Goal: Task Accomplishment & Management: Use online tool/utility

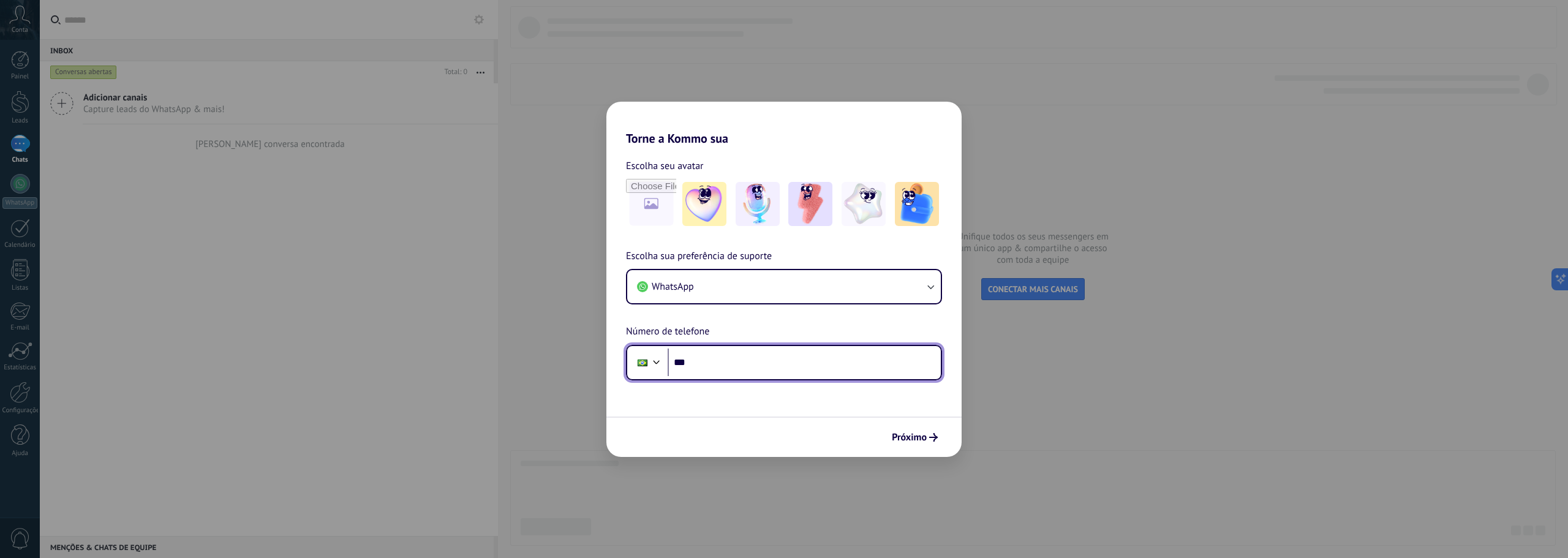
click at [729, 364] on input "***" at bounding box center [804, 362] width 273 height 28
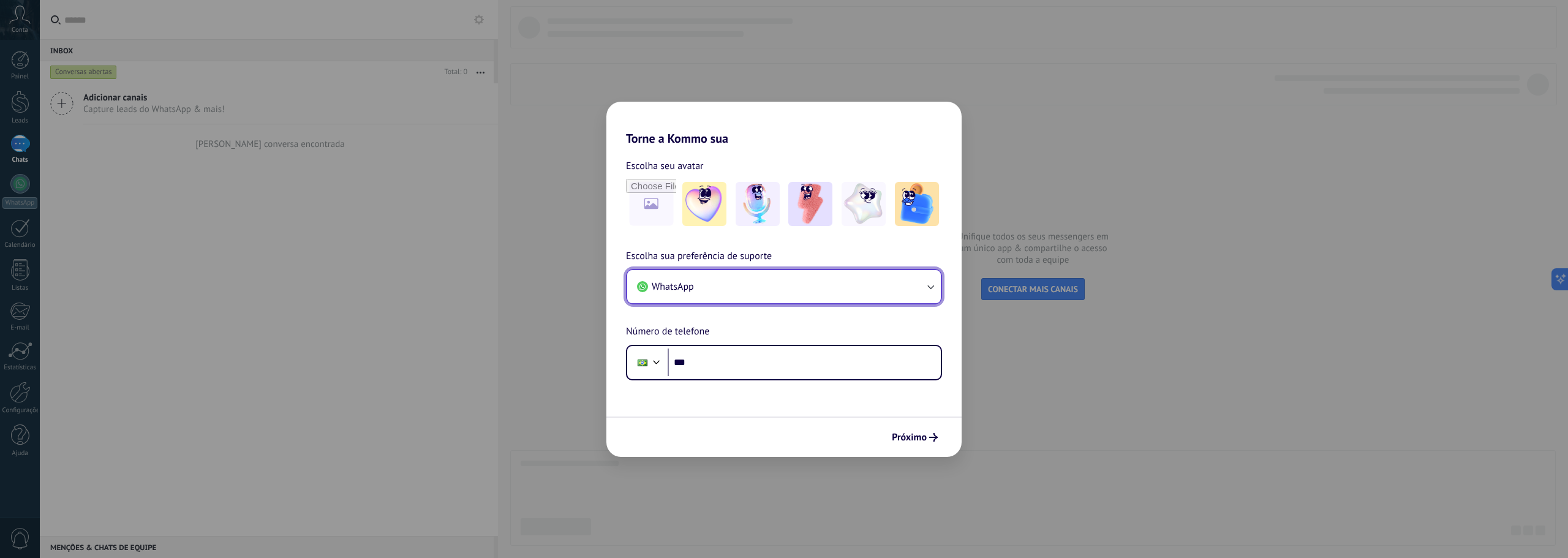
click at [785, 279] on button "WhatsApp" at bounding box center [784, 286] width 313 height 33
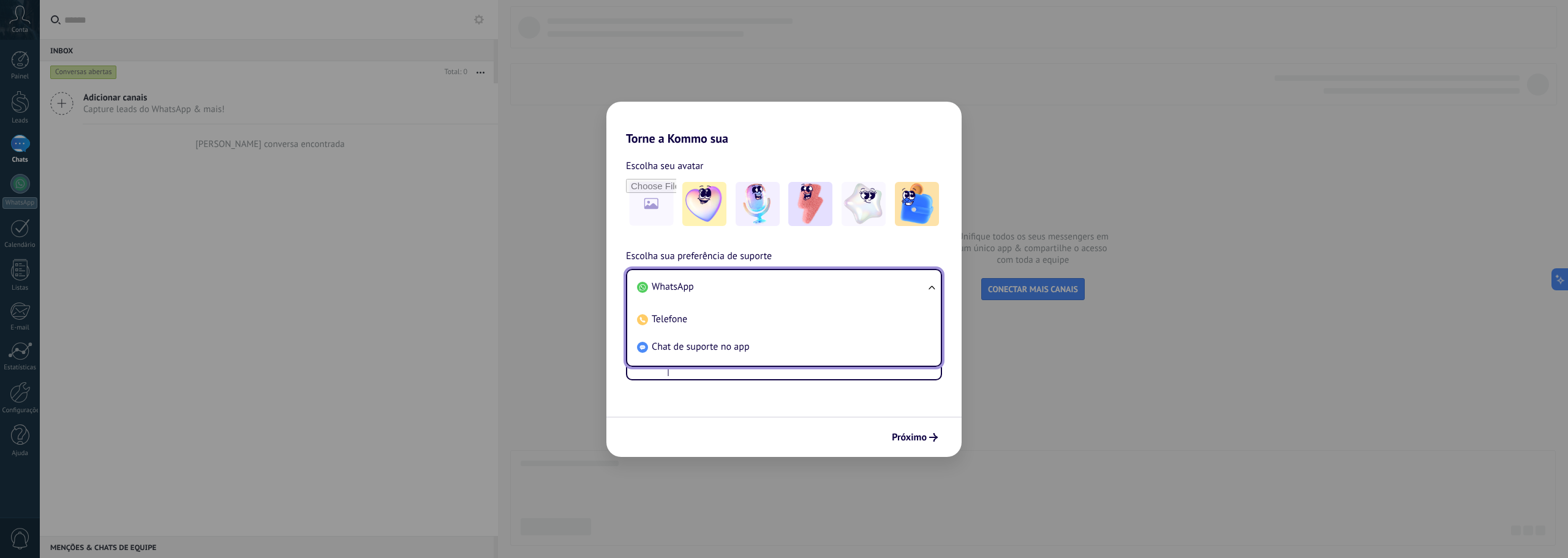
click at [795, 279] on li "WhatsApp" at bounding box center [781, 286] width 299 height 28
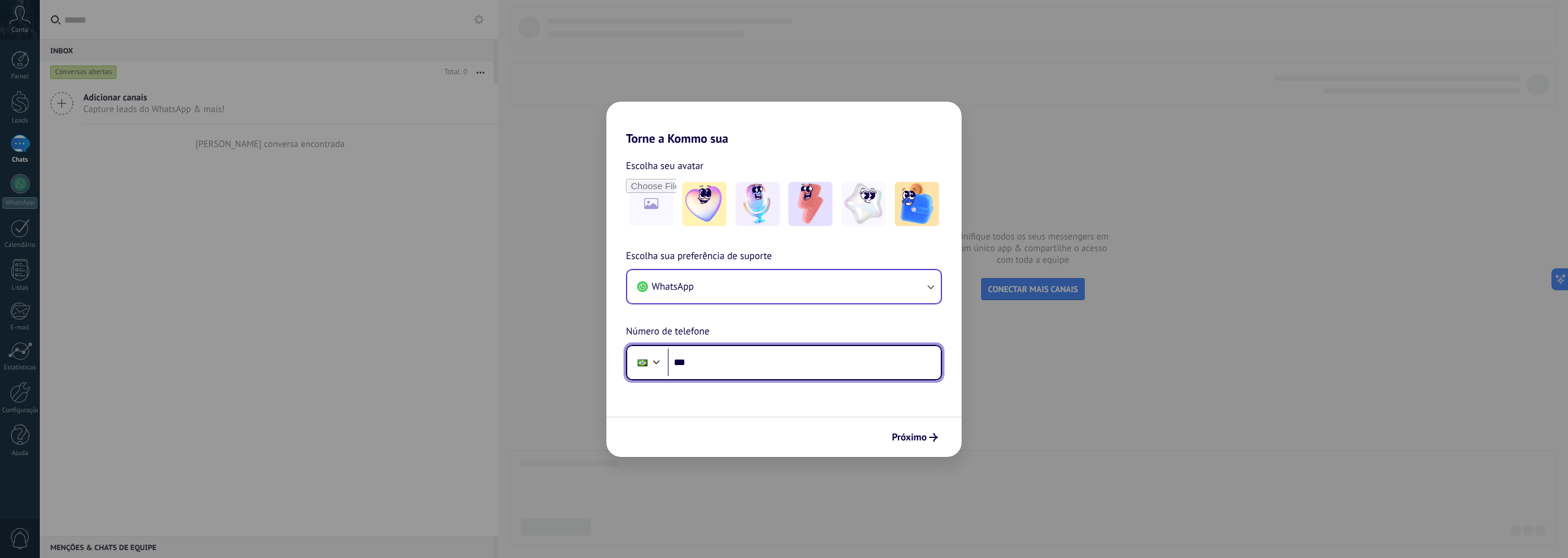
click at [723, 372] on input "***" at bounding box center [804, 362] width 273 height 28
type input "**********"
click at [1006, 403] on div "**********" at bounding box center [784, 279] width 1568 height 558
click at [914, 438] on span "Próximo" at bounding box center [909, 437] width 35 height 8
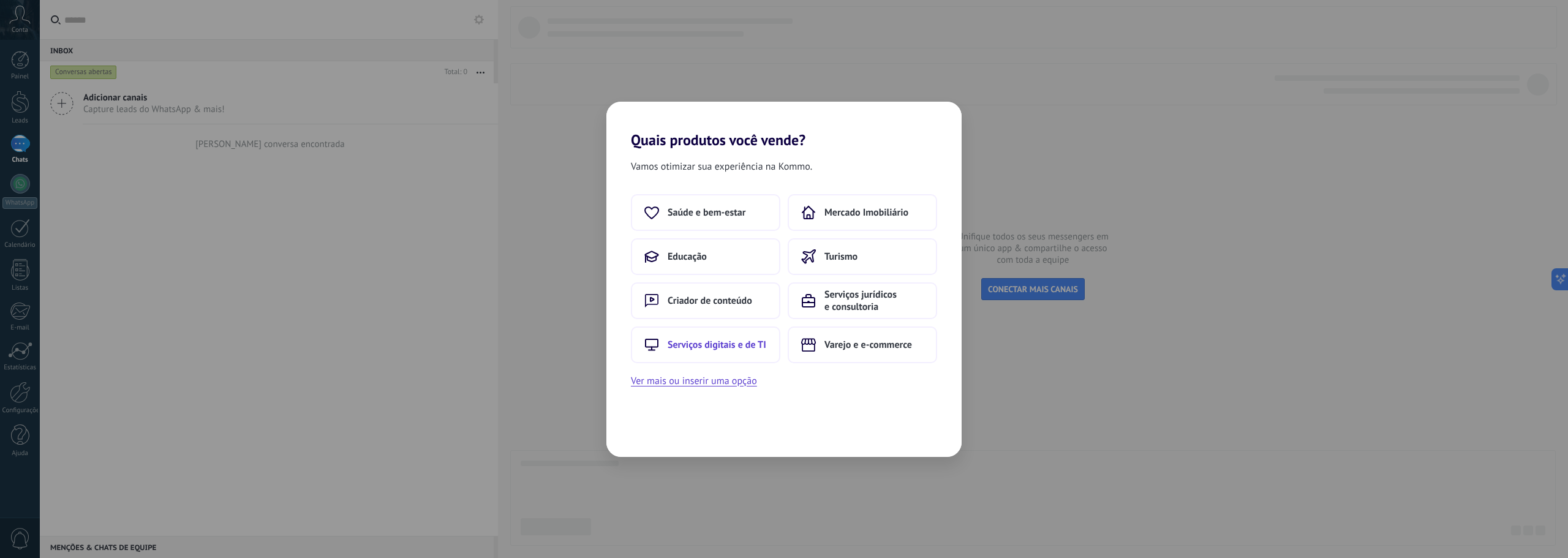
click at [722, 344] on span "Serviços digitais e de TI" at bounding box center [717, 344] width 99 height 13
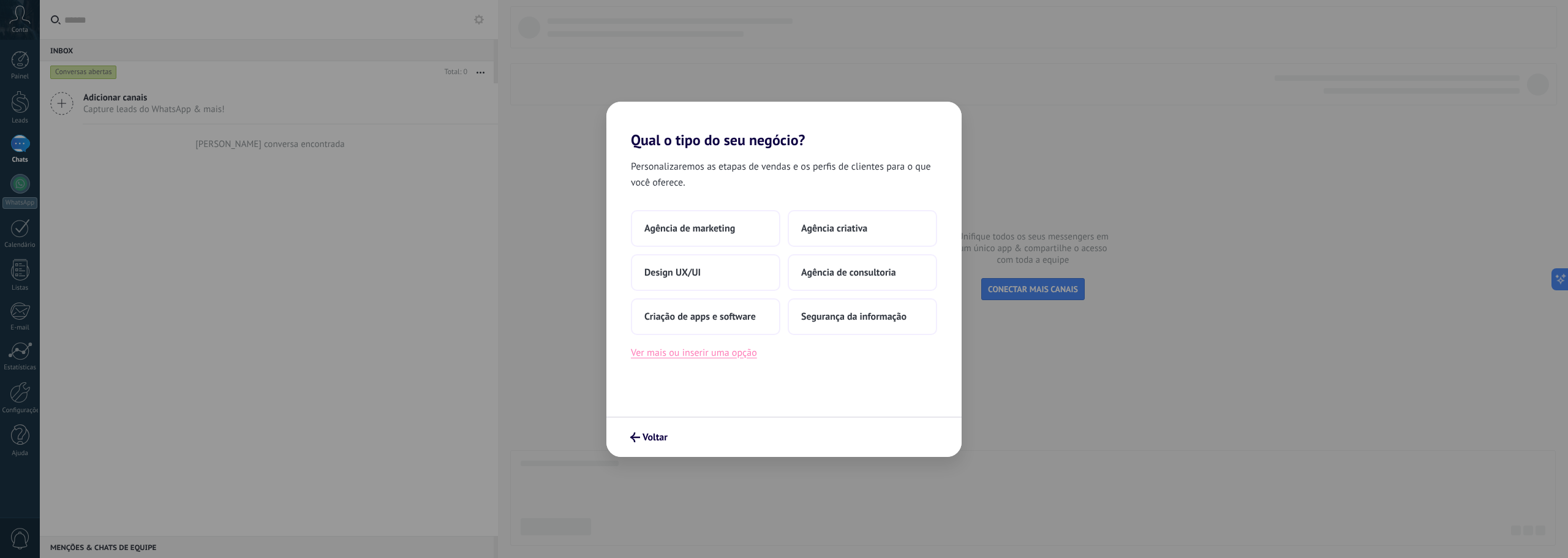
click at [707, 353] on button "Ver mais ou inserir uma opção" at bounding box center [694, 353] width 126 height 16
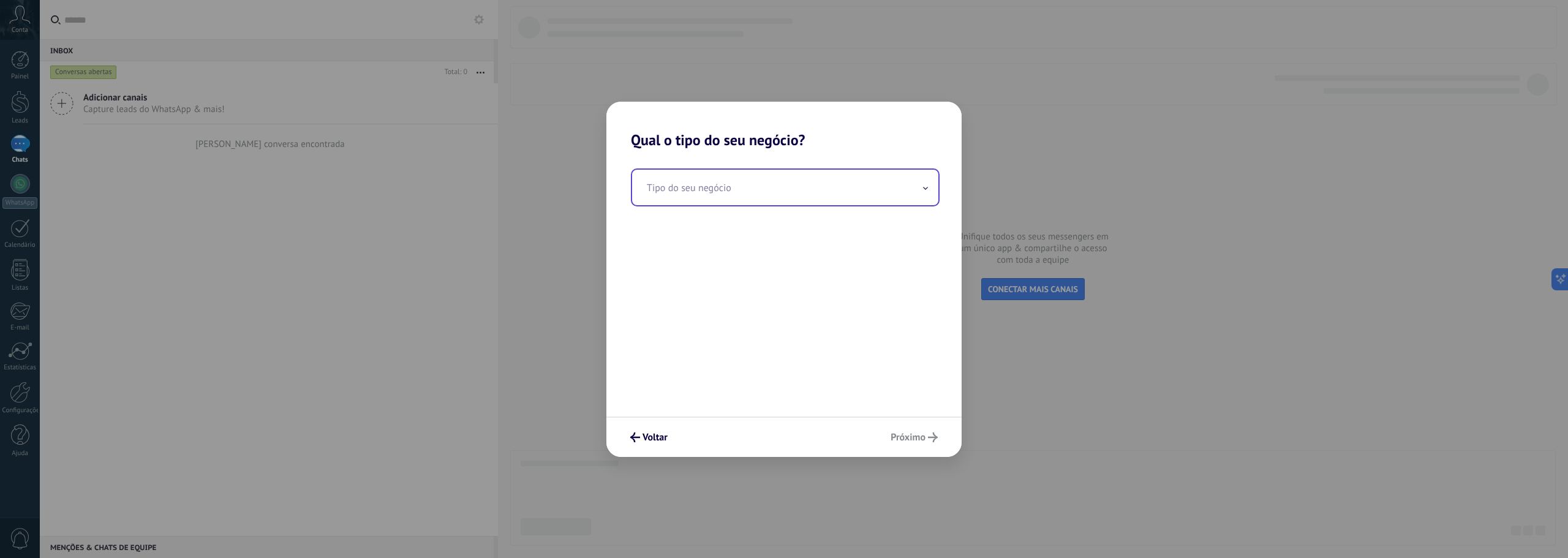
click at [696, 192] on input "text" at bounding box center [786, 188] width 307 height 35
type input "***"
click at [910, 435] on span "Próximo" at bounding box center [908, 437] width 35 height 8
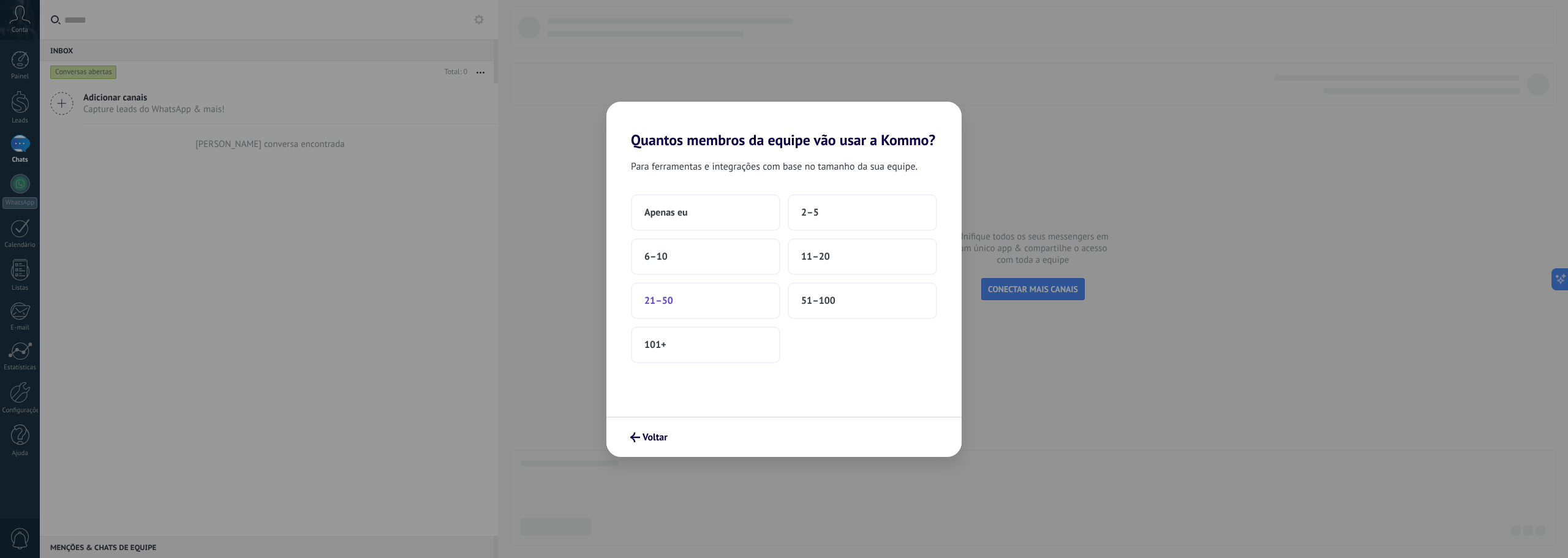
click at [741, 306] on button "21–50" at bounding box center [706, 300] width 150 height 37
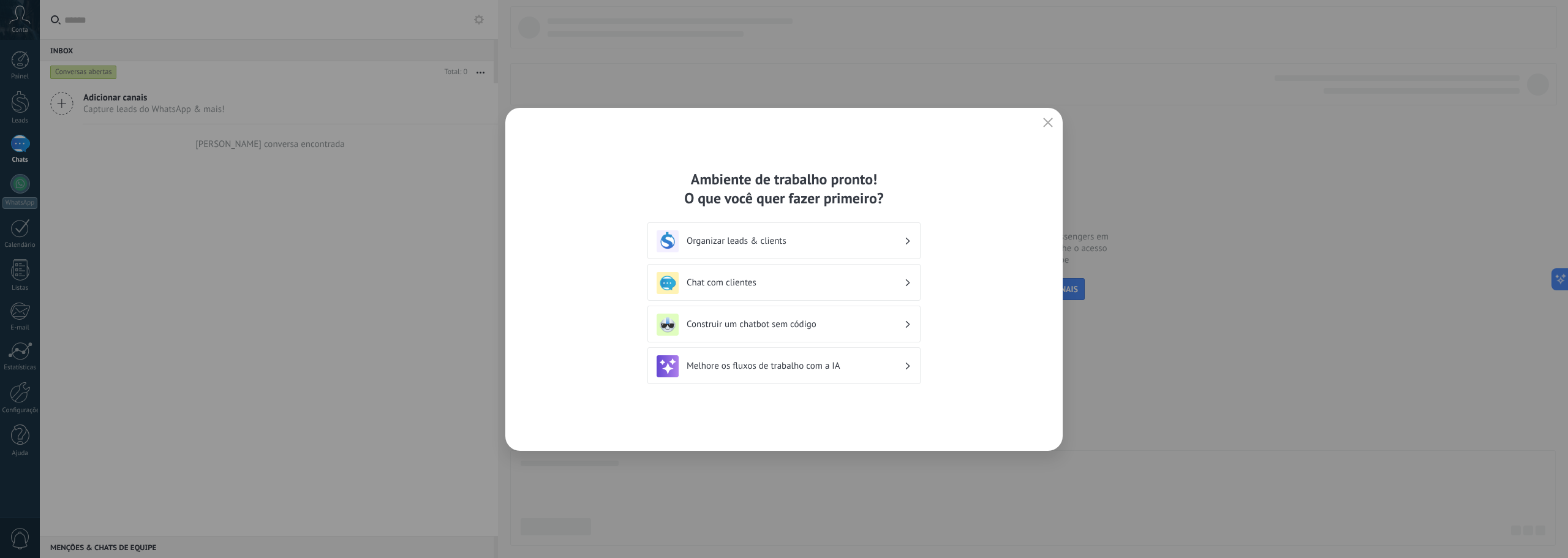
click at [870, 326] on h3 "Construir um chatbot sem código" at bounding box center [796, 324] width 217 height 12
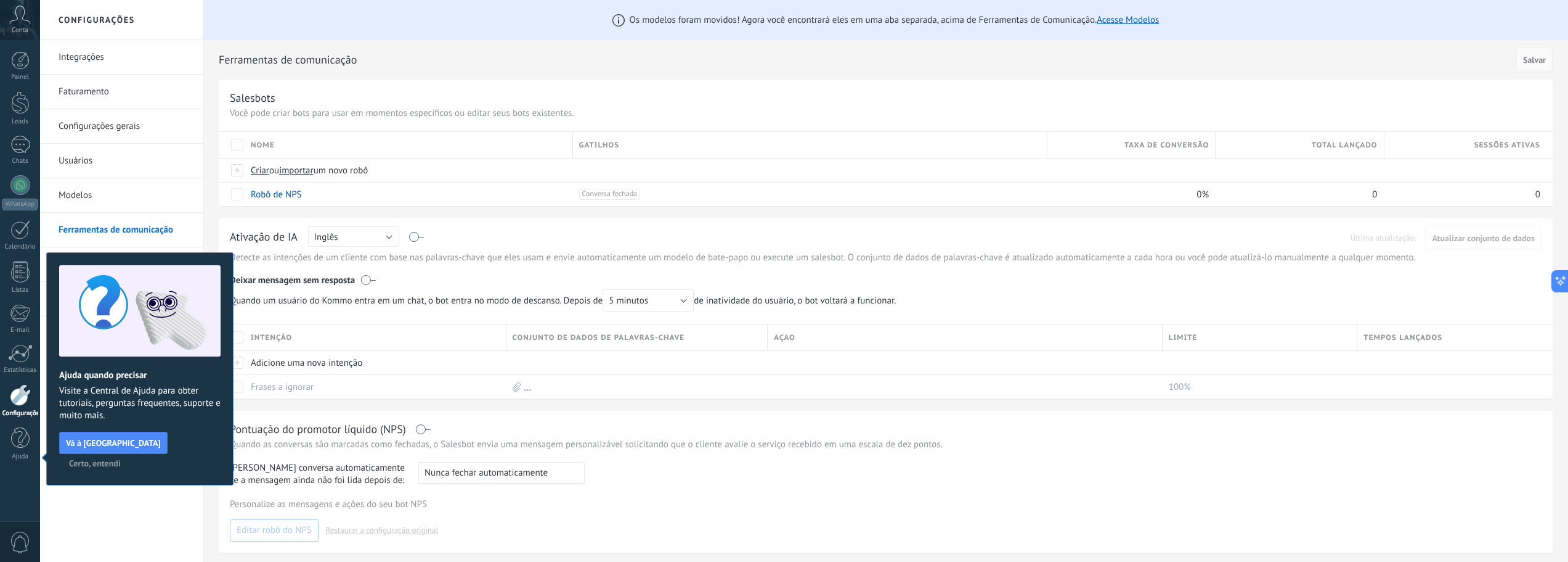
click at [121, 459] on span "Certo, entendi" at bounding box center [94, 463] width 52 height 8
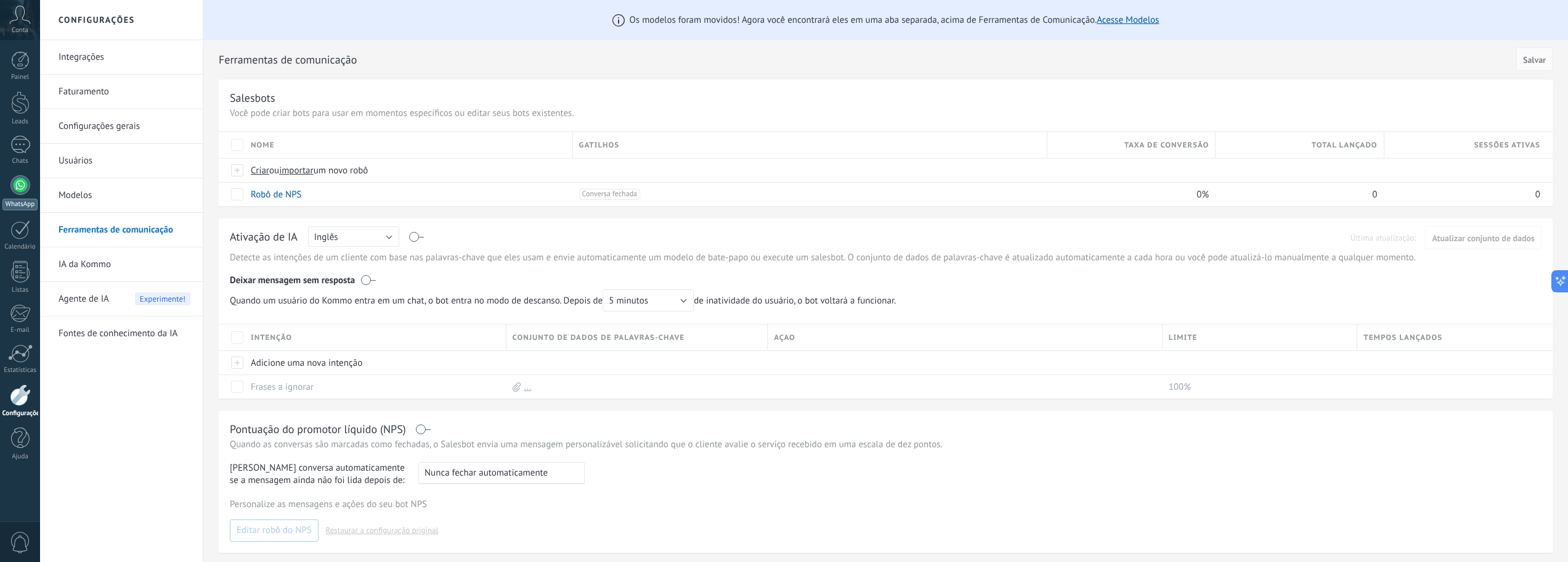
click at [15, 185] on div at bounding box center [19, 185] width 19 height 19
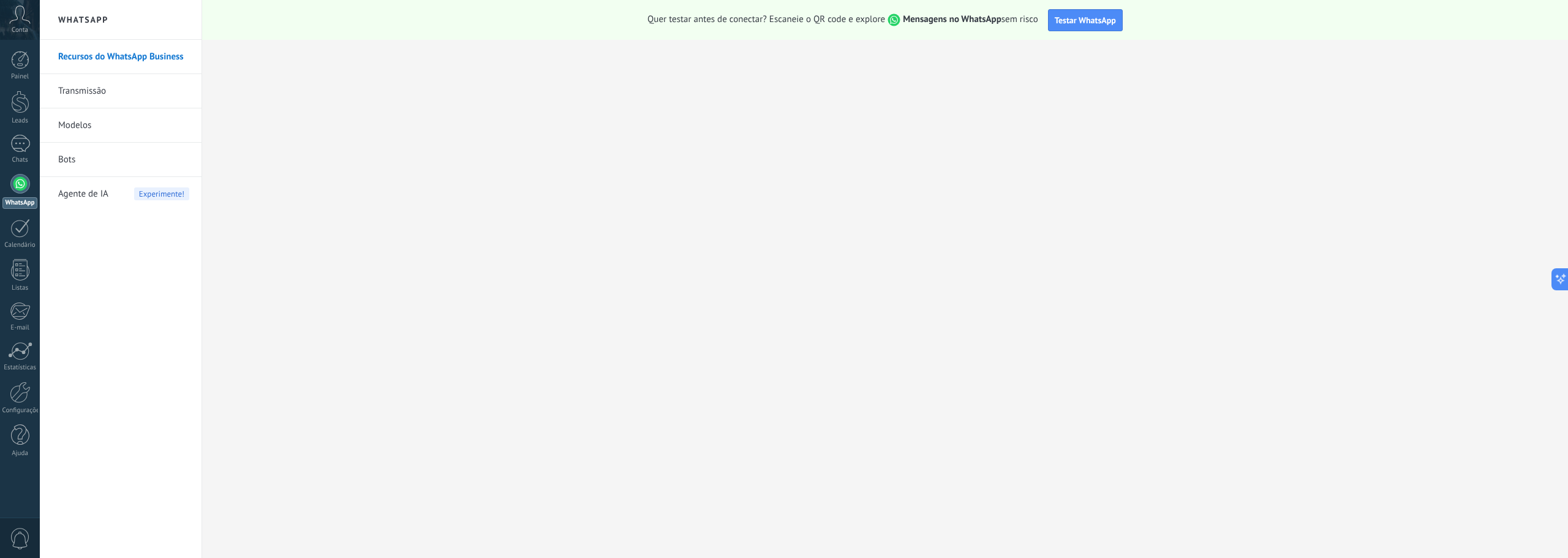
click at [85, 126] on link "Modelos" at bounding box center [124, 125] width 131 height 35
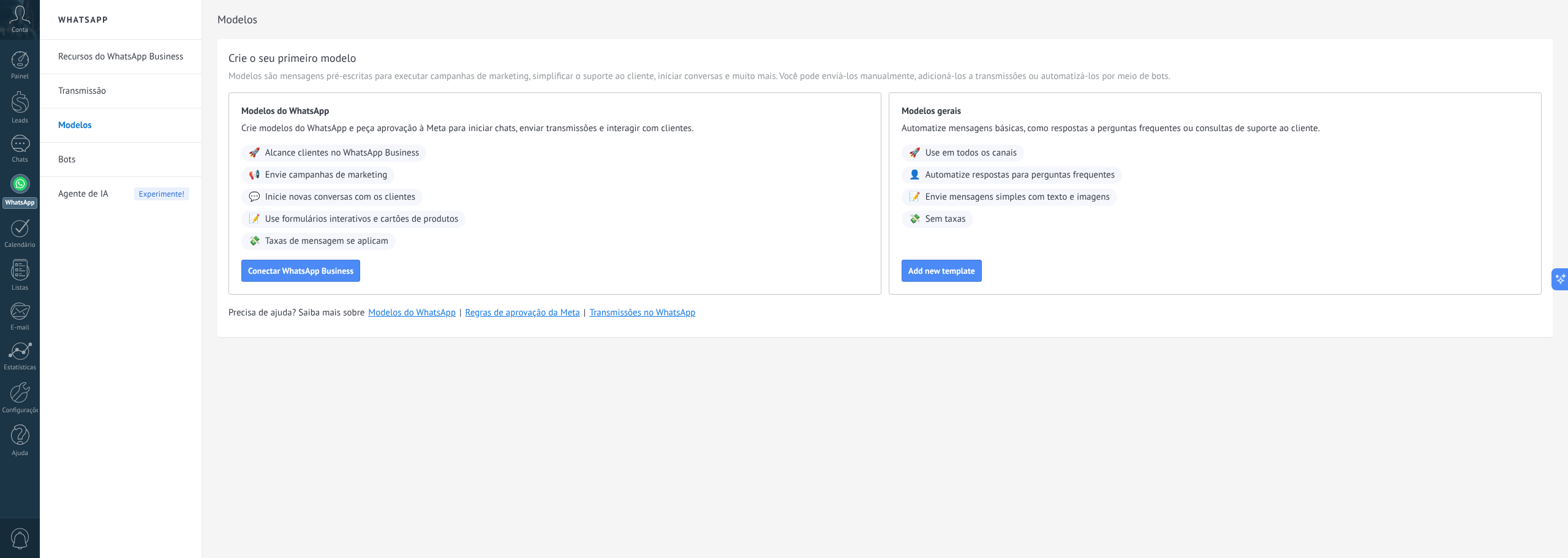
click at [91, 194] on span "Agente de IA" at bounding box center [83, 194] width 51 height 35
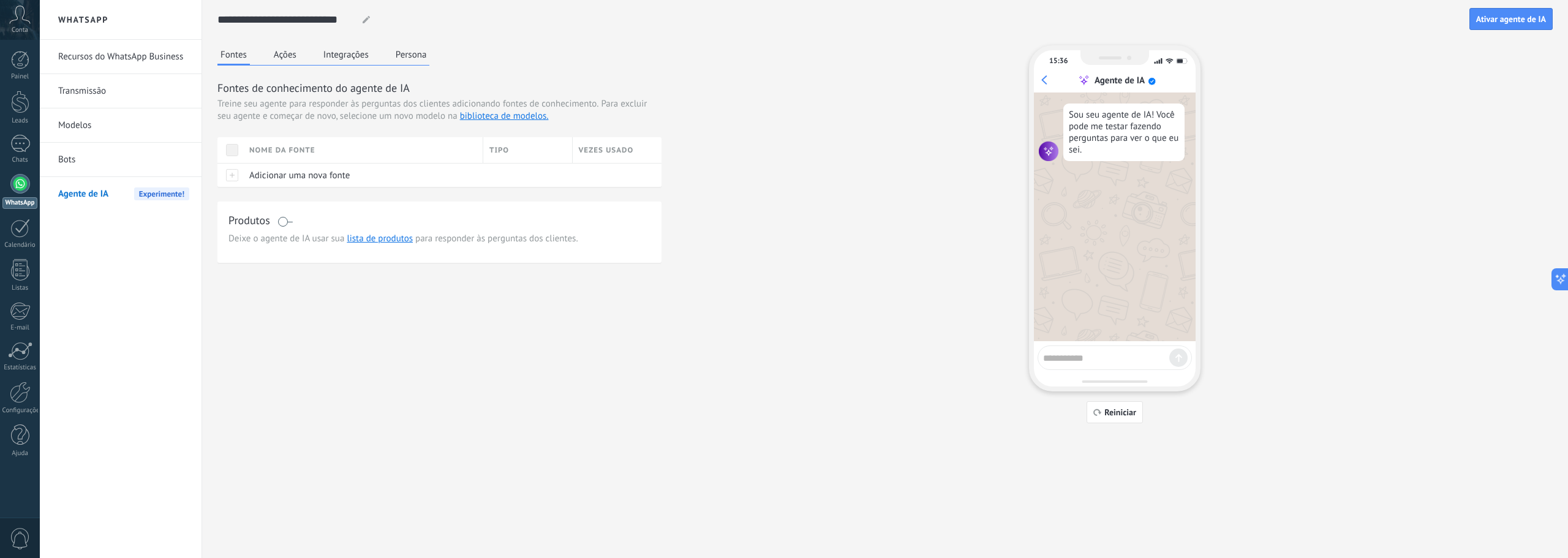
click at [75, 161] on link "Bots" at bounding box center [124, 160] width 131 height 35
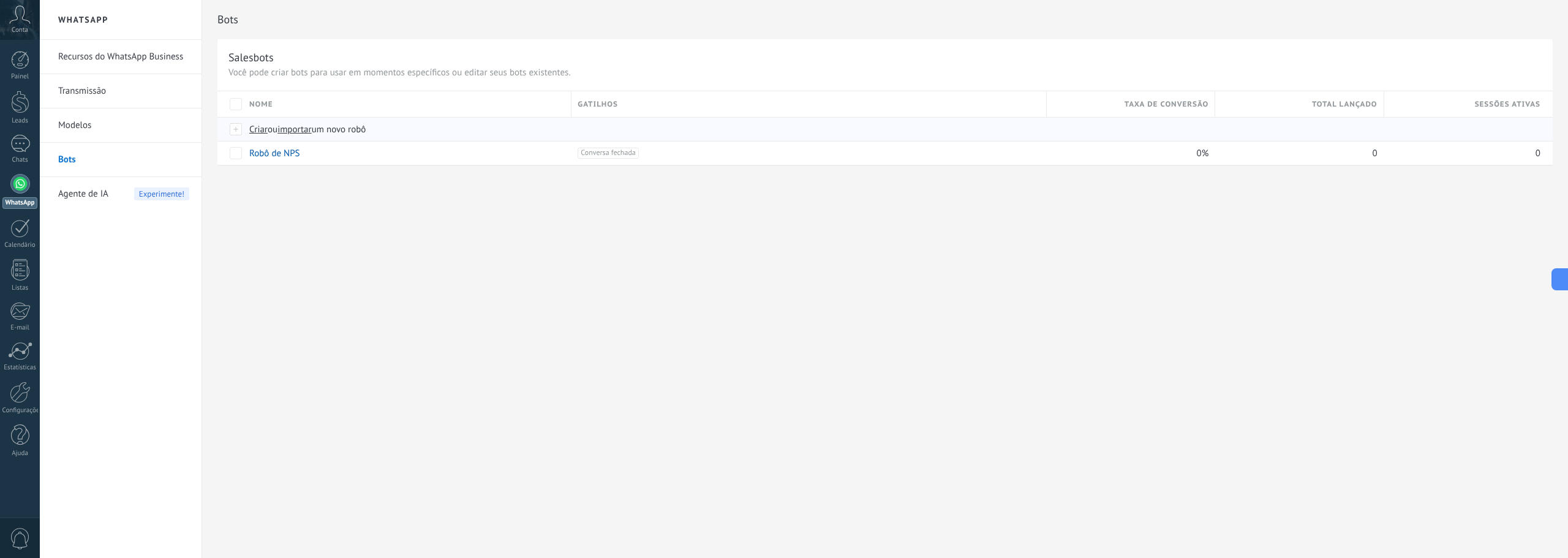
click at [257, 127] on span "Criar" at bounding box center [259, 130] width 19 height 12
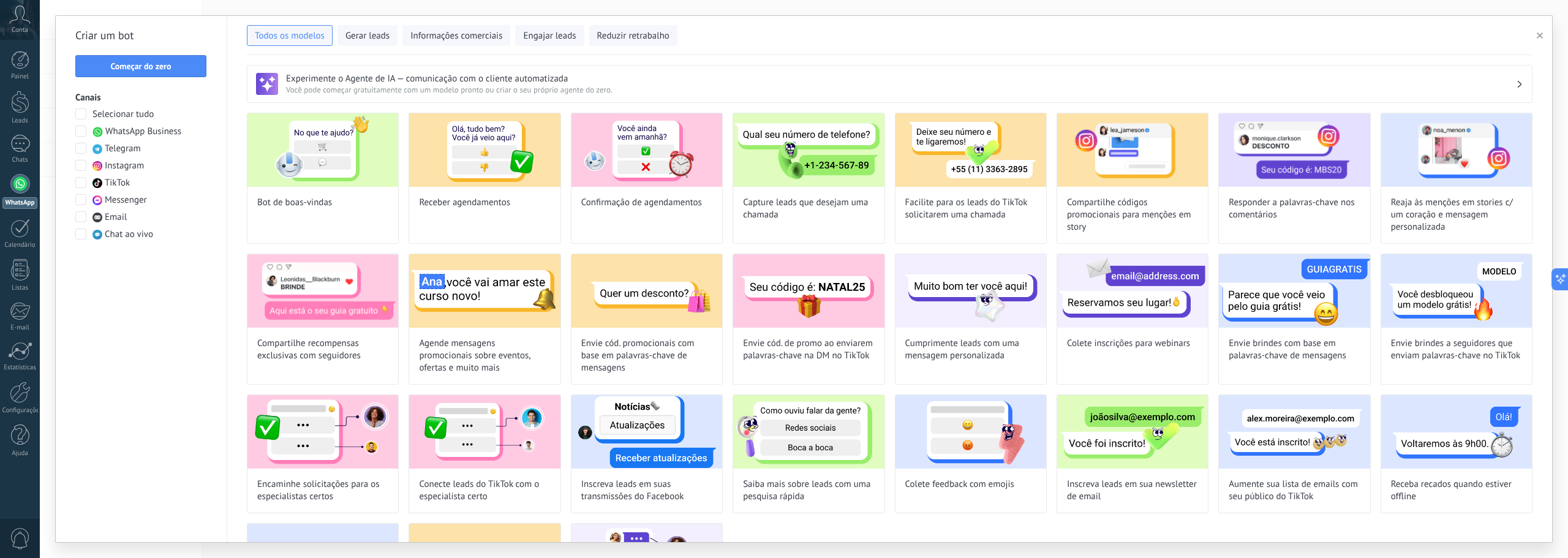
click at [82, 131] on span at bounding box center [80, 130] width 11 height 11
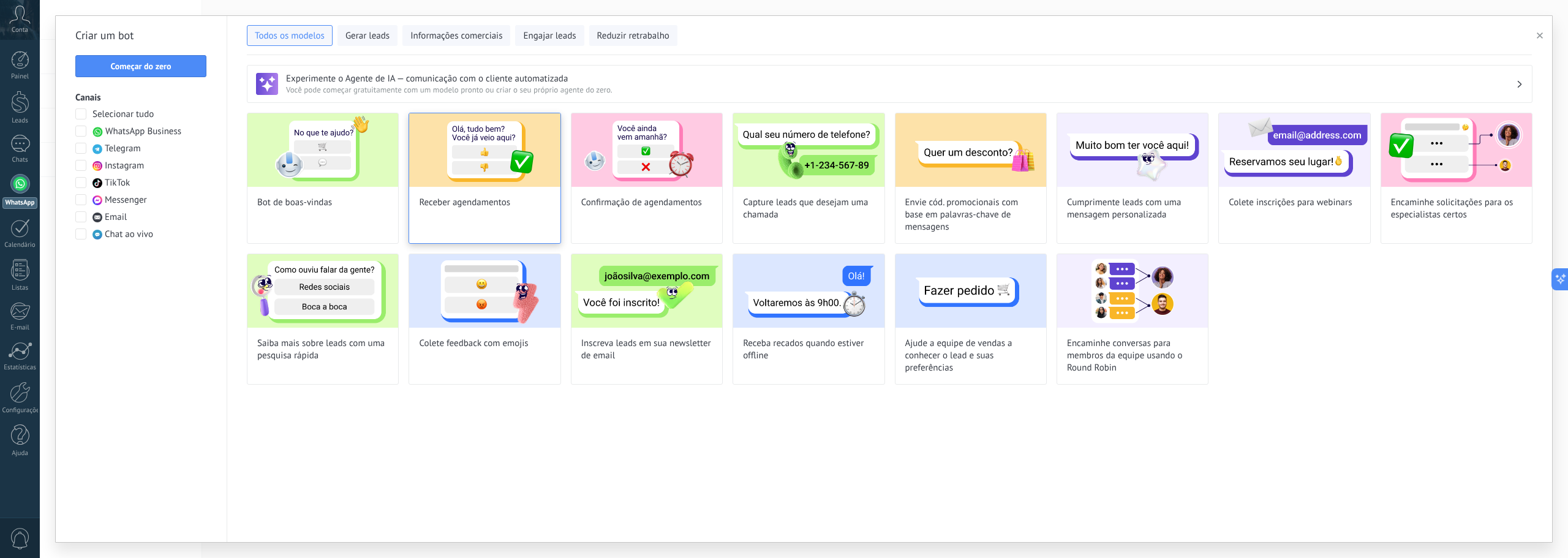
click at [494, 180] on img at bounding box center [484, 150] width 151 height 73
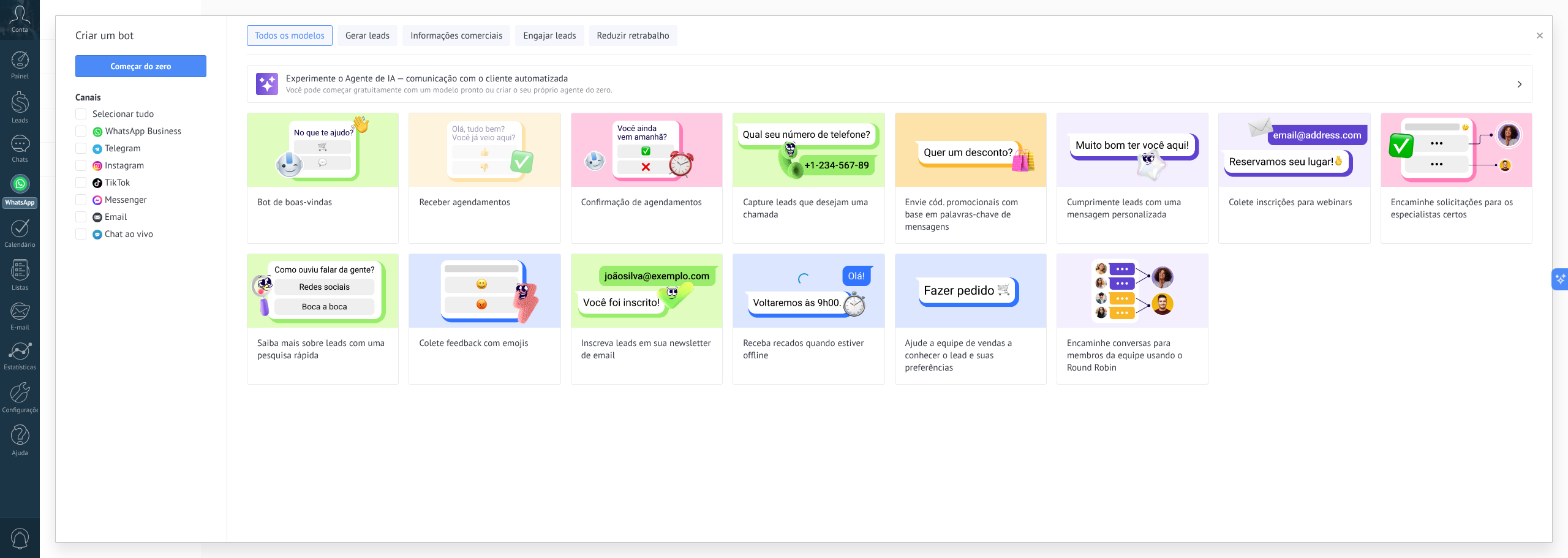
type input "**********"
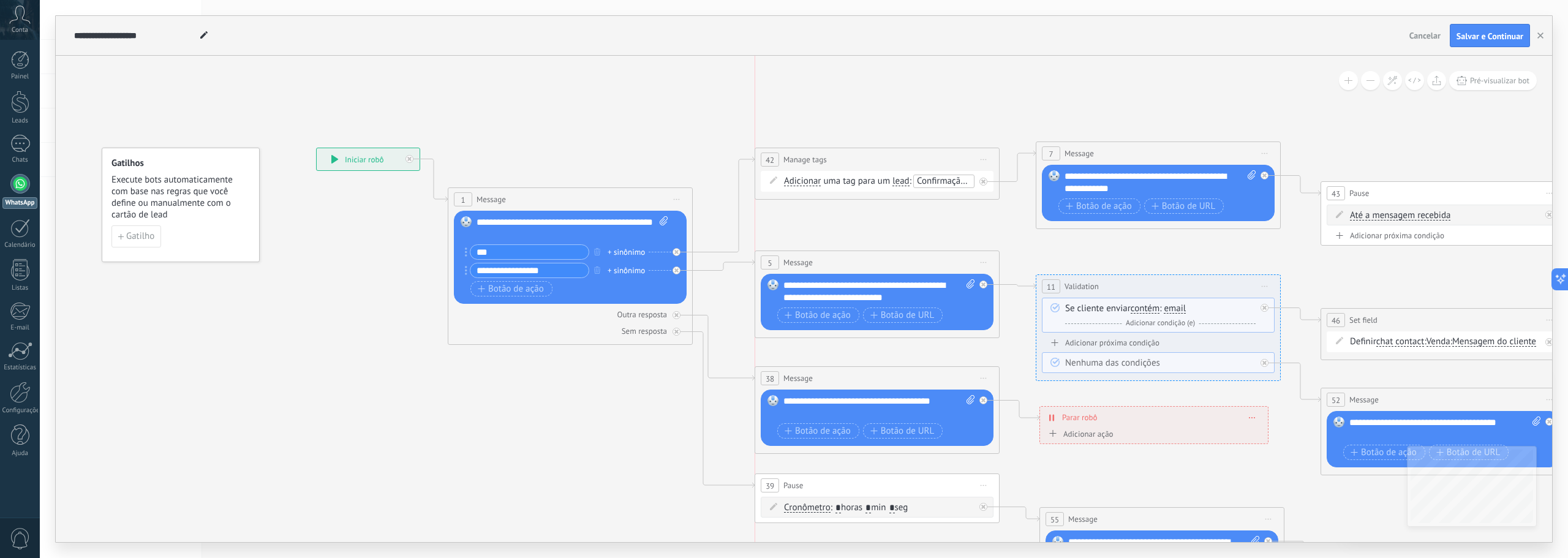
drag, startPoint x: 799, startPoint y: 247, endPoint x: 801, endPoint y: 257, distance: 10.2
click at [801, 257] on span "Message" at bounding box center [797, 263] width 29 height 12
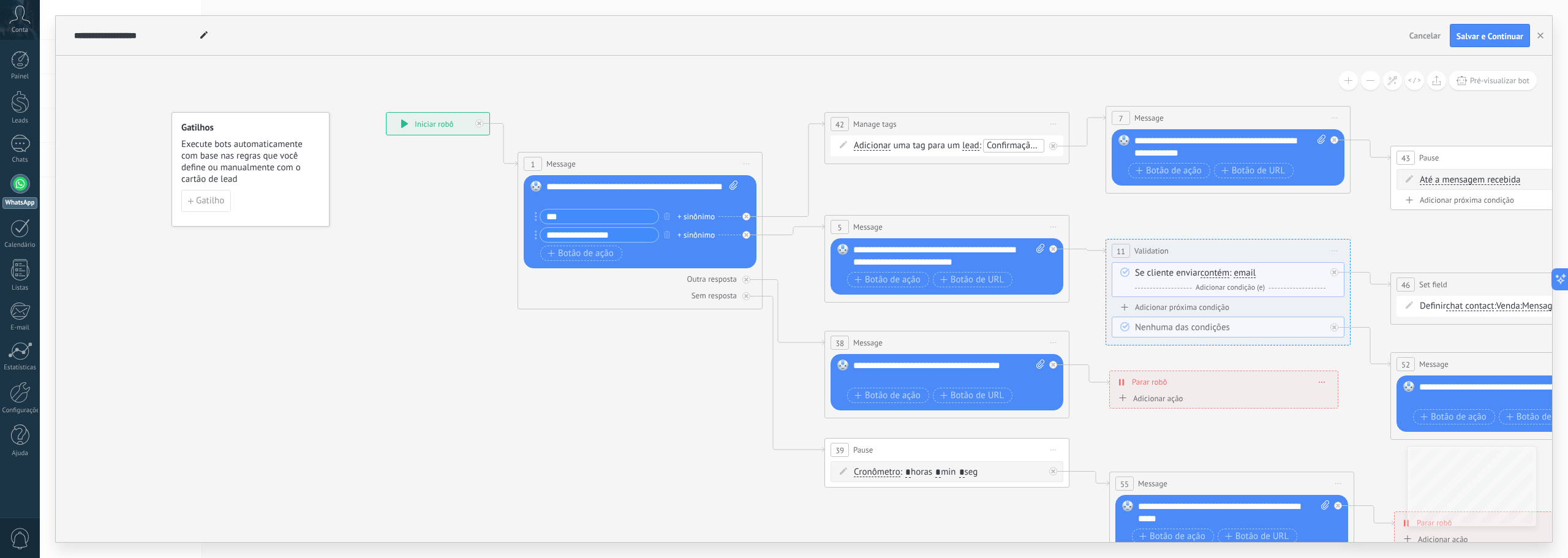
drag, startPoint x: 1162, startPoint y: 392, endPoint x: 1233, endPoint y: 359, distance: 78.3
click at [1233, 359] on icon at bounding box center [1573, 332] width 2986 height 1066
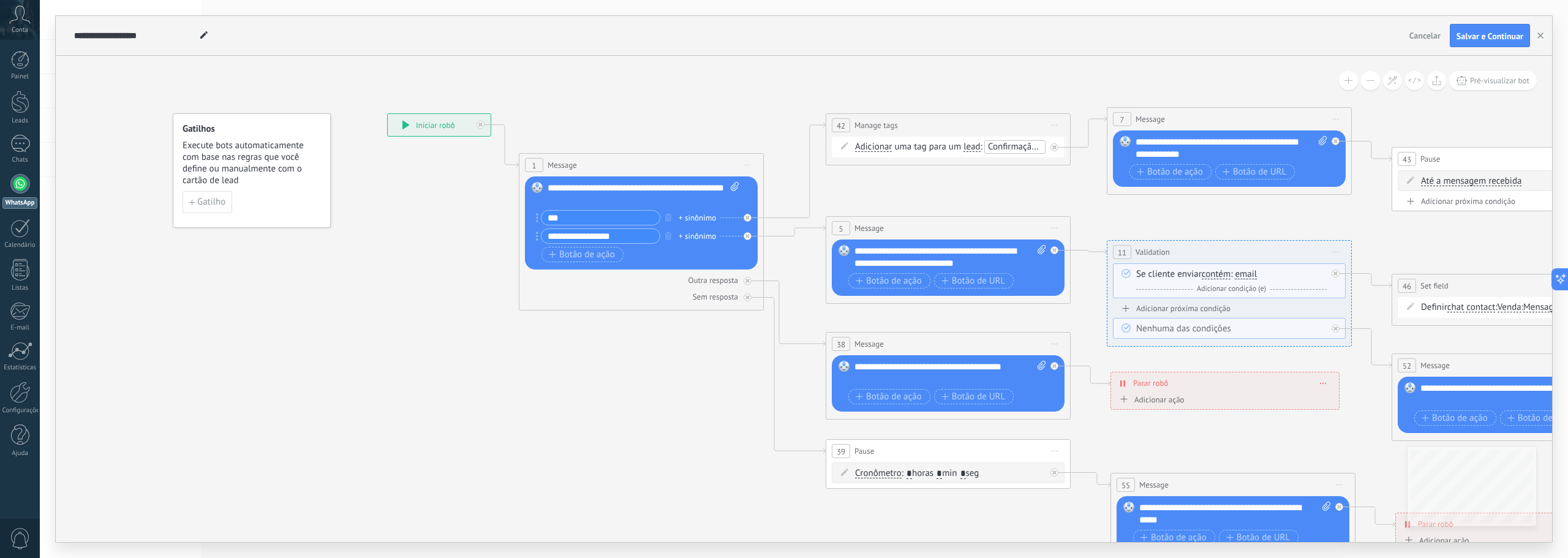
click at [19, 181] on div at bounding box center [19, 183] width 19 height 19
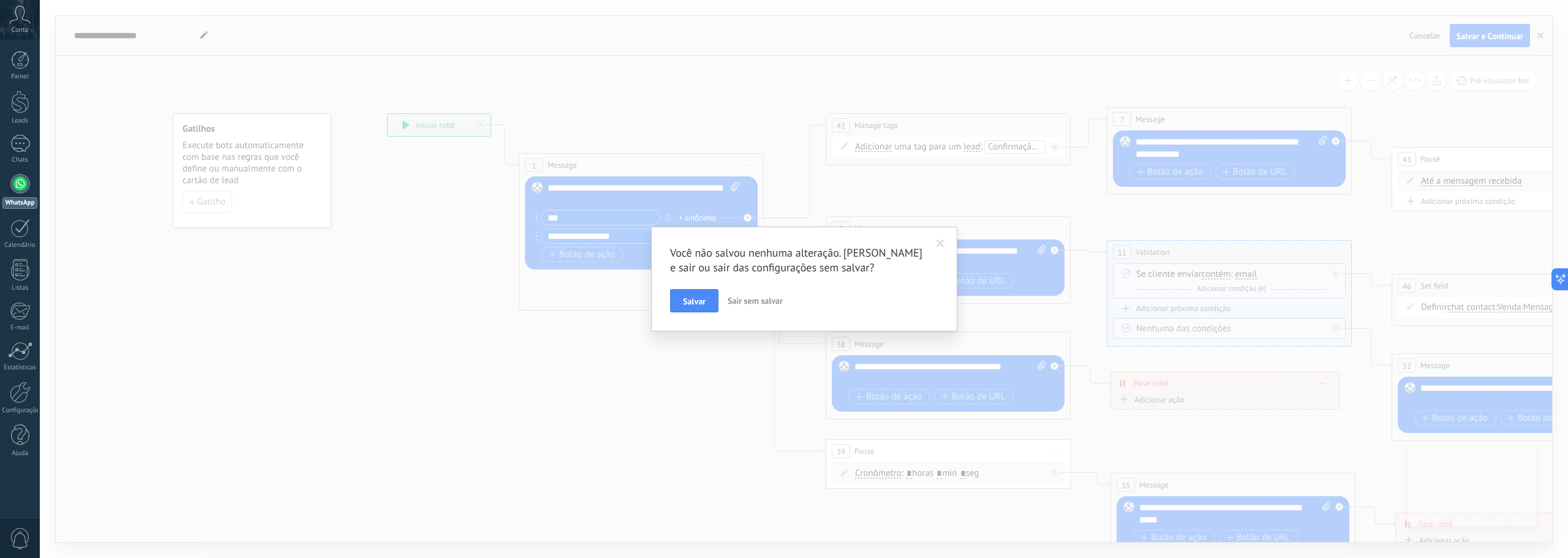
click at [748, 302] on span "Sair sem salvar" at bounding box center [755, 300] width 55 height 11
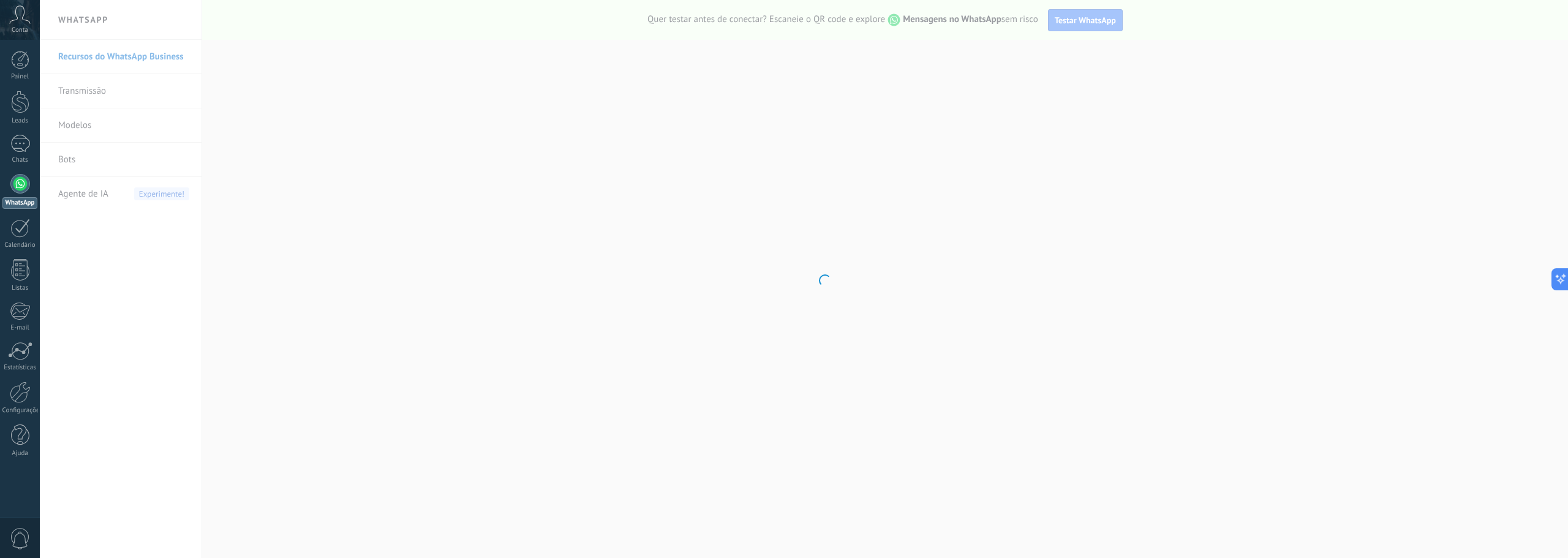
click at [75, 158] on body ".abccls-1,.abccls-2{fill-rule:evenodd}.abccls-2{fill:#fff} .abfcls-1{fill:none}…" at bounding box center [784, 279] width 1568 height 558
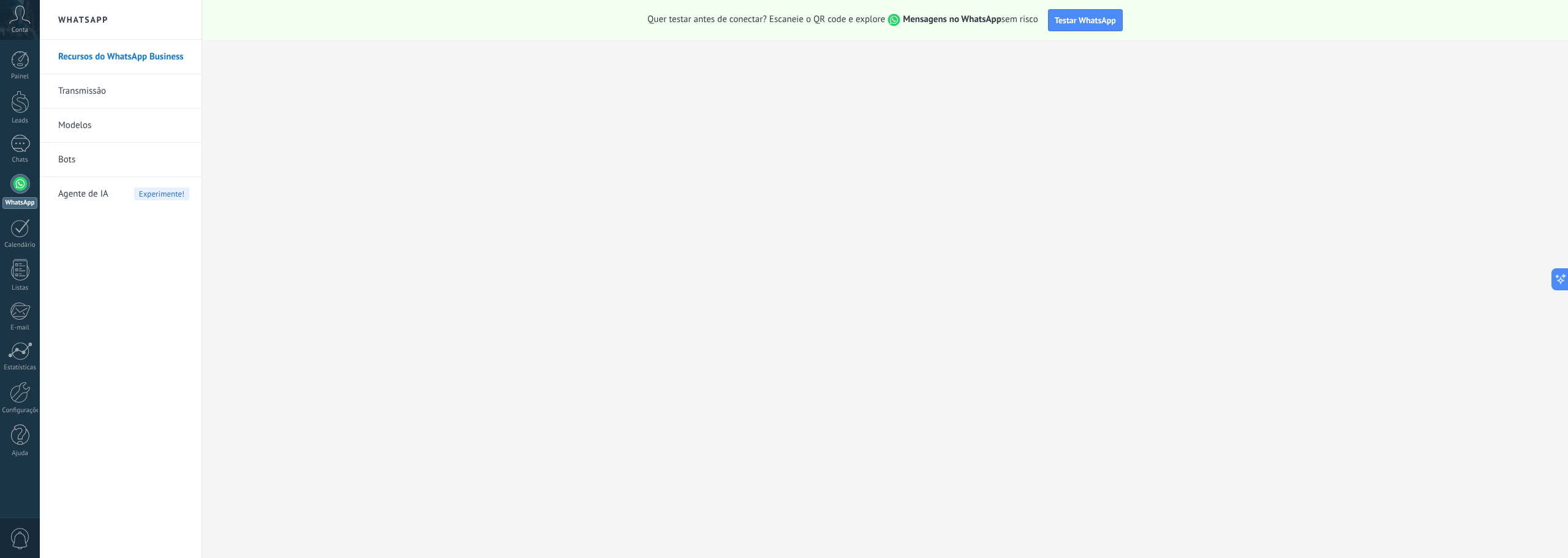
click at [68, 162] on link "Bots" at bounding box center [124, 160] width 131 height 35
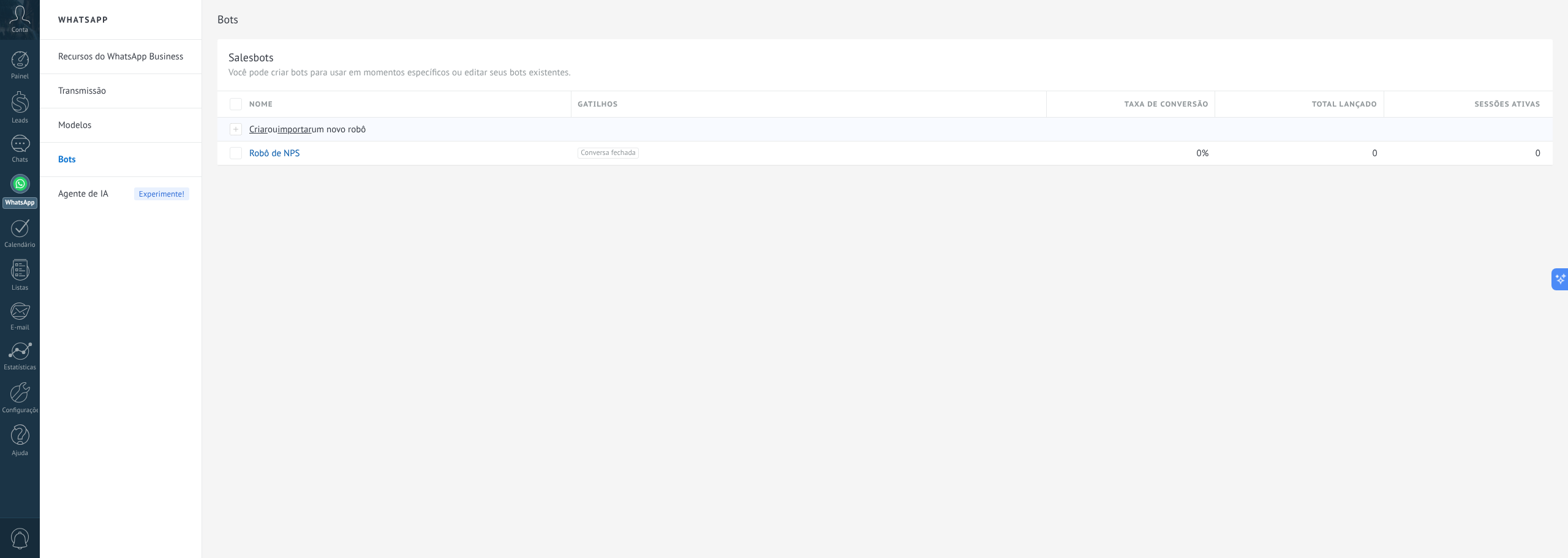
click at [258, 127] on span "Criar" at bounding box center [259, 130] width 19 height 12
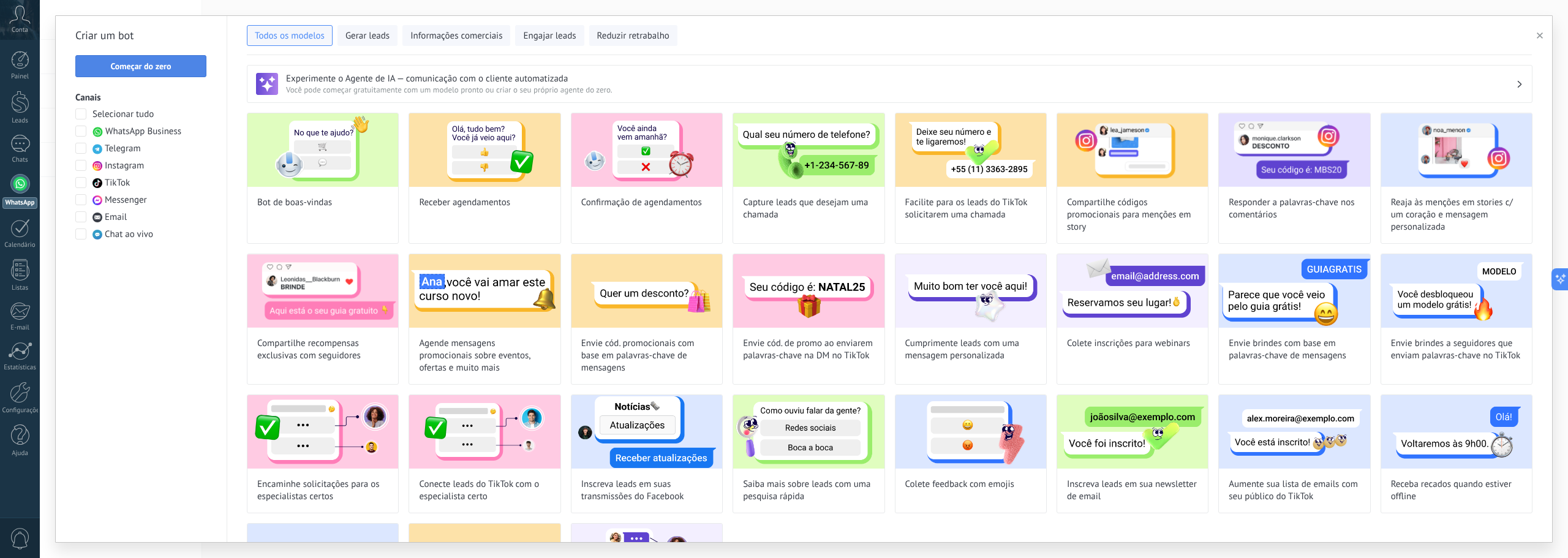
click at [160, 70] on span "Começar do zero" at bounding box center [141, 66] width 61 height 8
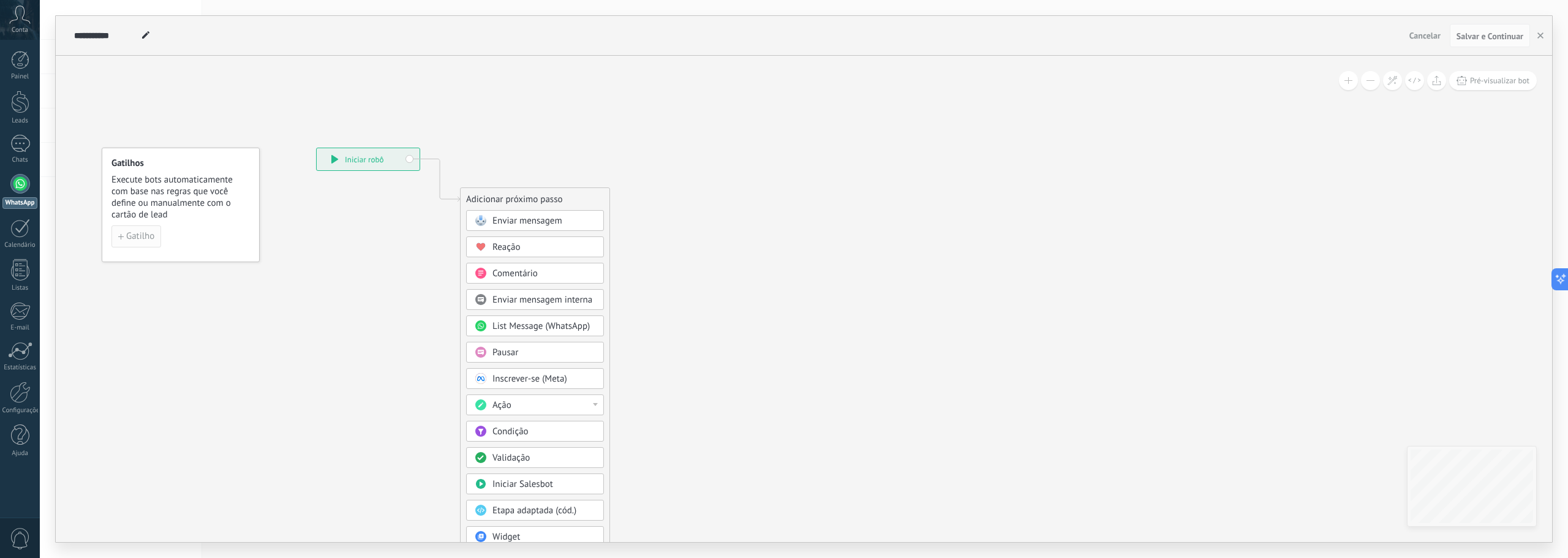
click at [135, 237] on span "Gatilho" at bounding box center [140, 236] width 28 height 8
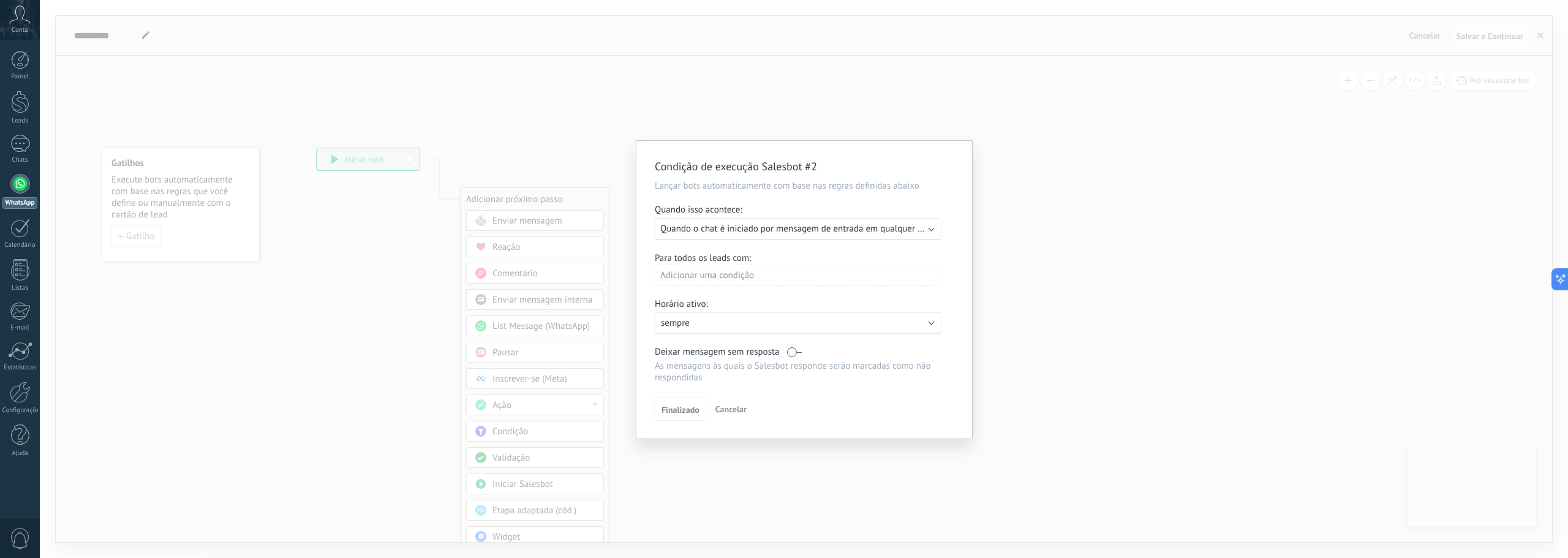
click at [923, 228] on span "Quando o chat é iniciado por mensagem de entrada em qualquer canal" at bounding box center [799, 229] width 278 height 12
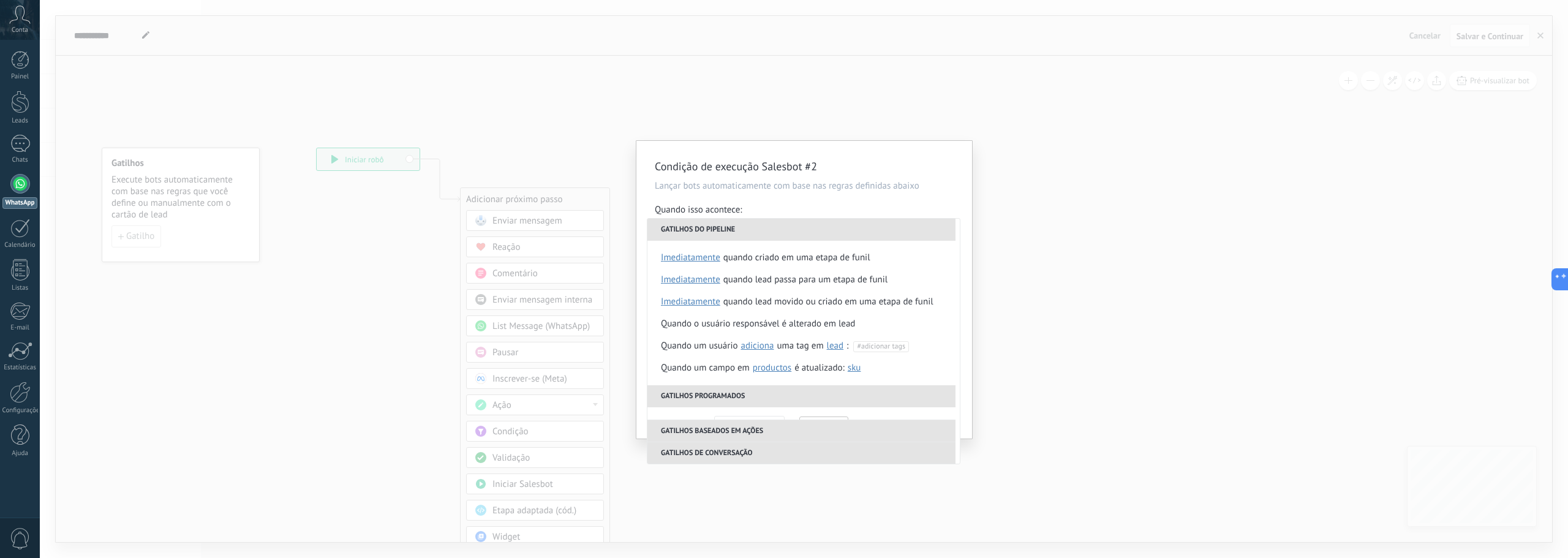
click at [931, 228] on li "Gatilhos do pipeline" at bounding box center [802, 230] width 308 height 22
click at [943, 204] on div "**********" at bounding box center [804, 290] width 336 height 298
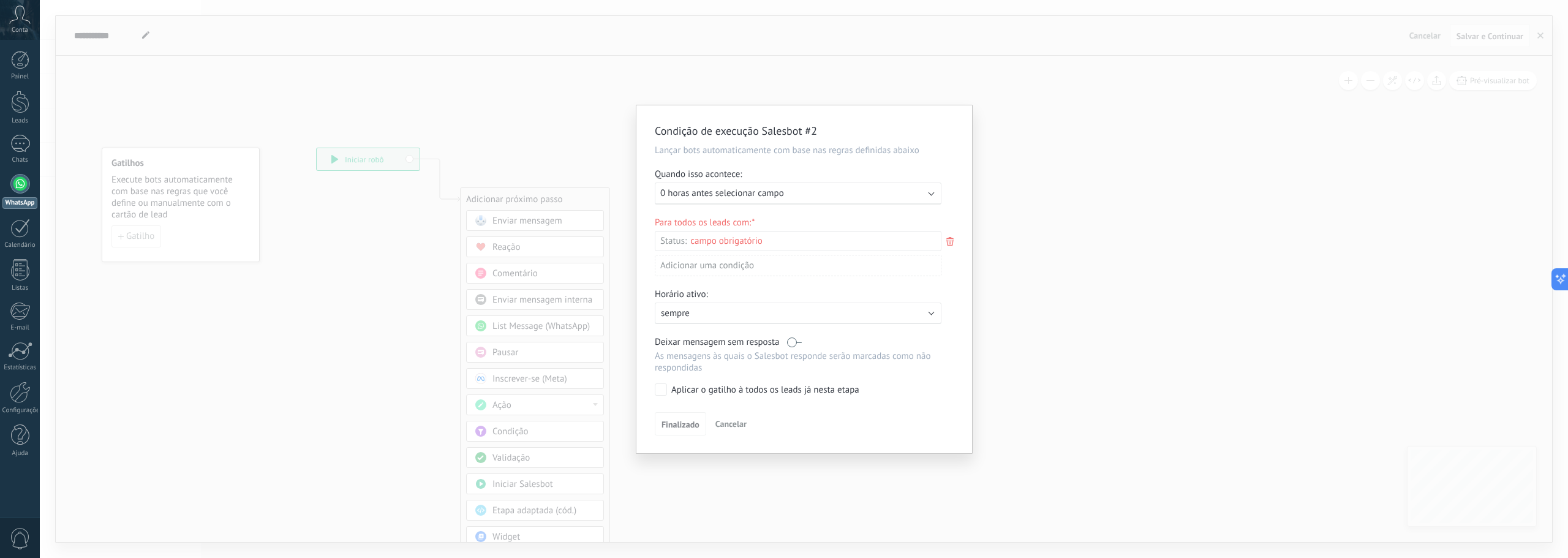
click at [911, 188] on div "Executar: 0 horas antes selecionar campo" at bounding box center [793, 194] width 266 height 12
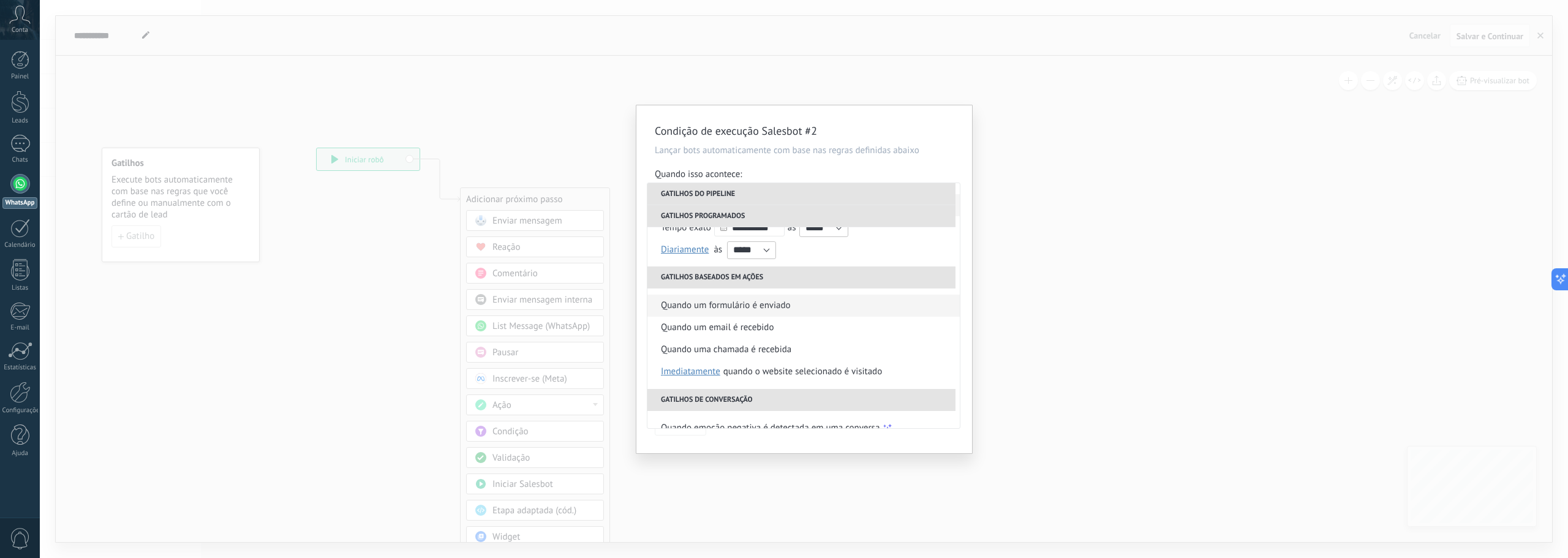
scroll to position [201, 0]
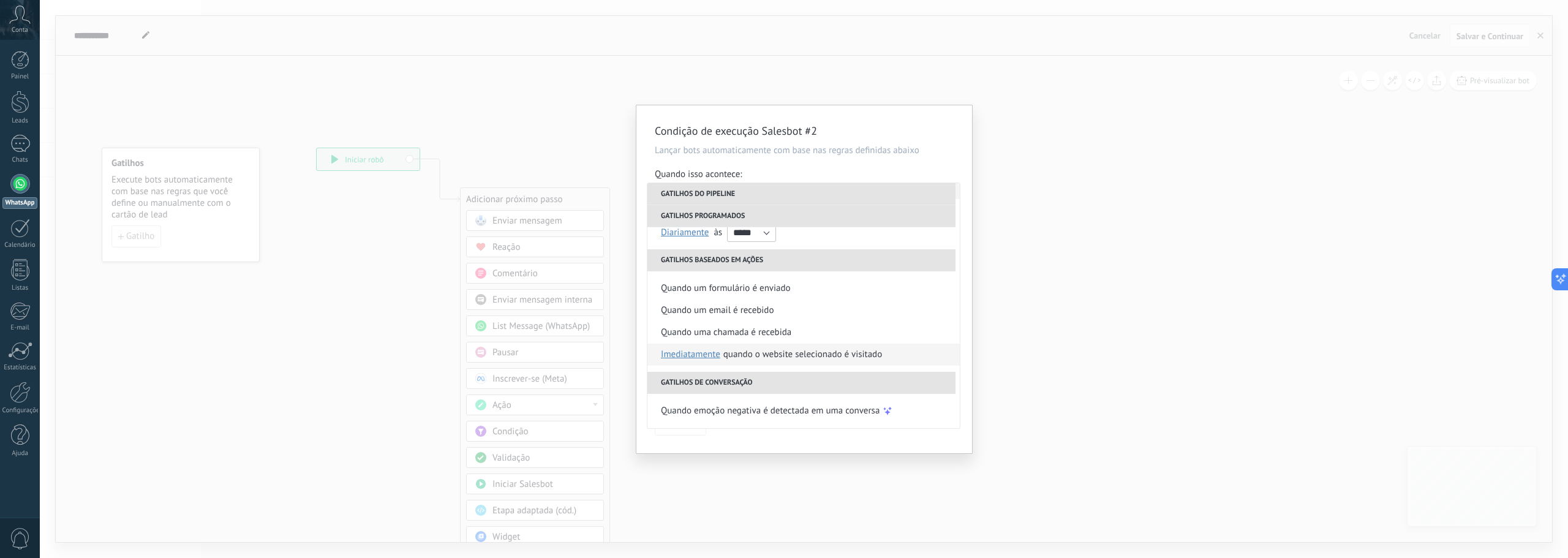
click at [803, 356] on div "Quando o website selecionado é visitado" at bounding box center [803, 354] width 158 height 22
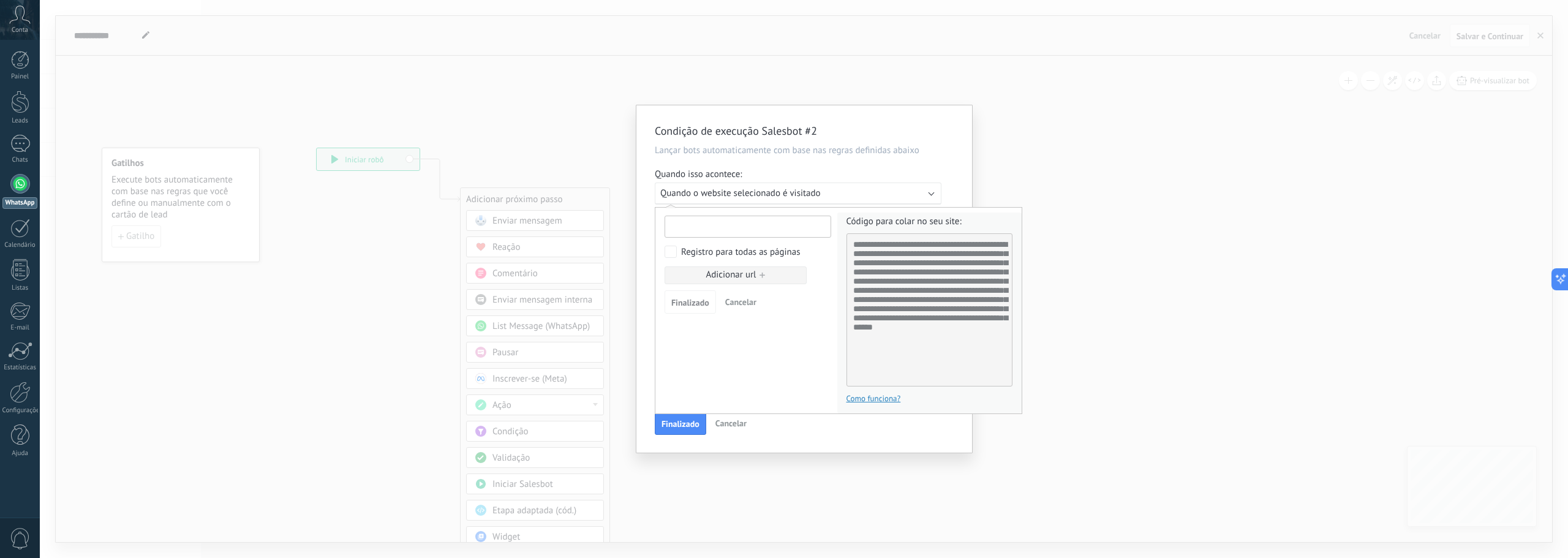
click at [705, 226] on input "text" at bounding box center [748, 226] width 167 height 22
click at [710, 231] on input "*****" at bounding box center [748, 226] width 167 height 22
paste input "**********"
type input "**********"
click at [693, 300] on span "Finalizado" at bounding box center [690, 302] width 38 height 8
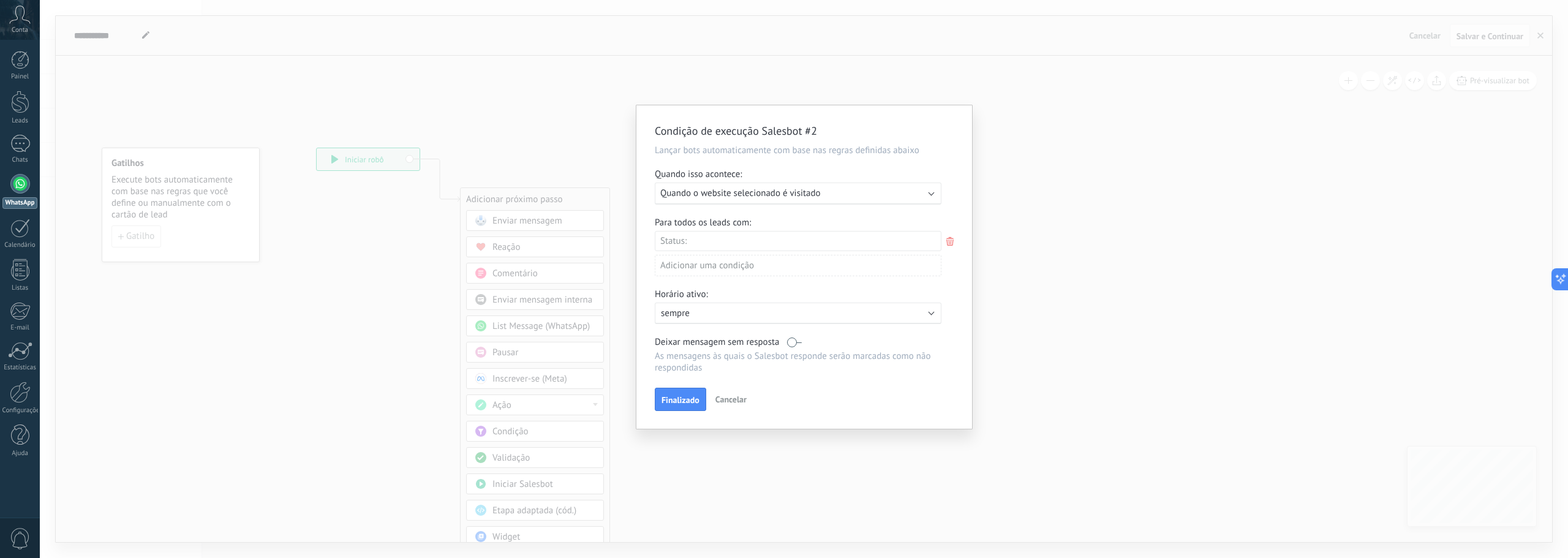
click at [0, 0] on div "Leads de entrada Contato inicial Discussões Tomada de decisão Discussão de cont…" at bounding box center [0, 0] width 0 height 0
click at [0, 0] on div "Leads de entrada" at bounding box center [0, 0] width 0 height 0
click at [789, 239] on label at bounding box center [798, 241] width 286 height 21
click at [808, 226] on div at bounding box center [803, 279] width 1528 height 558
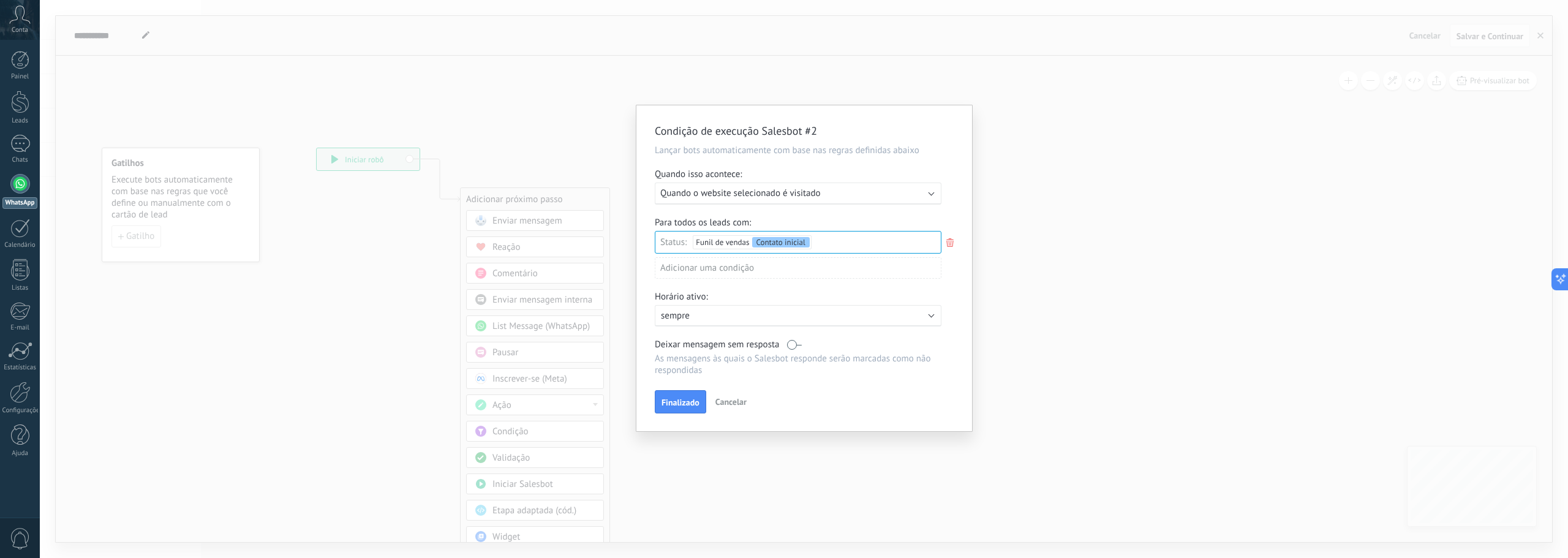
click at [701, 313] on p "sempre" at bounding box center [768, 316] width 215 height 12
click at [711, 313] on li "sempre" at bounding box center [794, 315] width 293 height 21
click at [688, 401] on span "Finalizado" at bounding box center [680, 402] width 38 height 8
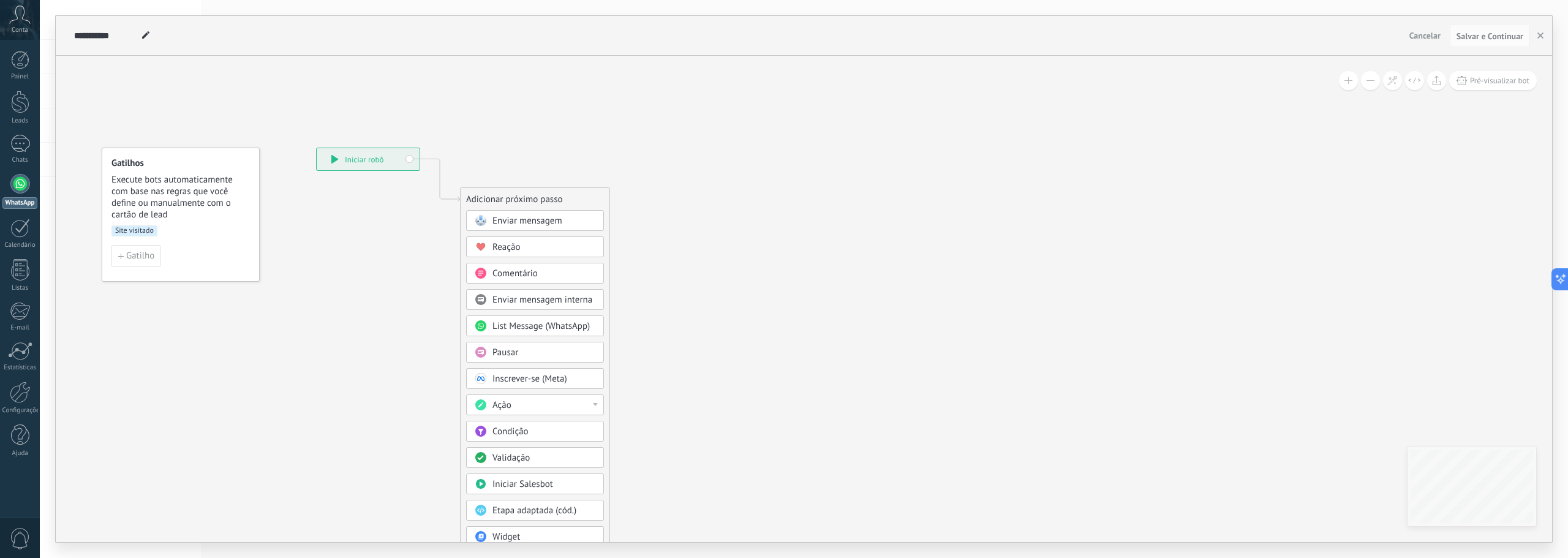
click at [534, 221] on span "Enviar mensagem" at bounding box center [527, 221] width 70 height 12
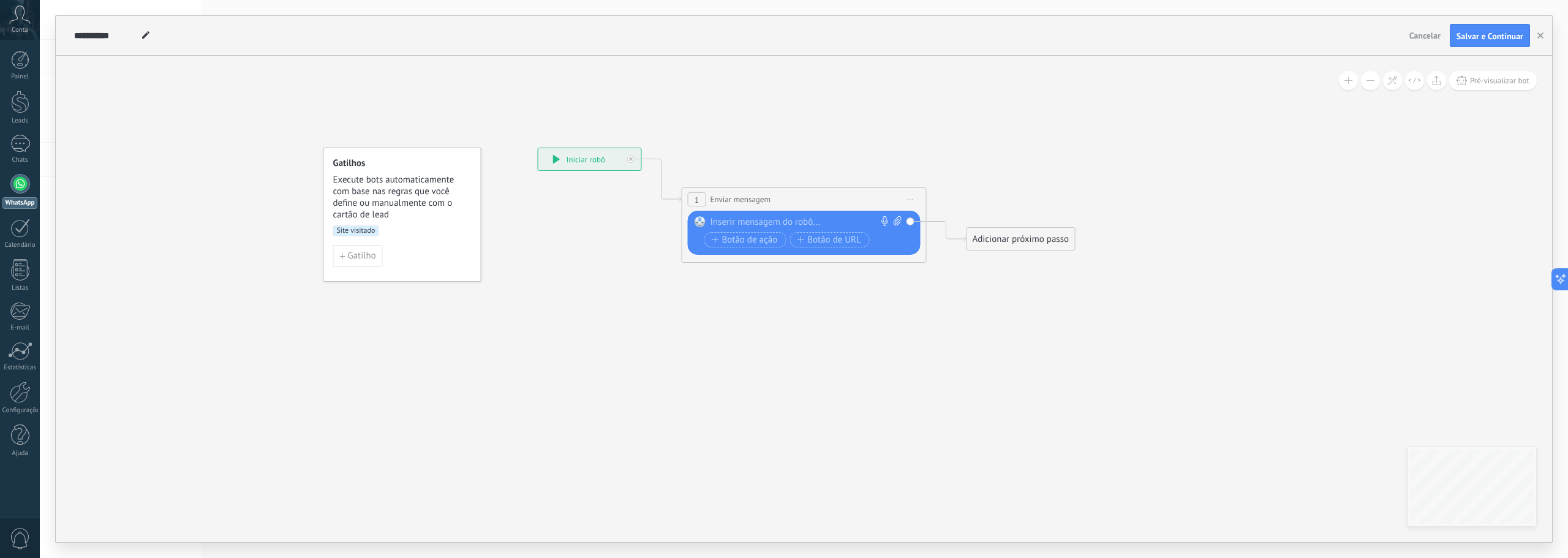
click at [752, 219] on div at bounding box center [802, 222] width 182 height 13
click at [756, 238] on span "Botão de ação" at bounding box center [744, 240] width 67 height 10
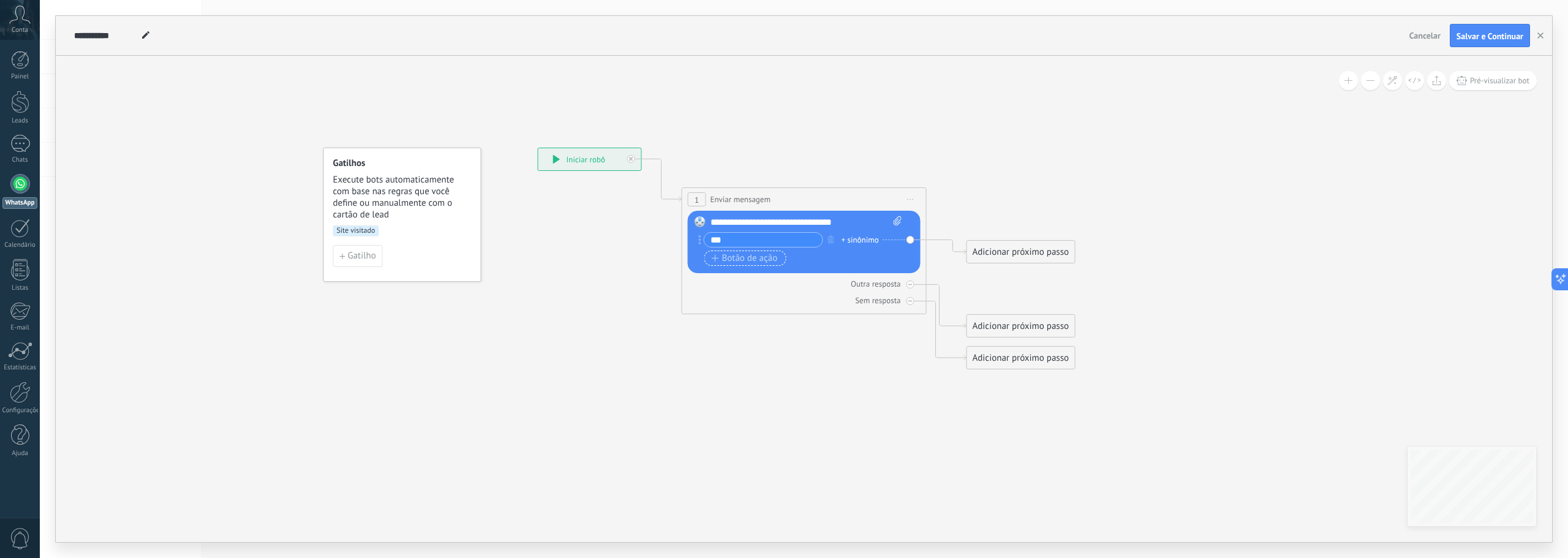
type input "***"
click at [755, 261] on span "Botão de ação" at bounding box center [744, 258] width 67 height 10
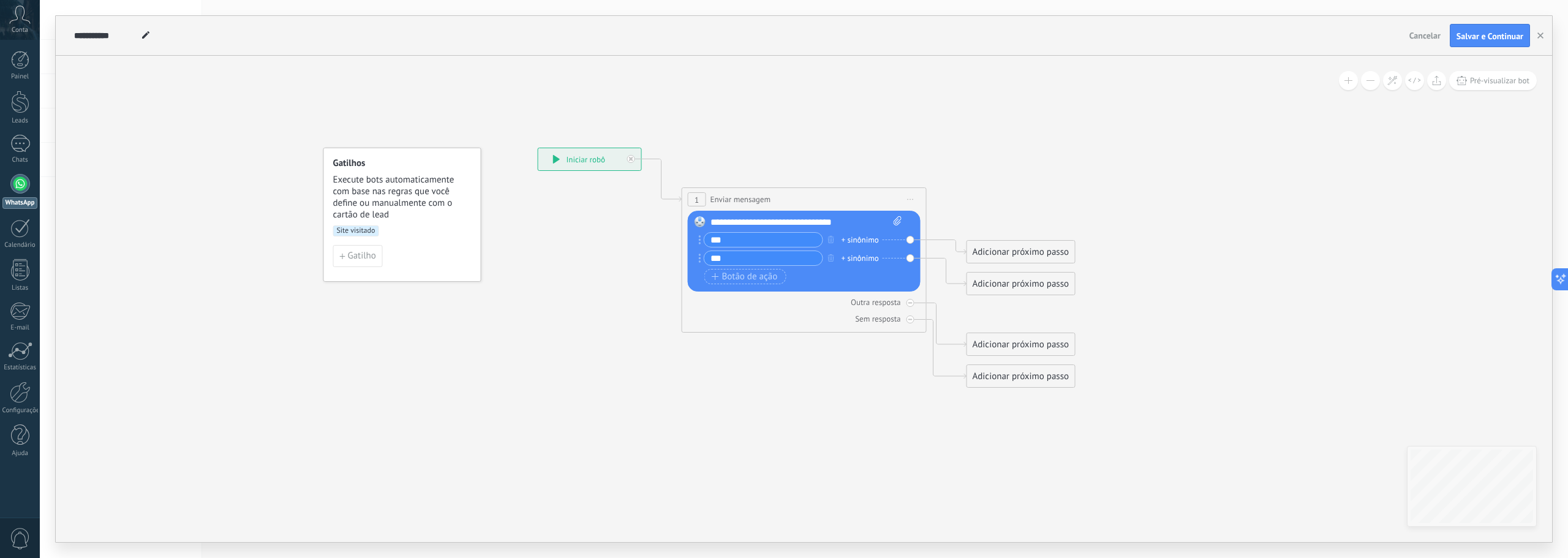
type input "***"
click at [1026, 252] on div "Adicionar próximo passo" at bounding box center [1021, 252] width 108 height 20
click at [1049, 273] on span "Enviar mensagem" at bounding box center [1034, 274] width 70 height 12
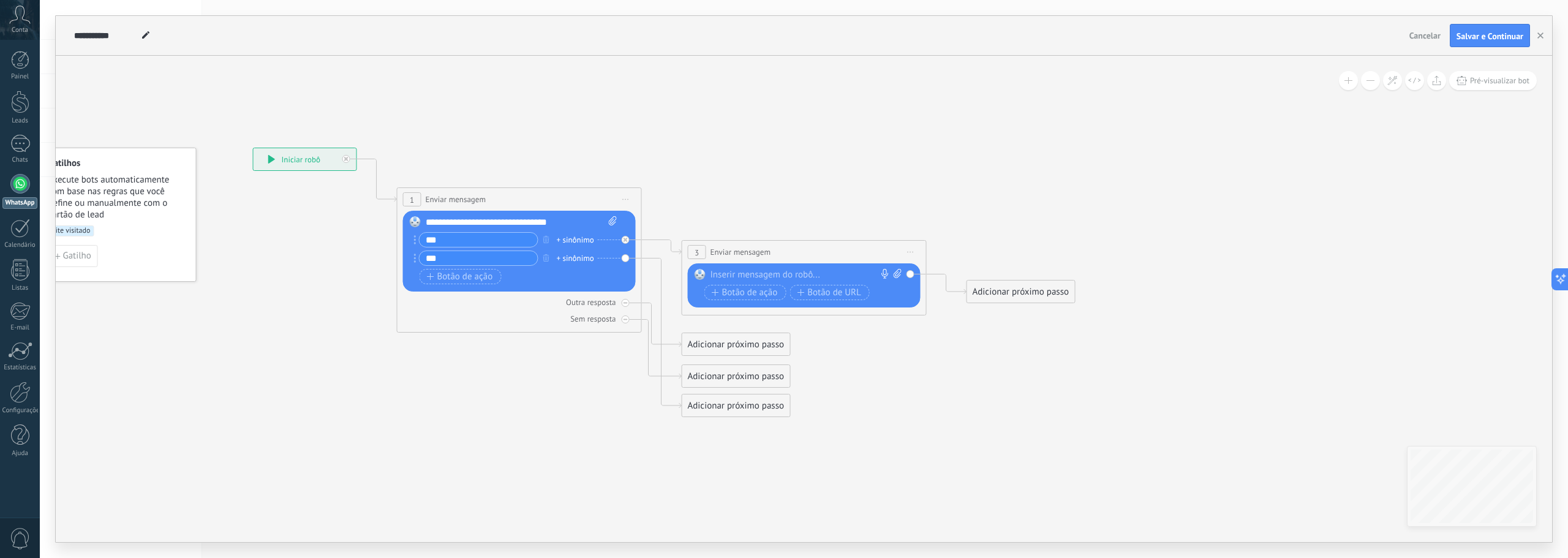
drag, startPoint x: 829, startPoint y: 277, endPoint x: 858, endPoint y: 221, distance: 63.1
click at [253, 147] on div "**********" at bounding box center [253, 147] width 0 height 0
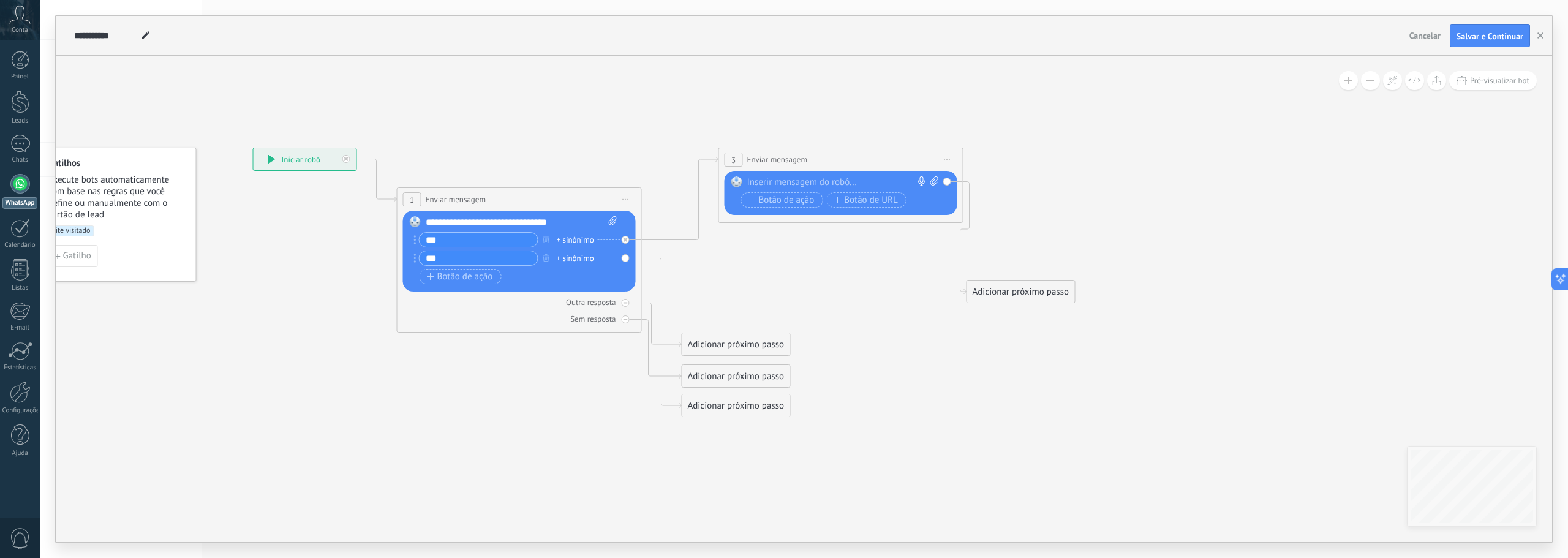
drag, startPoint x: 829, startPoint y: 251, endPoint x: 865, endPoint y: 155, distance: 102.5
click at [865, 155] on div "**********" at bounding box center [841, 159] width 244 height 23
click at [801, 185] on div at bounding box center [839, 183] width 182 height 13
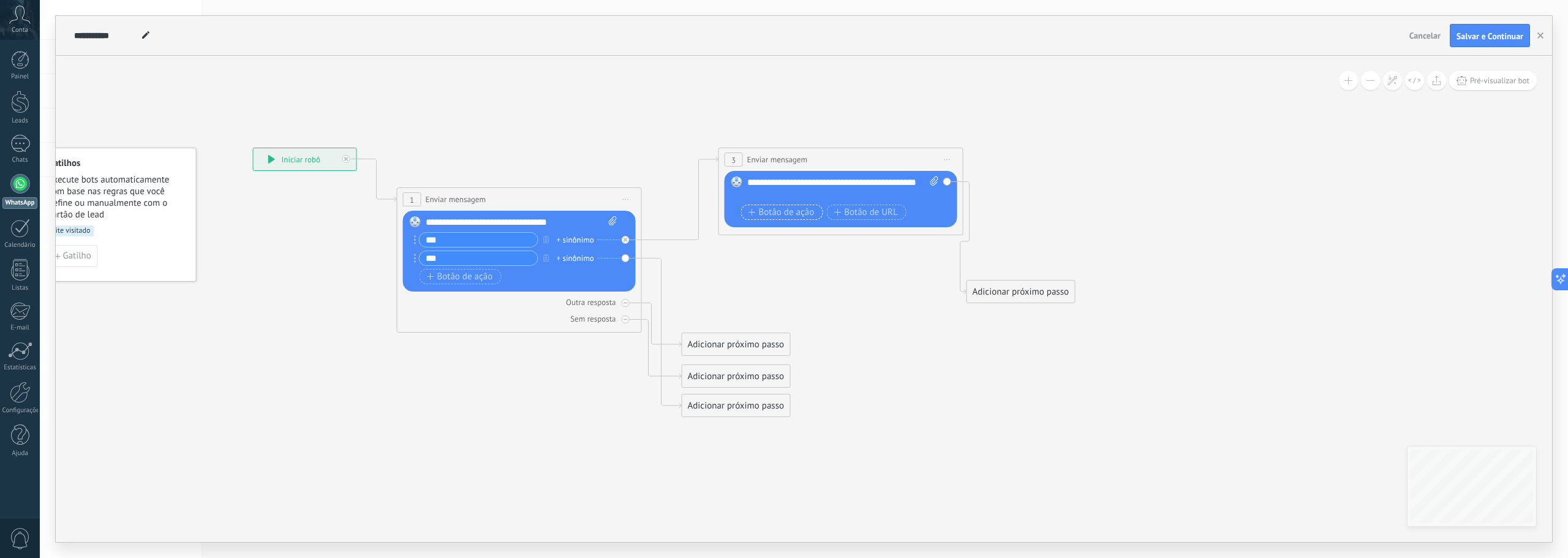
click at [786, 213] on span "Botão de ação" at bounding box center [781, 213] width 67 height 10
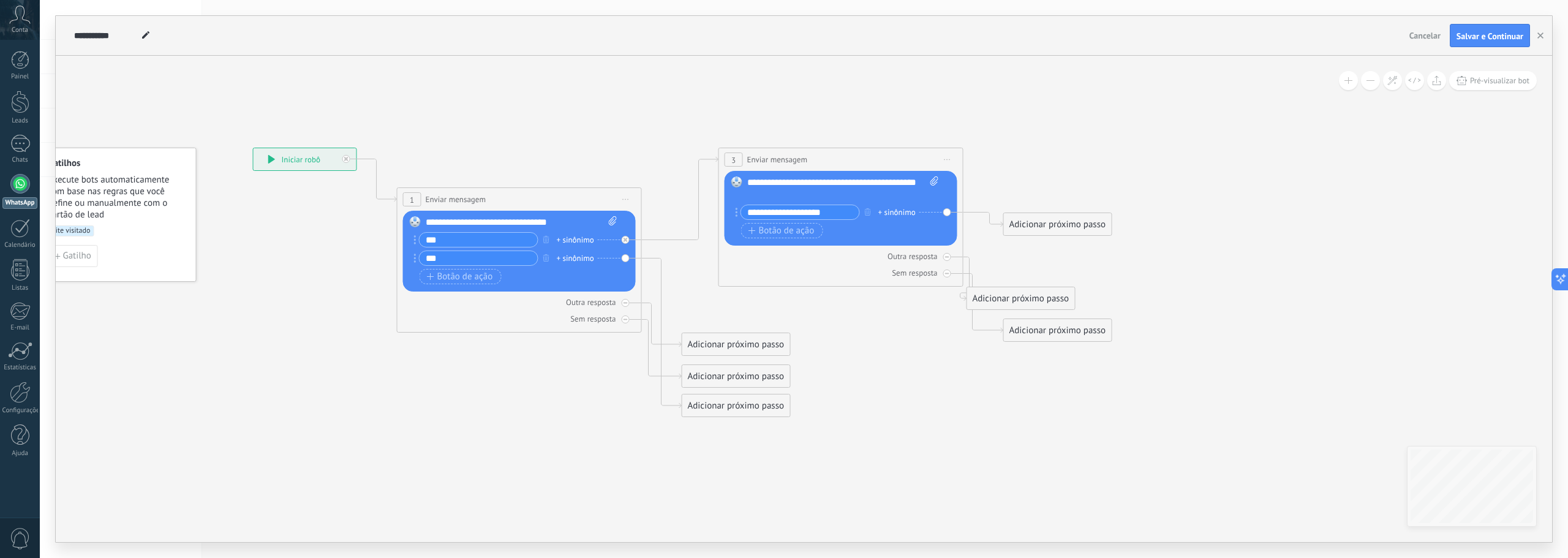
drag, startPoint x: 839, startPoint y: 214, endPoint x: 794, endPoint y: 212, distance: 45.0
click at [794, 212] on input "**********" at bounding box center [800, 212] width 118 height 14
type input "**********"
click at [777, 228] on span "Botão de ação" at bounding box center [781, 231] width 67 height 10
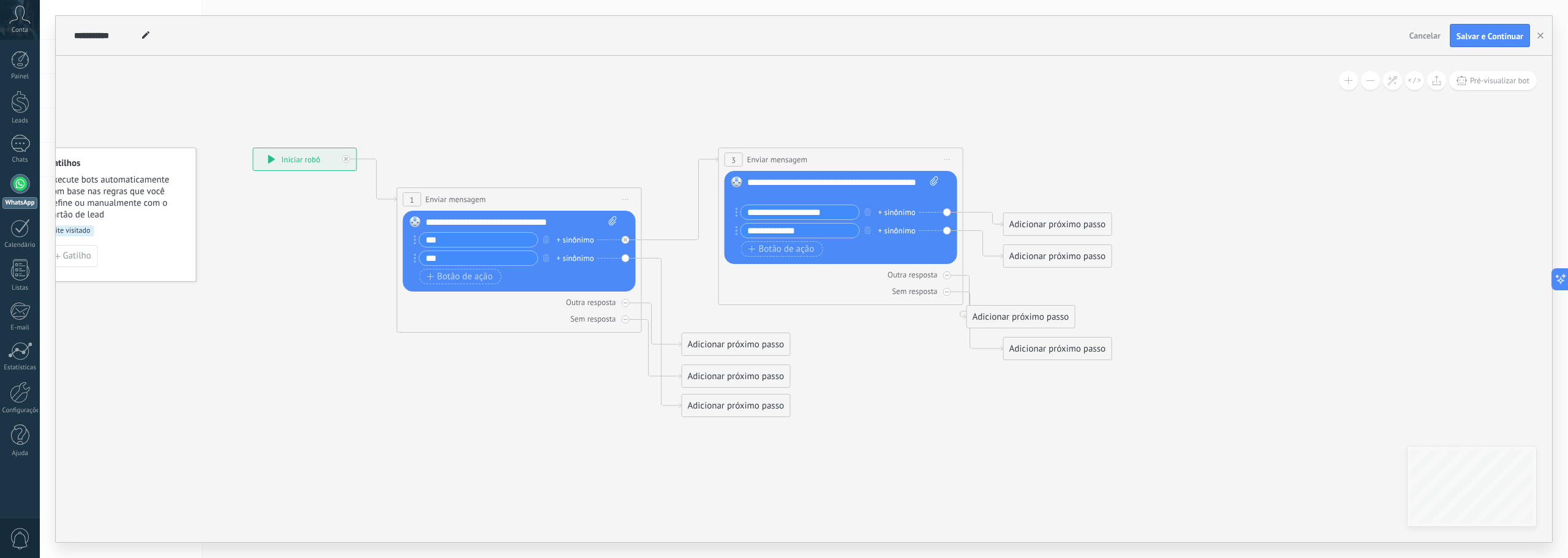
drag, startPoint x: 808, startPoint y: 232, endPoint x: 768, endPoint y: 232, distance: 40.0
click at [768, 232] on input "**********" at bounding box center [800, 231] width 118 height 14
click at [772, 232] on input "**********" at bounding box center [800, 231] width 118 height 14
drag, startPoint x: 769, startPoint y: 231, endPoint x: 807, endPoint y: 229, distance: 38.1
click at [807, 229] on input "**********" at bounding box center [800, 231] width 118 height 14
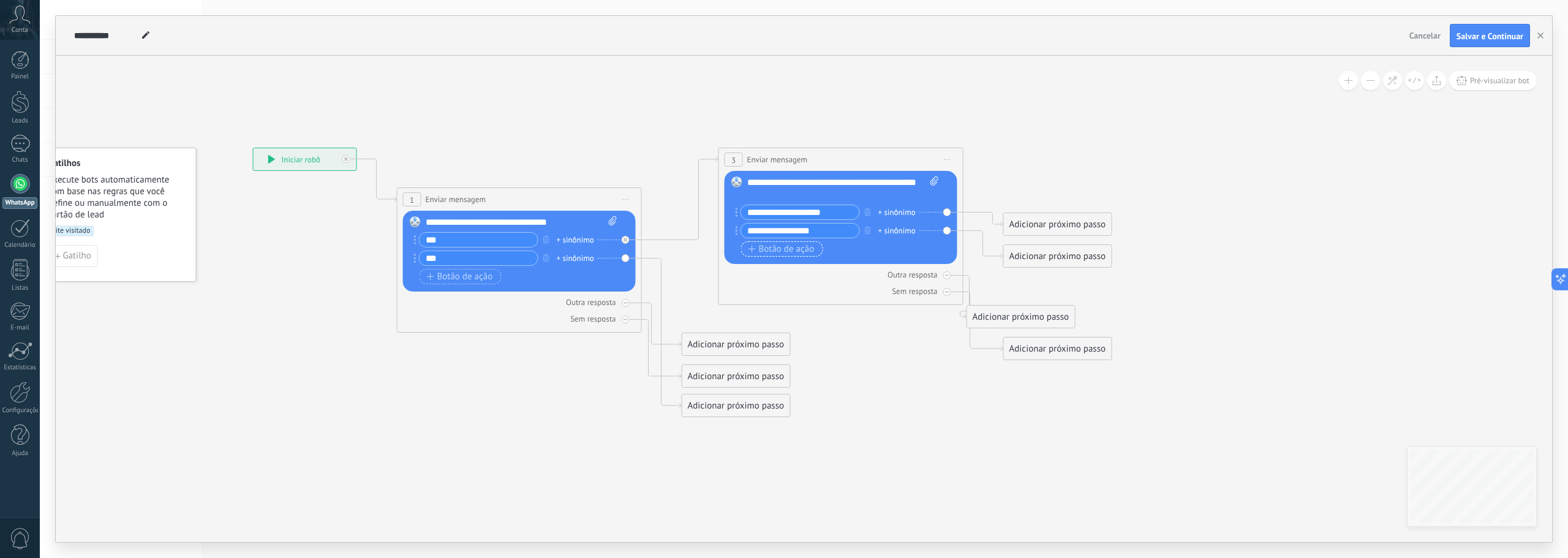
type input "**********"
click at [776, 251] on span "Botão de ação" at bounding box center [781, 249] width 67 height 10
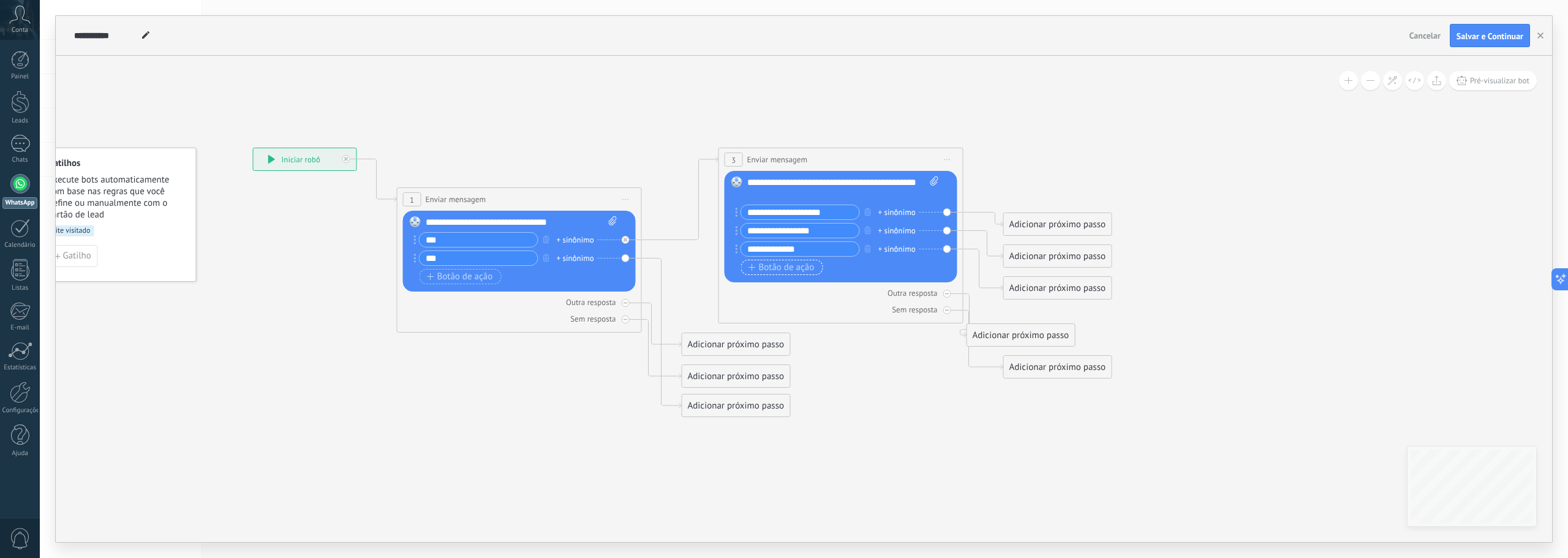
type input "**********"
click at [781, 267] on span "Botão de ação" at bounding box center [781, 268] width 67 height 10
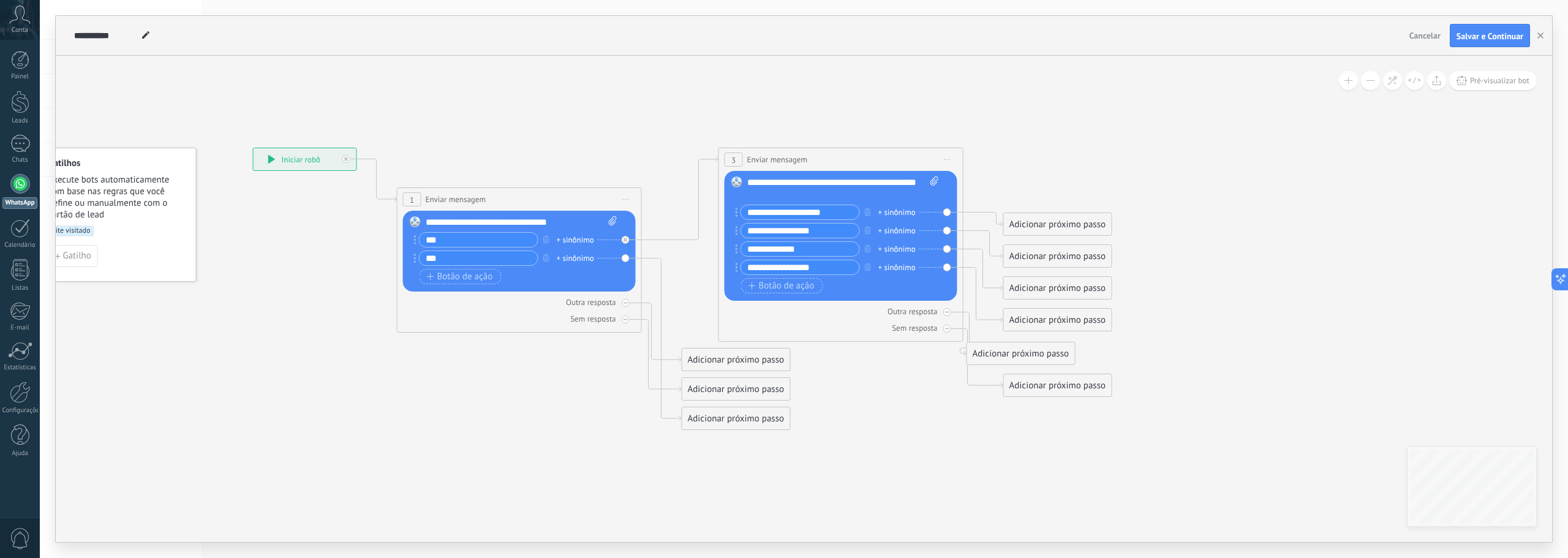
type input "**********"
click at [830, 102] on icon at bounding box center [662, 289] width 1430 height 895
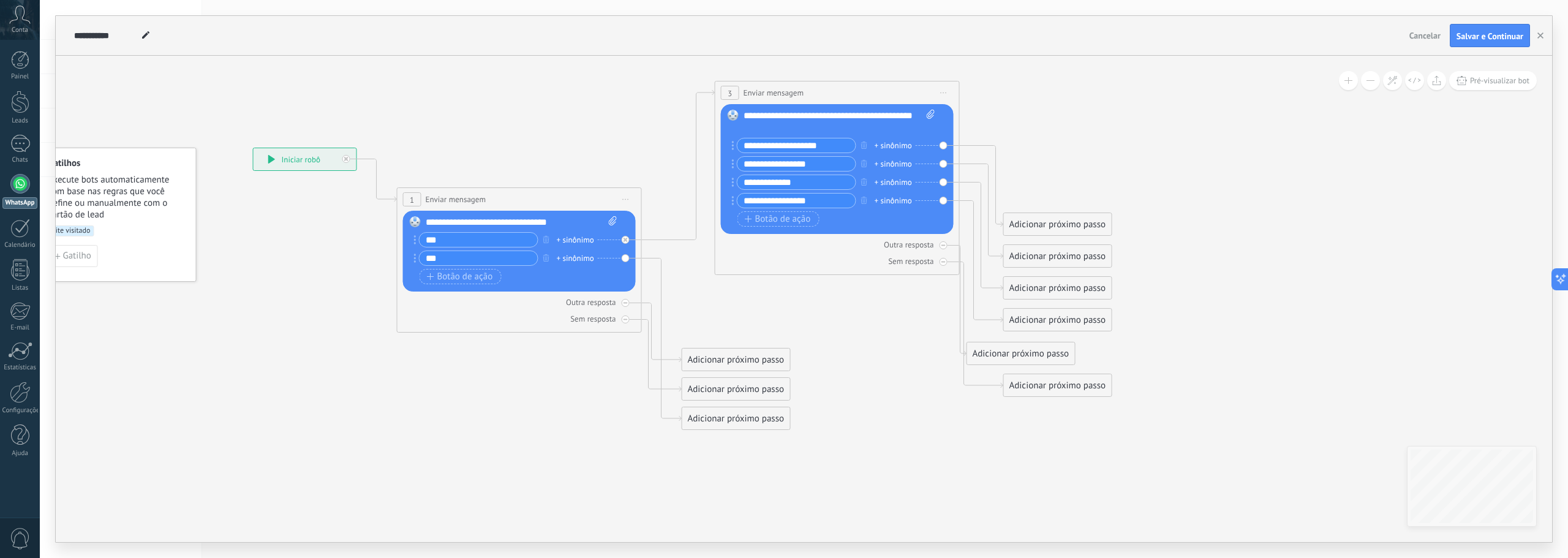
drag, startPoint x: 827, startPoint y: 154, endPoint x: 824, endPoint y: 88, distance: 66.1
click at [824, 88] on div "**********" at bounding box center [838, 93] width 244 height 23
drag, startPoint x: 741, startPoint y: 417, endPoint x: 778, endPoint y: 326, distance: 98.2
click at [781, 320] on div "Adicionar próximo passo" at bounding box center [776, 320] width 108 height 20
drag, startPoint x: 736, startPoint y: 365, endPoint x: 621, endPoint y: 374, distance: 115.4
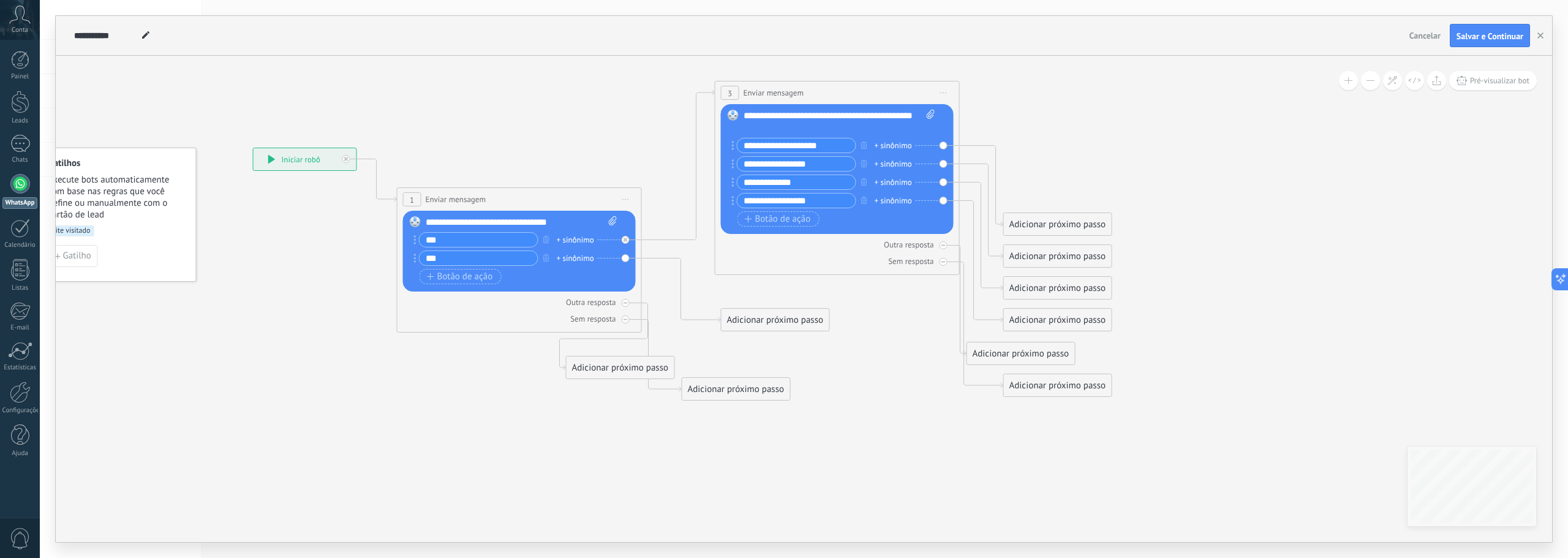
click at [621, 374] on div "Adicionar próximo passo" at bounding box center [621, 368] width 108 height 20
drag, startPoint x: 739, startPoint y: 392, endPoint x: 578, endPoint y: 386, distance: 161.1
click at [578, 386] on div "Adicionar próximo passo" at bounding box center [576, 385] width 108 height 20
drag, startPoint x: 779, startPoint y: 323, endPoint x: 808, endPoint y: 384, distance: 67.5
click at [808, 384] on div "Adicionar próximo passo" at bounding box center [806, 385] width 108 height 20
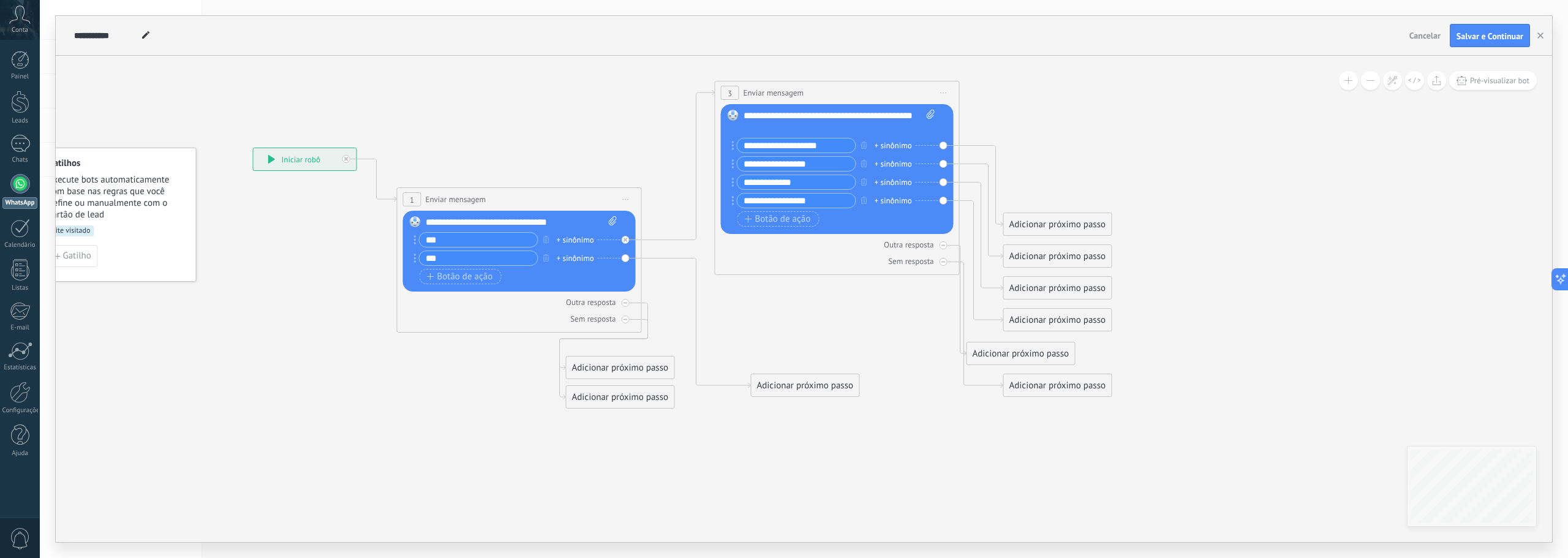
click at [790, 385] on div "Adicionar próximo passo" at bounding box center [806, 385] width 108 height 20
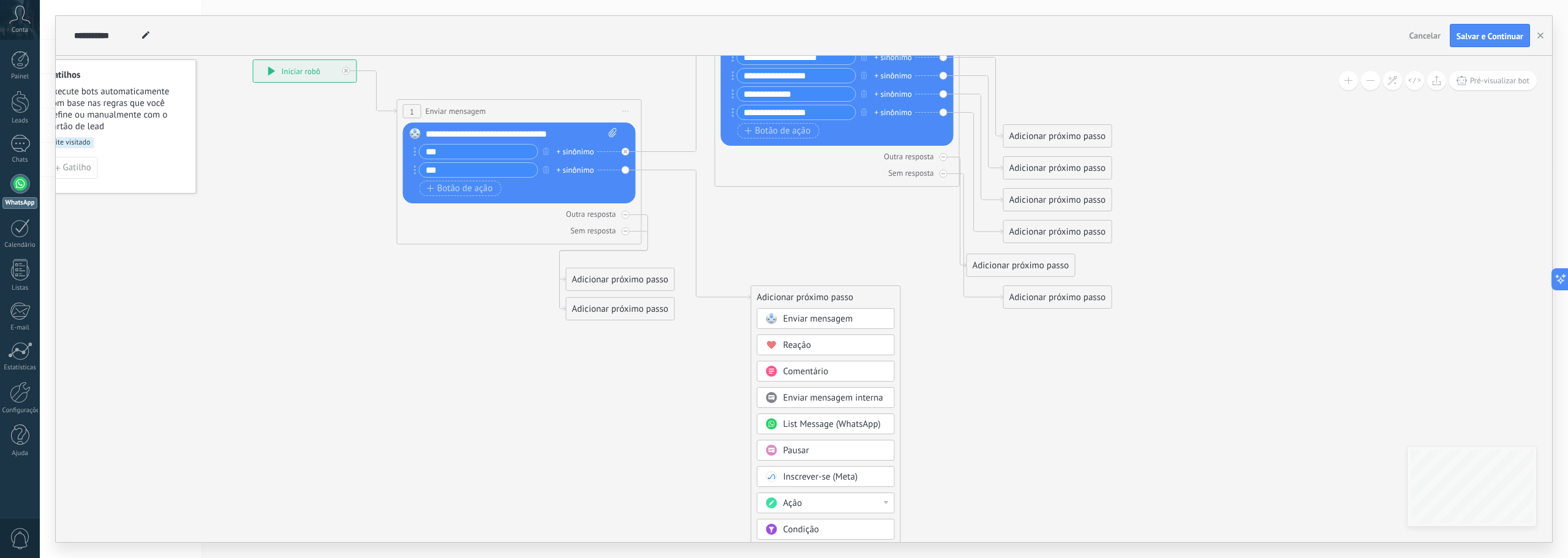
click at [884, 499] on div "Ação" at bounding box center [835, 503] width 103 height 13
click at [815, 321] on span "Enviar mensagem" at bounding box center [818, 319] width 70 height 12
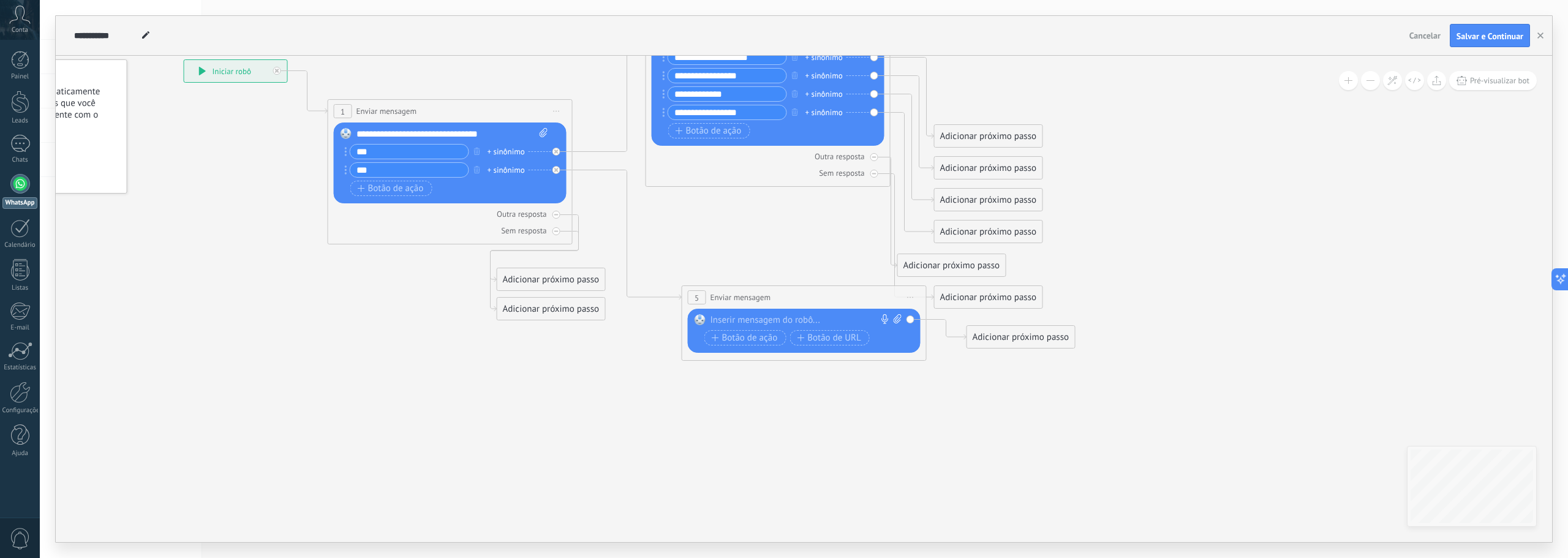
click at [755, 322] on div at bounding box center [802, 320] width 182 height 13
click at [732, 347] on span "Botão de ação" at bounding box center [744, 350] width 67 height 10
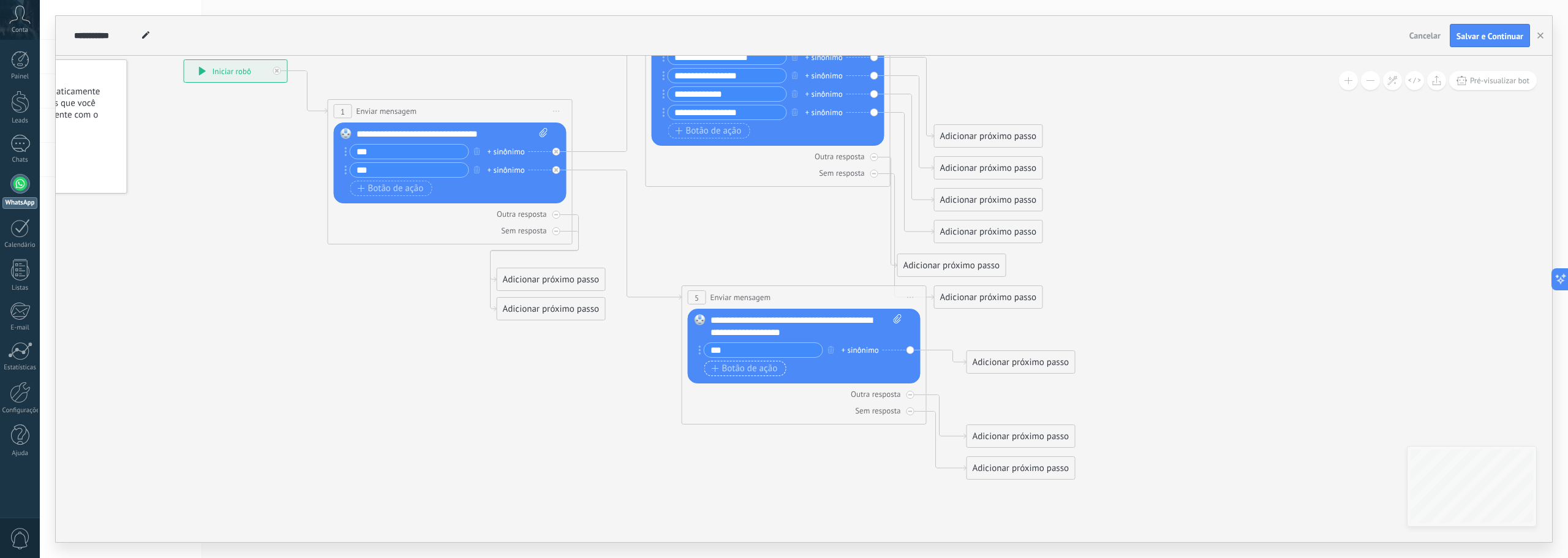
type input "***"
click at [766, 362] on button "Botão de ação" at bounding box center [745, 368] width 82 height 15
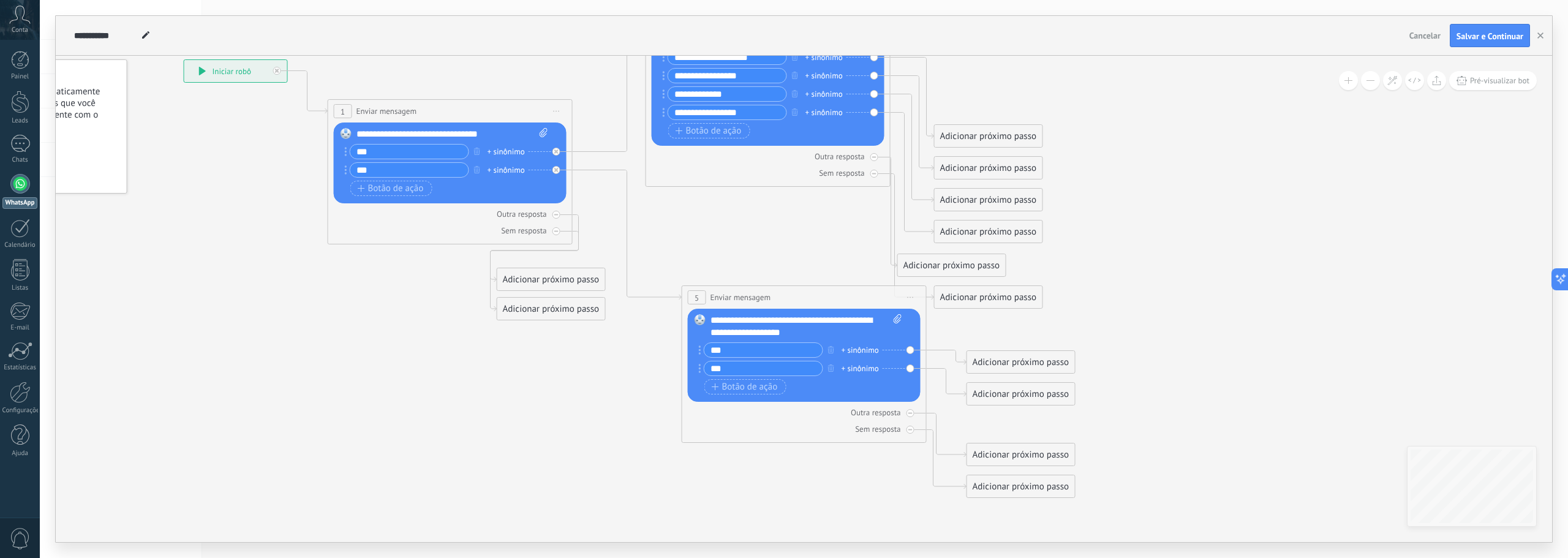
type input "***"
click at [596, 417] on icon at bounding box center [609, 246] width 1463 height 1118
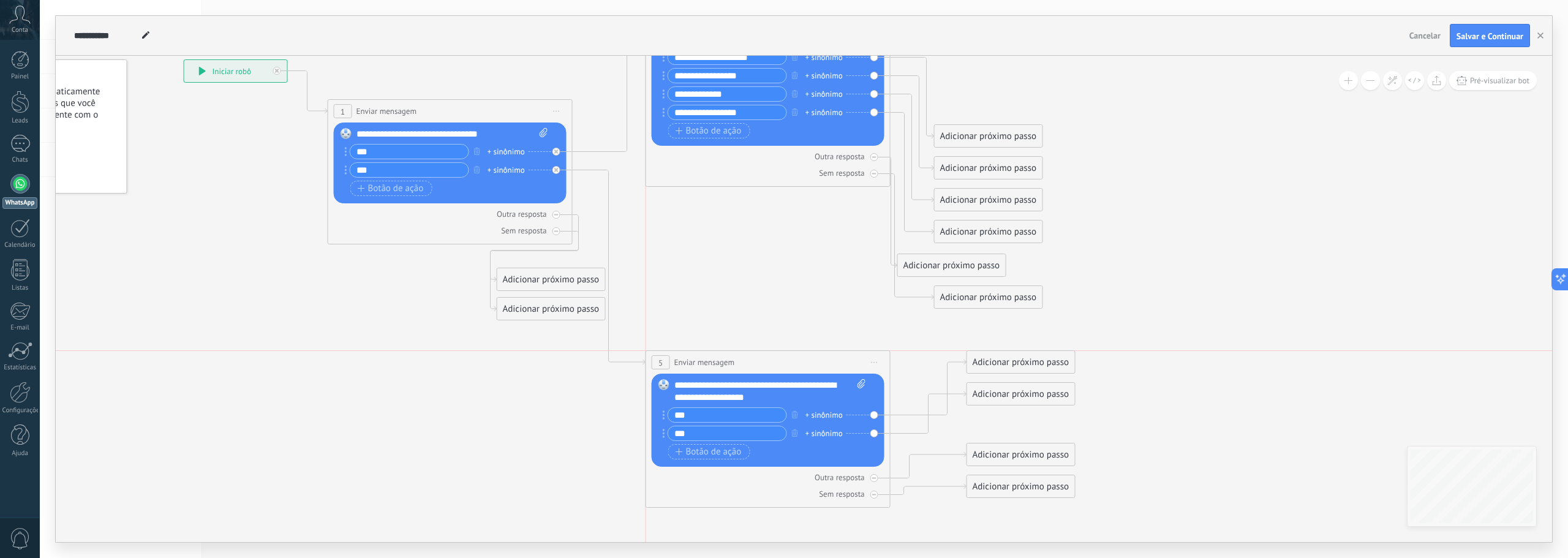
drag, startPoint x: 763, startPoint y: 296, endPoint x: 732, endPoint y: 360, distance: 71.1
click at [732, 360] on span "Enviar mensagem" at bounding box center [705, 362] width 61 height 12
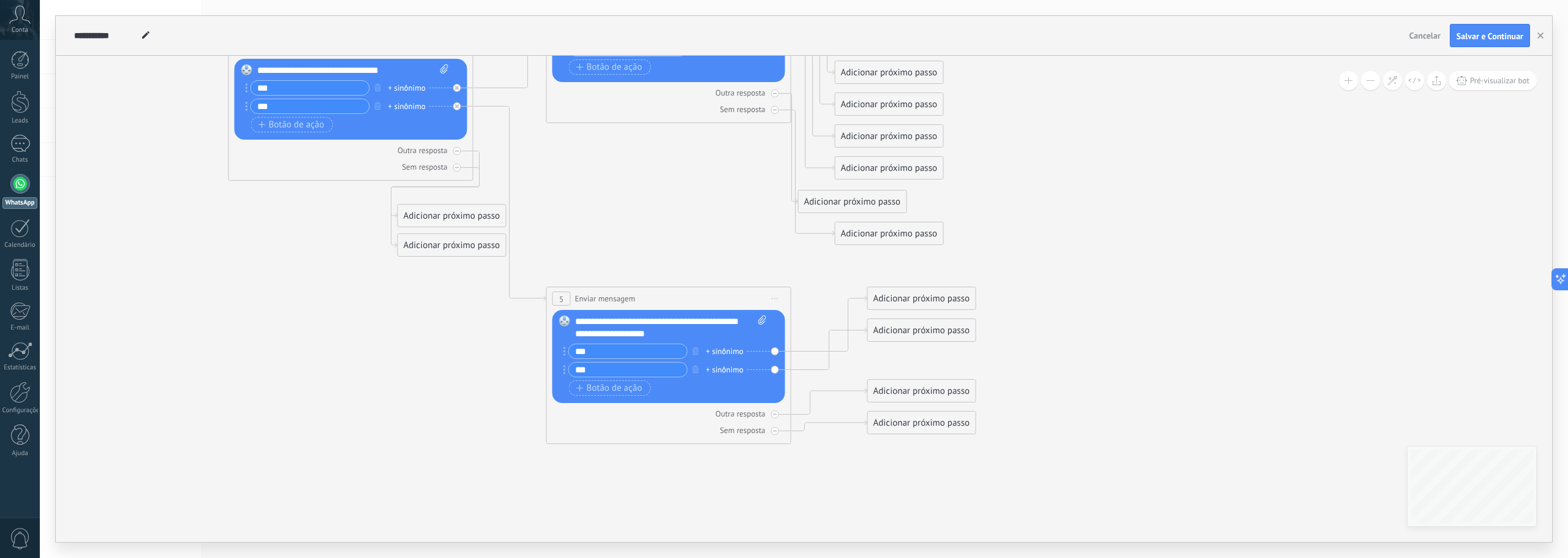
drag, startPoint x: 937, startPoint y: 335, endPoint x: 838, endPoint y: 271, distance: 117.9
click at [838, 271] on icon at bounding box center [509, 186] width 1463 height 1127
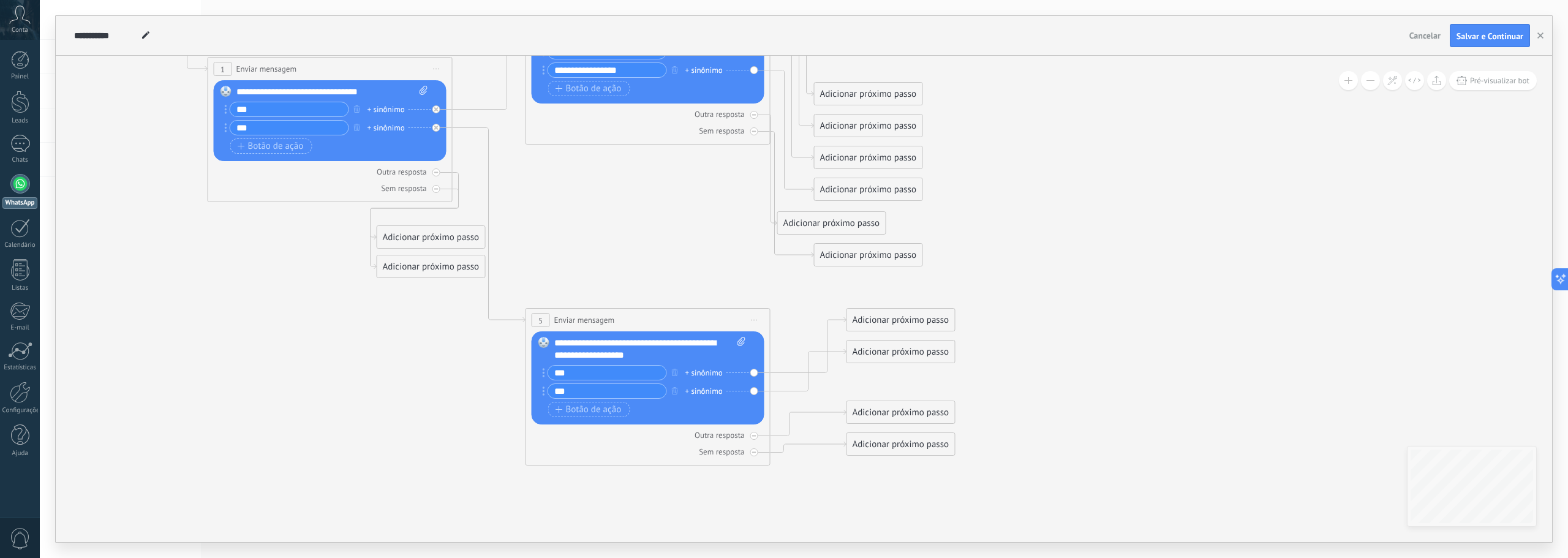
drag, startPoint x: 986, startPoint y: 284, endPoint x: 970, endPoint y: 306, distance: 27.2
click at [970, 306] on icon at bounding box center [488, 207] width 1463 height 1127
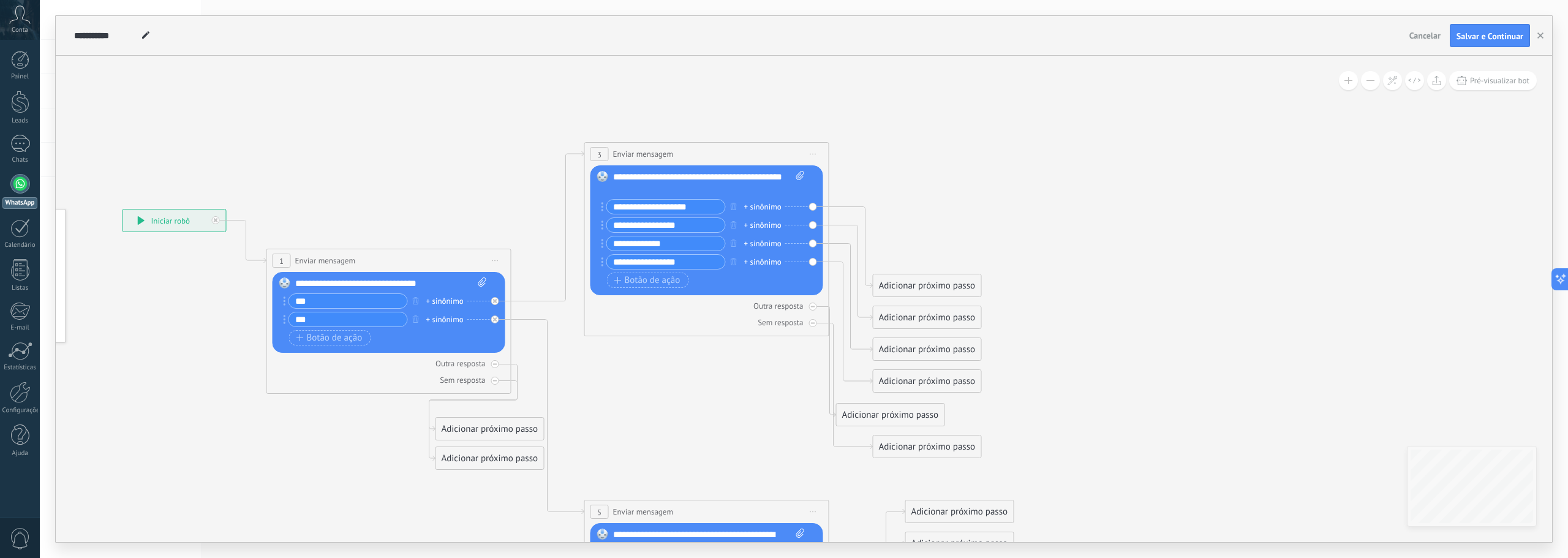
drag, startPoint x: 701, startPoint y: 221, endPoint x: 755, endPoint y: 412, distance: 198.5
click at [755, 412] on icon at bounding box center [547, 399] width 1463 height 1127
drag, startPoint x: 947, startPoint y: 278, endPoint x: 941, endPoint y: 190, distance: 88.2
click at [969, 113] on div "Adicionar próximo passo" at bounding box center [950, 121] width 108 height 20
drag, startPoint x: 925, startPoint y: 313, endPoint x: 988, endPoint y: 222, distance: 110.7
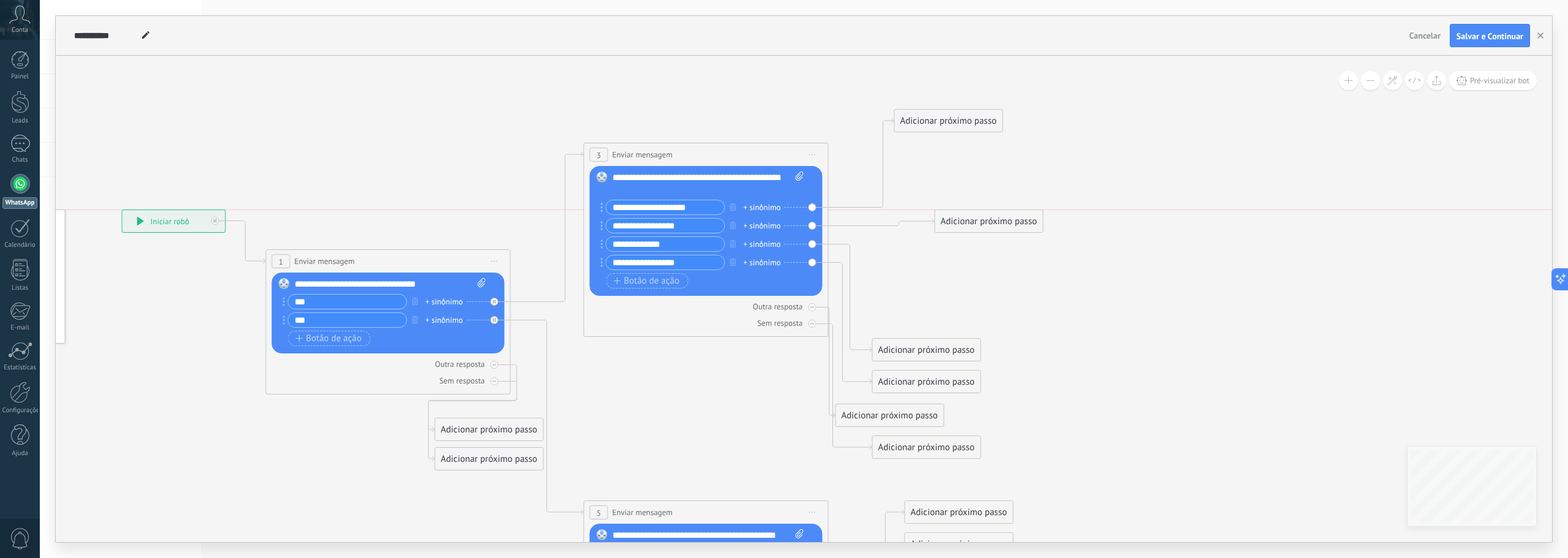
click at [988, 222] on div "Adicionar próximo passo" at bounding box center [989, 221] width 108 height 20
drag, startPoint x: 924, startPoint y: 345, endPoint x: 968, endPoint y: 288, distance: 72.0
click at [968, 288] on div "Adicionar próximo passo" at bounding box center [972, 292] width 108 height 20
drag, startPoint x: 927, startPoint y: 386, endPoint x: 977, endPoint y: 342, distance: 66.6
click at [977, 342] on div "Adicionar próximo passo" at bounding box center [972, 337] width 108 height 20
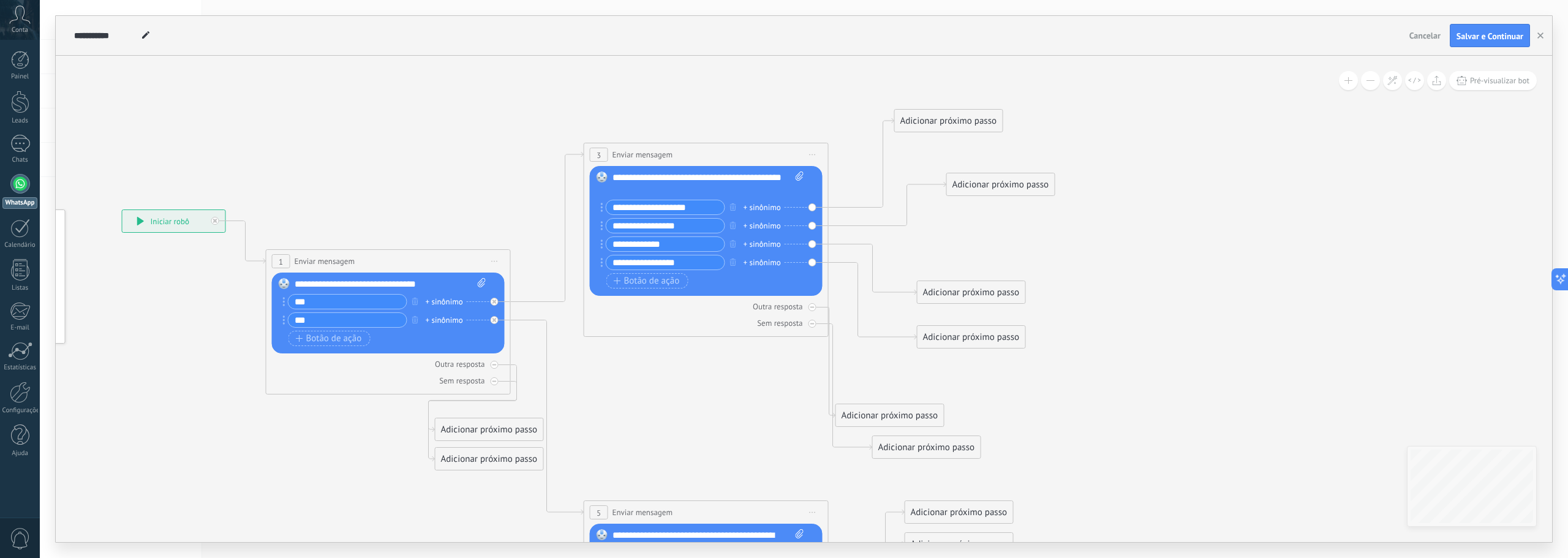
drag, startPoint x: 989, startPoint y: 221, endPoint x: 1001, endPoint y: 184, distance: 38.9
click at [1001, 184] on div "Adicionar próximo passo" at bounding box center [1001, 184] width 108 height 20
drag, startPoint x: 982, startPoint y: 290, endPoint x: 1015, endPoint y: 270, distance: 38.6
click at [1015, 270] on div "Adicionar próximo passo" at bounding box center [1001, 273] width 108 height 20
drag, startPoint x: 984, startPoint y: 338, endPoint x: 1034, endPoint y: 344, distance: 50.4
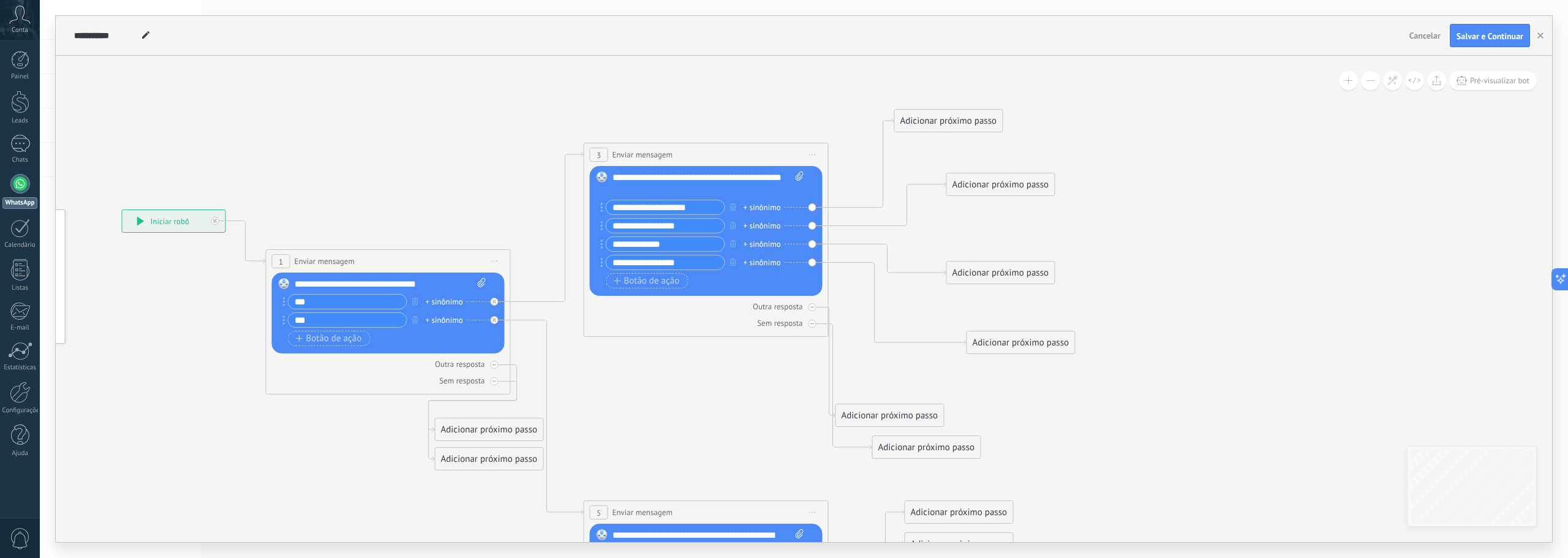
click at [1034, 344] on div "Adicionar próximo passo" at bounding box center [1021, 343] width 108 height 20
click at [928, 120] on div "Adicionar próximo passo" at bounding box center [949, 121] width 108 height 20
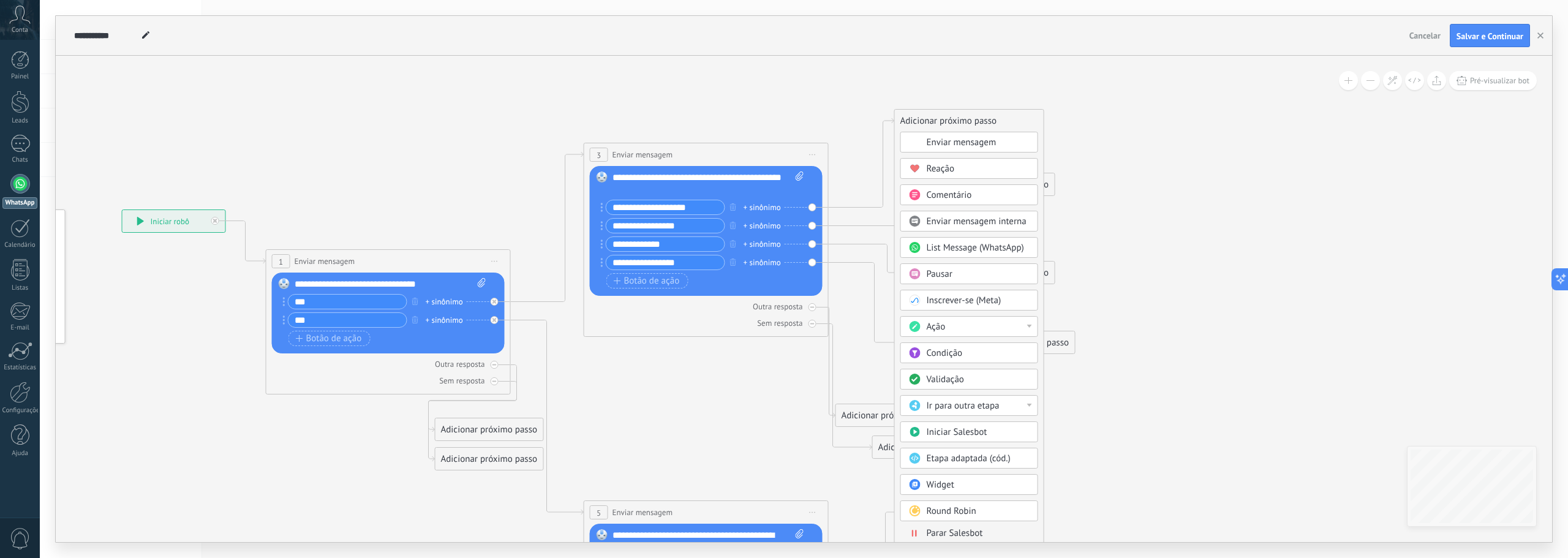
click at [946, 142] on span "Enviar mensagem" at bounding box center [962, 142] width 70 height 12
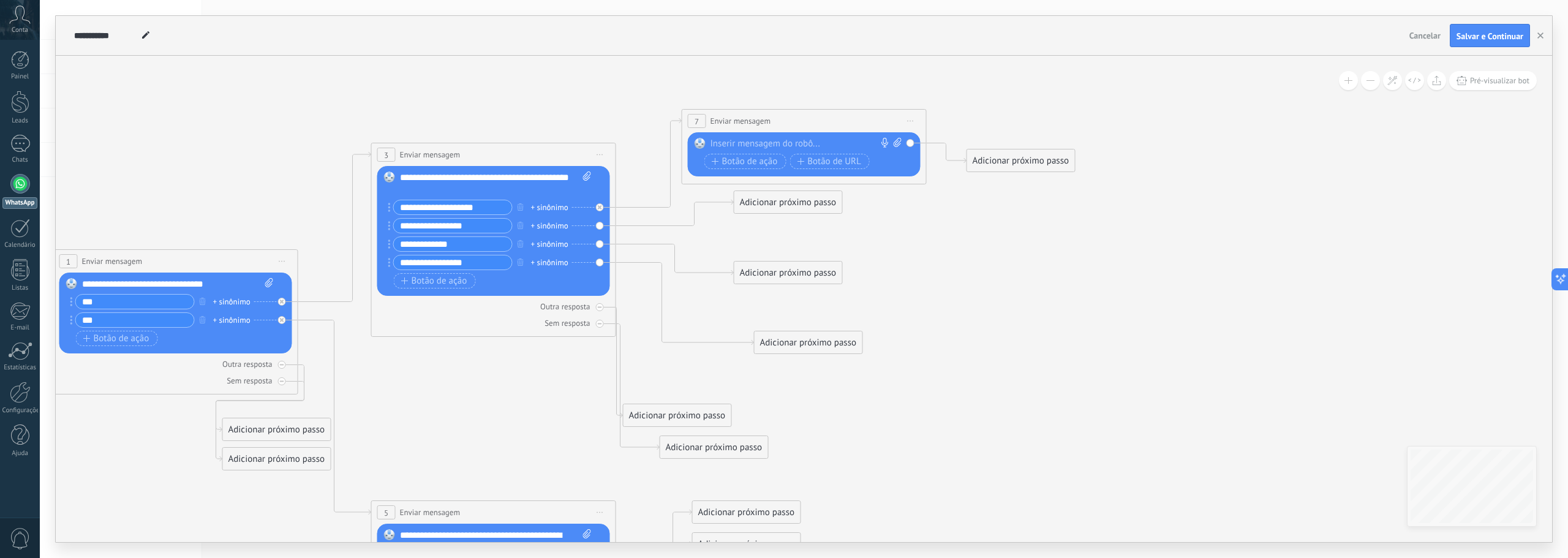
click at [786, 146] on div at bounding box center [802, 144] width 182 height 13
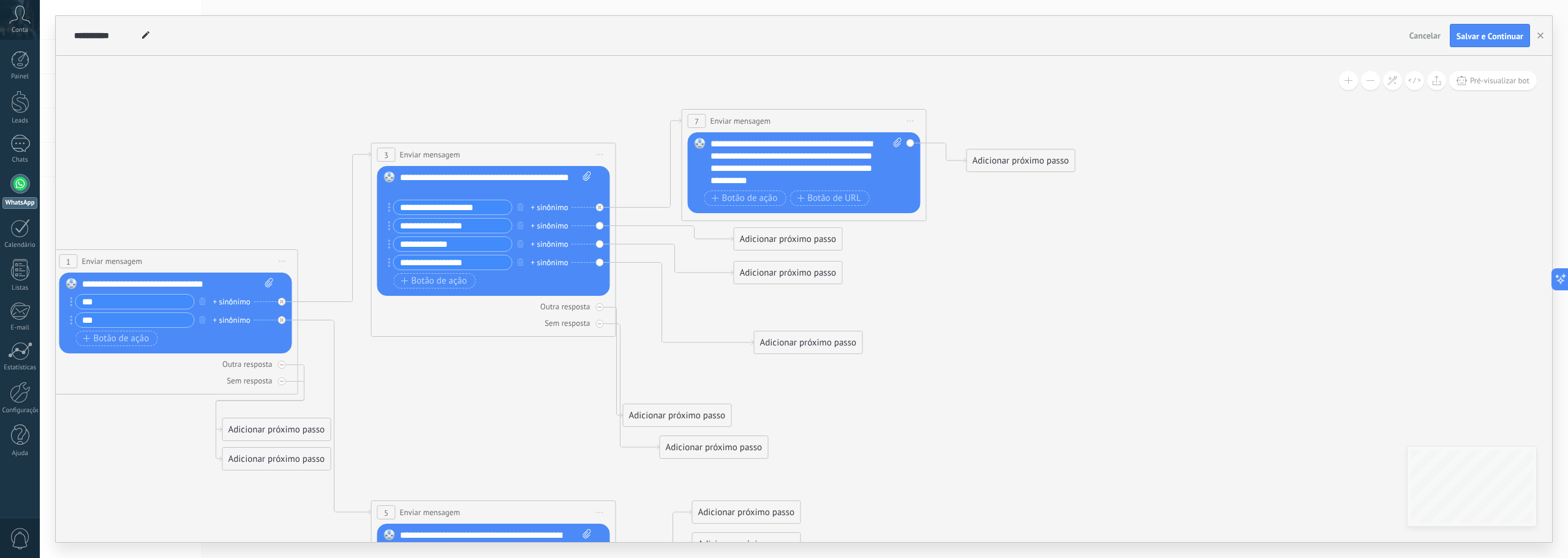
click at [1001, 162] on div "Adicionar próximo passo" at bounding box center [1021, 161] width 108 height 20
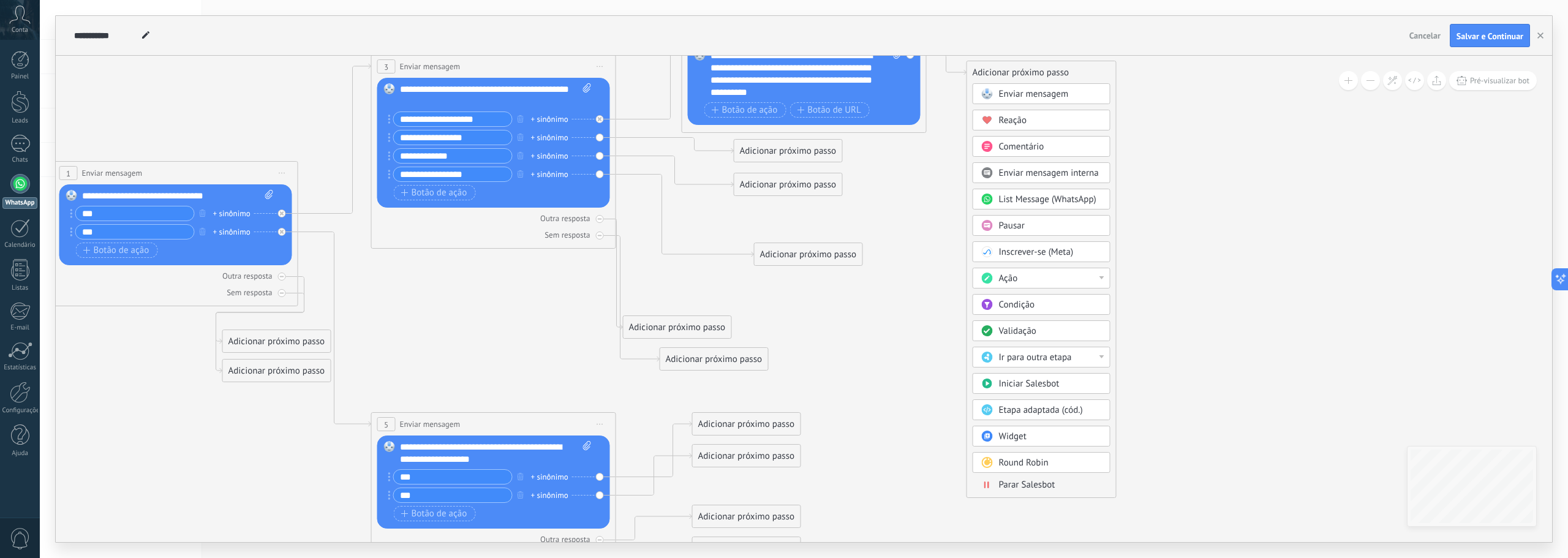
click at [1079, 278] on div "Ação" at bounding box center [1051, 279] width 103 height 13
click at [1152, 268] on icon at bounding box center [472, 295] width 1736 height 1161
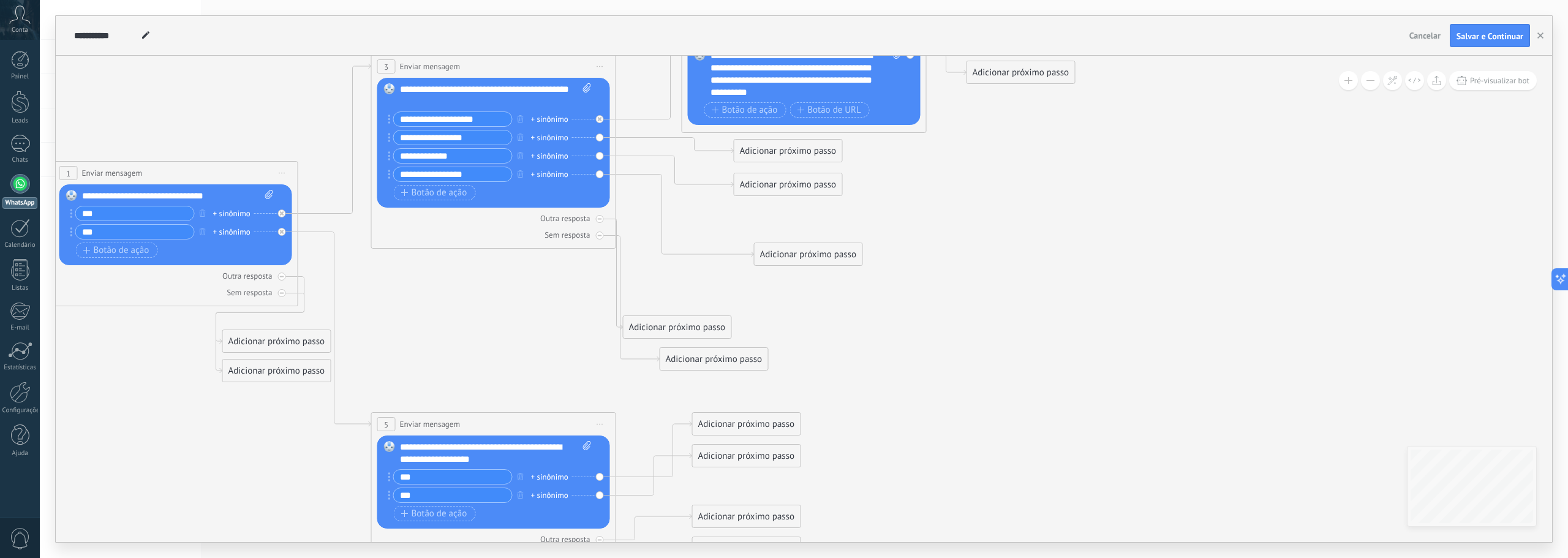
click at [1013, 73] on div "Adicionar próximo passo" at bounding box center [1021, 72] width 108 height 20
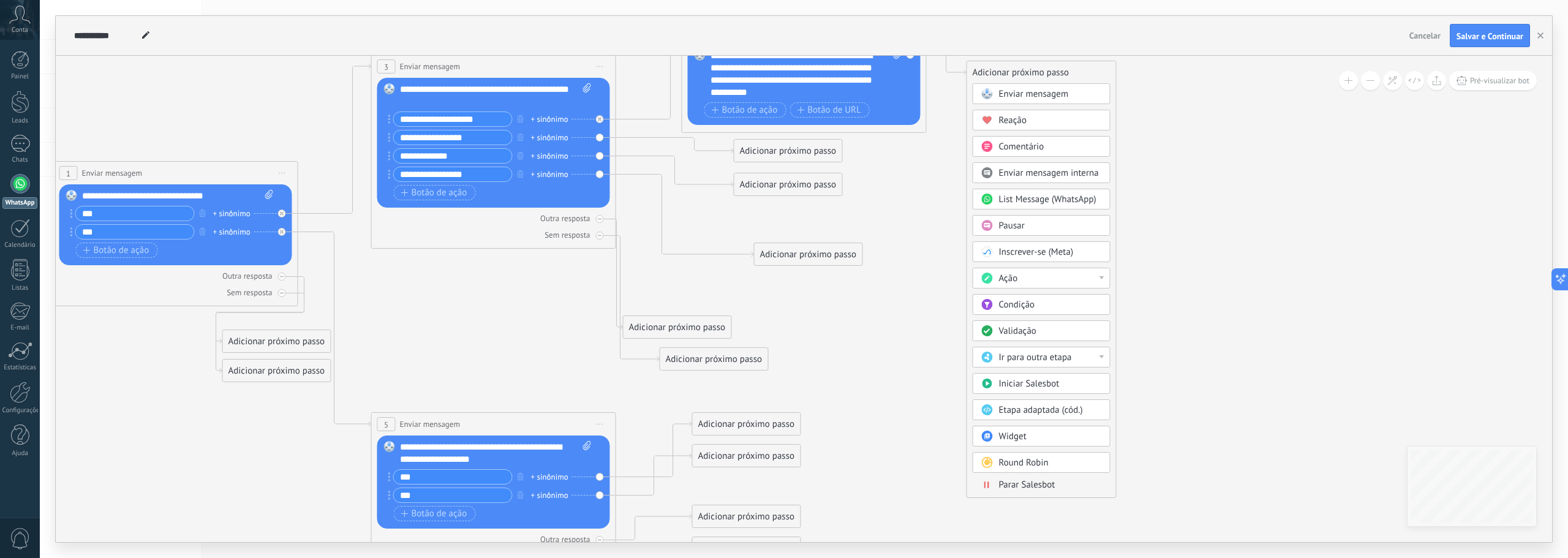
click at [1053, 171] on span "Enviar mensagem interna" at bounding box center [1049, 173] width 100 height 12
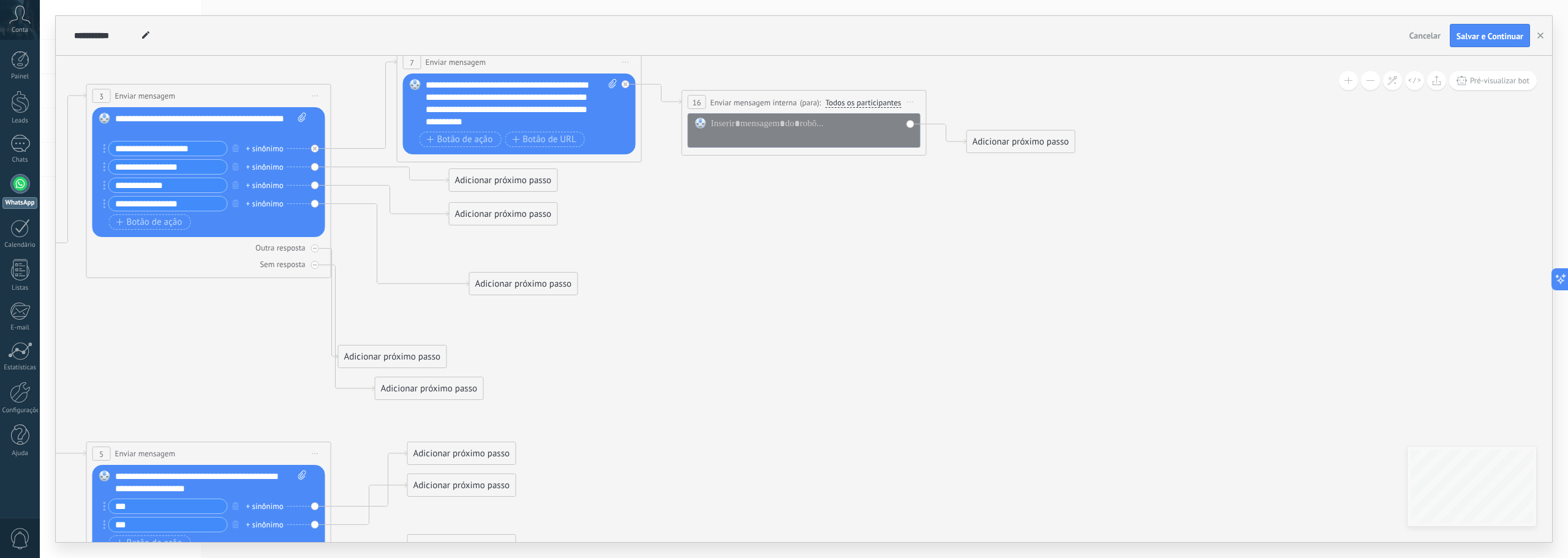
drag, startPoint x: 796, startPoint y: 100, endPoint x: 666, endPoint y: 169, distance: 147.2
click at [666, 170] on icon at bounding box center [328, 324] width 2022 height 1161
click at [779, 104] on span "Enviar mensagem interna" at bounding box center [754, 103] width 87 height 12
click at [695, 101] on span "16" at bounding box center [696, 103] width 8 height 10
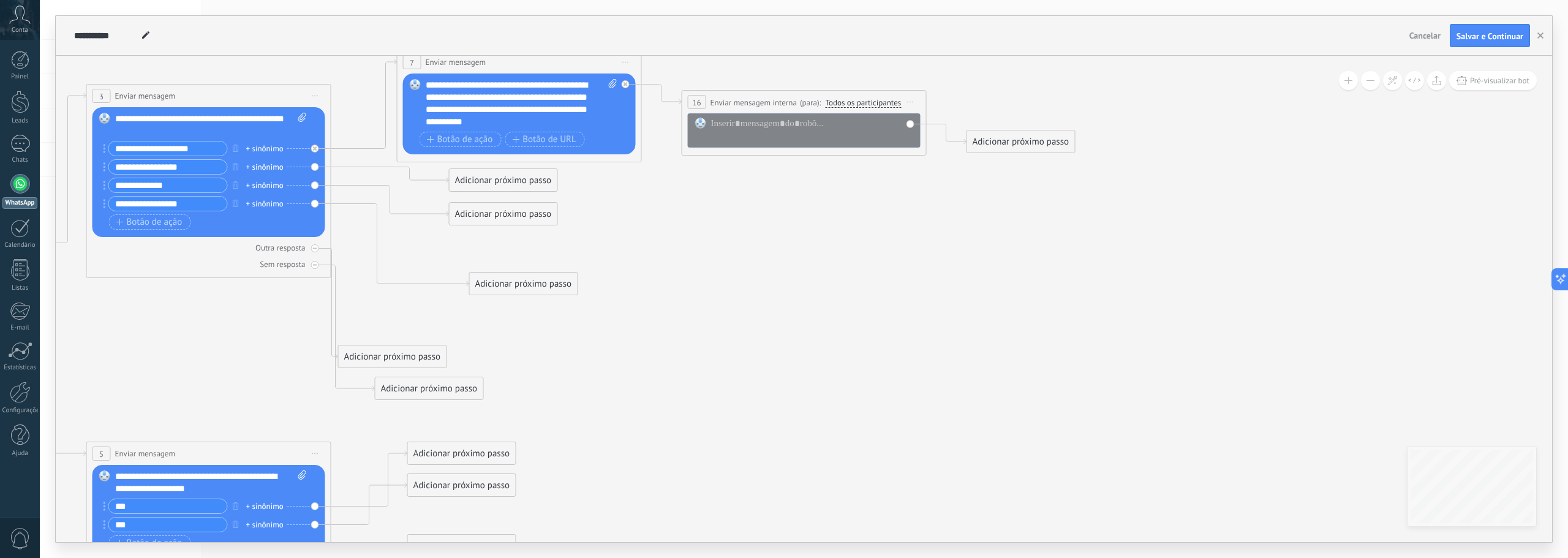
click at [911, 100] on span "Iniciar pré-visualização aqui [GEOGRAPHIC_DATA] Duplicar Excluir" at bounding box center [910, 102] width 19 height 18
click at [941, 178] on div "Excluir" at bounding box center [976, 182] width 141 height 21
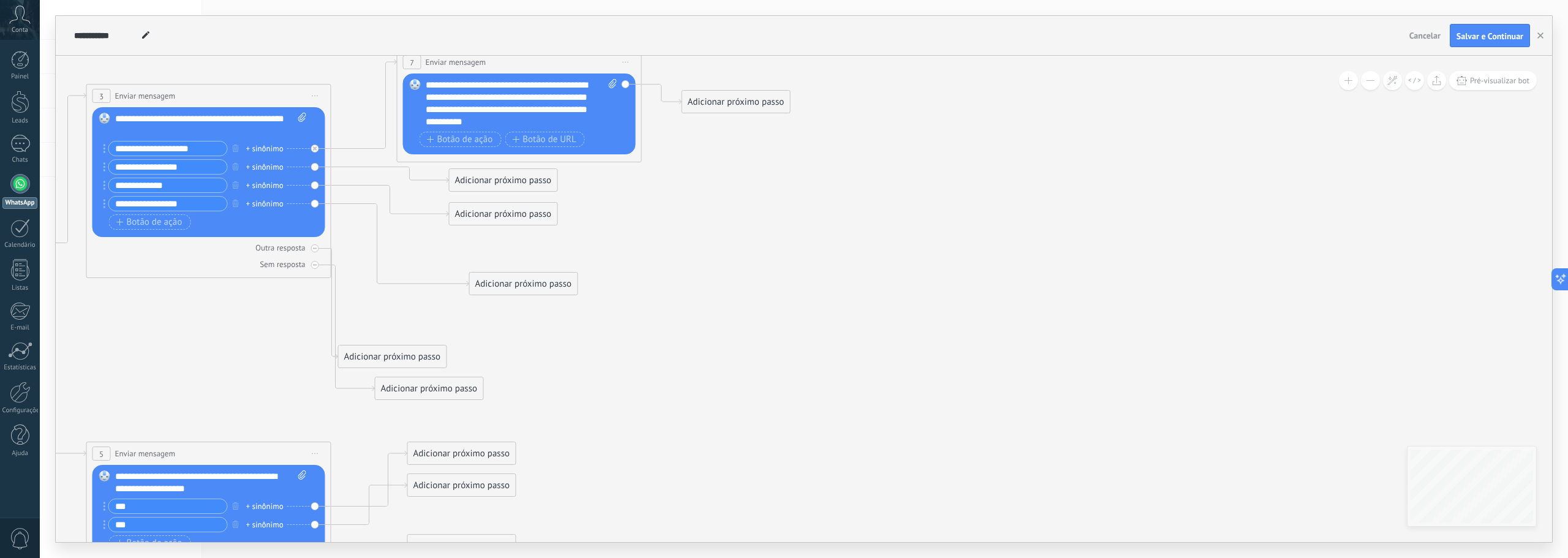
click at [745, 103] on div "Adicionar próximo passo" at bounding box center [736, 102] width 108 height 20
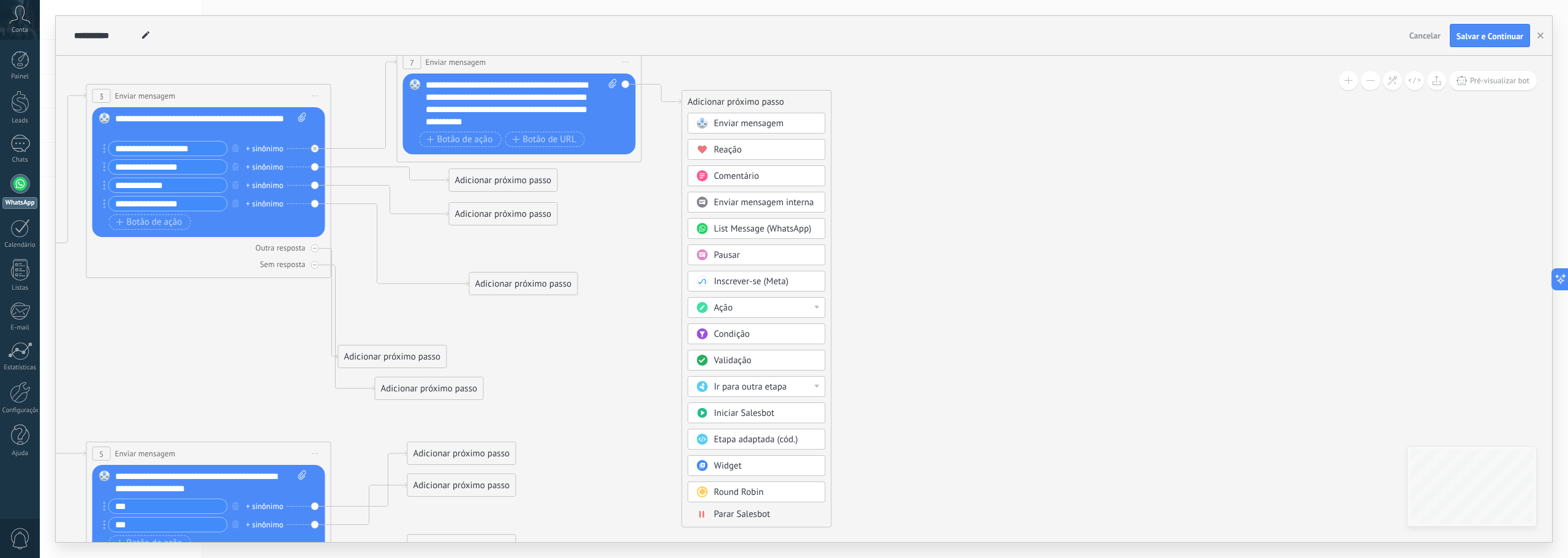
click at [819, 388] on div "Ir para outra etapa" at bounding box center [757, 386] width 138 height 21
click at [829, 317] on div "Adicionar próximo passo Enviar mensagem Enviar mensagem Enviar mensagem Reação …" at bounding box center [757, 308] width 150 height 437
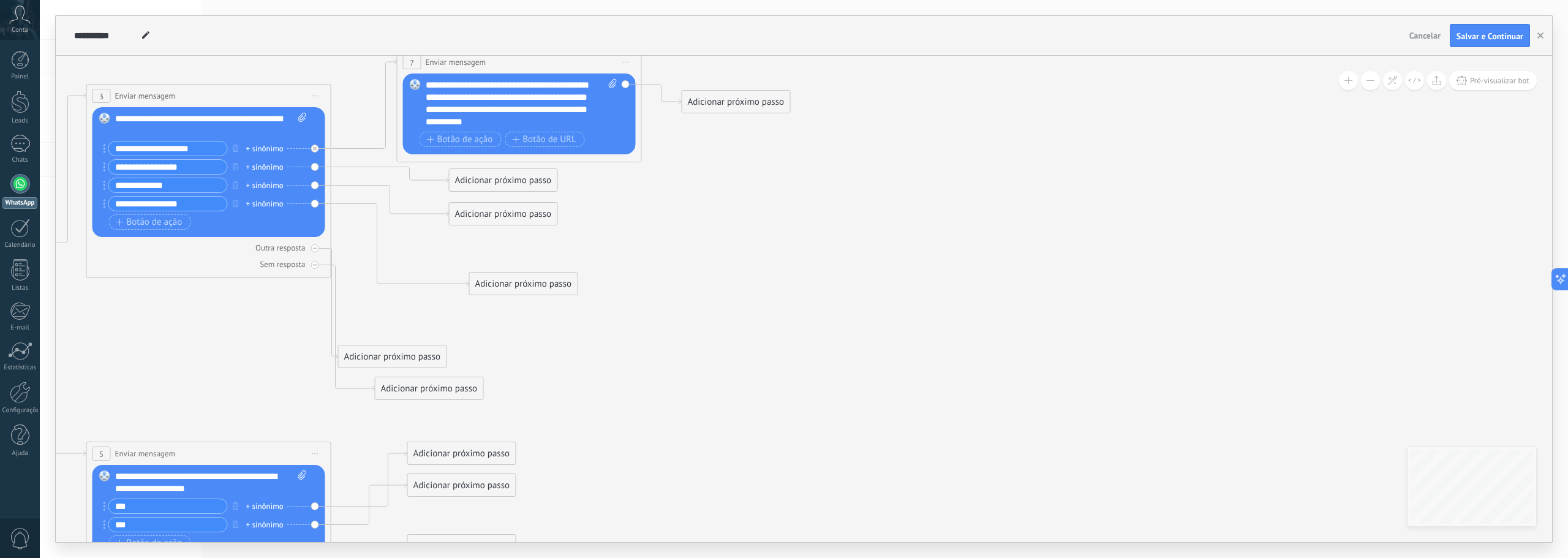
click at [761, 100] on div "Adicionar próximo passo" at bounding box center [736, 102] width 108 height 20
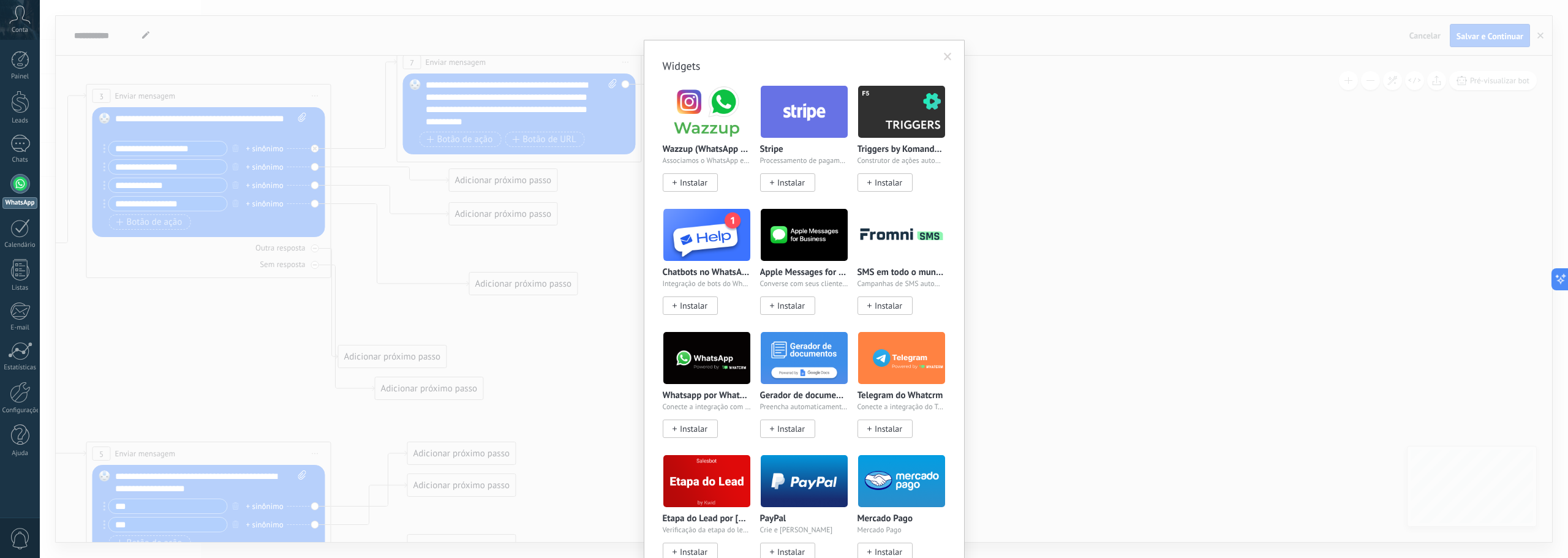
click at [748, 460] on body ".abccls-1,.abccls-2{fill-rule:evenodd}.abccls-2{fill:#fff} .abfcls-1{fill:none}…" at bounding box center [784, 279] width 1568 height 558
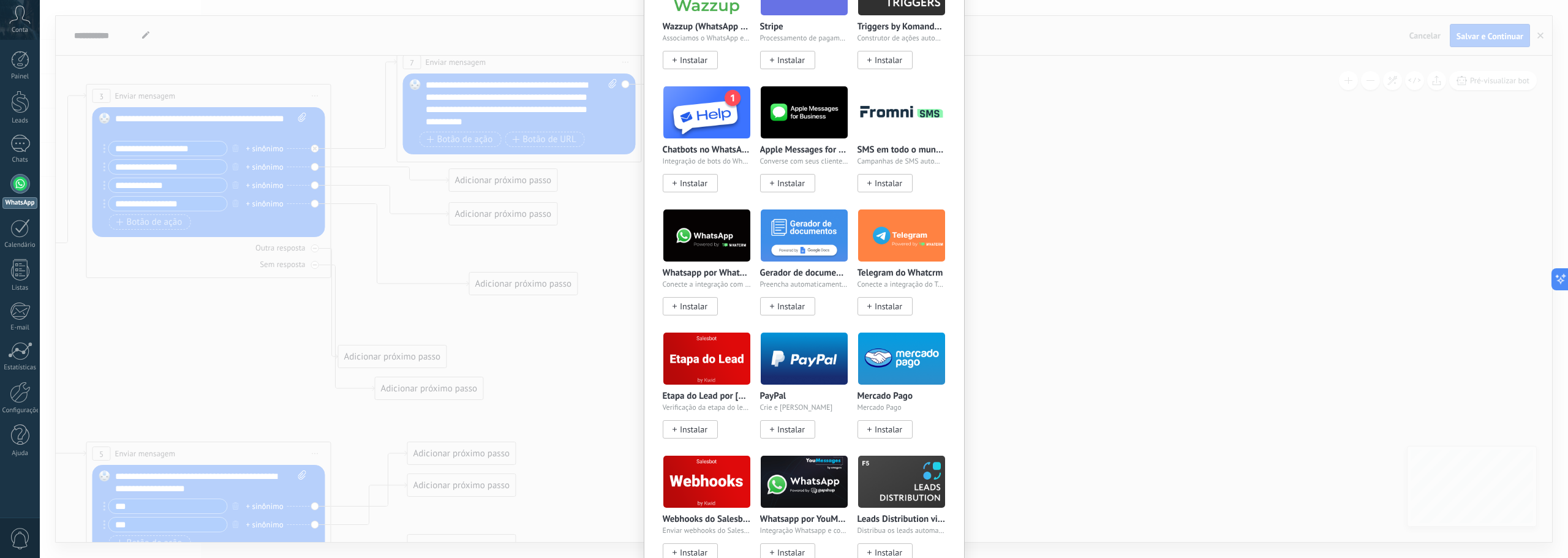
scroll to position [0, 0]
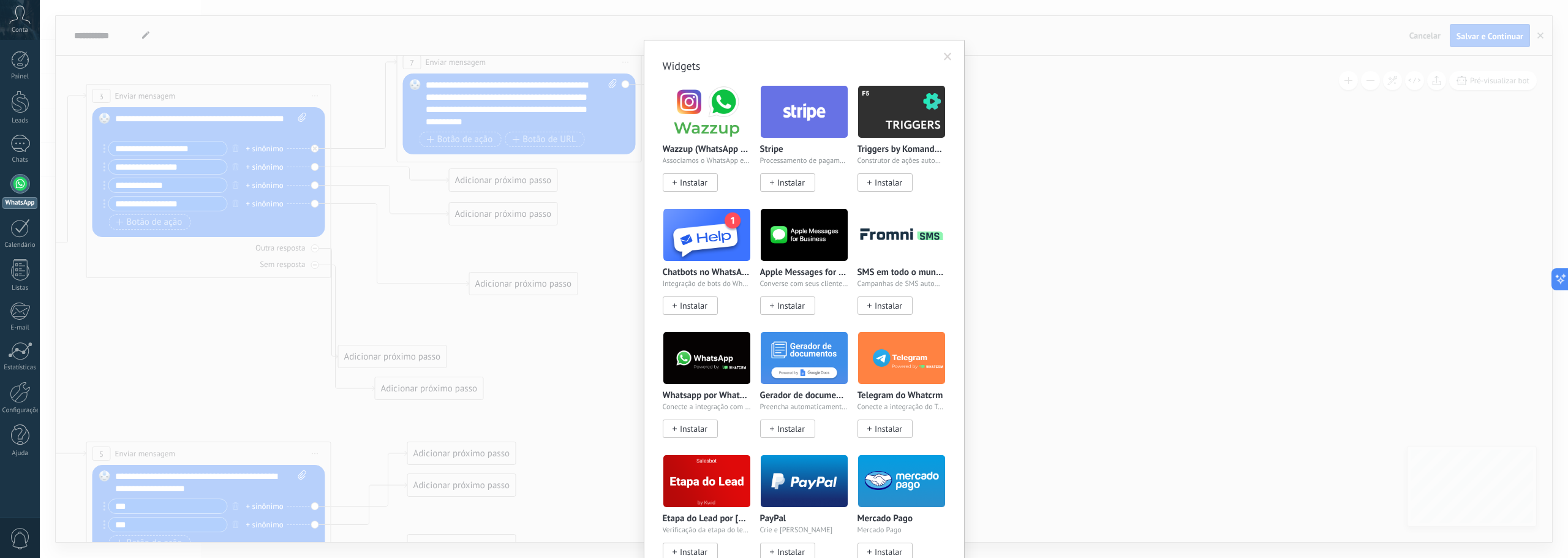
click at [1044, 262] on div "Widgets Wazzup (WhatsApp & Instagram) Associamos o WhatsApp e o Instagram ao Ko…" at bounding box center [803, 279] width 1528 height 558
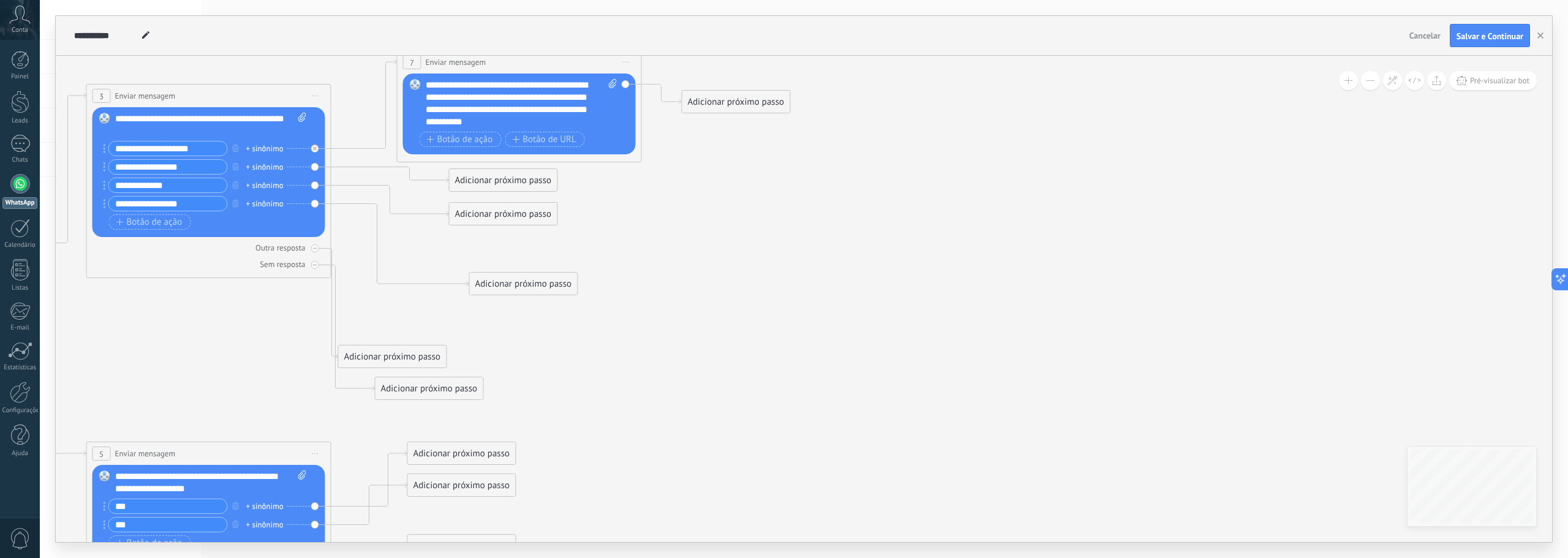
click at [758, 108] on div "Adicionar próximo passo" at bounding box center [736, 102] width 108 height 20
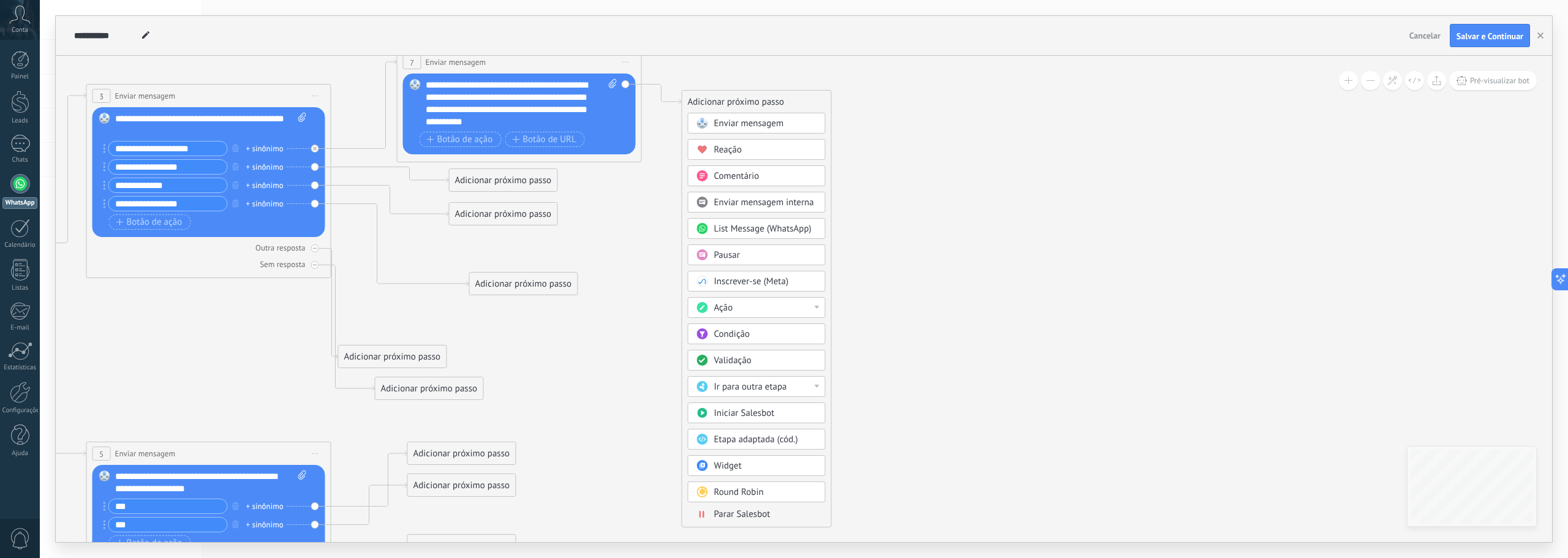
click at [738, 414] on span "Iniciar Salesbot" at bounding box center [744, 413] width 61 height 12
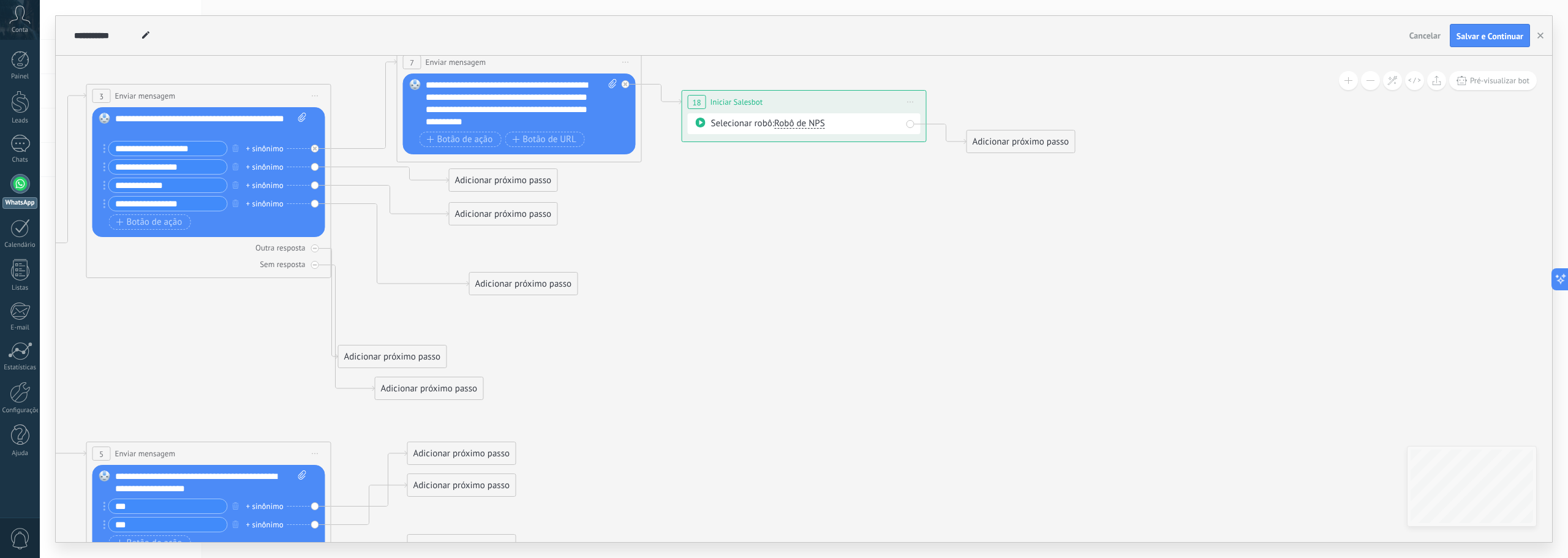
click at [914, 102] on icon at bounding box center [910, 102] width 6 height 1
click at [929, 181] on div "Excluir" at bounding box center [976, 182] width 141 height 21
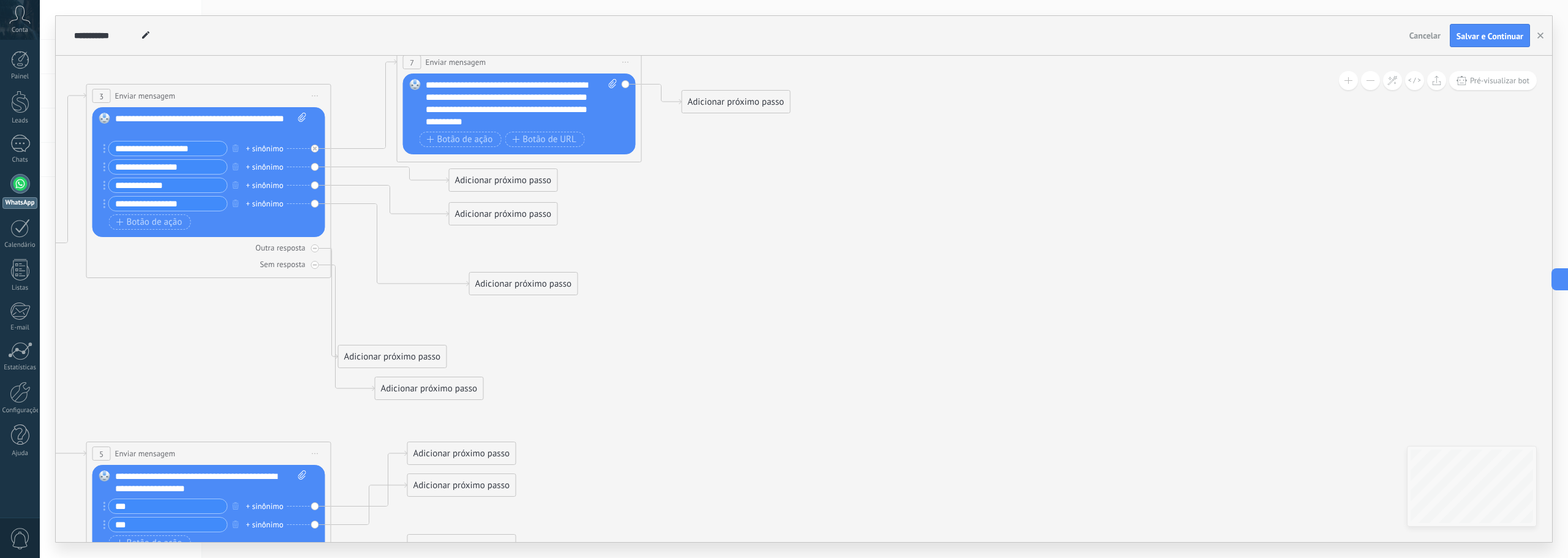
click at [773, 100] on div "Adicionar próximo passo" at bounding box center [736, 102] width 108 height 20
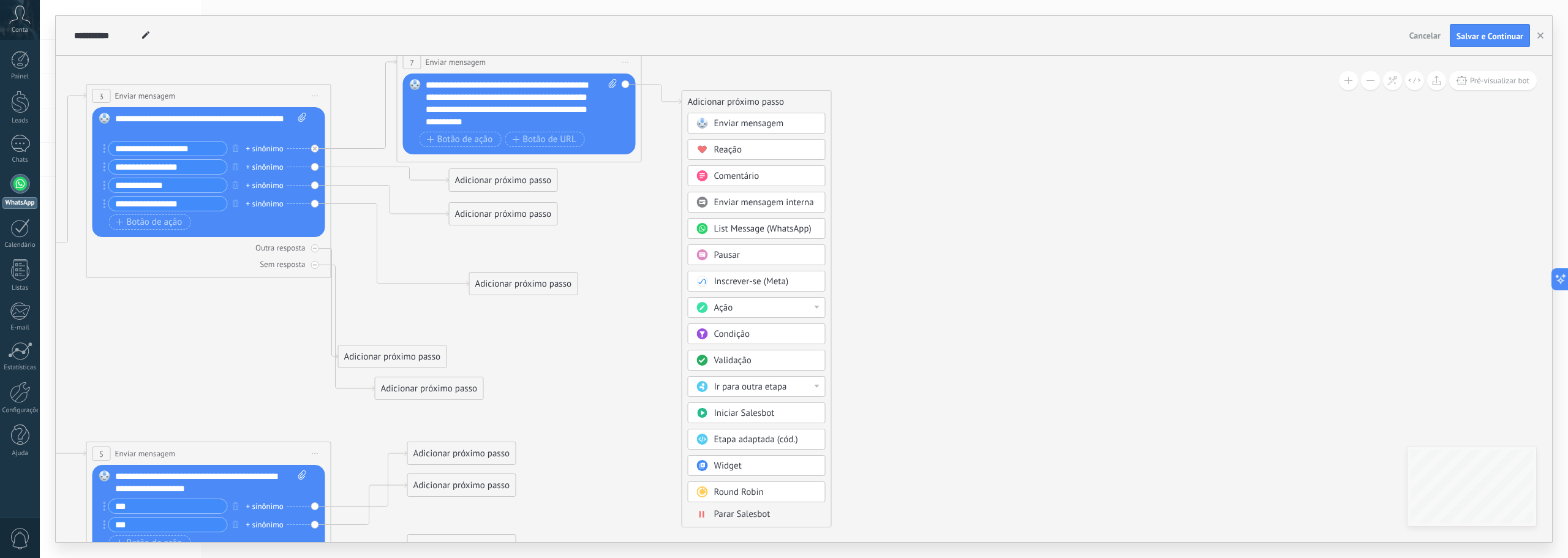
click at [756, 181] on span "Comentário" at bounding box center [737, 176] width 45 height 12
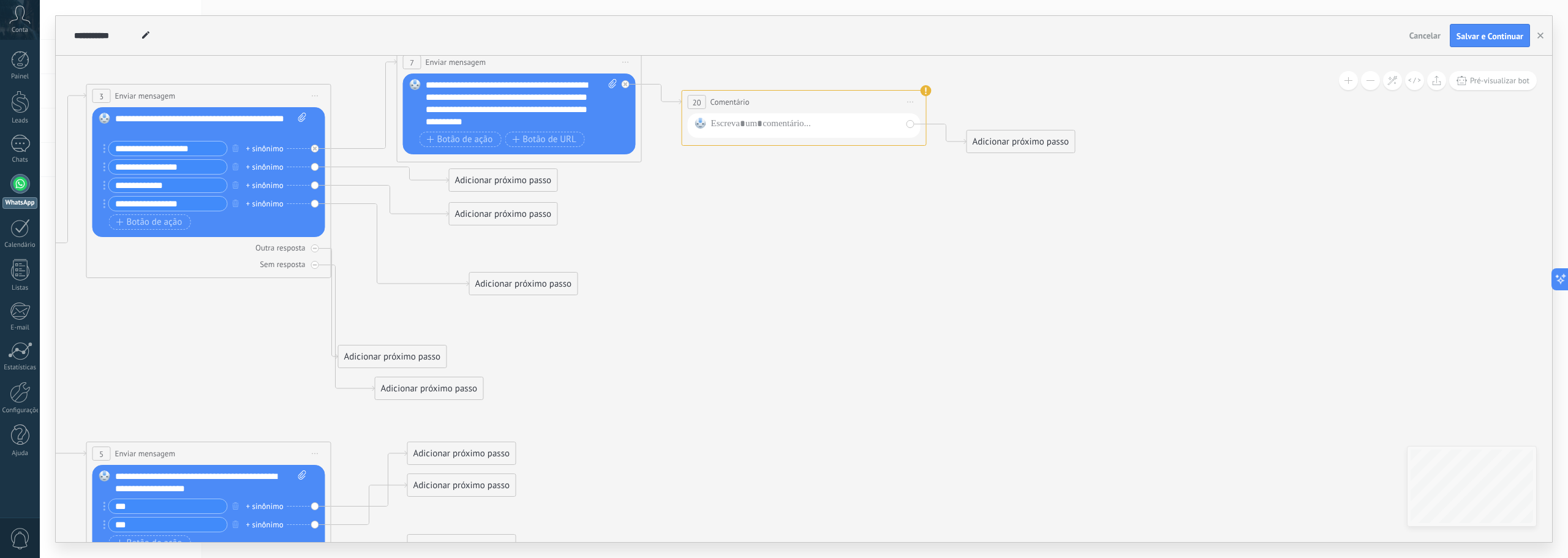
click at [908, 99] on span "Iniciar pré-visualização aqui [GEOGRAPHIC_DATA] Duplicar Excluir" at bounding box center [910, 102] width 19 height 18
click at [938, 181] on div "Excluir" at bounding box center [976, 182] width 141 height 21
click at [761, 107] on div "Adicionar próximo passo" at bounding box center [736, 102] width 108 height 20
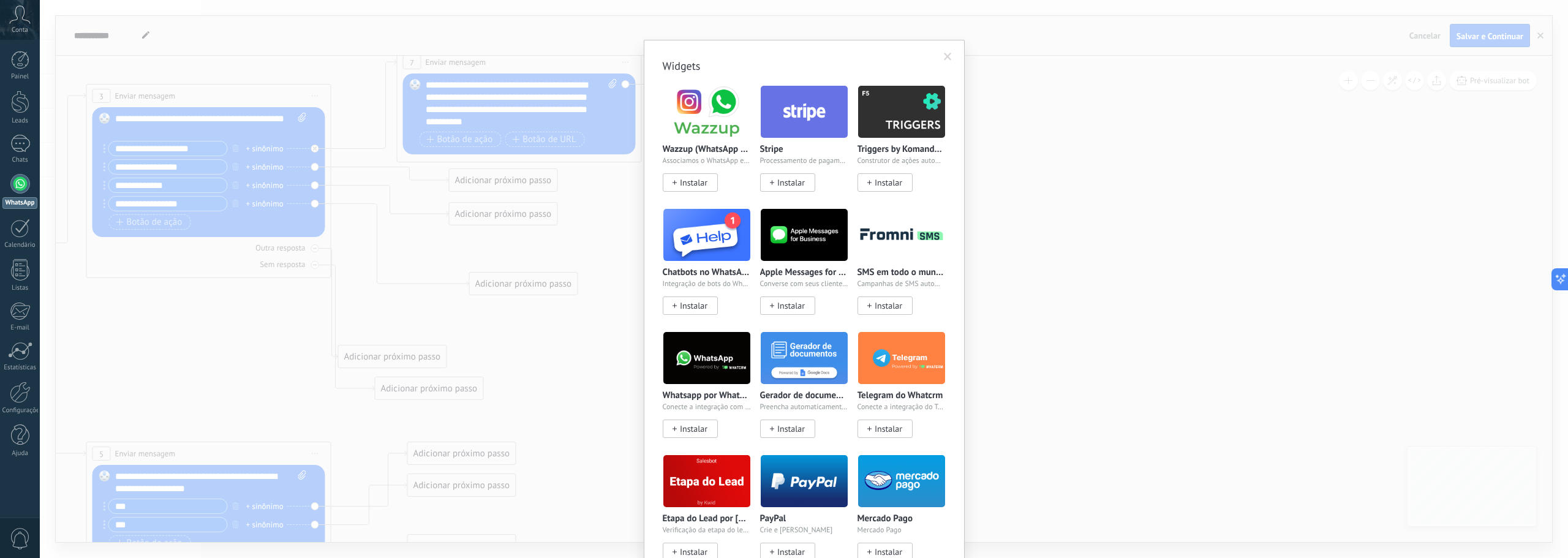
click at [743, 466] on body ".abccls-1,.abccls-2{fill-rule:evenodd}.abccls-2{fill:#fff} .abfcls-1{fill:none}…" at bounding box center [784, 279] width 1568 height 558
click at [944, 57] on span at bounding box center [947, 57] width 8 height 8
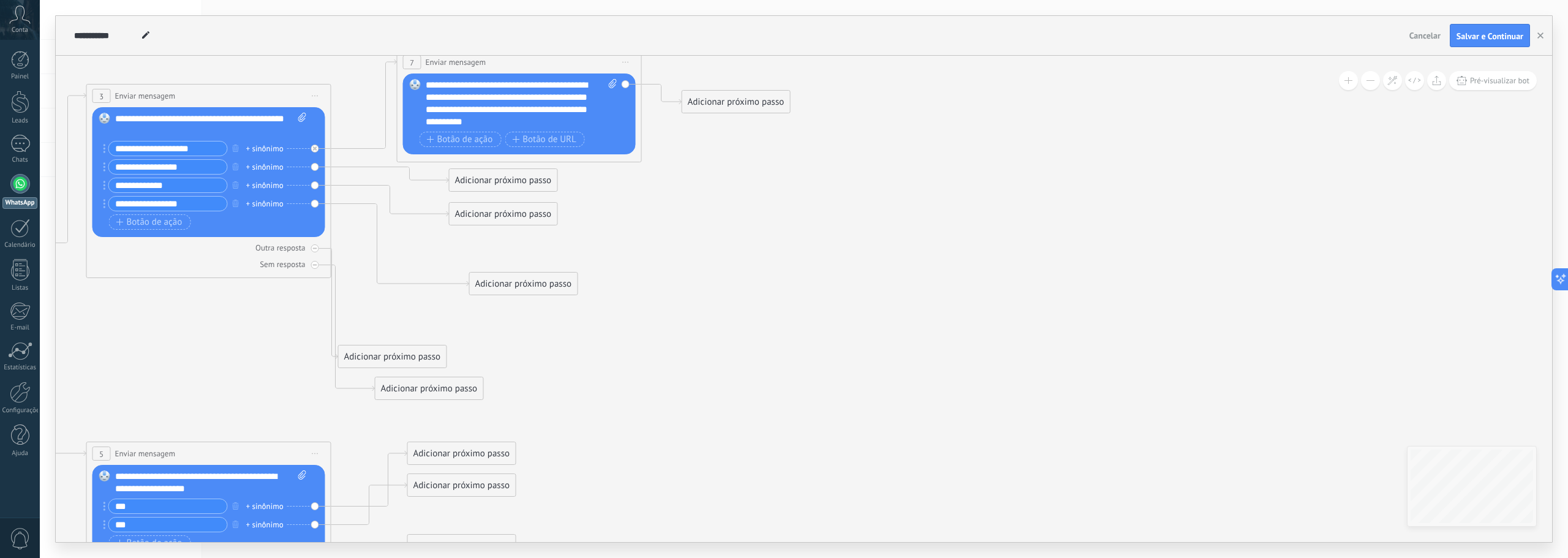
click at [744, 104] on div "Adicionar próximo passo" at bounding box center [736, 102] width 108 height 20
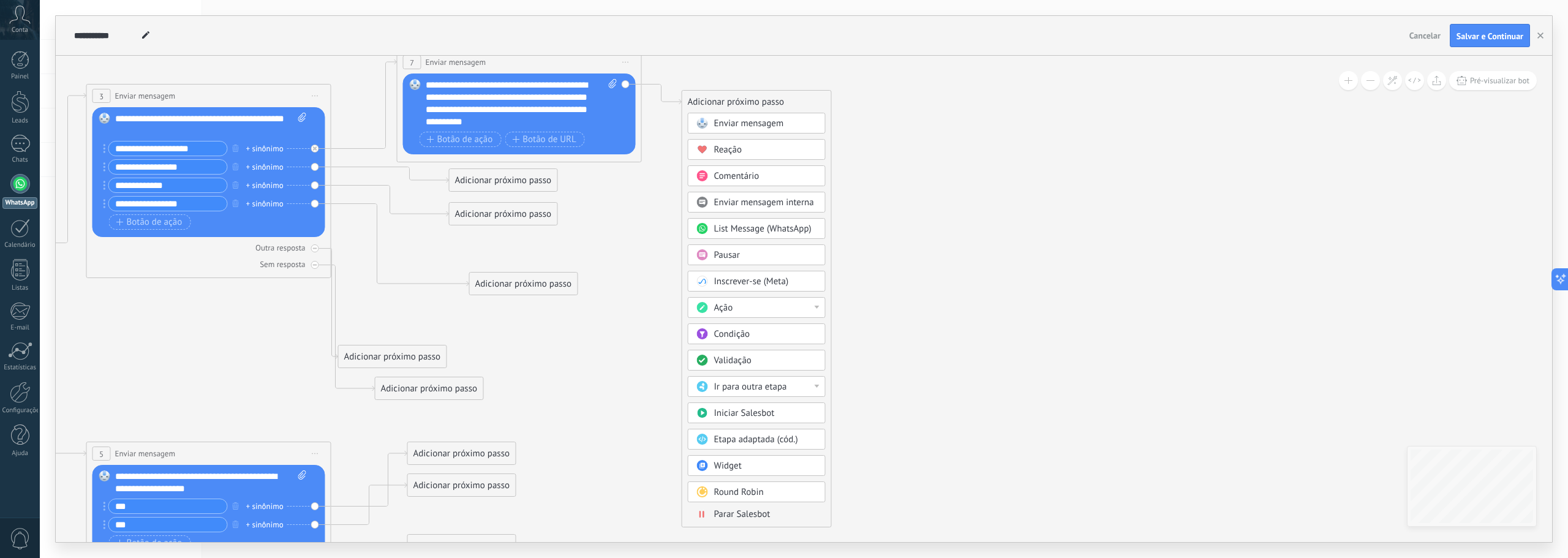
click at [734, 252] on span "Pausar" at bounding box center [727, 255] width 26 height 12
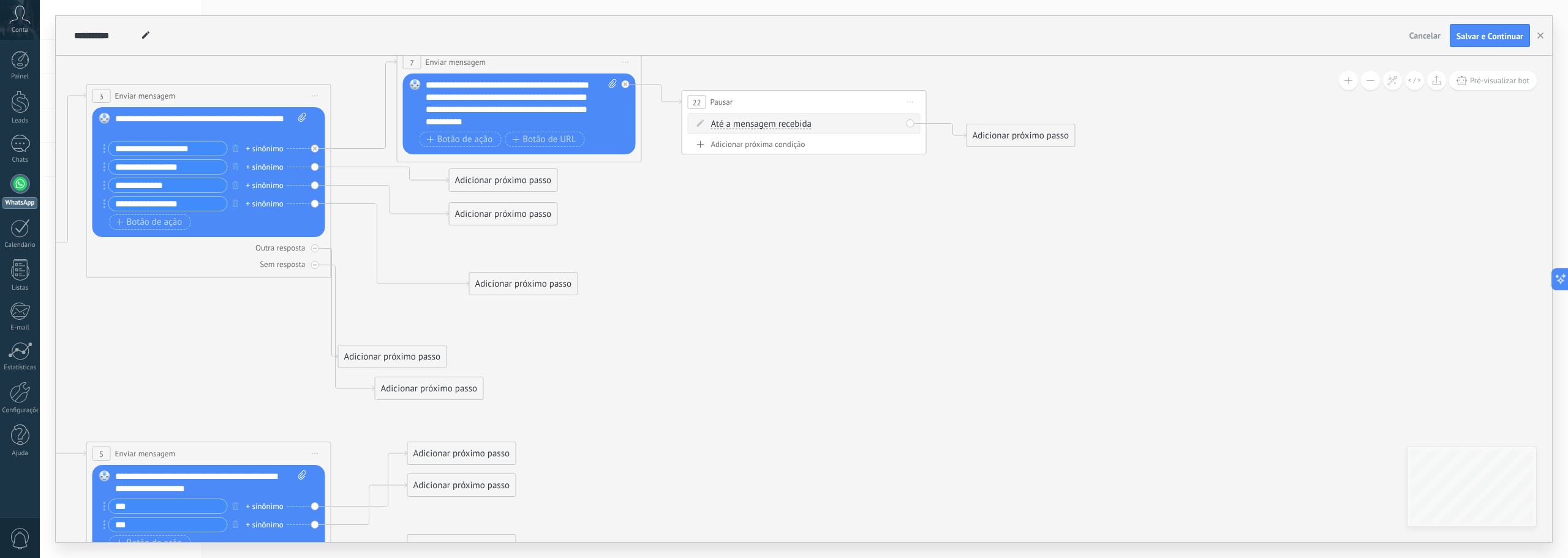
click at [910, 102] on icon at bounding box center [910, 102] width 6 height 1
click at [932, 183] on div "Excluir" at bounding box center [976, 182] width 141 height 21
click at [760, 107] on div "Adicionar próximo passo" at bounding box center [736, 102] width 108 height 20
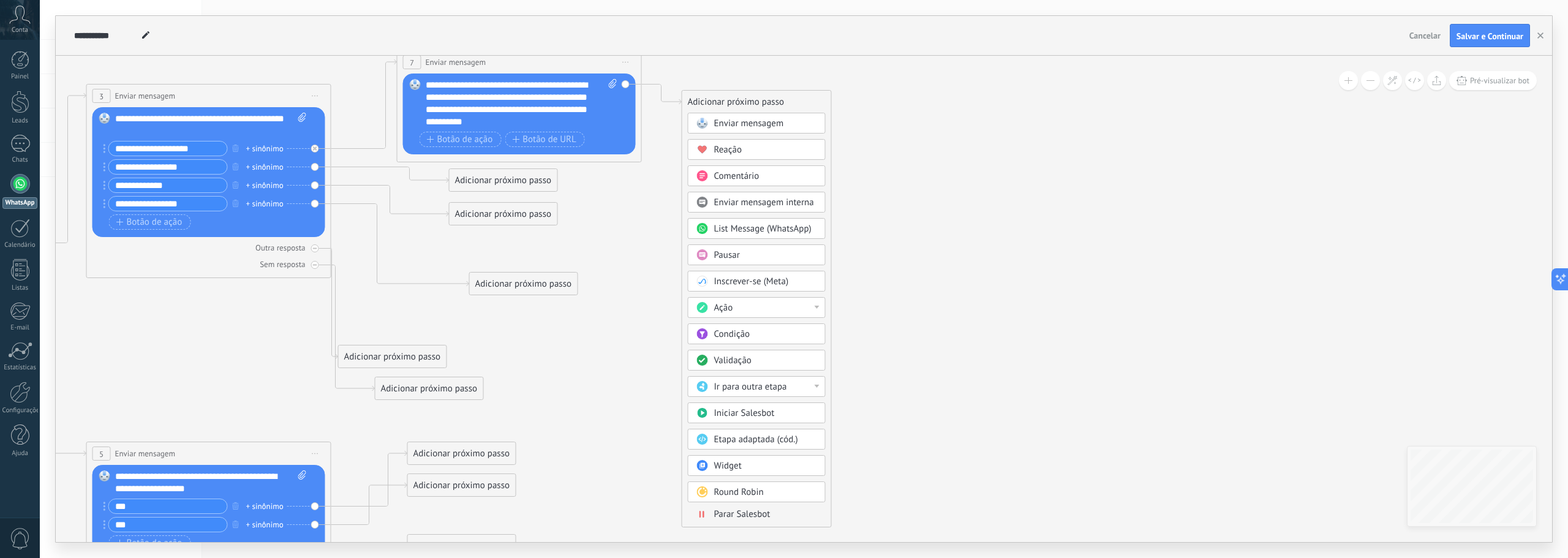
click at [760, 125] on span "Enviar mensagem" at bounding box center [749, 124] width 70 height 12
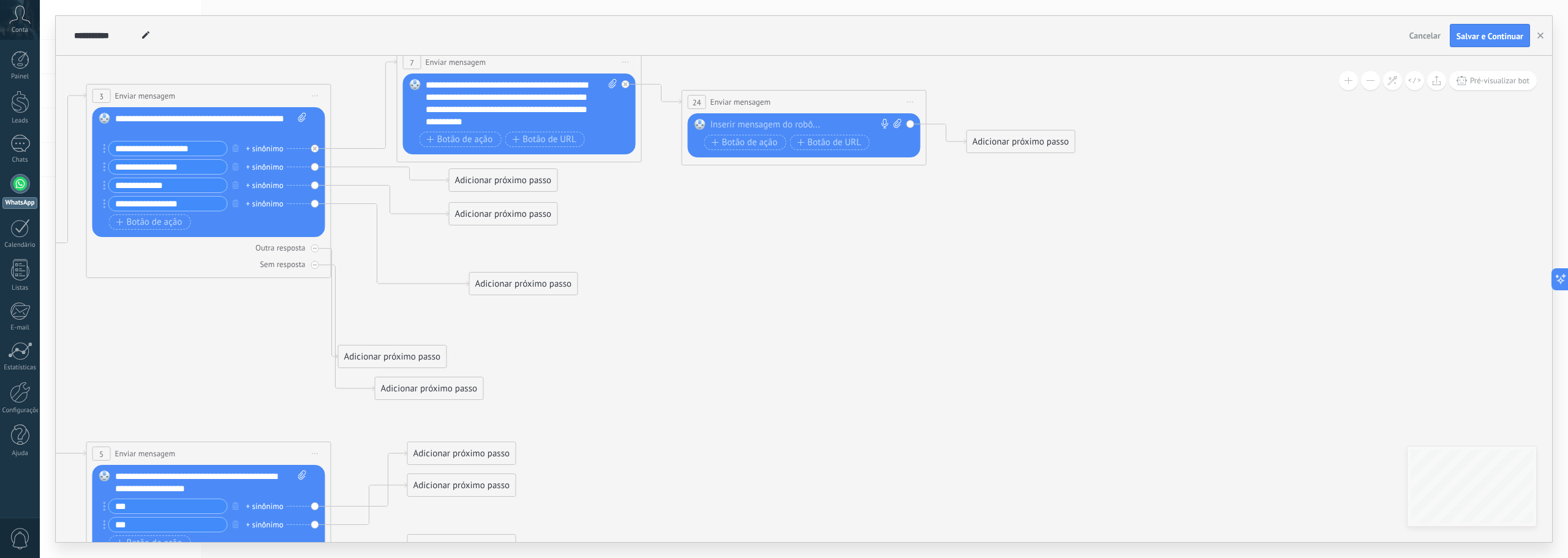
click at [897, 124] on icon at bounding box center [897, 123] width 8 height 9
click input "Upload" at bounding box center [0, 0] width 0 height 0
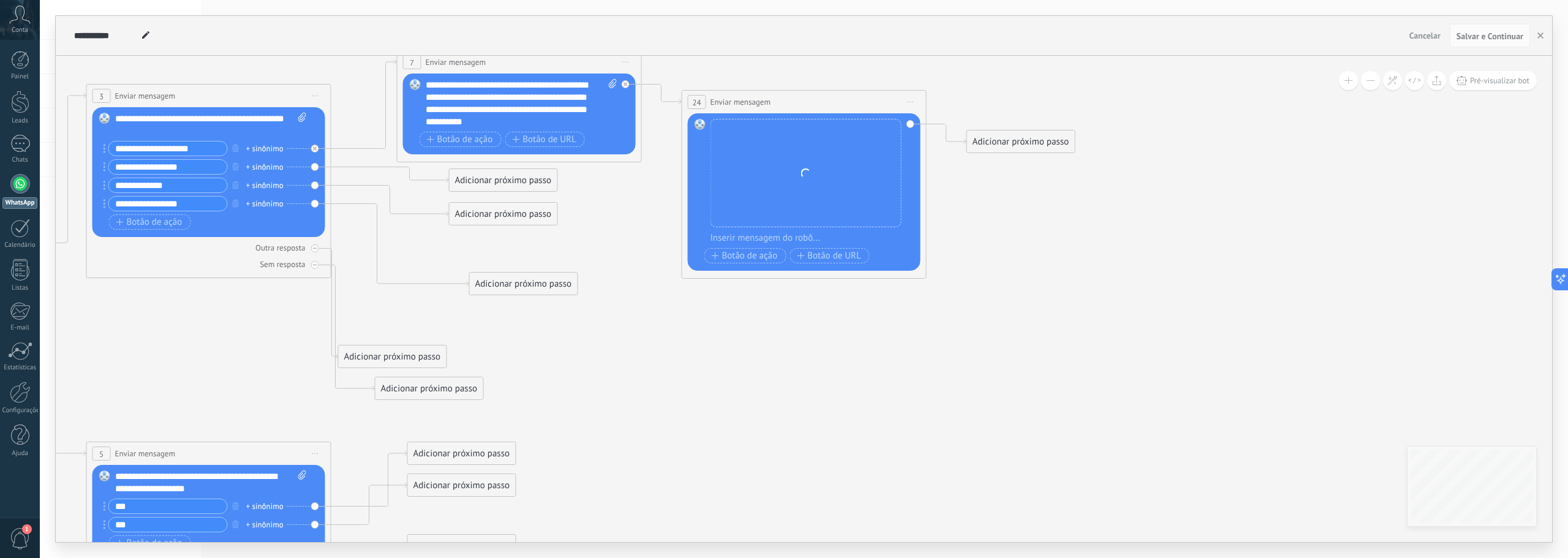
click at [764, 236] on div at bounding box center [813, 238] width 204 height 13
click at [736, 236] on div at bounding box center [813, 238] width 204 height 13
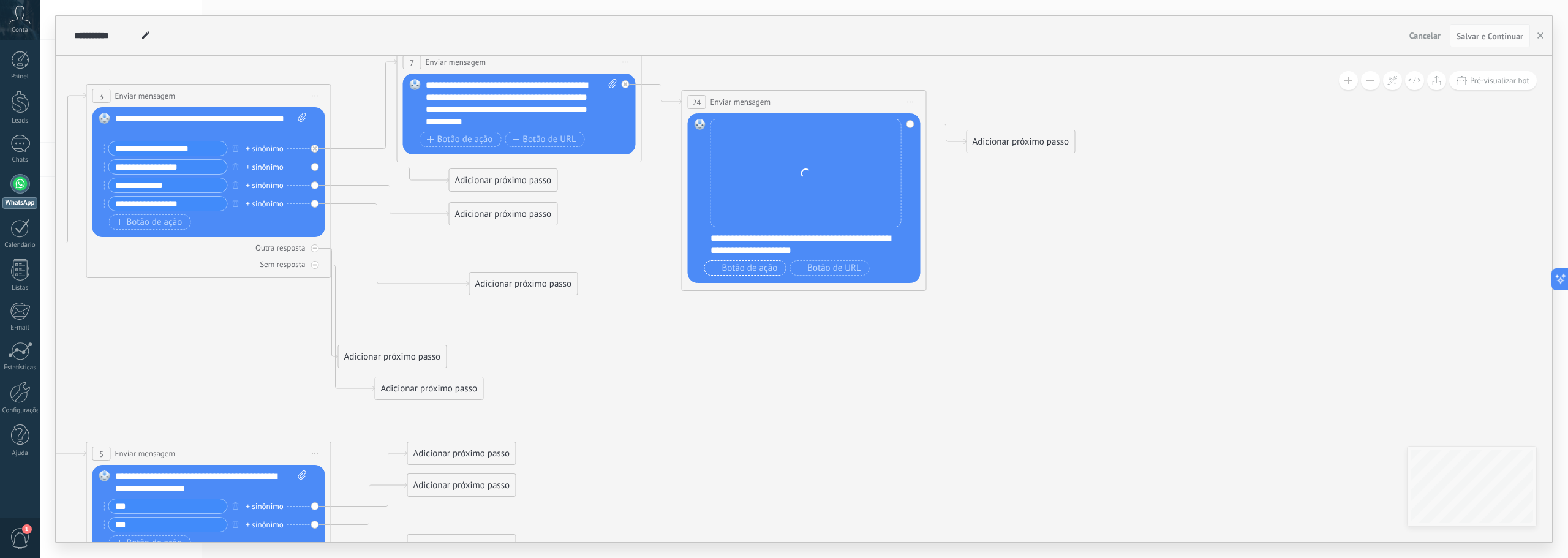
click at [755, 268] on span "Botão de ação" at bounding box center [744, 268] width 67 height 10
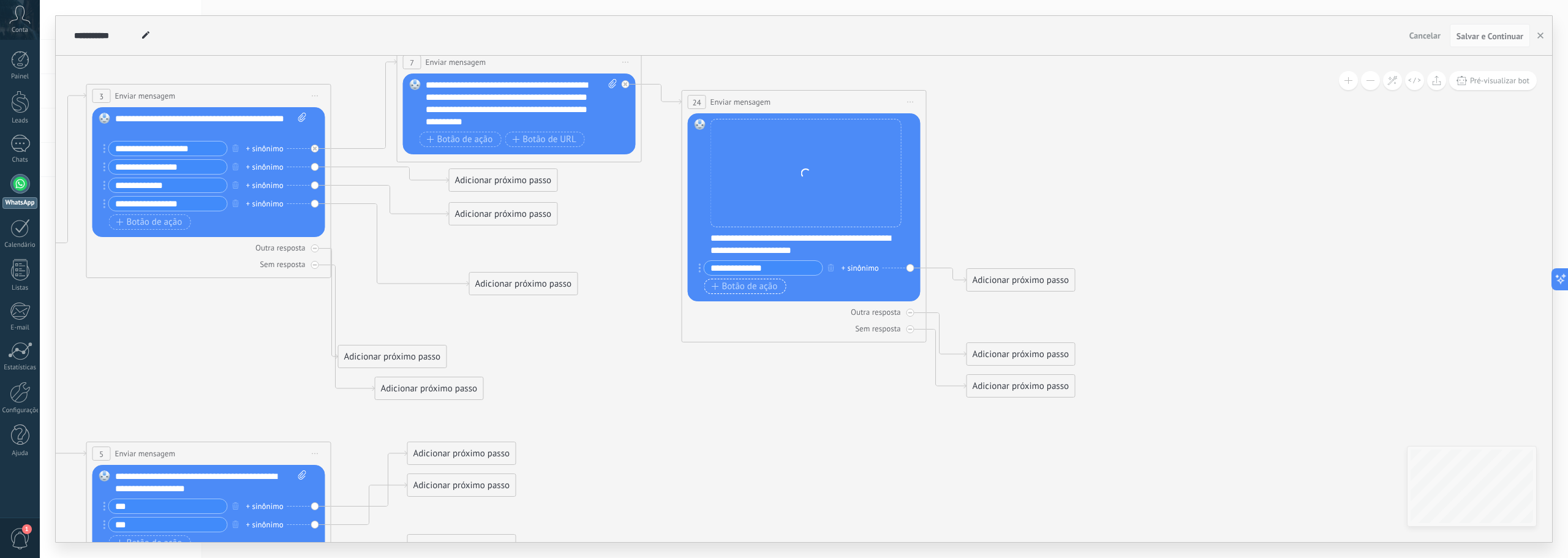
type input "**********"
click at [749, 290] on span "Botão de ação" at bounding box center [744, 287] width 67 height 10
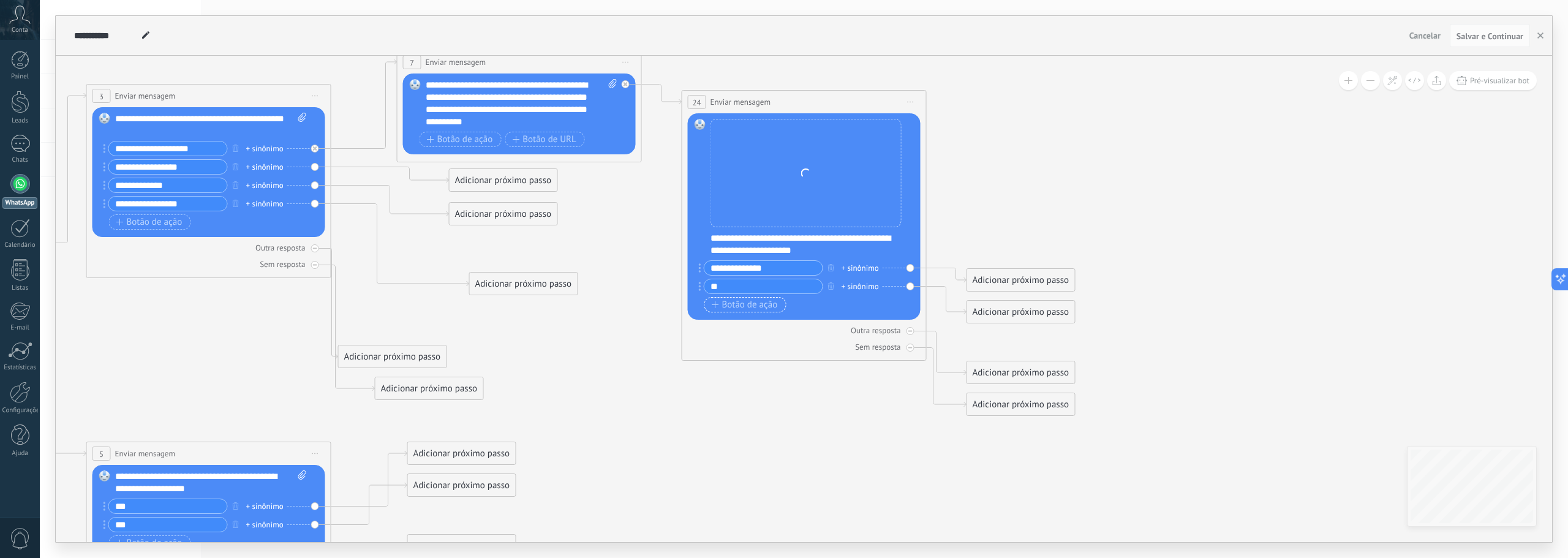
type input "*"
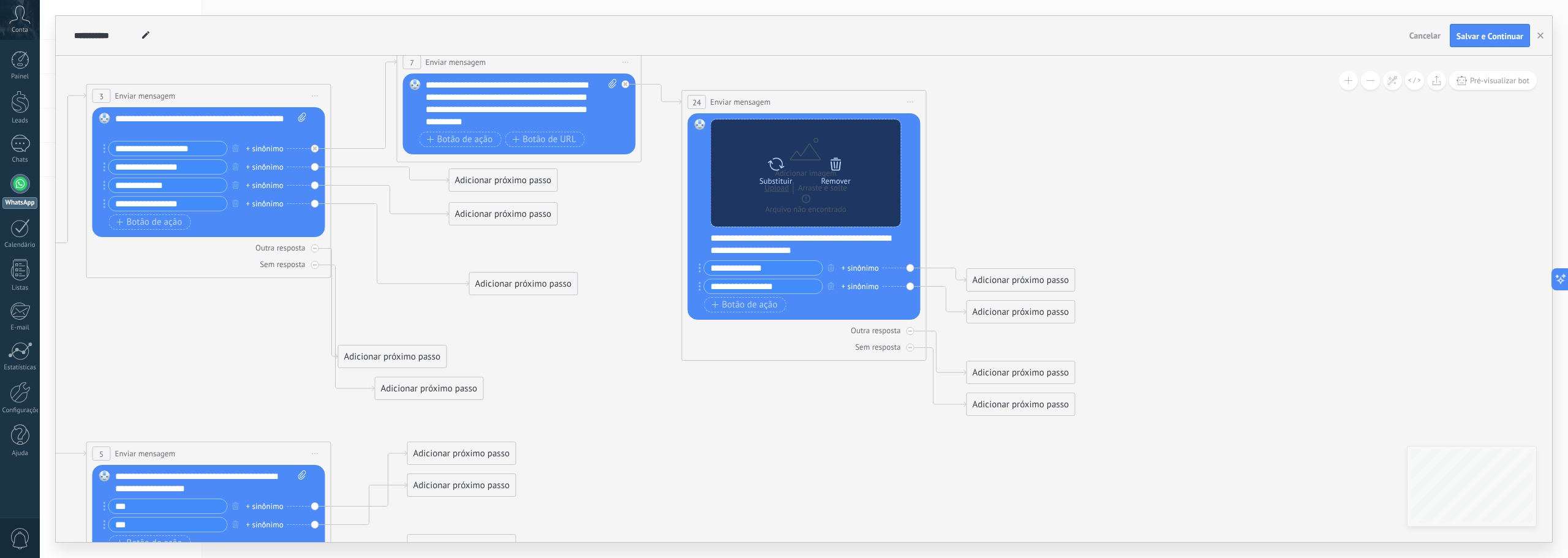
type input "**********"
click at [781, 178] on div "Substituir" at bounding box center [776, 181] width 33 height 9
click input "Upload" at bounding box center [0, 0] width 0 height 0
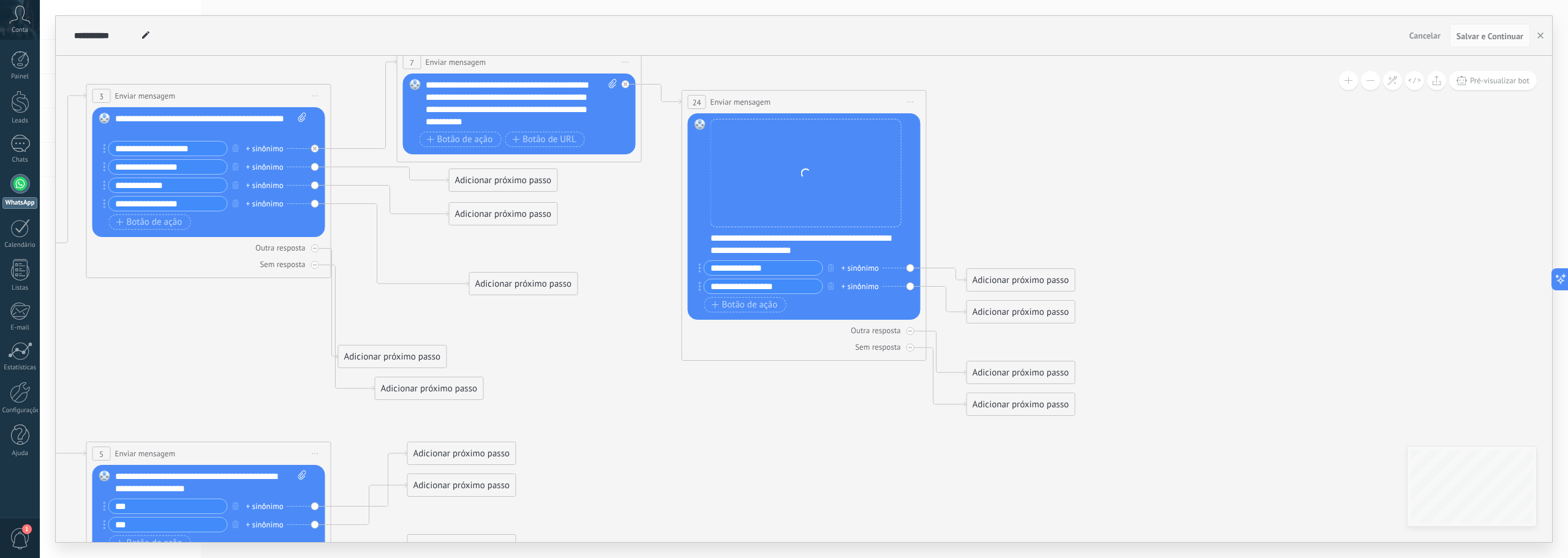
click at [1016, 278] on div "Adicionar próximo passo" at bounding box center [1021, 280] width 108 height 20
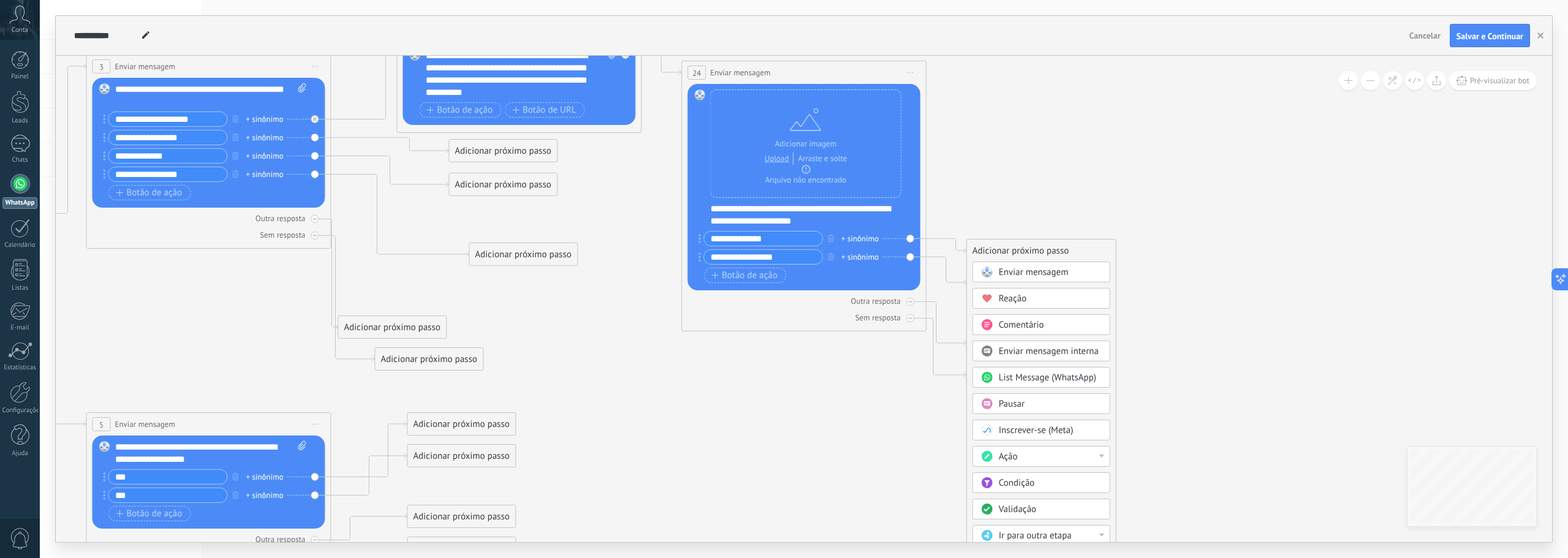
click at [1101, 455] on div at bounding box center [1102, 456] width 5 height 3
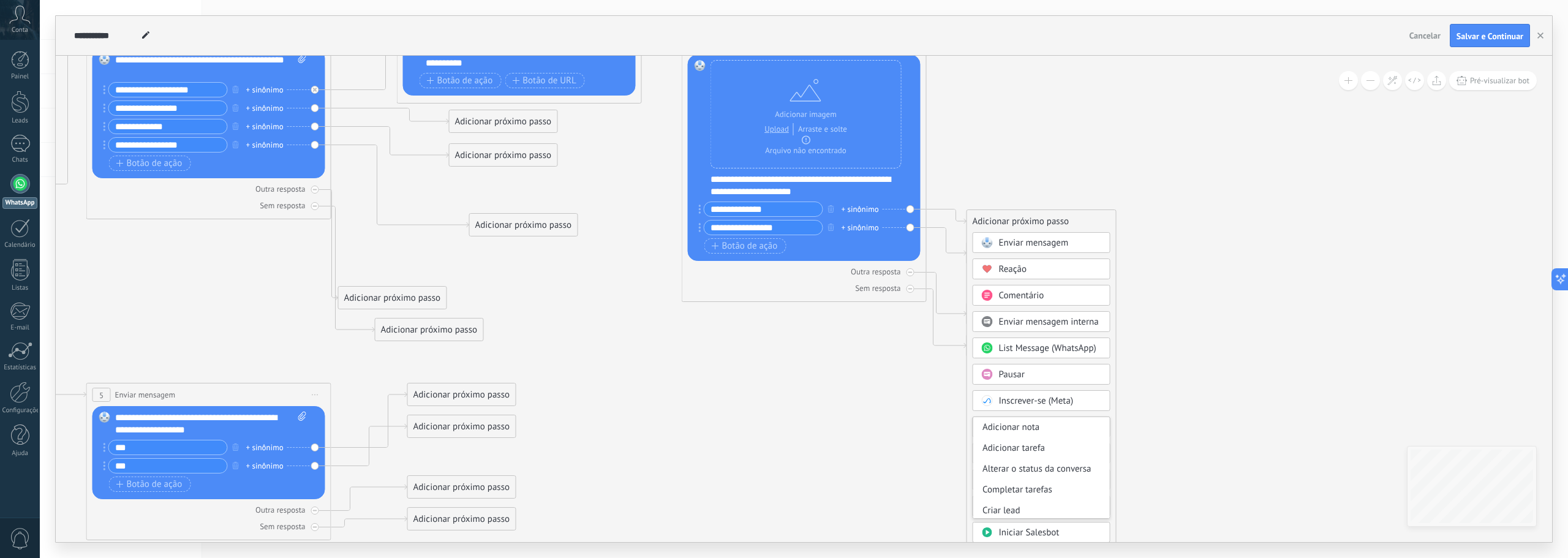
click at [1189, 237] on icon at bounding box center [328, 265] width 2022 height 1161
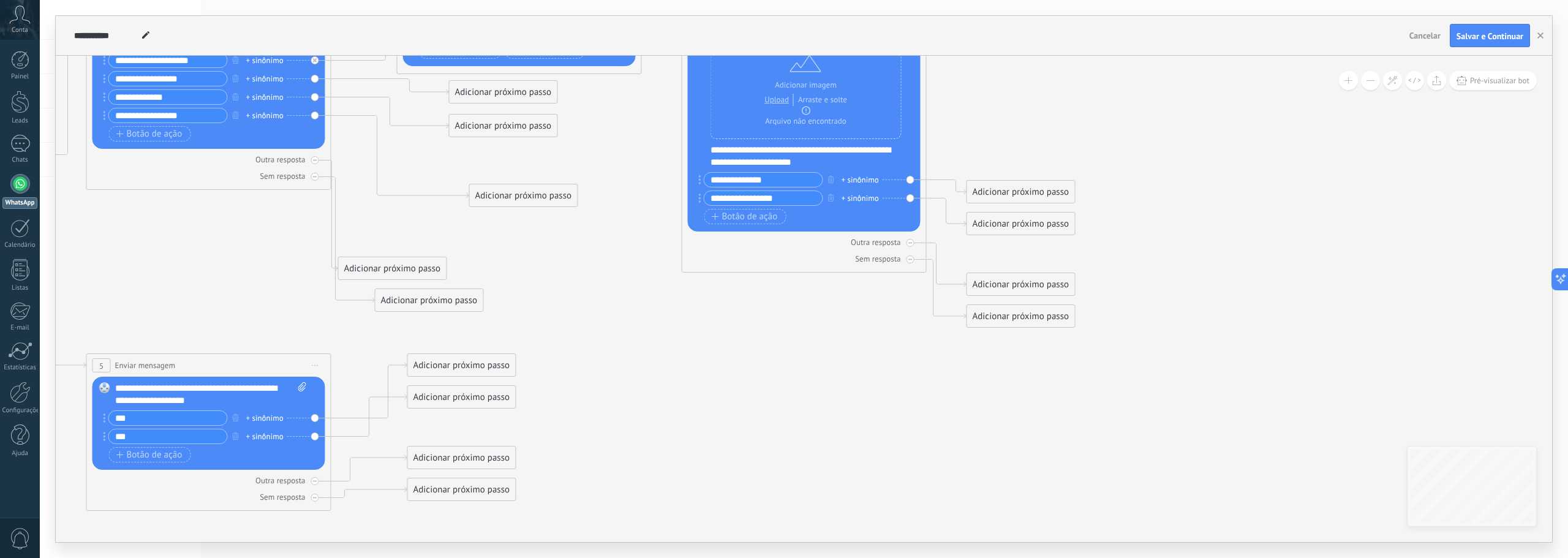
click at [1043, 190] on div "Adicionar próximo passo" at bounding box center [1021, 192] width 108 height 20
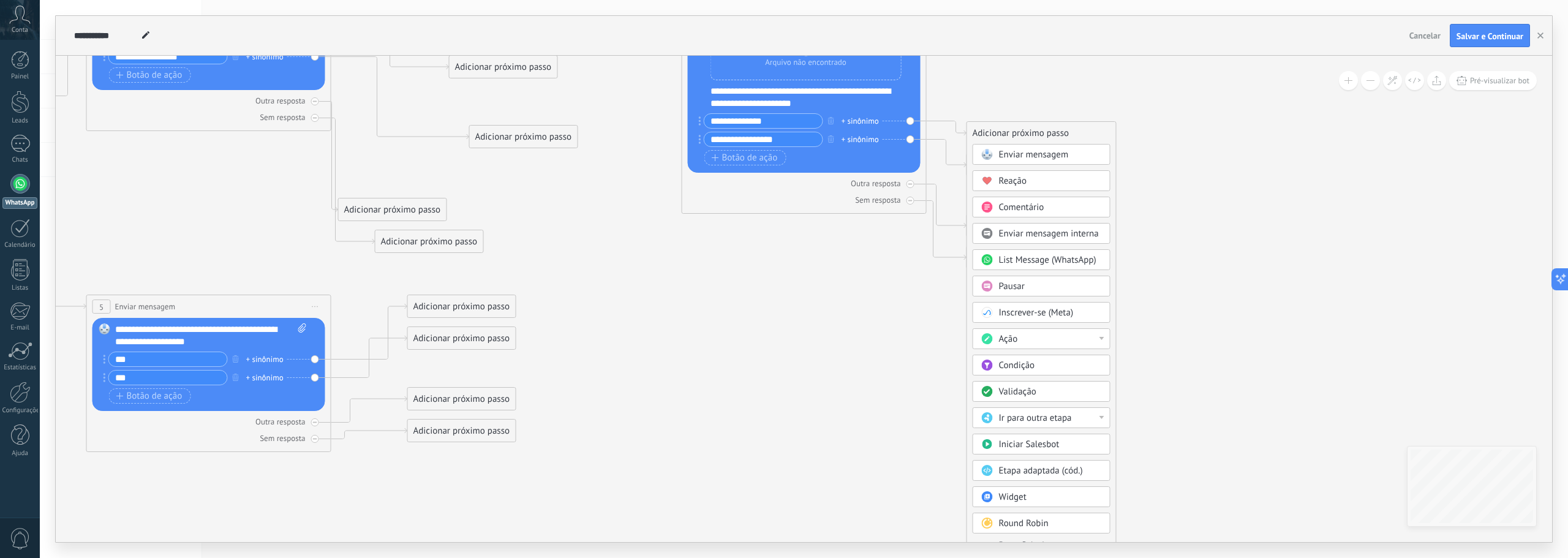
click at [1102, 417] on div at bounding box center [1102, 417] width 5 height 3
click at [1030, 157] on span "Enviar mensagem" at bounding box center [1034, 155] width 70 height 12
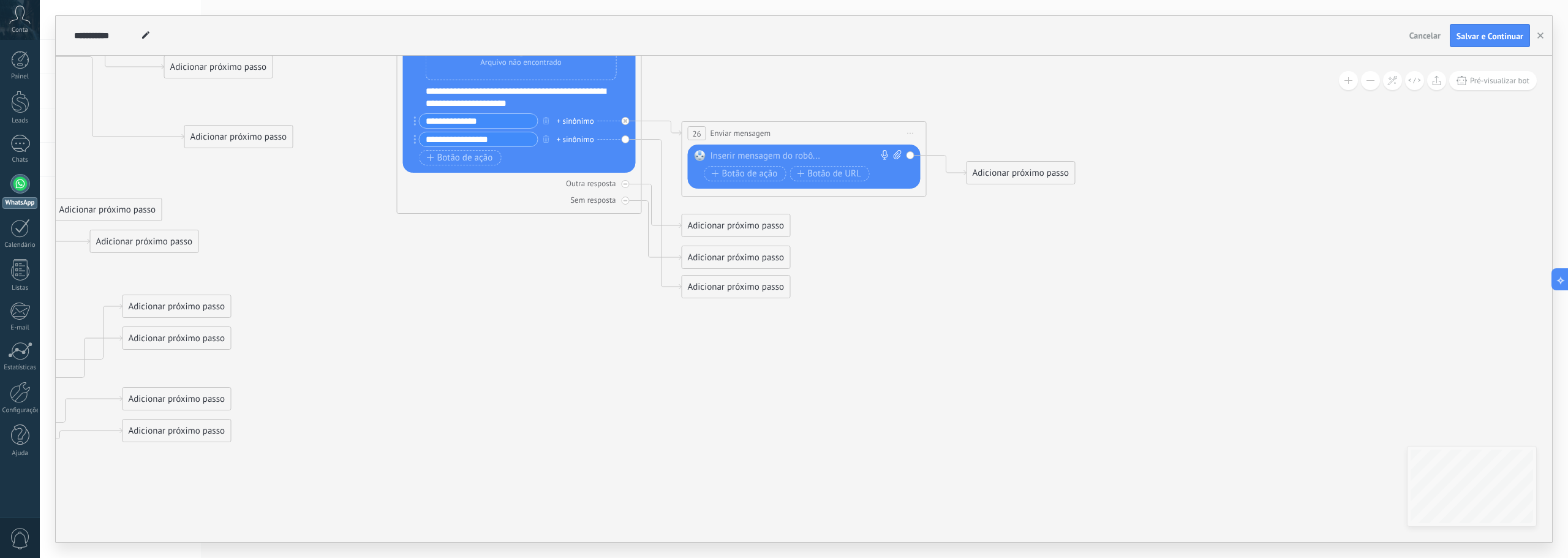
click at [1004, 167] on div "Adicionar próximo passo" at bounding box center [1021, 173] width 108 height 20
click at [1004, 167] on div "Adicionar próximo passo" at bounding box center [1042, 173] width 149 height 20
click at [770, 151] on div at bounding box center [802, 156] width 182 height 13
paste div
click at [731, 291] on div "Adicionar próximo passo" at bounding box center [736, 287] width 108 height 20
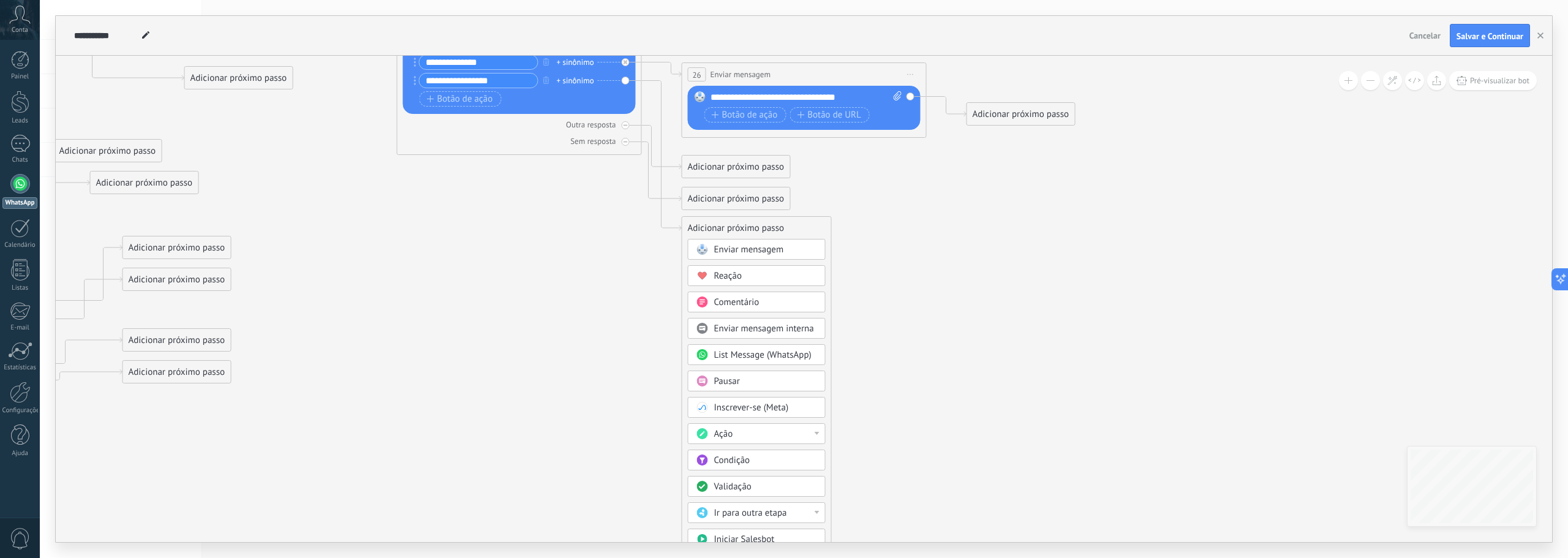
click at [813, 433] on div "Ação" at bounding box center [765, 434] width 103 height 13
click at [754, 453] on div "Adicionar tarefa" at bounding box center [757, 454] width 136 height 21
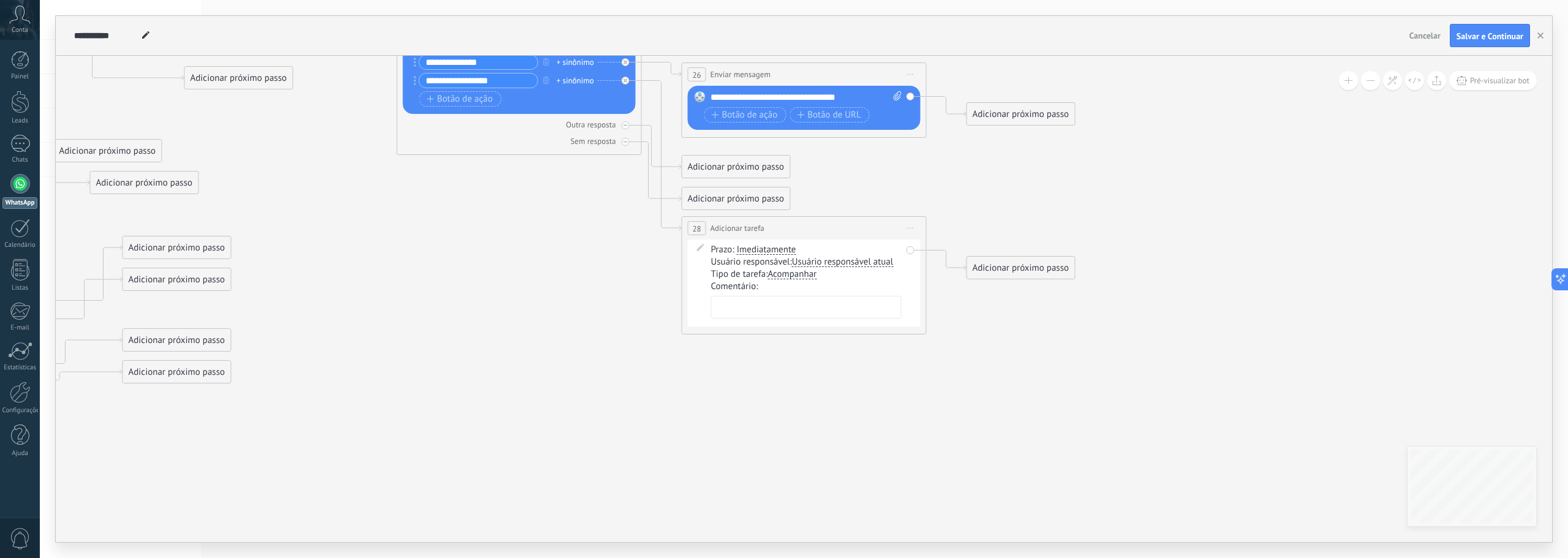
click at [775, 306] on textarea at bounding box center [807, 306] width 190 height 23
type textarea "**********"
click at [1027, 268] on div "Adicionar próximo passo" at bounding box center [1021, 268] width 108 height 20
click at [1025, 104] on div "Adicionar próximo passo" at bounding box center [1021, 114] width 108 height 20
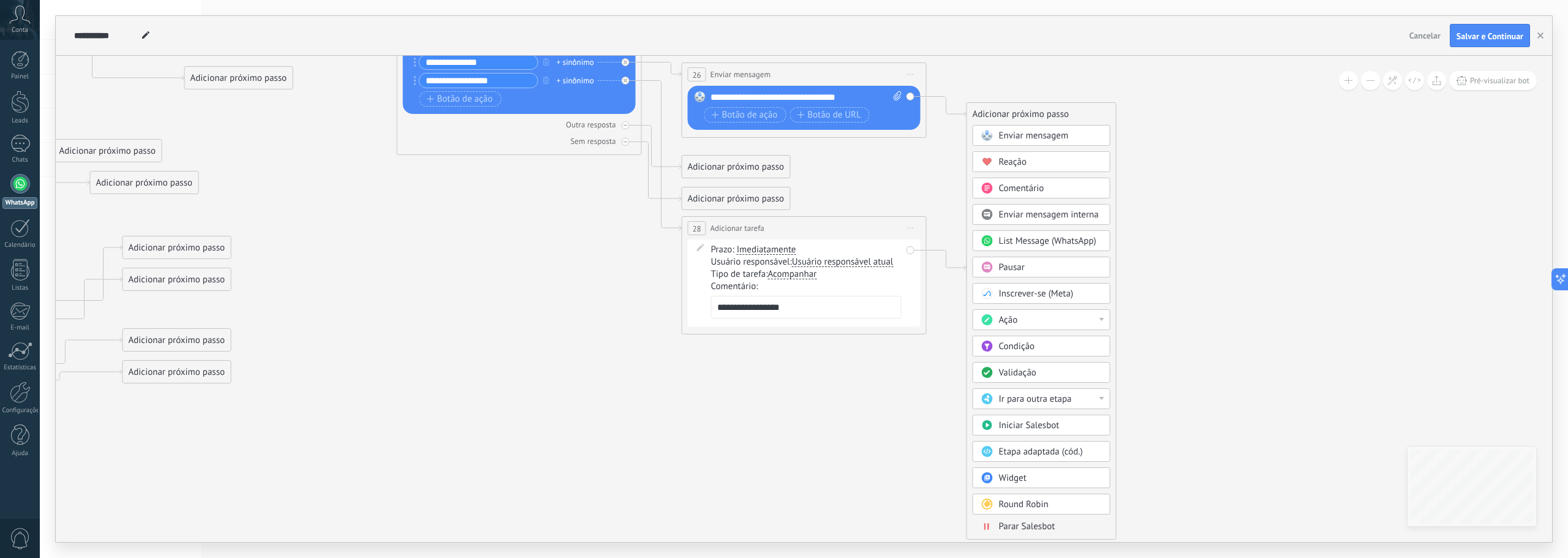
click at [1042, 525] on span "Parar Salesbot" at bounding box center [1027, 526] width 56 height 12
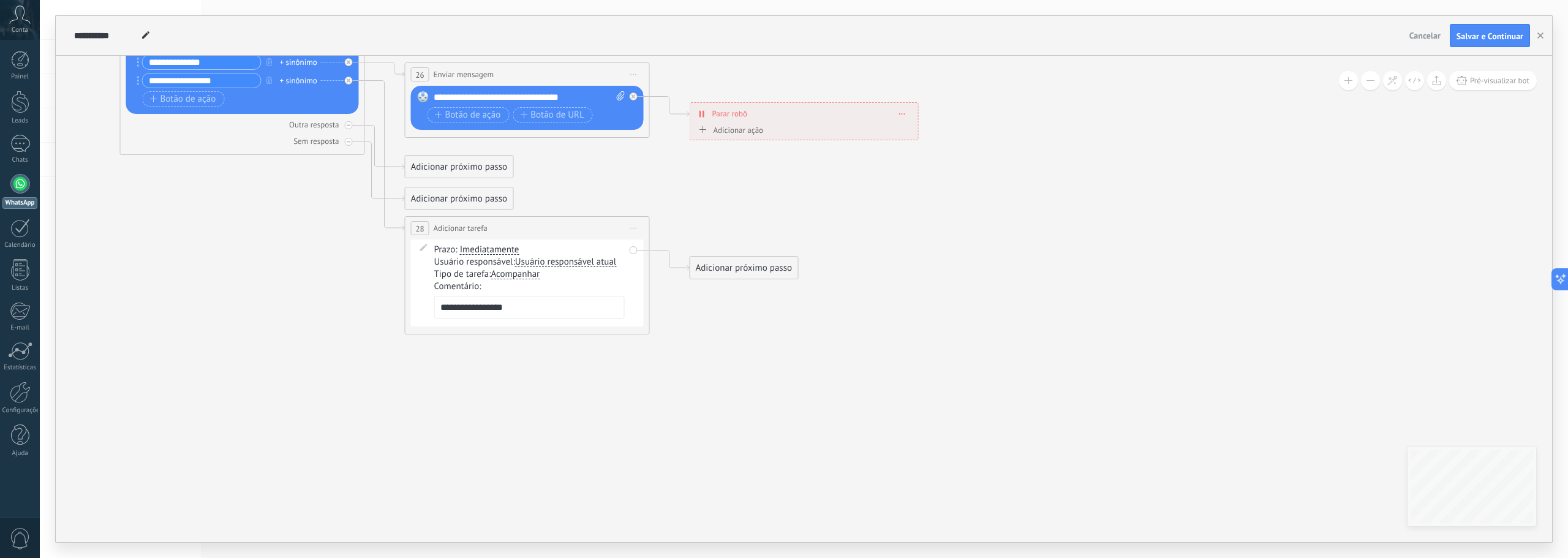
click at [761, 275] on div "Adicionar próximo passo" at bounding box center [744, 268] width 108 height 20
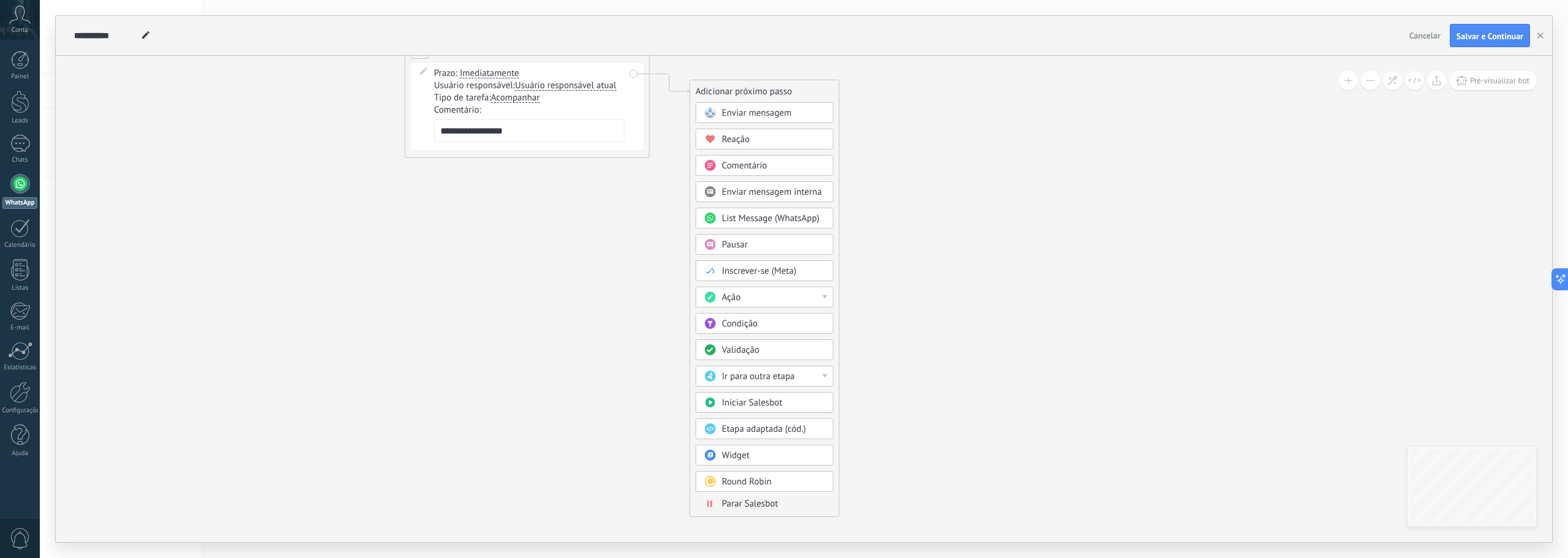
click at [752, 502] on span "Parar Salesbot" at bounding box center [750, 503] width 56 height 12
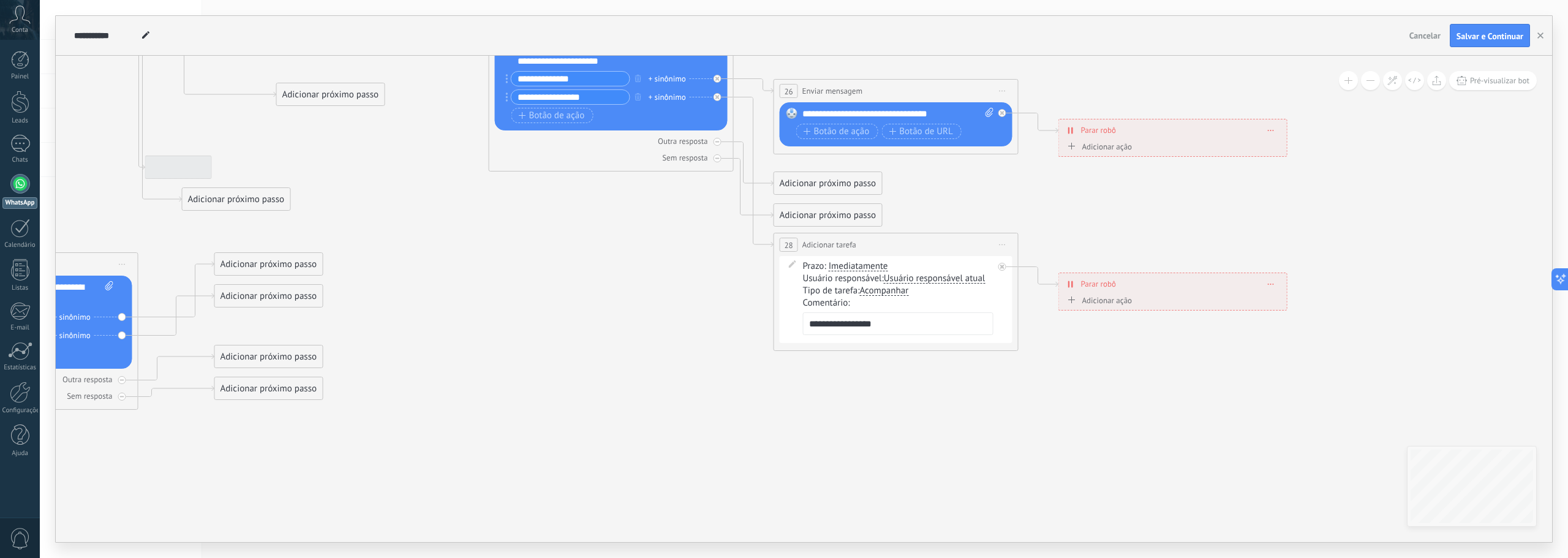
drag, startPoint x: 317, startPoint y: 231, endPoint x: 912, endPoint y: 465, distance: 639.4
click at [912, 465] on icon at bounding box center [278, 135] width 2307 height 1161
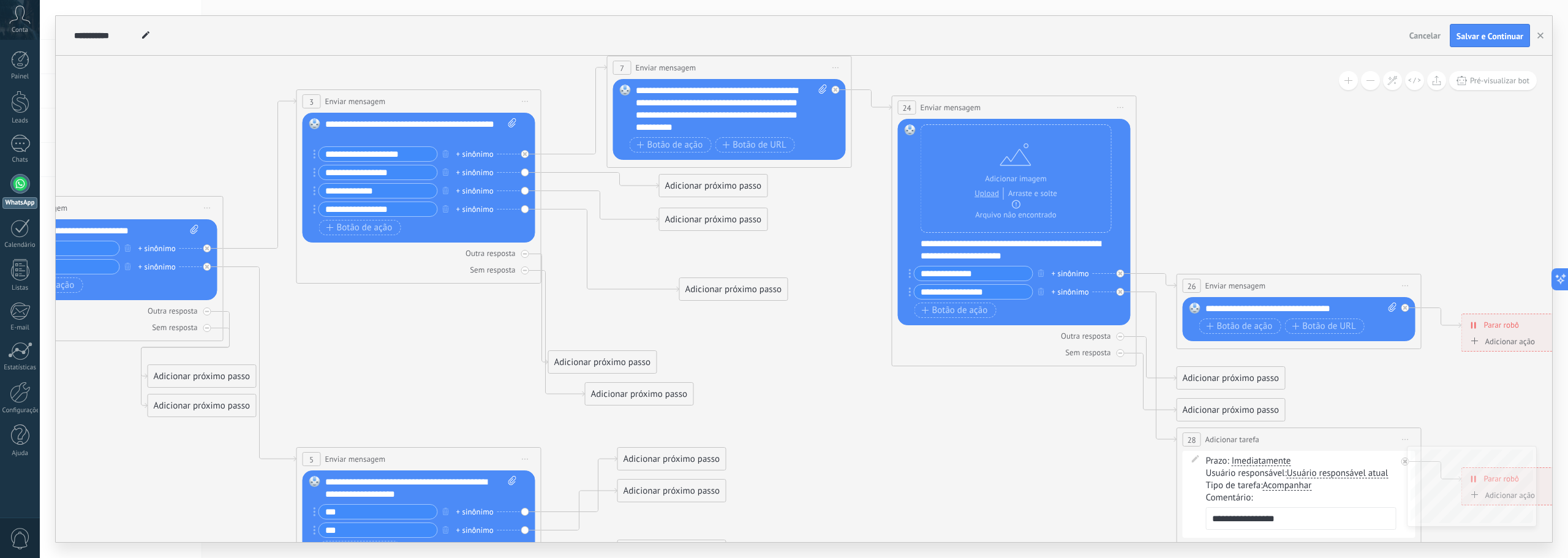
drag, startPoint x: 749, startPoint y: 367, endPoint x: 831, endPoint y: 434, distance: 105.9
click at [831, 434] on icon at bounding box center [681, 329] width 2307 height 1161
click at [712, 189] on div "Adicionar próximo passo" at bounding box center [714, 186] width 108 height 20
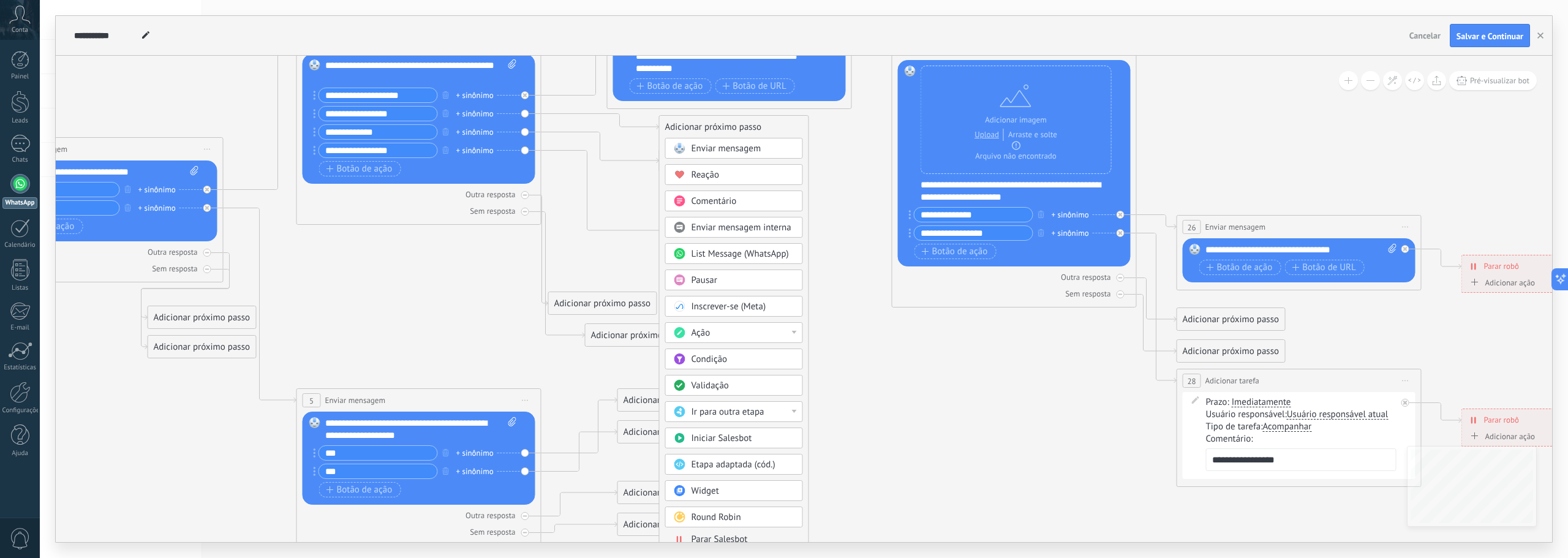
click at [719, 535] on span "Parar Salesbot" at bounding box center [719, 539] width 56 height 12
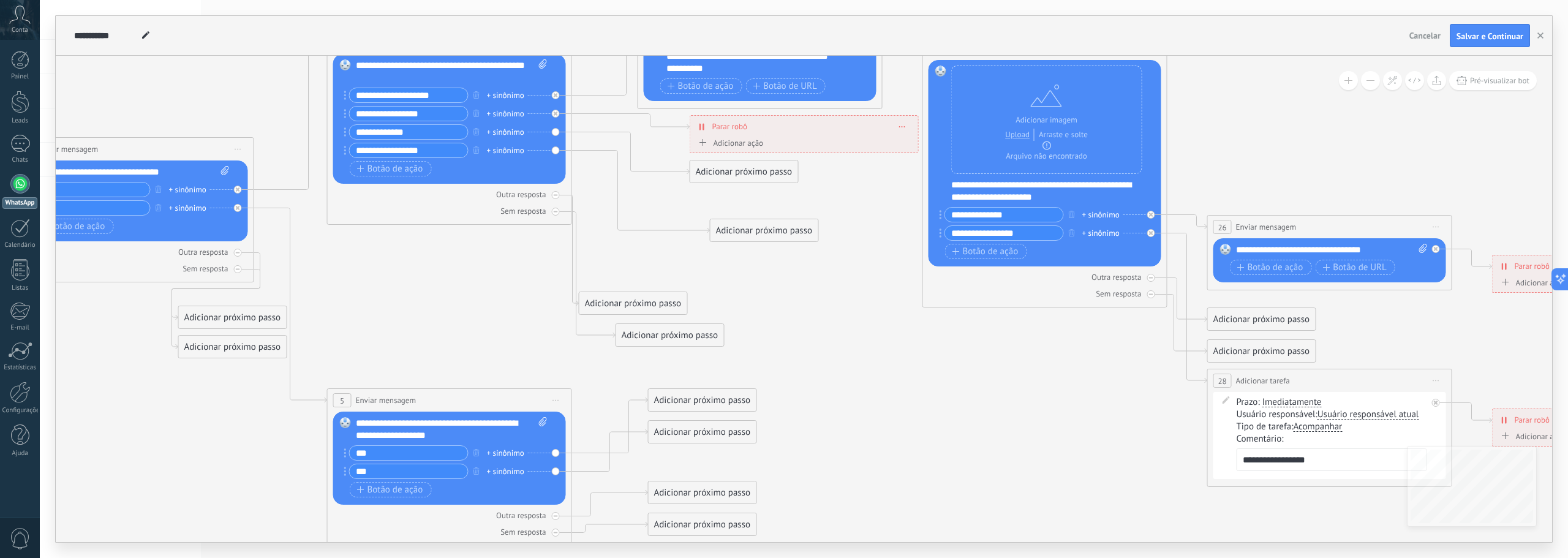
click at [724, 175] on div "Adicionar próximo passo" at bounding box center [744, 172] width 108 height 20
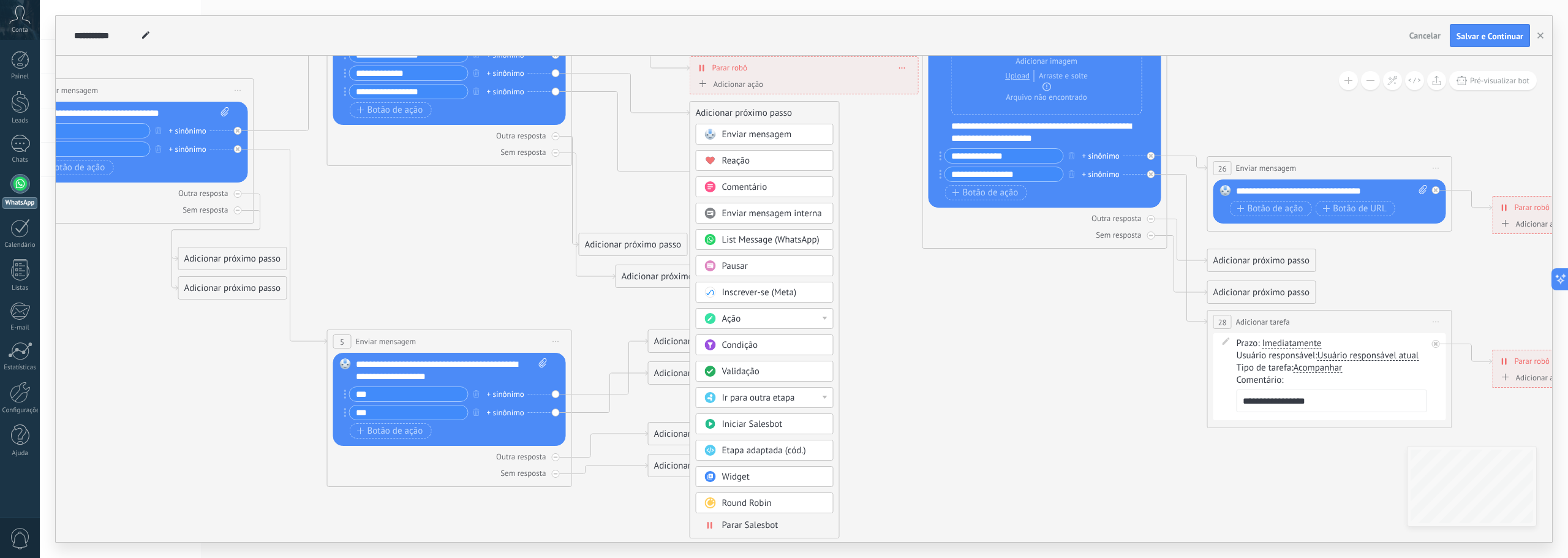
click at [756, 522] on span "Parar Salesbot" at bounding box center [750, 525] width 56 height 12
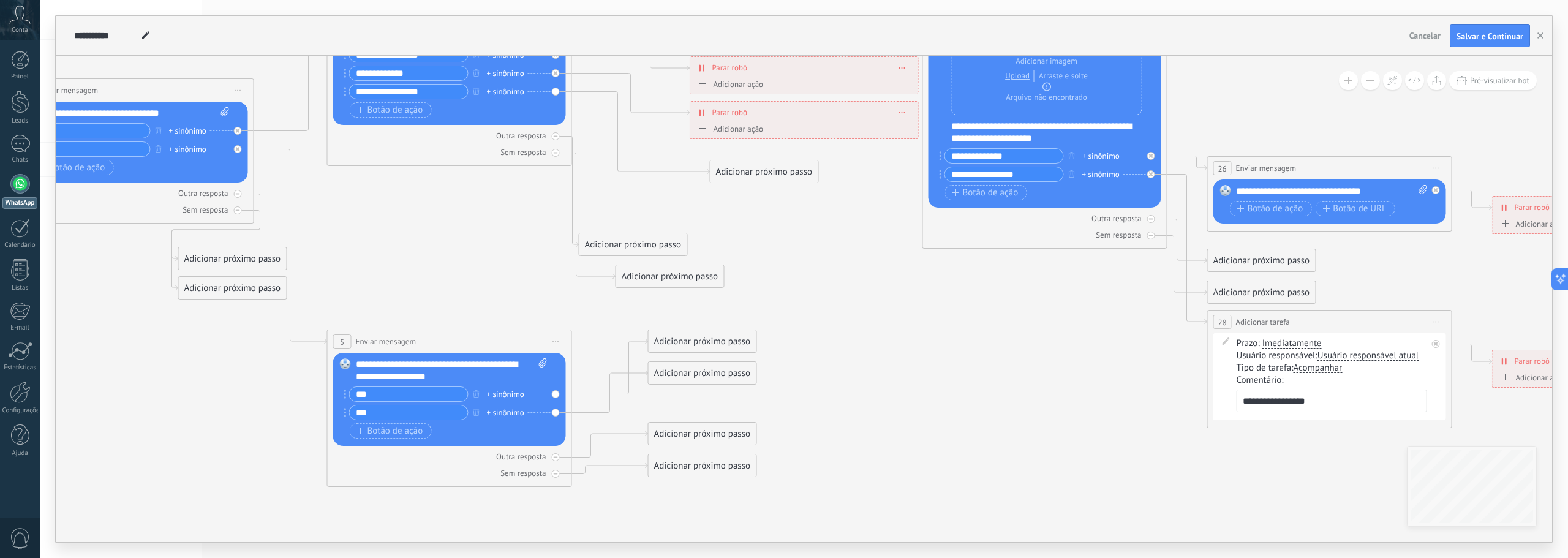
click at [744, 173] on div "Adicionar próximo passo" at bounding box center [765, 172] width 108 height 20
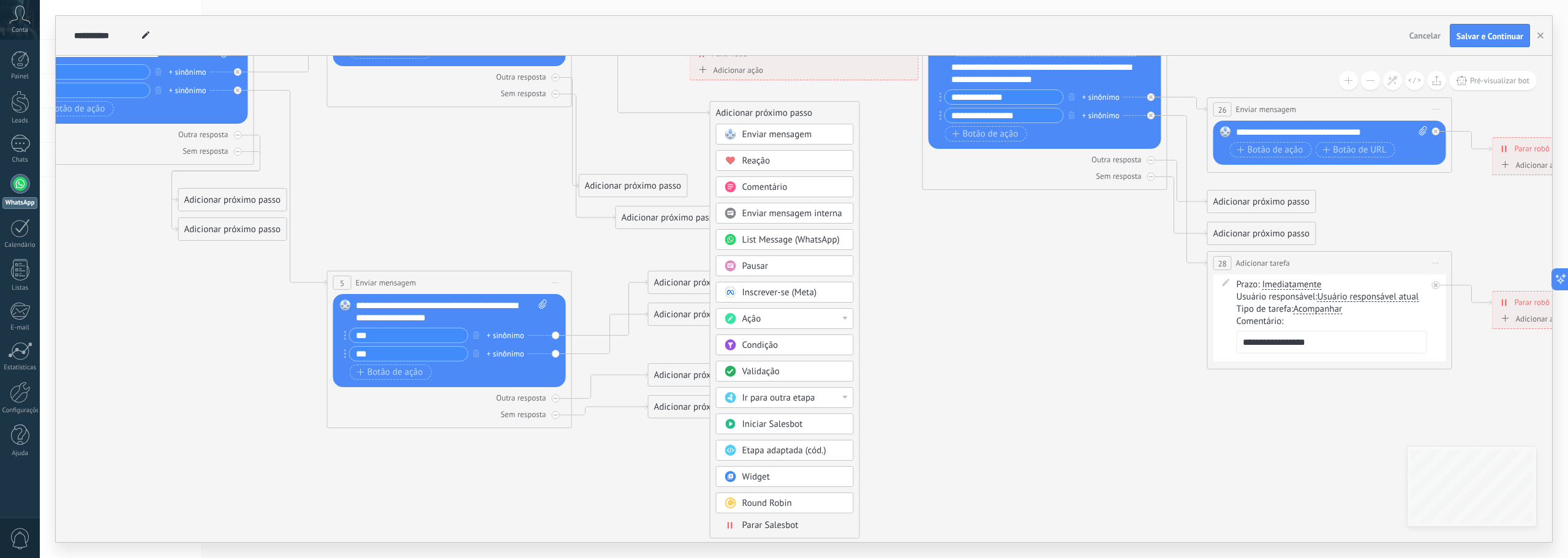
click at [770, 531] on div "Parar Salesbot" at bounding box center [785, 525] width 138 height 13
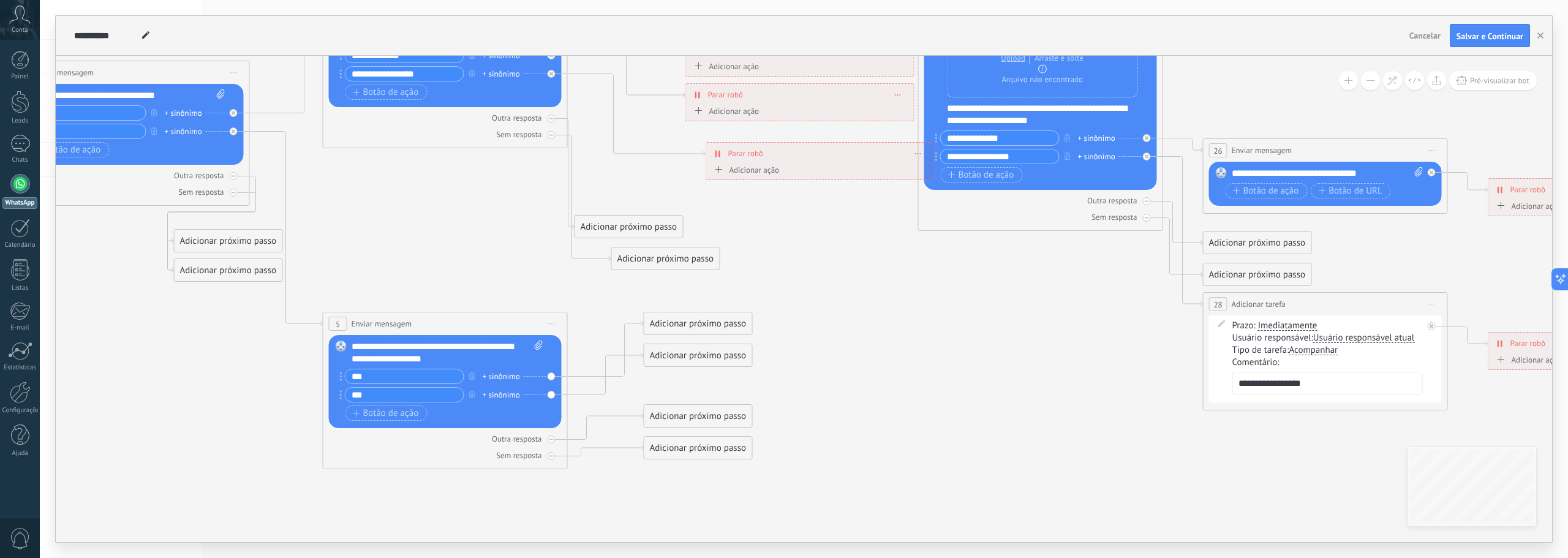
drag, startPoint x: 413, startPoint y: 231, endPoint x: 467, endPoint y: 199, distance: 62.8
click at [467, 199] on icon at bounding box center [707, 194] width 2307 height 1161
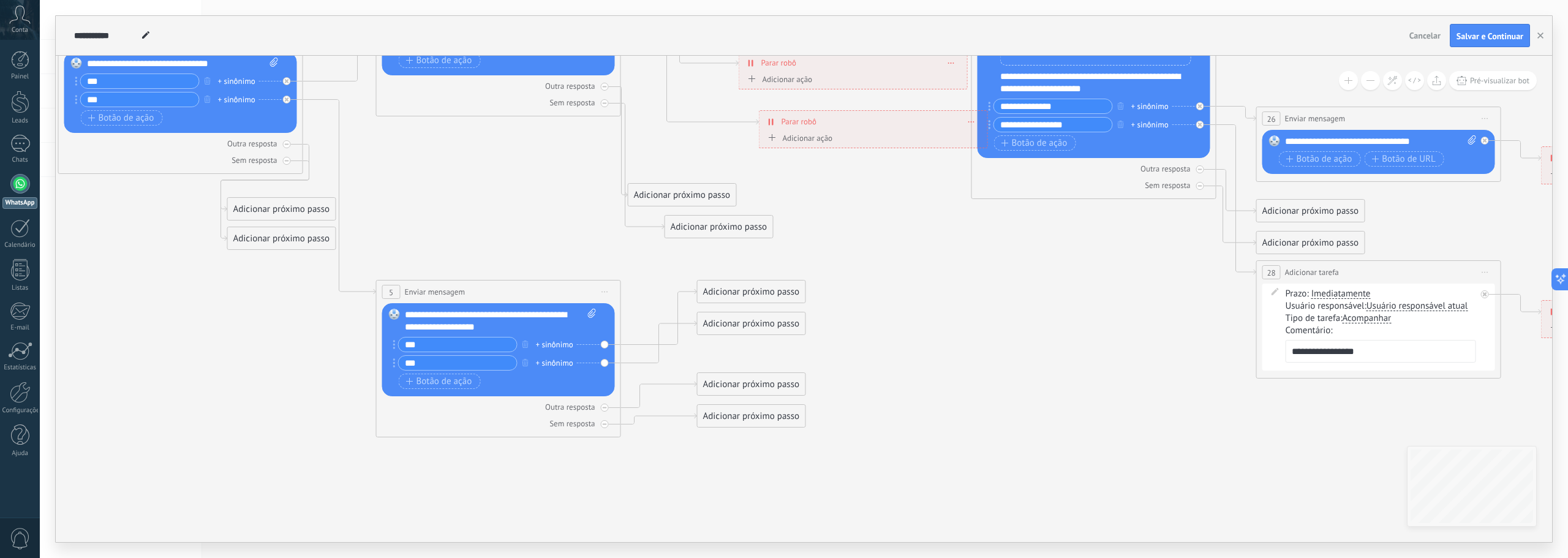
click at [728, 295] on div "Adicionar próximo passo" at bounding box center [752, 292] width 108 height 20
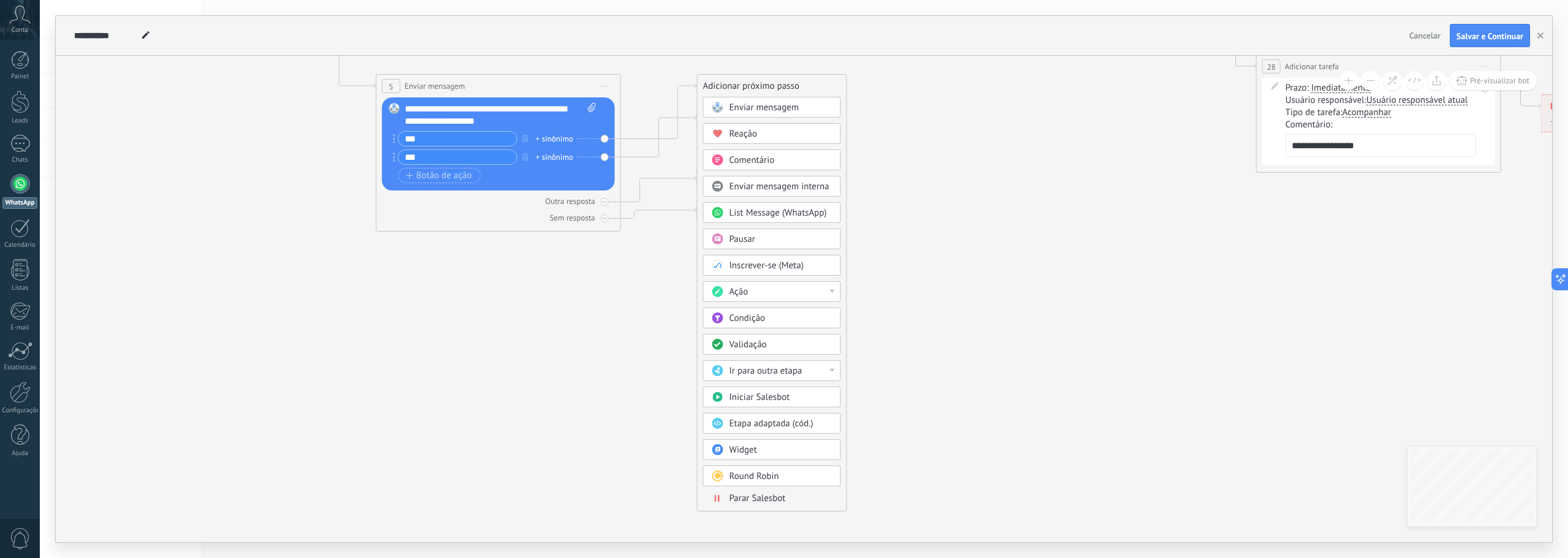
click at [743, 493] on span "Parar Salesbot" at bounding box center [757, 498] width 56 height 12
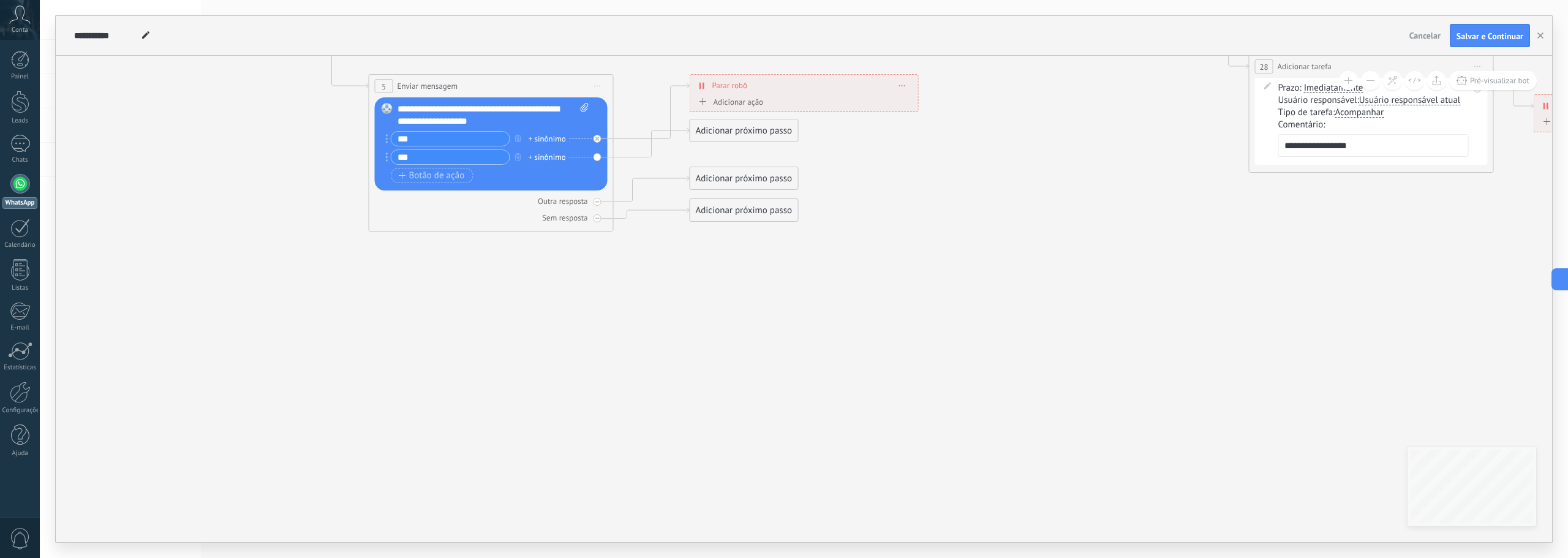
click at [725, 136] on div "Adicionar próximo passo" at bounding box center [744, 130] width 108 height 20
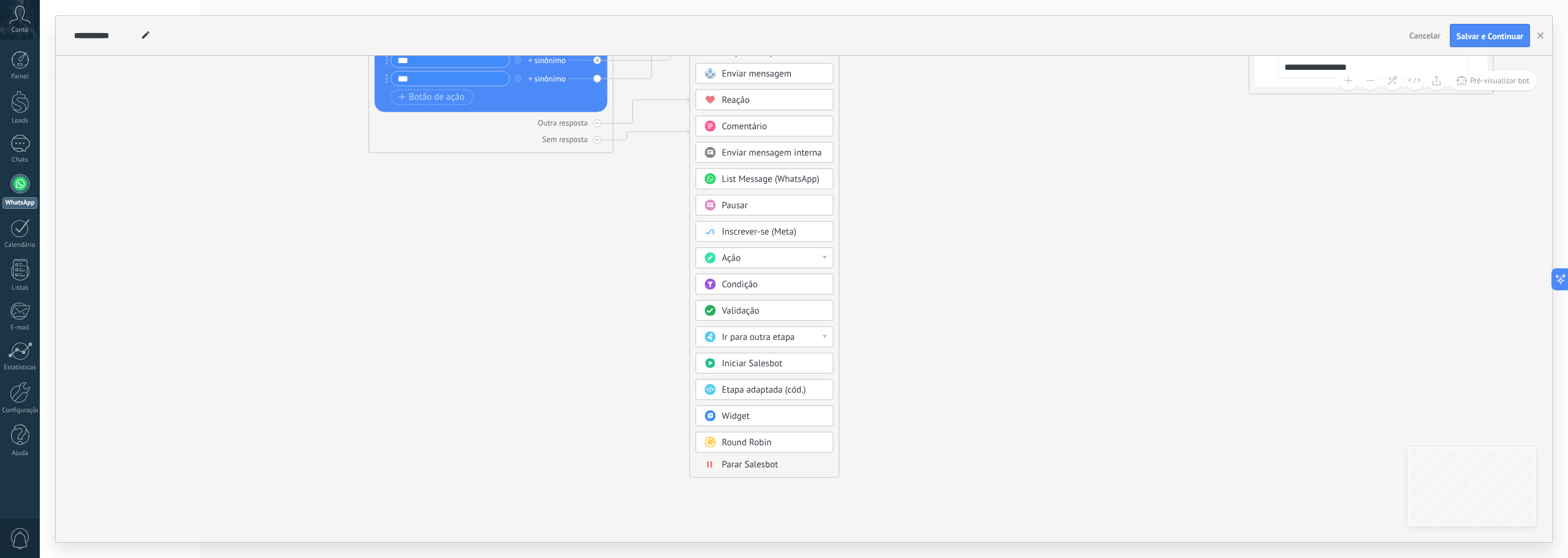
click at [764, 466] on span "Parar Salesbot" at bounding box center [750, 465] width 56 height 12
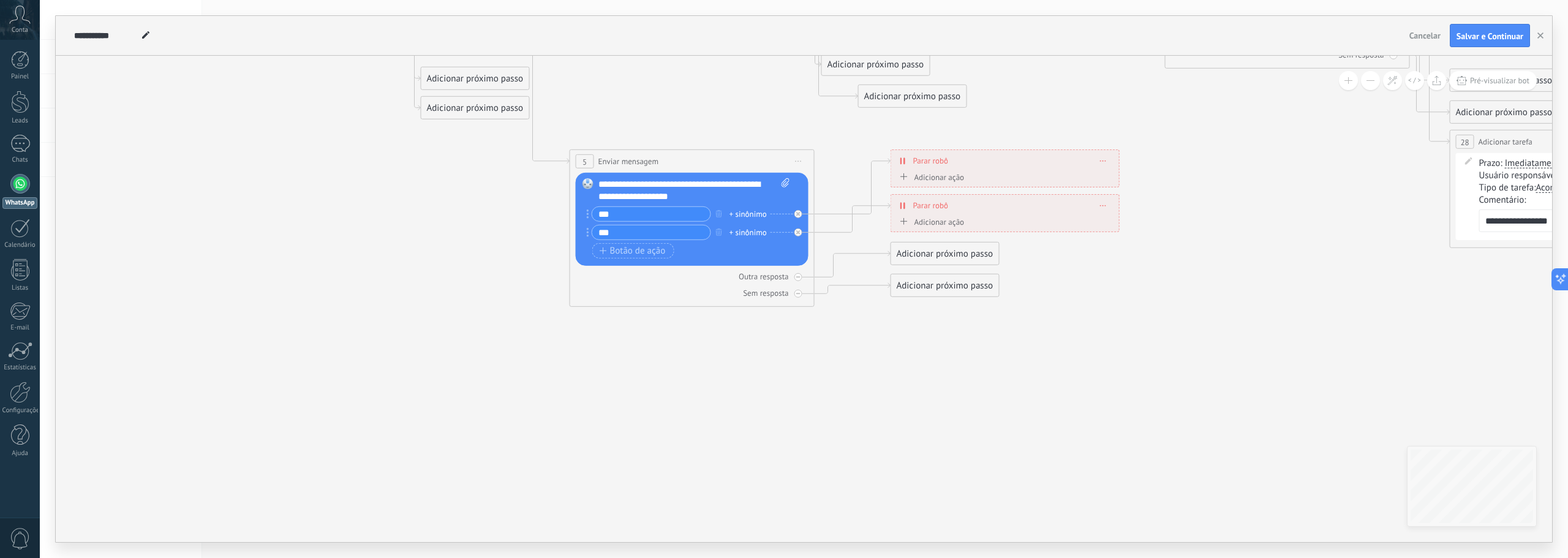
drag, startPoint x: 397, startPoint y: 306, endPoint x: 759, endPoint y: 497, distance: 409.3
click at [786, 541] on icon at bounding box center [954, 32] width 2307 height 1161
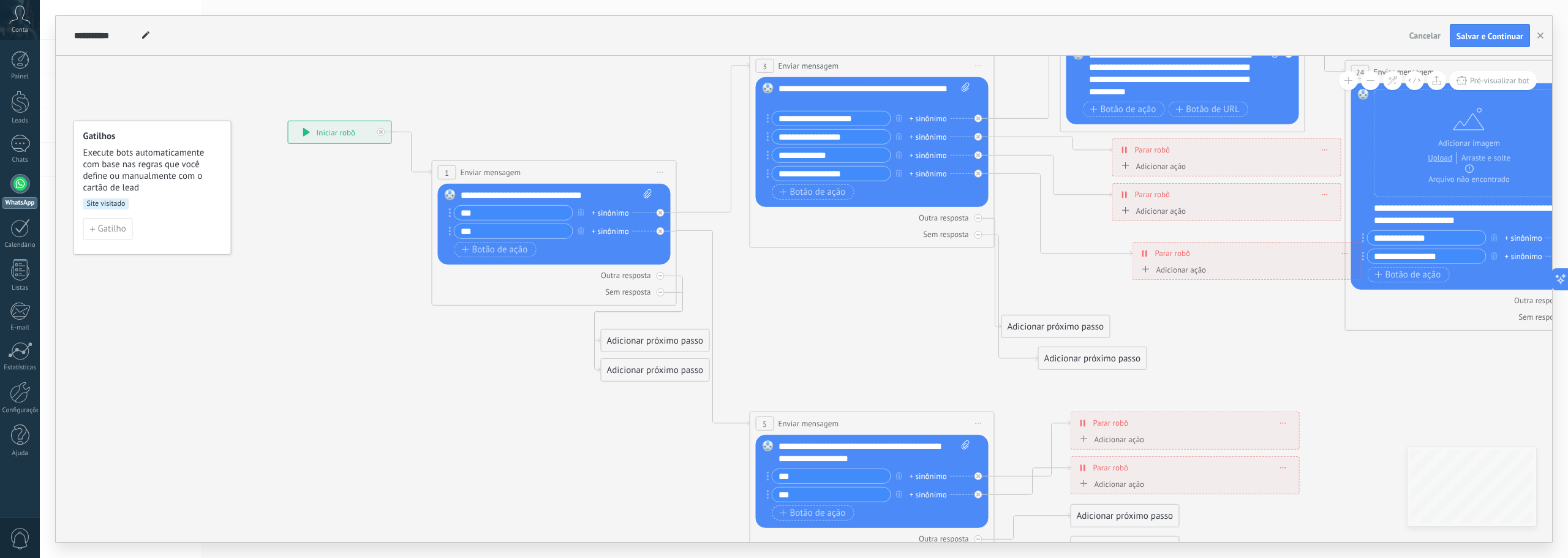
drag, startPoint x: 581, startPoint y: 306, endPoint x: 551, endPoint y: 430, distance: 127.6
click at [551, 430] on icon at bounding box center [1134, 294] width 2307 height 1161
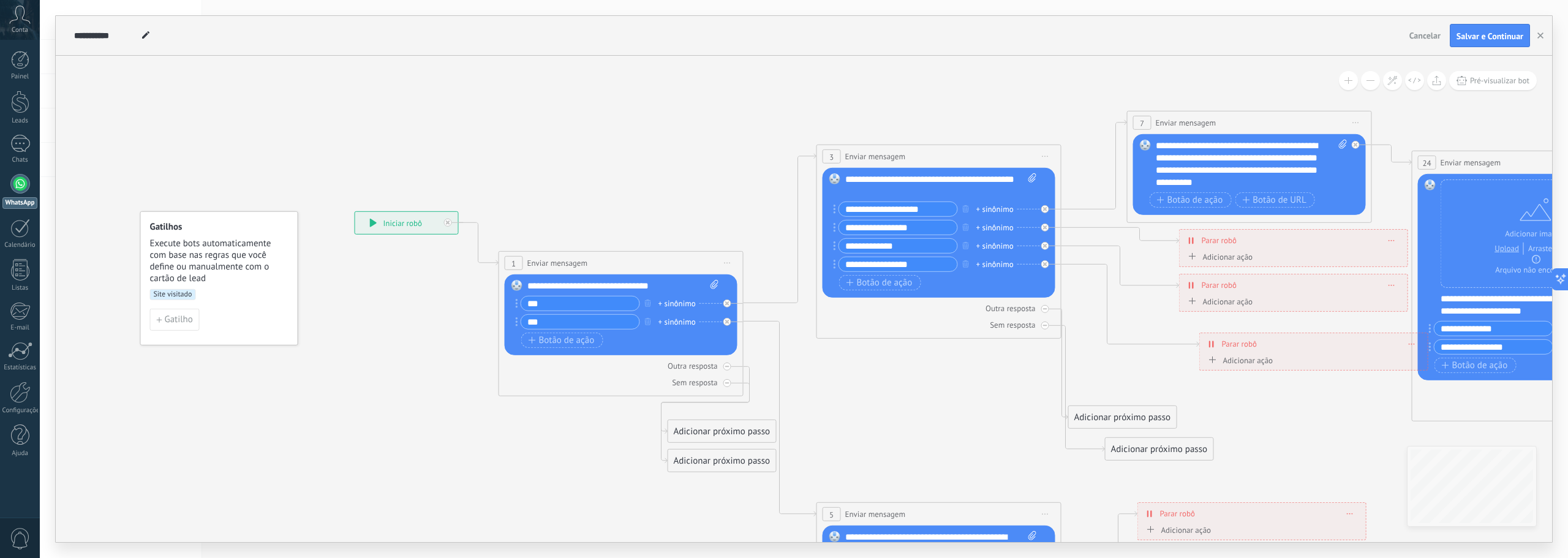
drag, startPoint x: 582, startPoint y: 420, endPoint x: 618, endPoint y: 489, distance: 77.8
click at [649, 509] on icon at bounding box center [1201, 385] width 2307 height 1161
click at [1484, 37] on span "Salvar e Continuar" at bounding box center [1490, 36] width 67 height 8
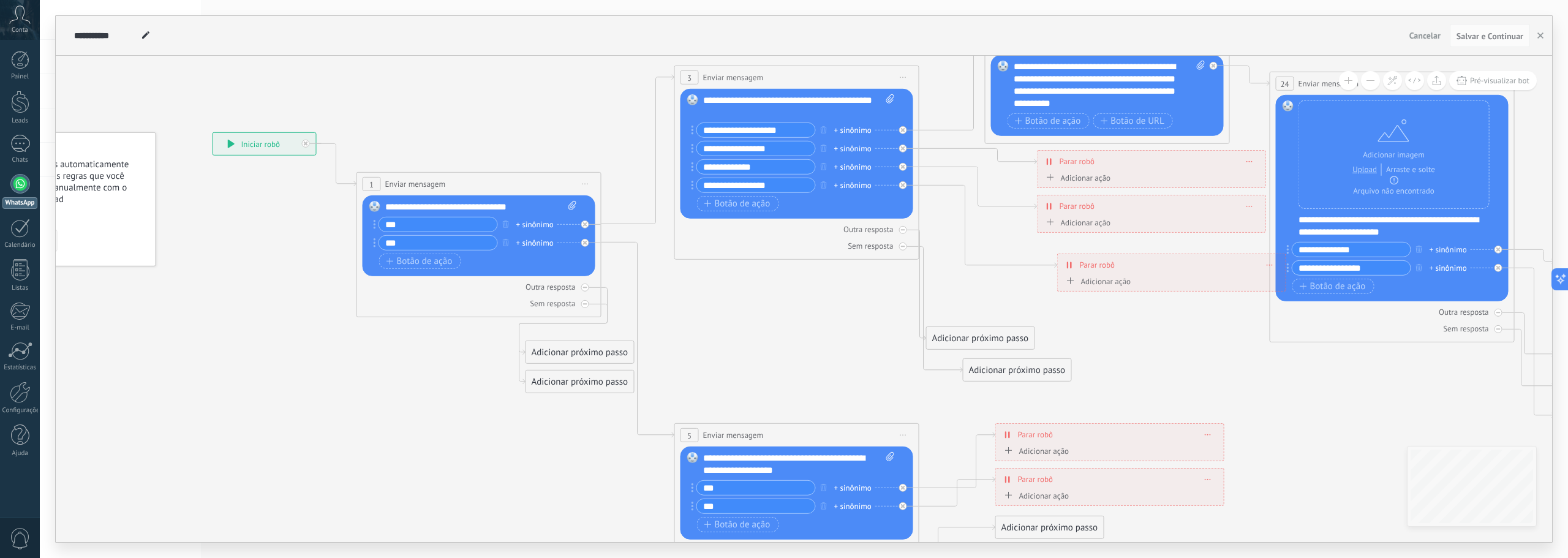
drag, startPoint x: 701, startPoint y: 167, endPoint x: 437, endPoint y: 45, distance: 290.8
click at [437, 45] on div "**********" at bounding box center [803, 279] width 1496 height 526
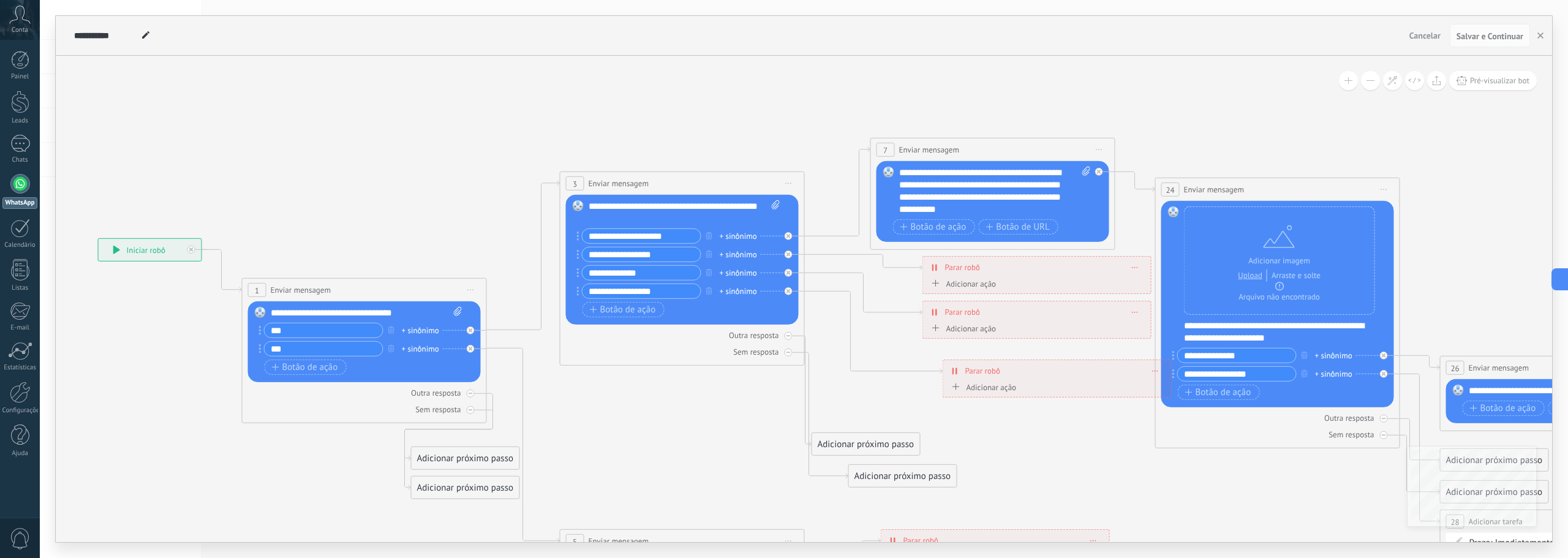
drag, startPoint x: 1191, startPoint y: 330, endPoint x: 1258, endPoint y: 492, distance: 175.3
click at [1259, 493] on icon at bounding box center [945, 412] width 2307 height 1161
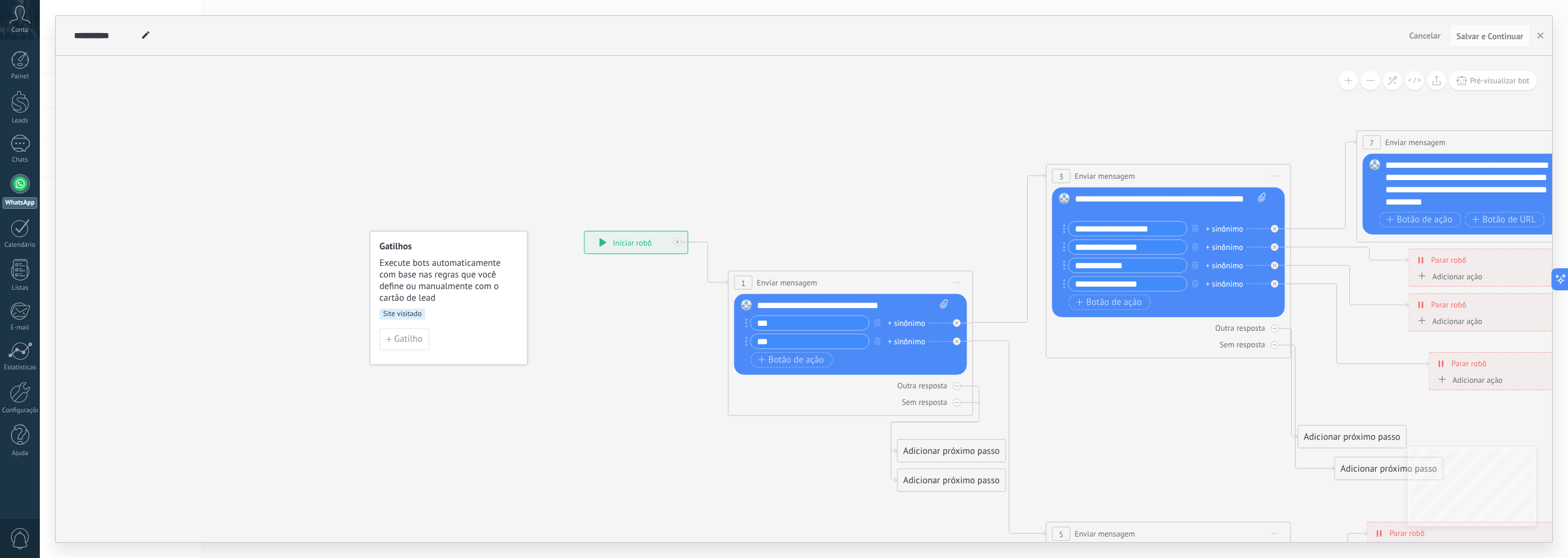
drag, startPoint x: 465, startPoint y: 151, endPoint x: 890, endPoint y: 130, distance: 425.5
click at [890, 130] on icon at bounding box center [1431, 404] width 2307 height 1161
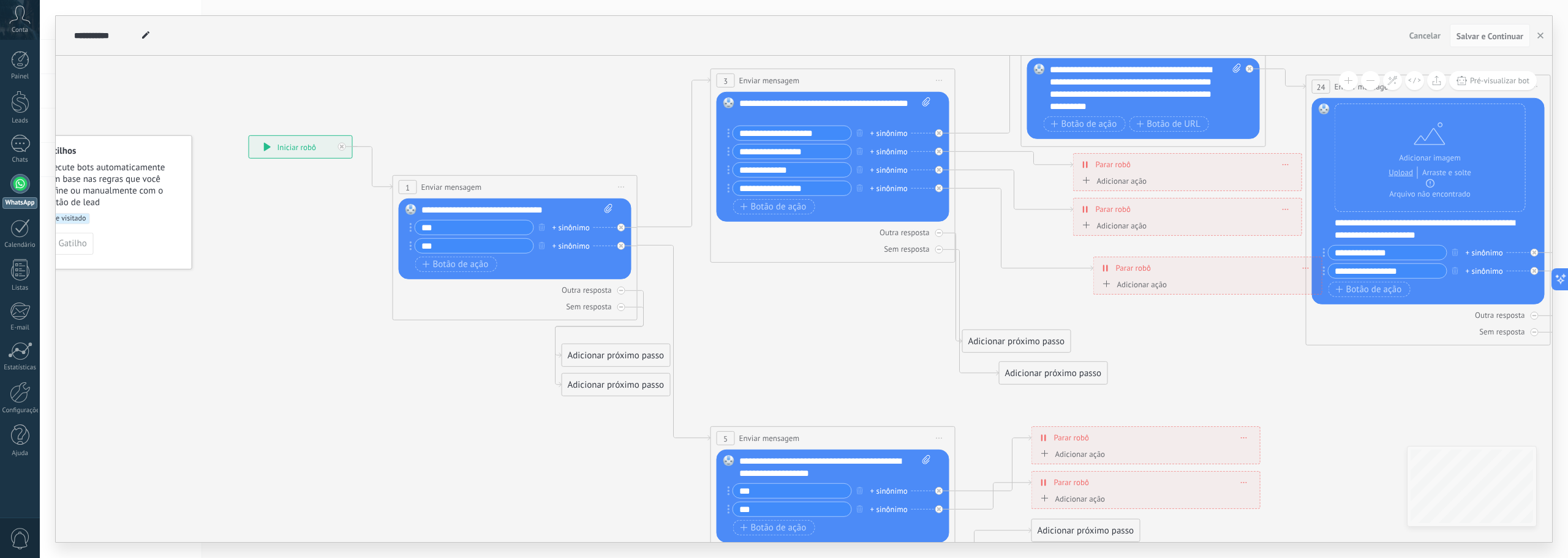
drag, startPoint x: 624, startPoint y: 319, endPoint x: 285, endPoint y: 222, distance: 352.6
click at [285, 223] on icon at bounding box center [1096, 309] width 2307 height 1161
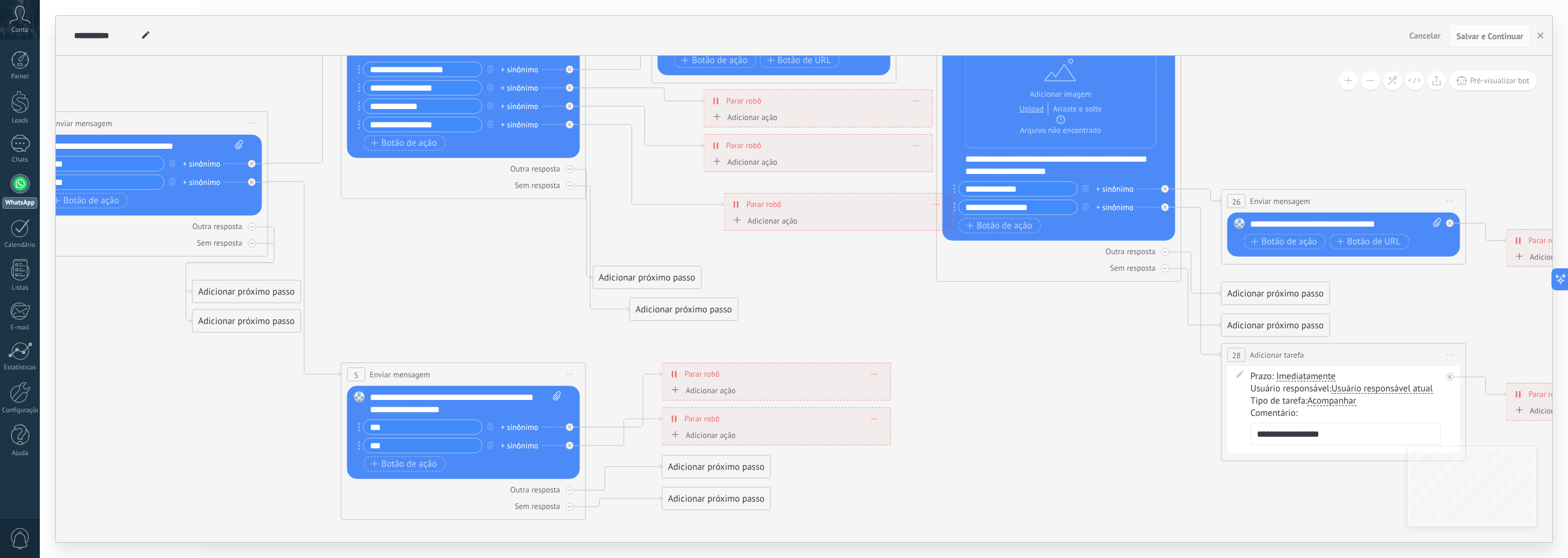
drag, startPoint x: 662, startPoint y: 274, endPoint x: 488, endPoint y: 252, distance: 175.4
click at [488, 252] on icon at bounding box center [726, 245] width 2307 height 1161
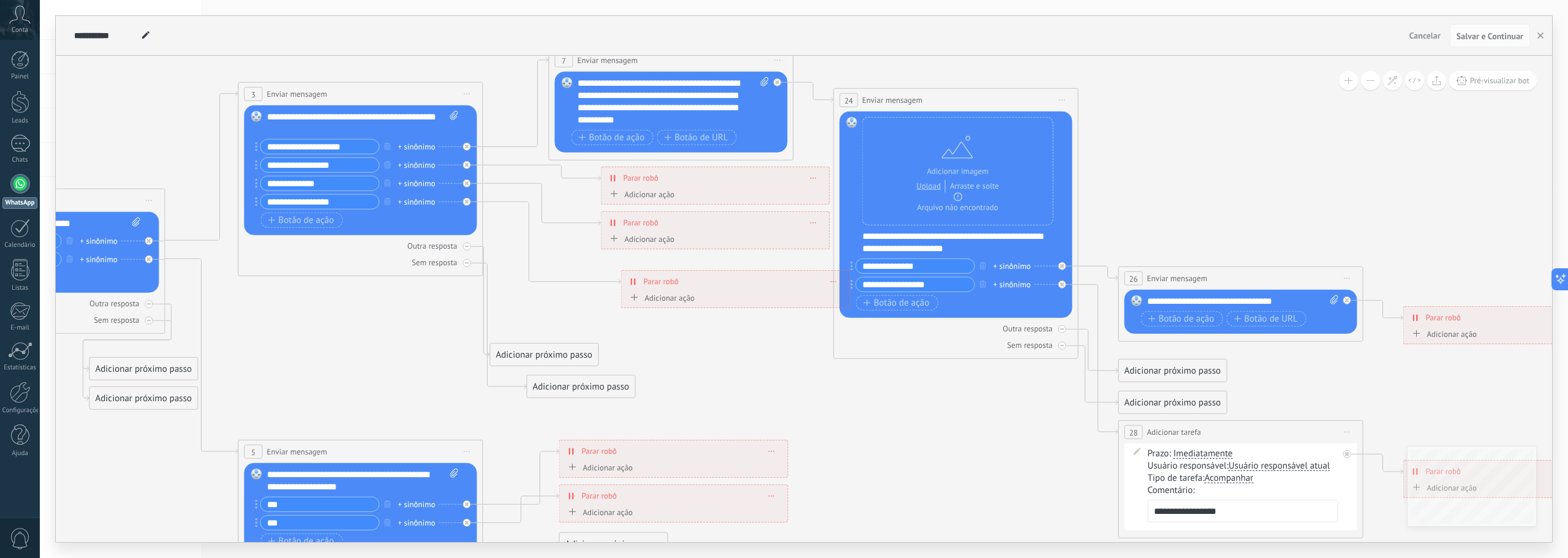
drag, startPoint x: 1026, startPoint y: 347, endPoint x: 1059, endPoint y: 423, distance: 82.9
click at [1059, 423] on icon at bounding box center [623, 322] width 2307 height 1161
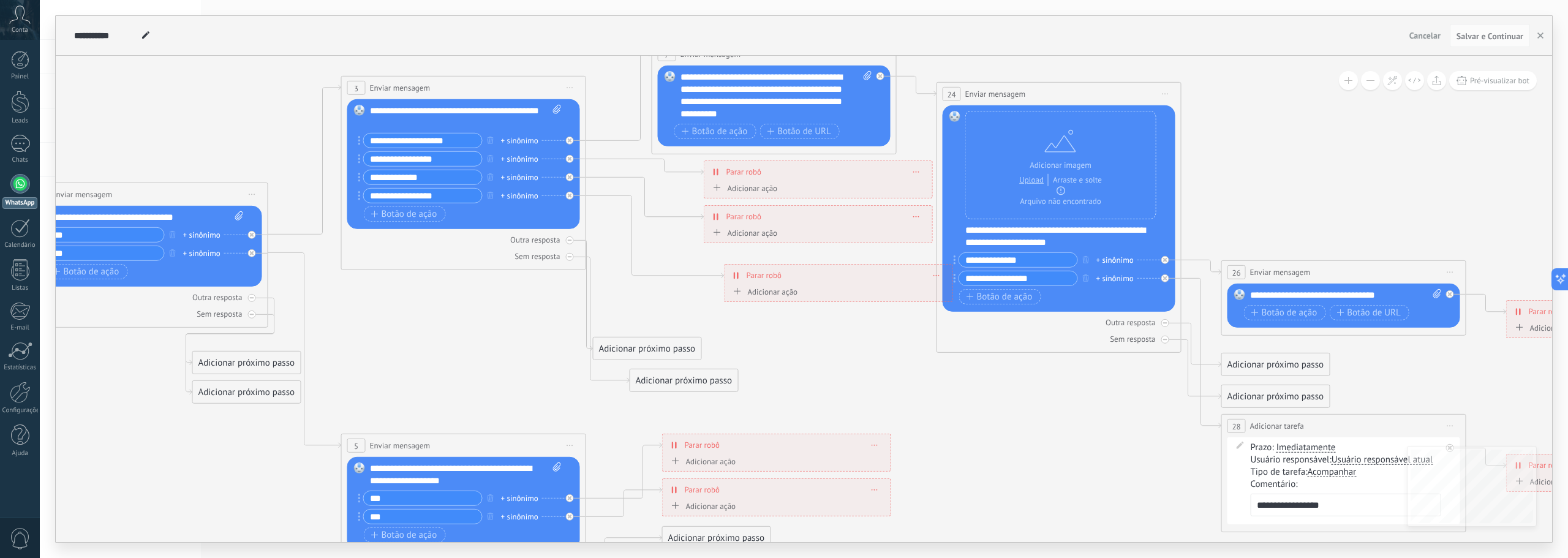
drag, startPoint x: 412, startPoint y: 311, endPoint x: 700, endPoint y: 294, distance: 288.5
click at [700, 294] on icon at bounding box center [726, 316] width 2307 height 1161
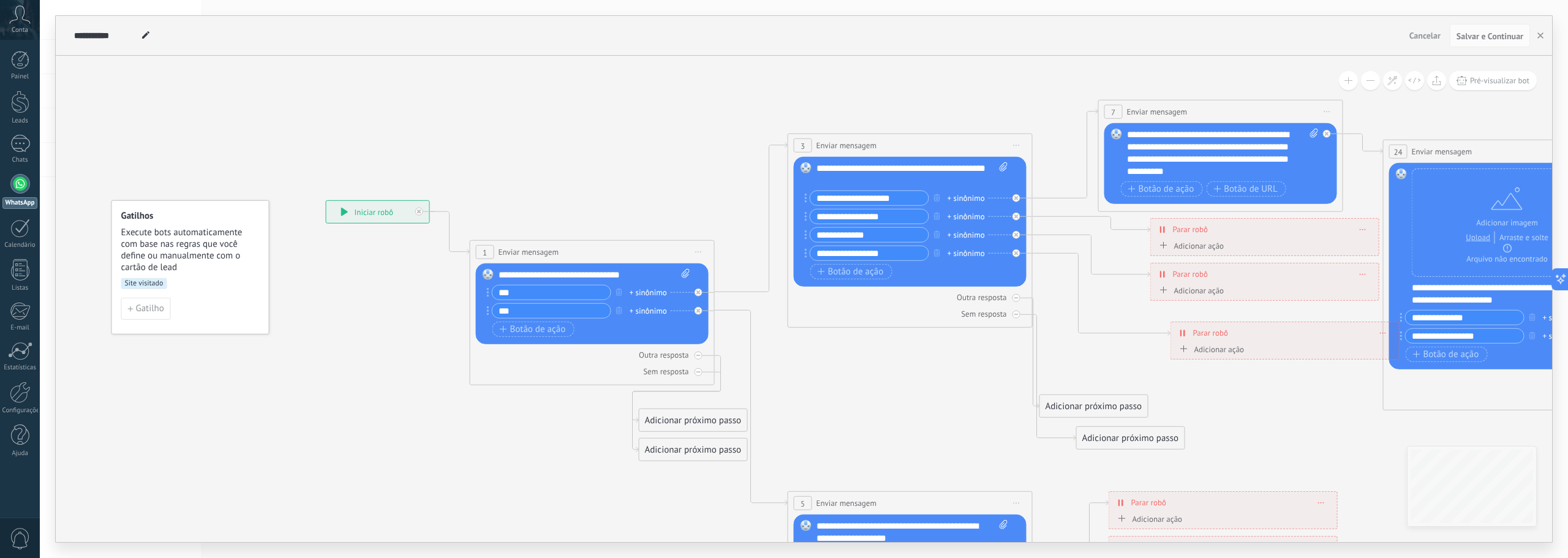
drag, startPoint x: 237, startPoint y: 338, endPoint x: 413, endPoint y: 402, distance: 187.3
click at [413, 402] on icon at bounding box center [1172, 374] width 2307 height 1161
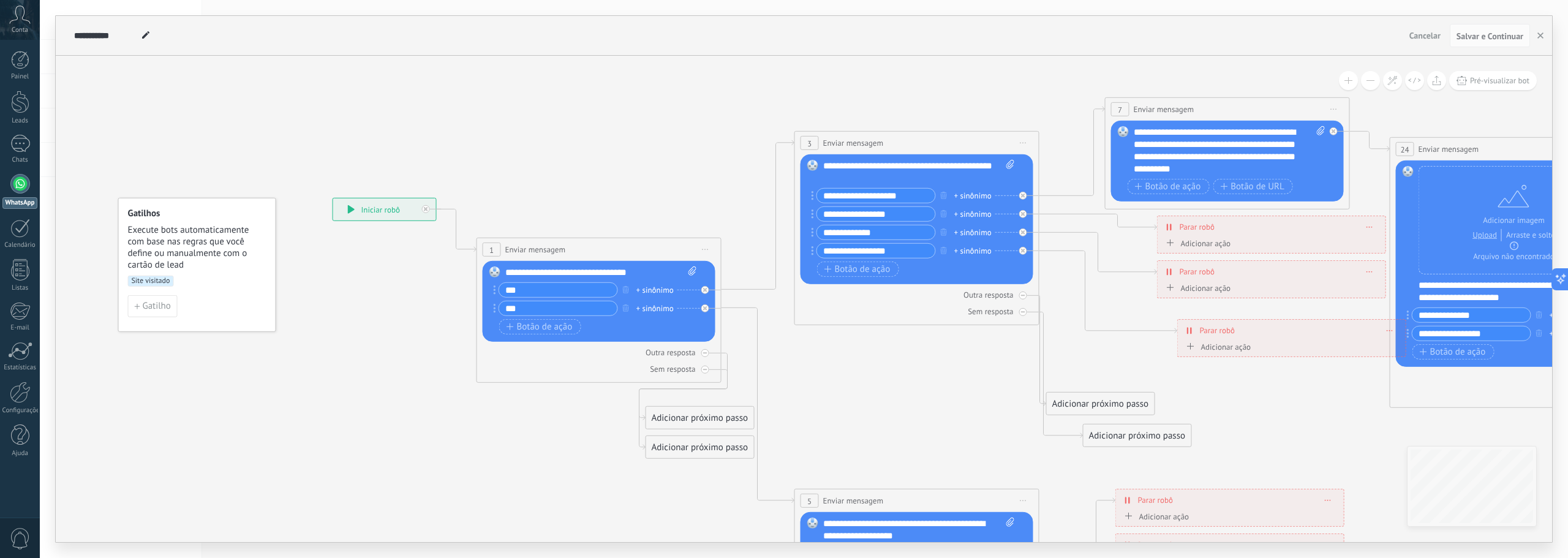
click at [154, 279] on span "Site visitado" at bounding box center [151, 280] width 46 height 11
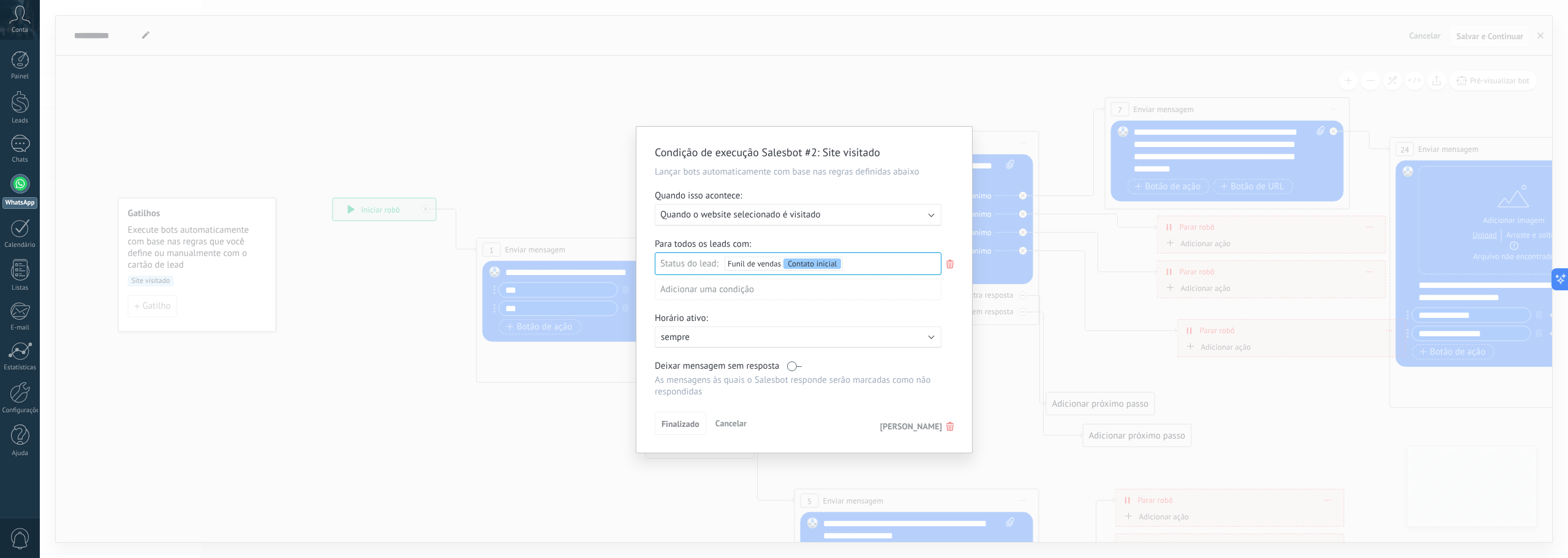
click at [359, 340] on div "Condição de execução Salesbot #2 : Site visitado Lançar bots automaticamente co…" at bounding box center [803, 279] width 1528 height 558
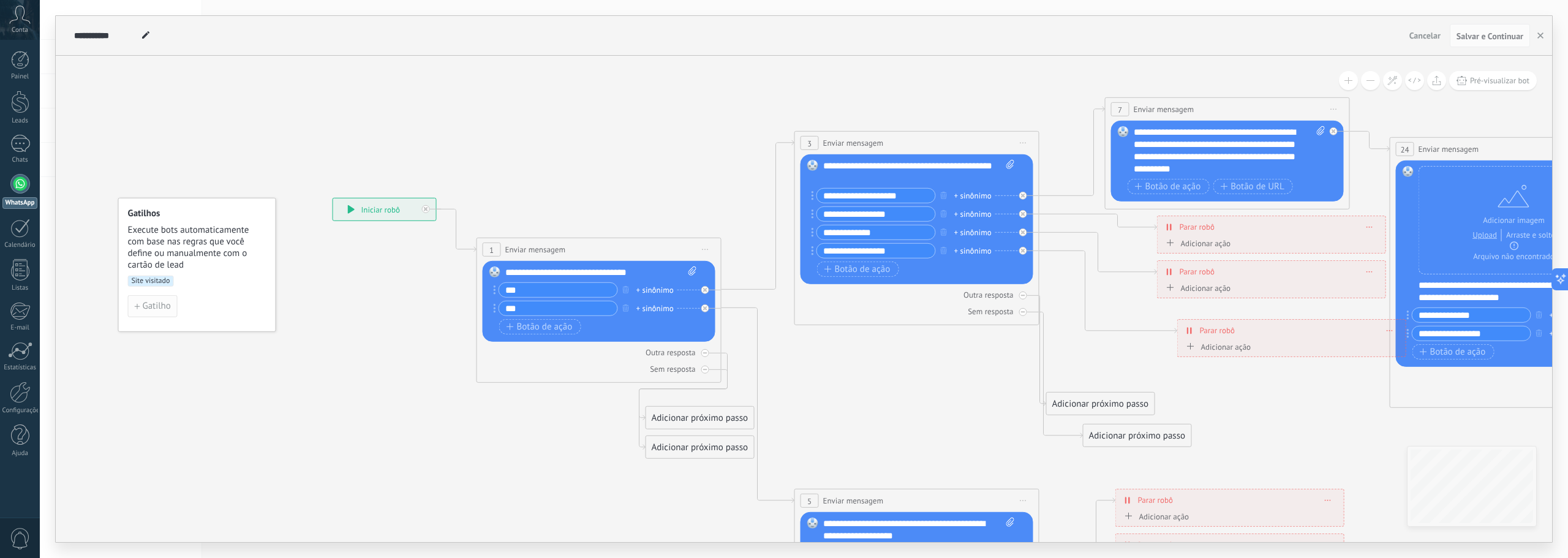
click at [150, 302] on span "Gatilho" at bounding box center [157, 306] width 28 height 8
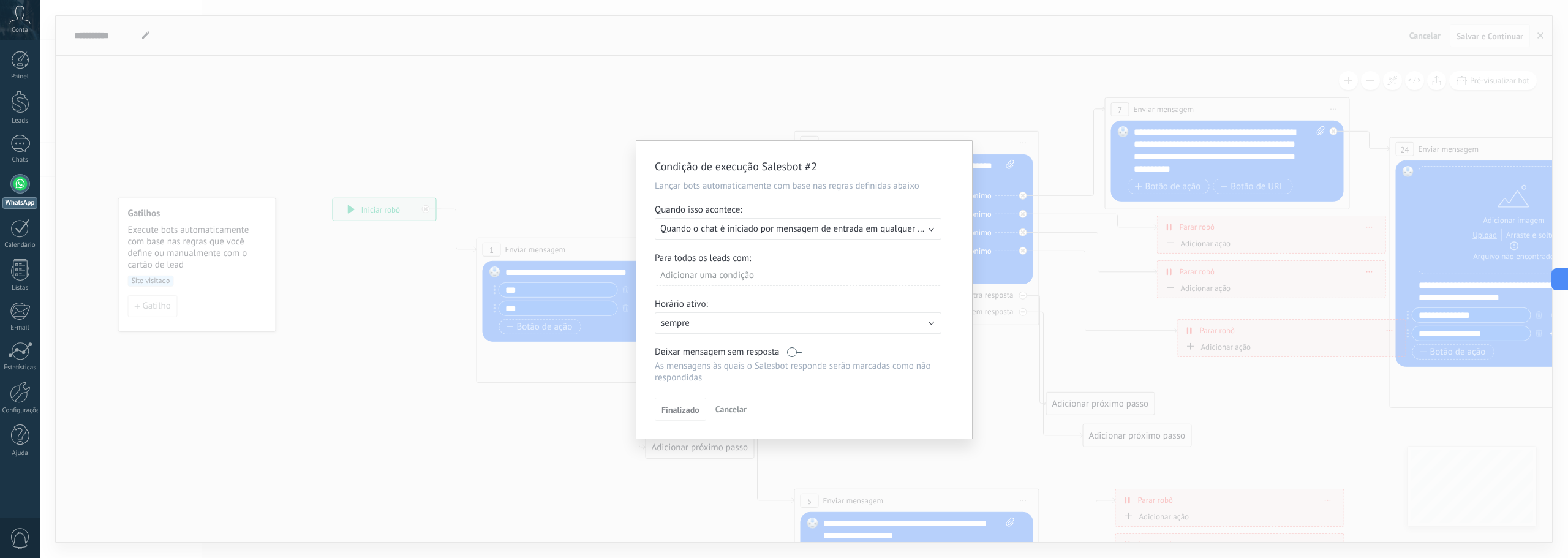
click at [931, 227] on b at bounding box center [931, 227] width 6 height 6
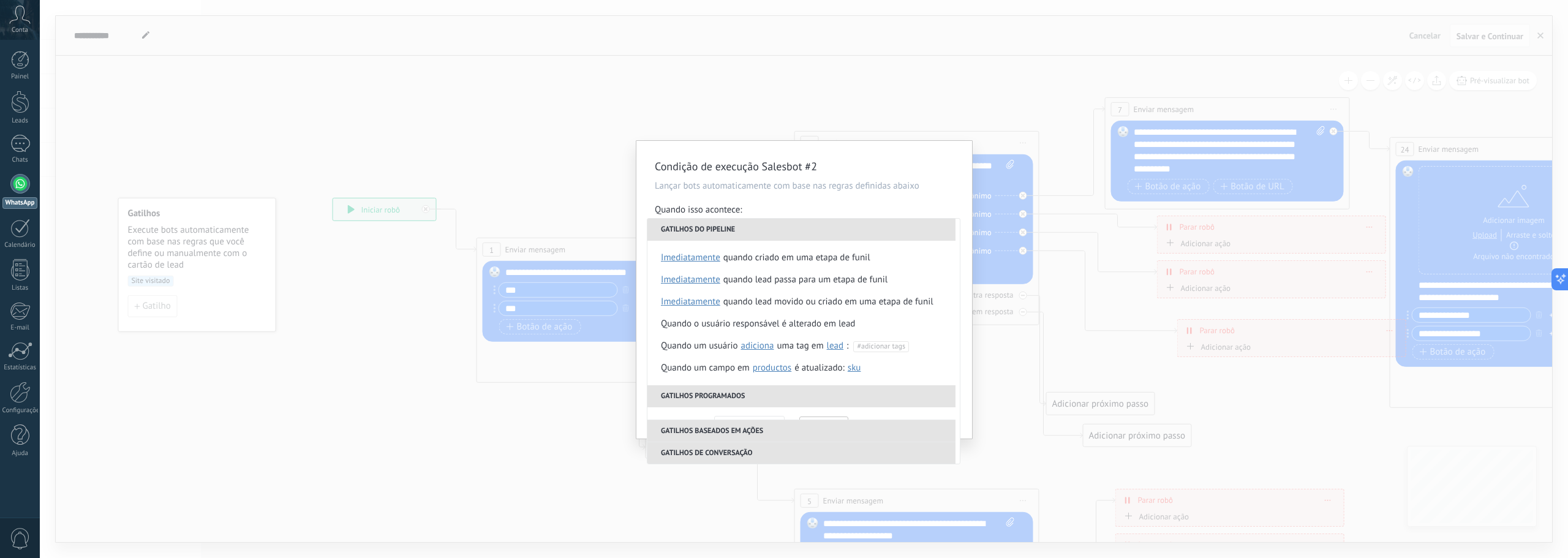
click at [915, 176] on div "**********" at bounding box center [804, 290] width 336 height 298
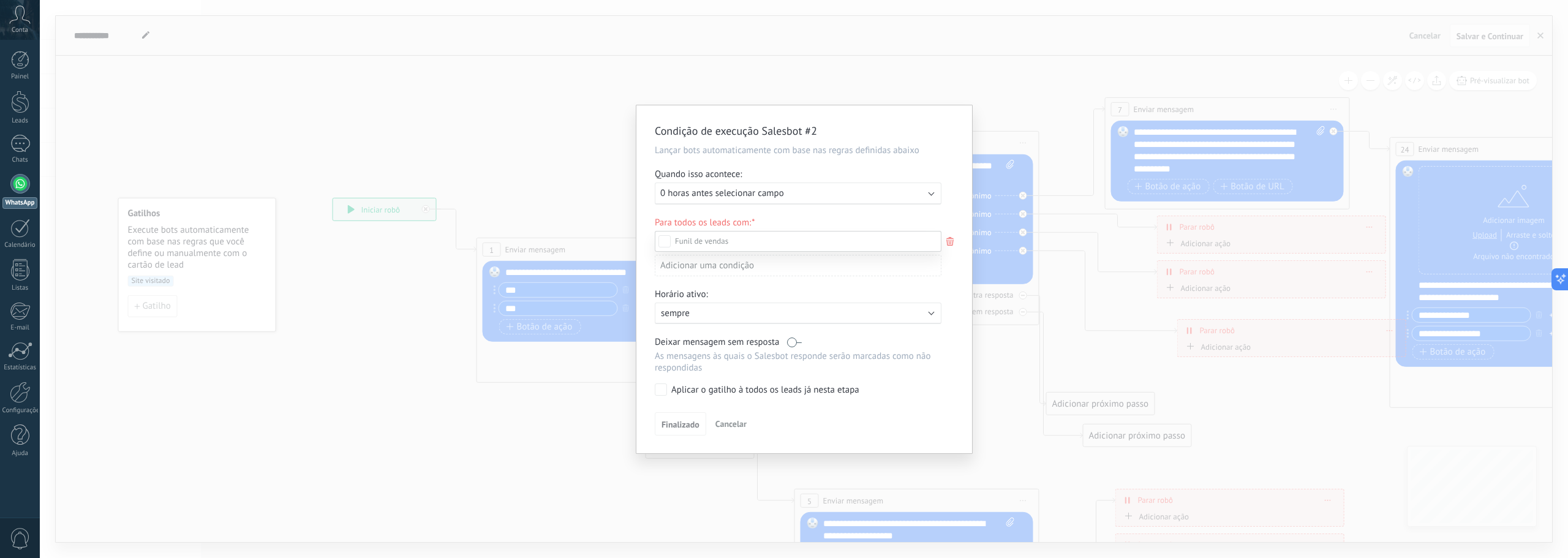
click at [327, 163] on div at bounding box center [803, 279] width 1528 height 558
click at [174, 311] on div "Condição de execução Salesbot #2 Lançar bots automaticamente com base nas regra…" at bounding box center [803, 279] width 1528 height 558
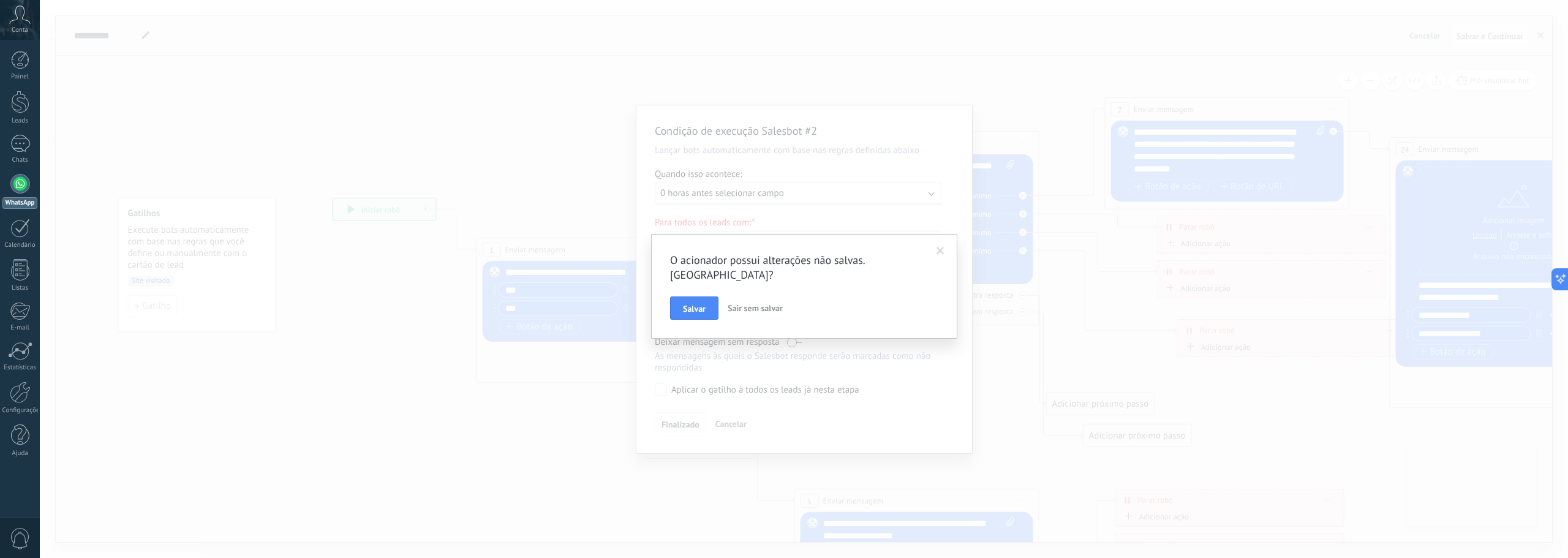
click at [765, 302] on span "Sair sem salvar" at bounding box center [755, 307] width 55 height 11
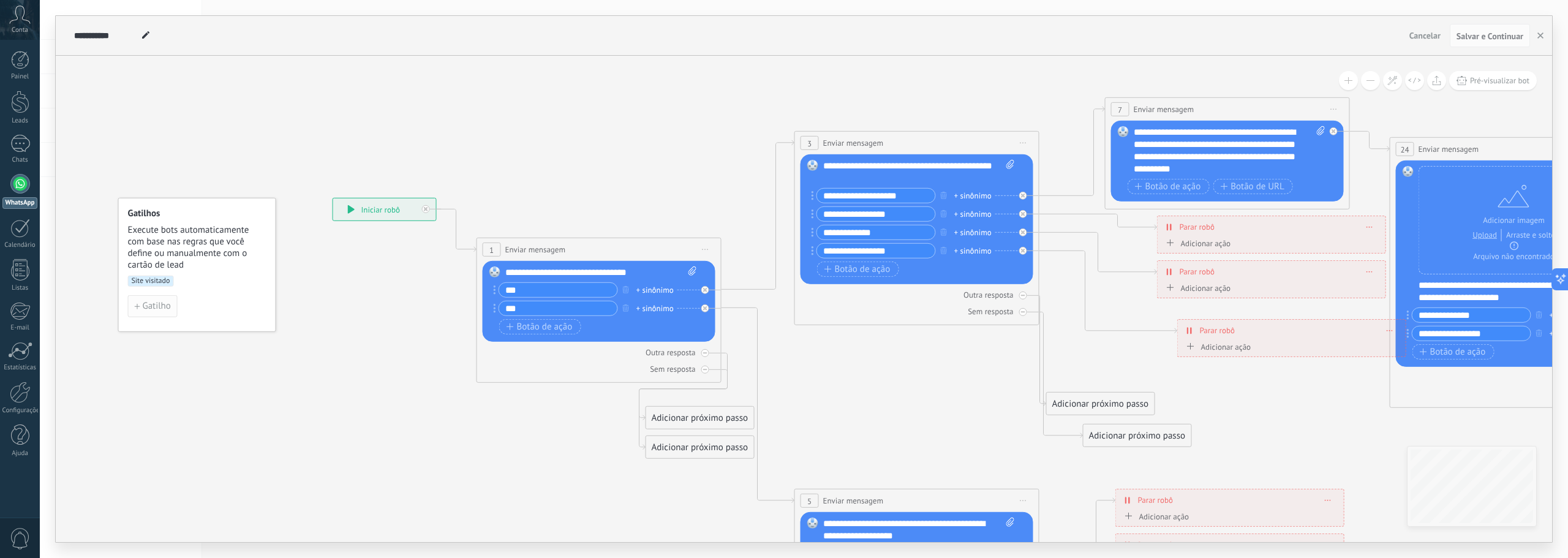
click at [152, 305] on span "Gatilho" at bounding box center [157, 306] width 28 height 8
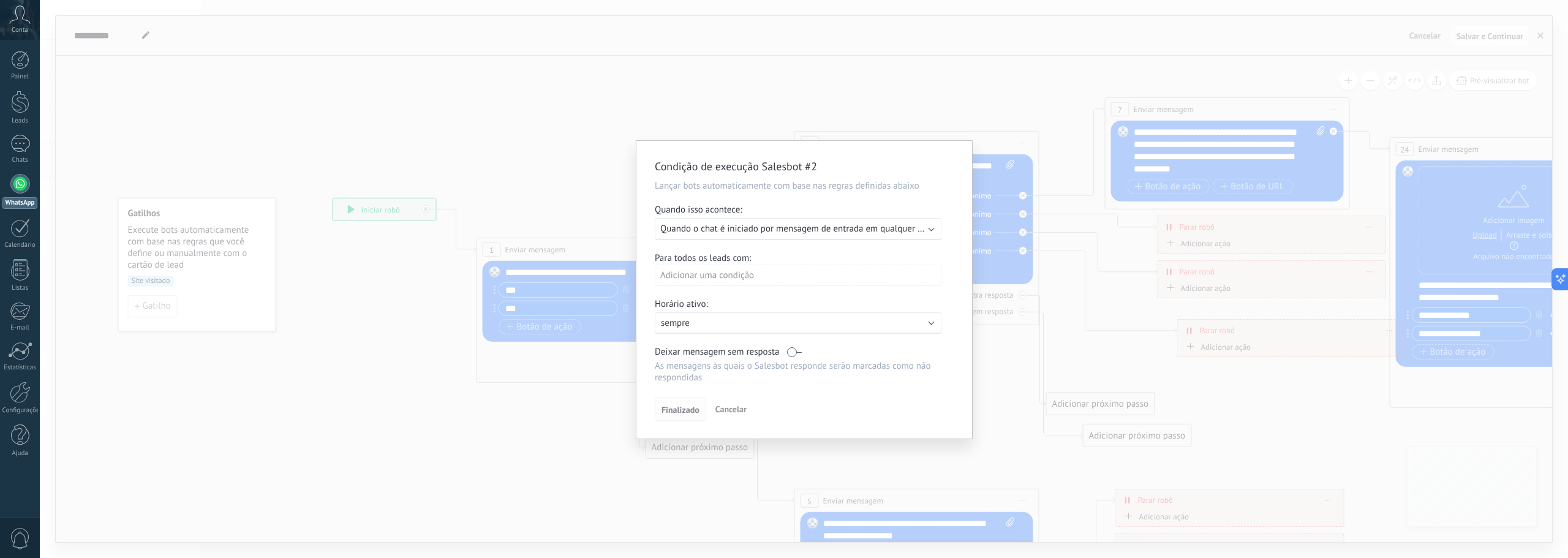
click at [684, 410] on span "Finalizado" at bounding box center [680, 410] width 38 height 8
click at [707, 277] on div "Adicionar uma condição" at bounding box center [798, 274] width 286 height 21
click at [704, 408] on div "Não tem etiqueta" at bounding box center [709, 409] width 95 height 17
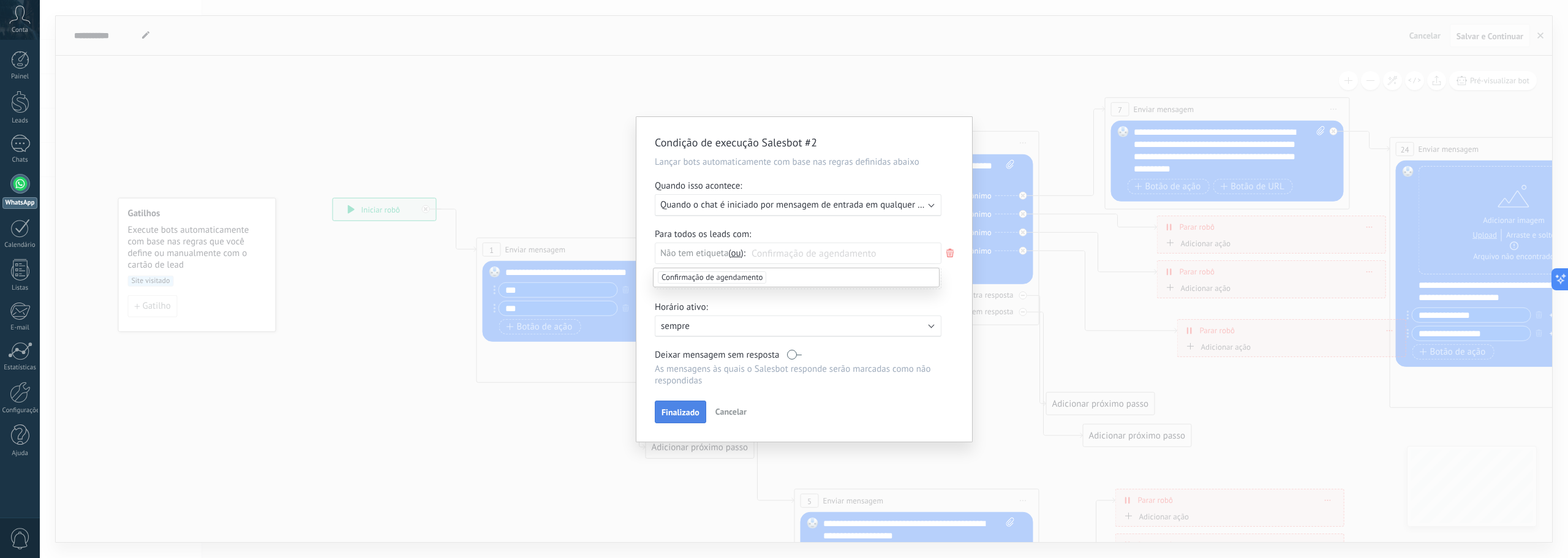
click at [685, 409] on span "Finalizado" at bounding box center [680, 412] width 38 height 8
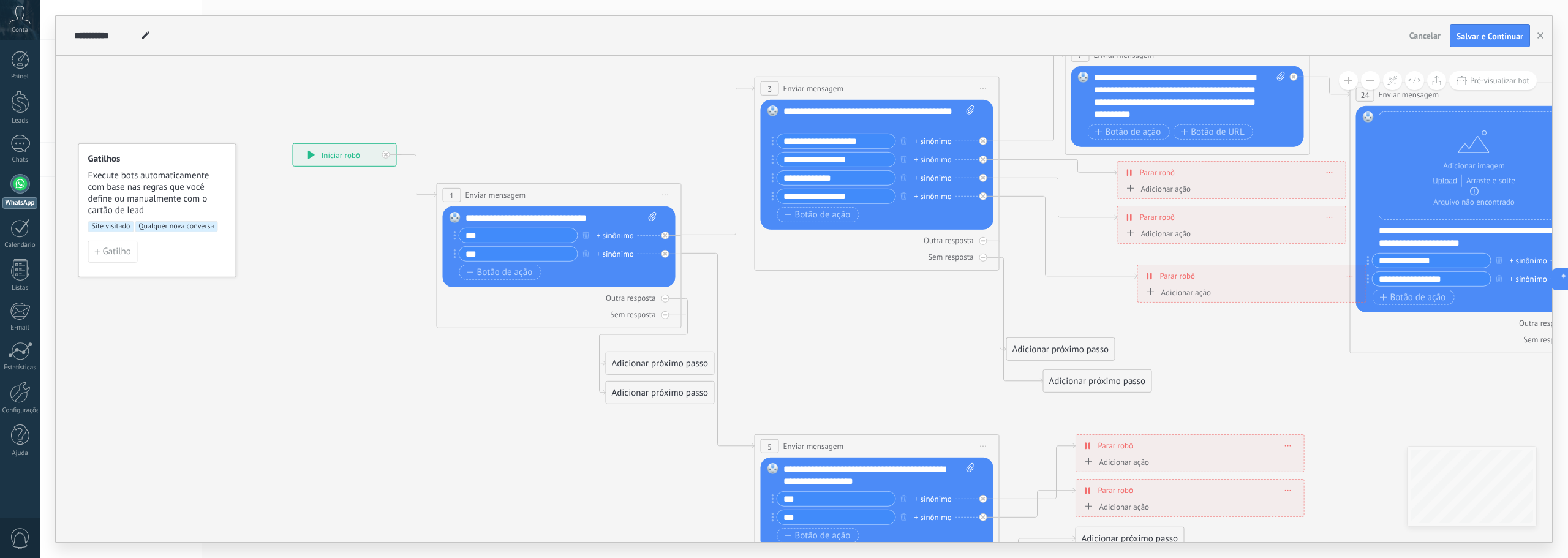
drag, startPoint x: 337, startPoint y: 343, endPoint x: 297, endPoint y: 288, distance: 68.0
click at [297, 288] on icon at bounding box center [1139, 316] width 2307 height 1161
click at [1491, 39] on span "Salvar e Continuar" at bounding box center [1490, 36] width 67 height 8
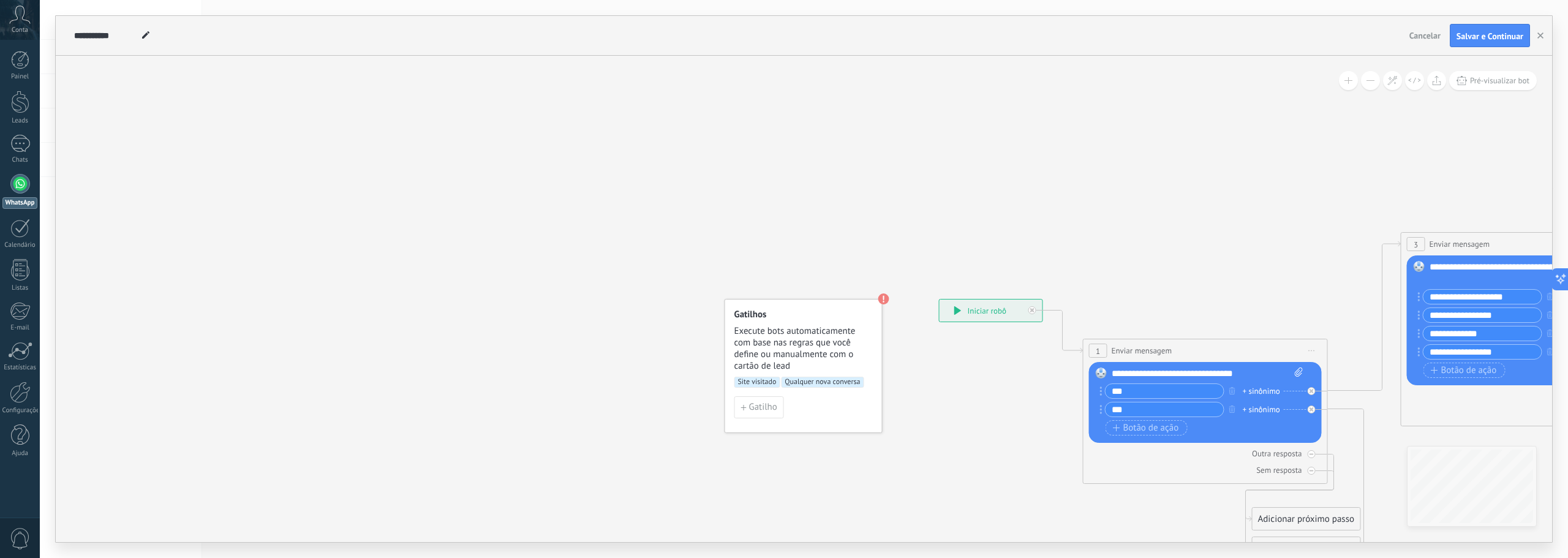
click at [863, 327] on span "Execute bots automaticamente com base nas regras que você define ou manualmente…" at bounding box center [804, 348] width 140 height 46
click at [803, 387] on div "Site visitado Qualquer nova conversa" at bounding box center [803, 385] width 138 height 19
click at [803, 383] on span "Qualquer nova conversa" at bounding box center [823, 381] width 83 height 11
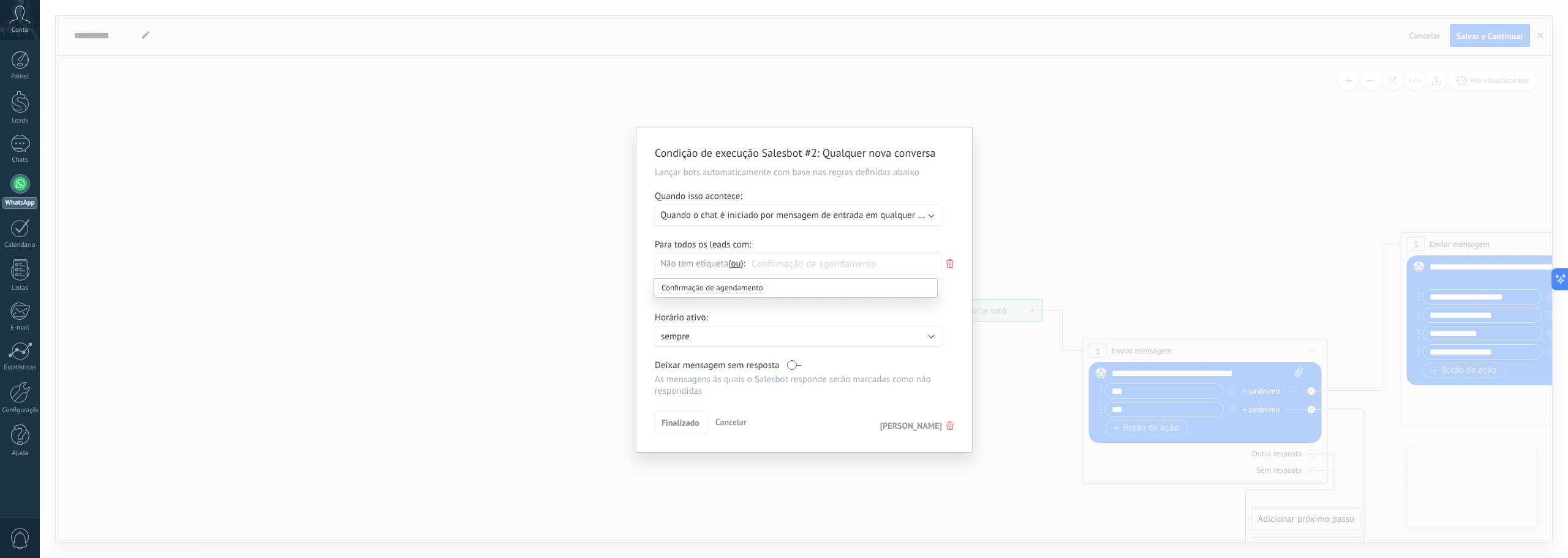
click at [914, 421] on span "[PERSON_NAME]" at bounding box center [910, 425] width 61 height 11
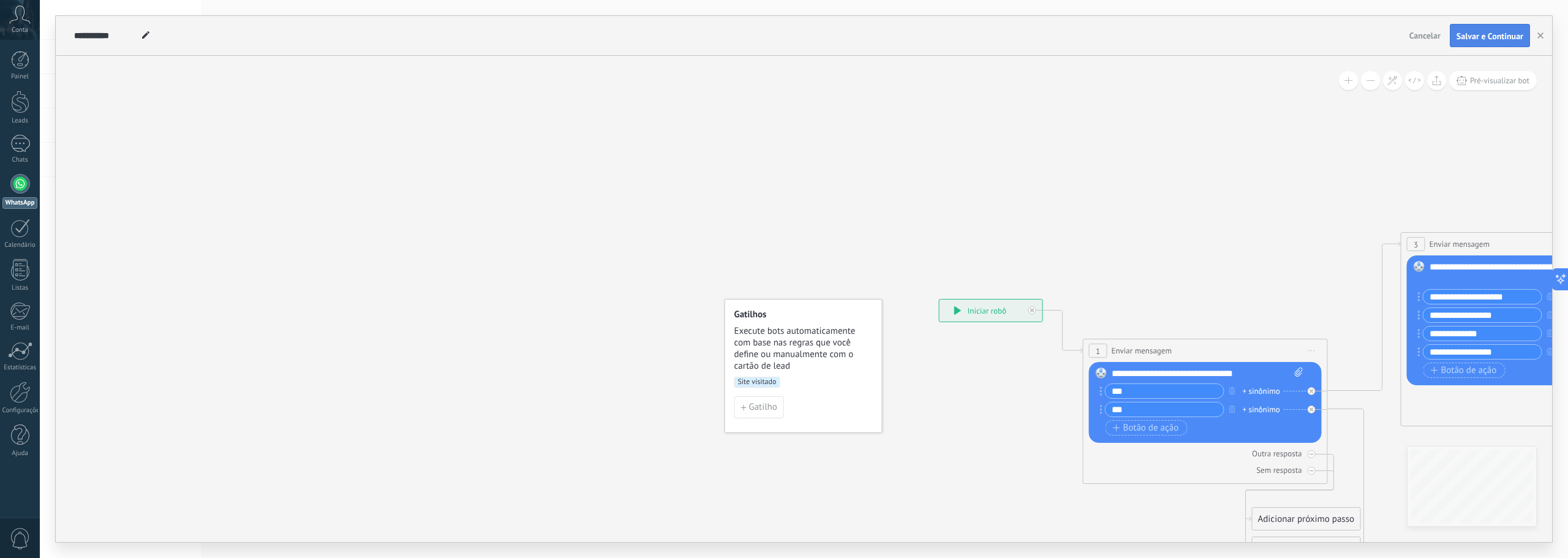
click at [1480, 36] on span "Salvar e Continuar" at bounding box center [1490, 36] width 67 height 8
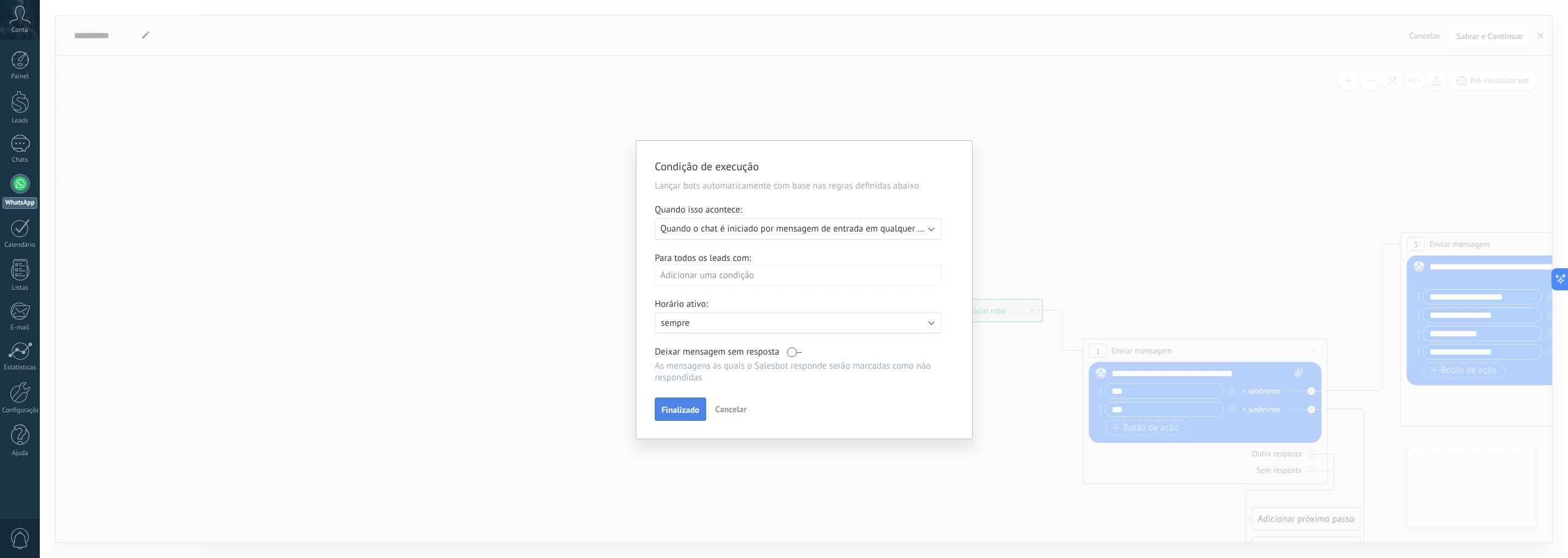
click at [691, 411] on span "Finalizado" at bounding box center [680, 410] width 38 height 8
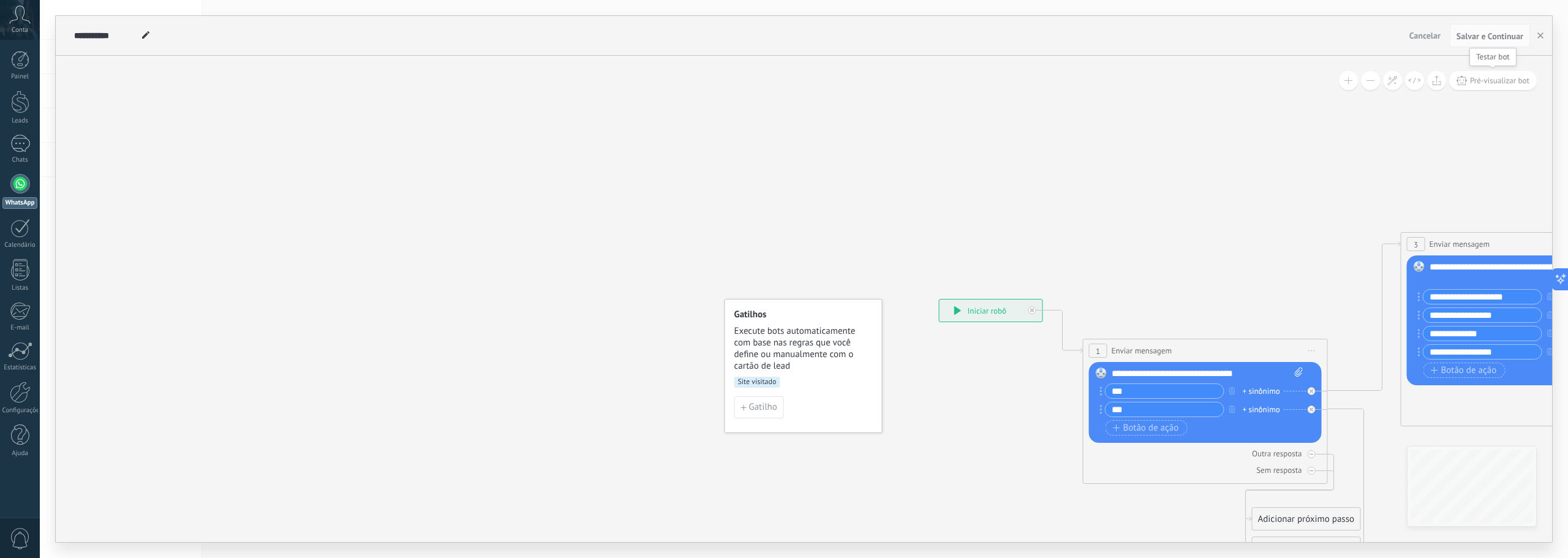
click at [1491, 77] on span "Pré-visualizar bot" at bounding box center [1500, 80] width 60 height 10
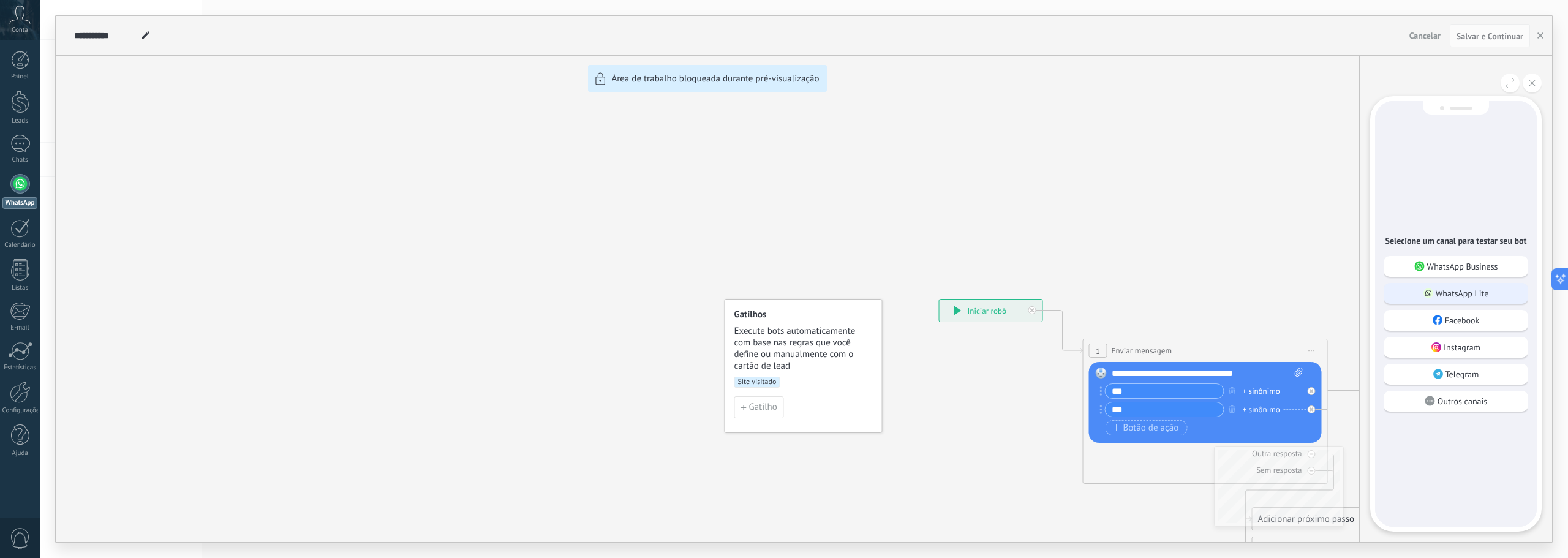
click at [1454, 295] on p "WhatsApp Lite" at bounding box center [1462, 293] width 53 height 11
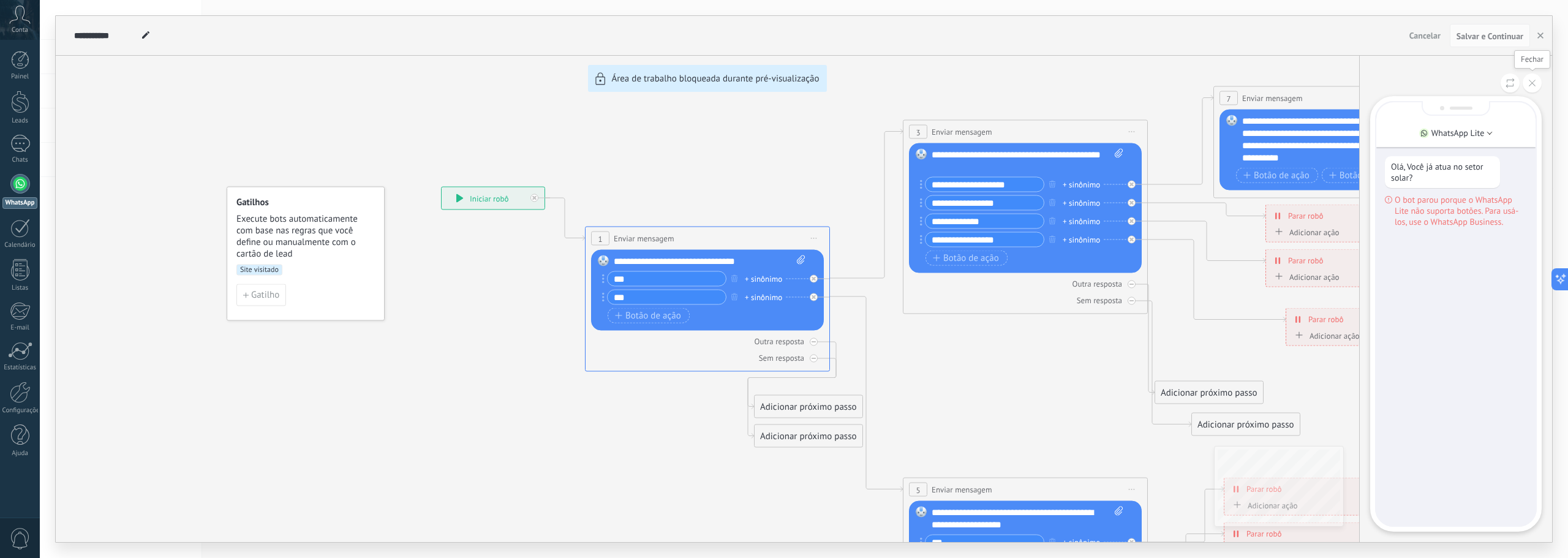
click at [1534, 86] on icon at bounding box center [1533, 83] width 7 height 7
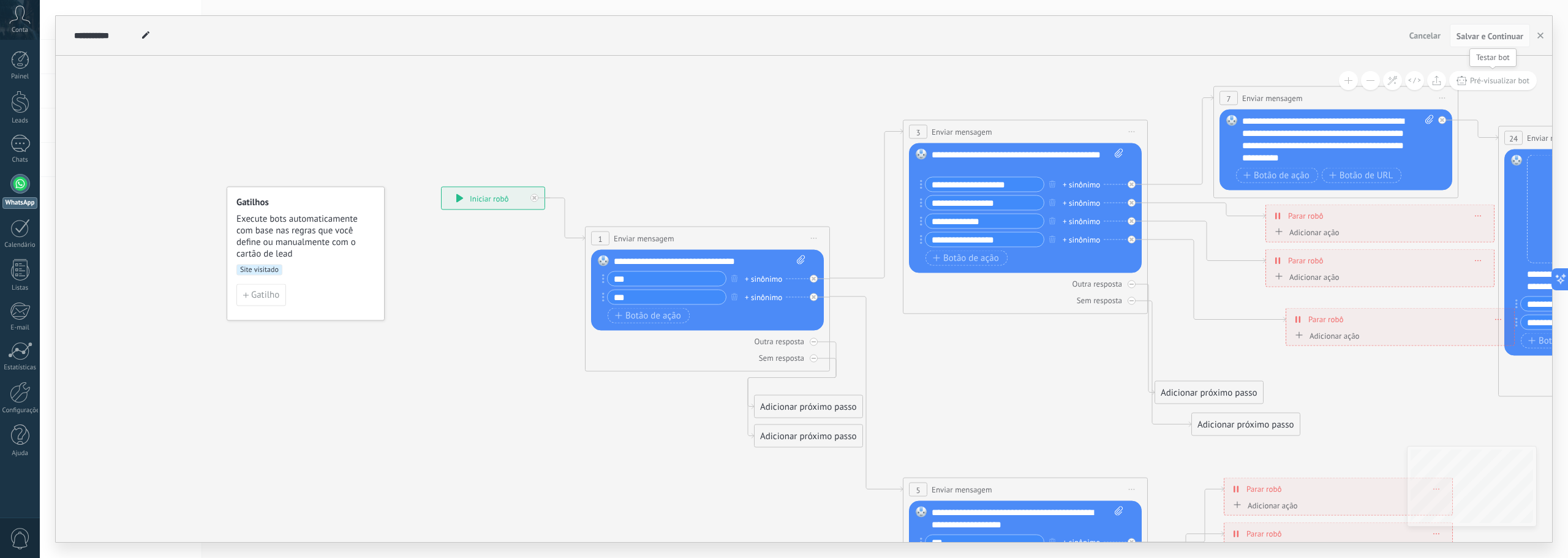
click at [1476, 81] on span "Pré-visualizar bot" at bounding box center [1500, 80] width 60 height 10
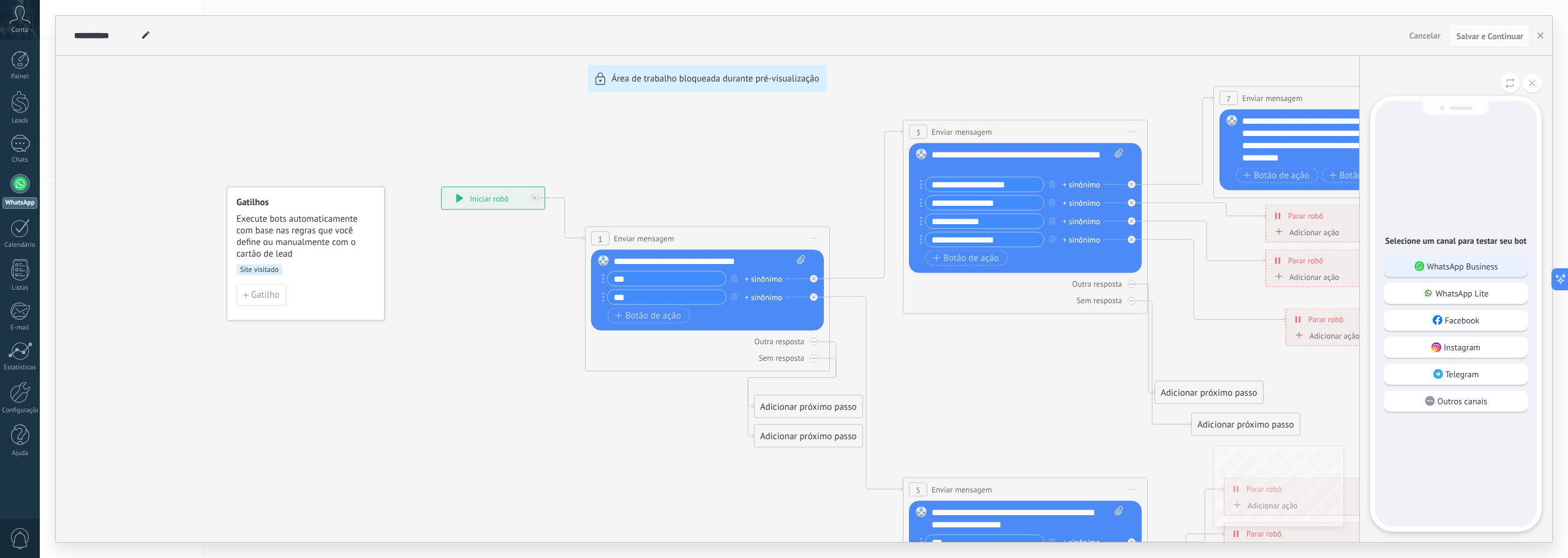
click at [1475, 262] on p "WhatsApp Business" at bounding box center [1463, 266] width 71 height 11
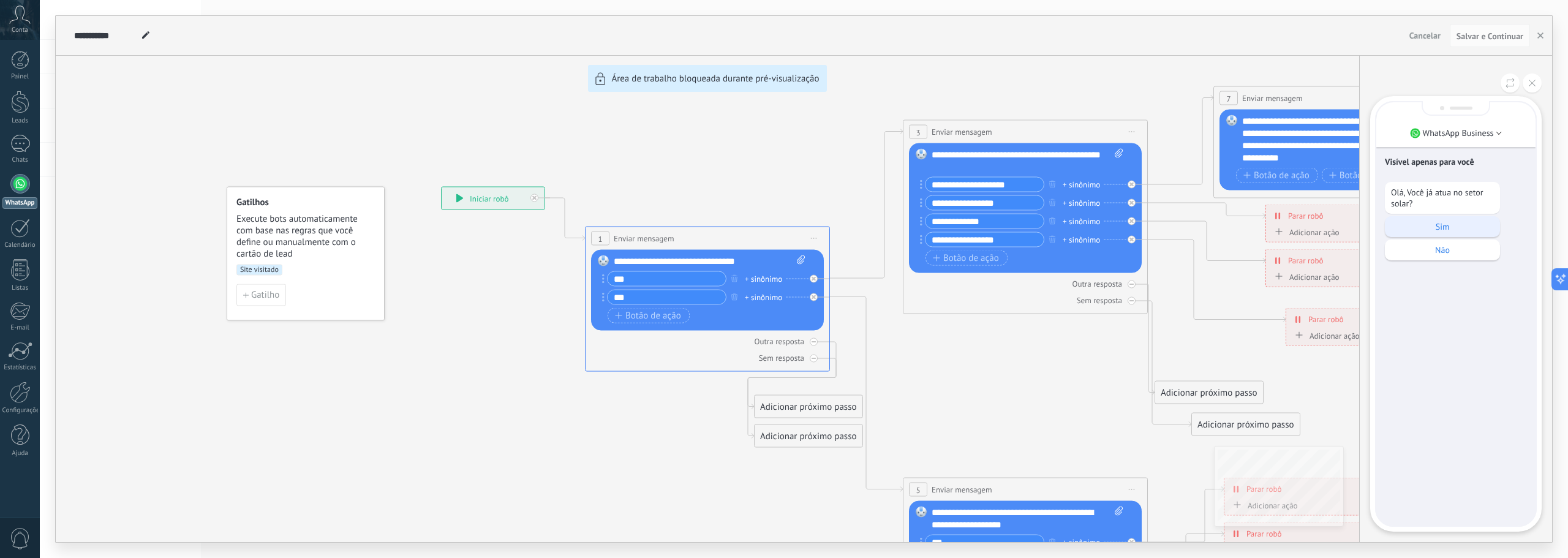
click at [1455, 227] on p "Sim" at bounding box center [1443, 226] width 103 height 11
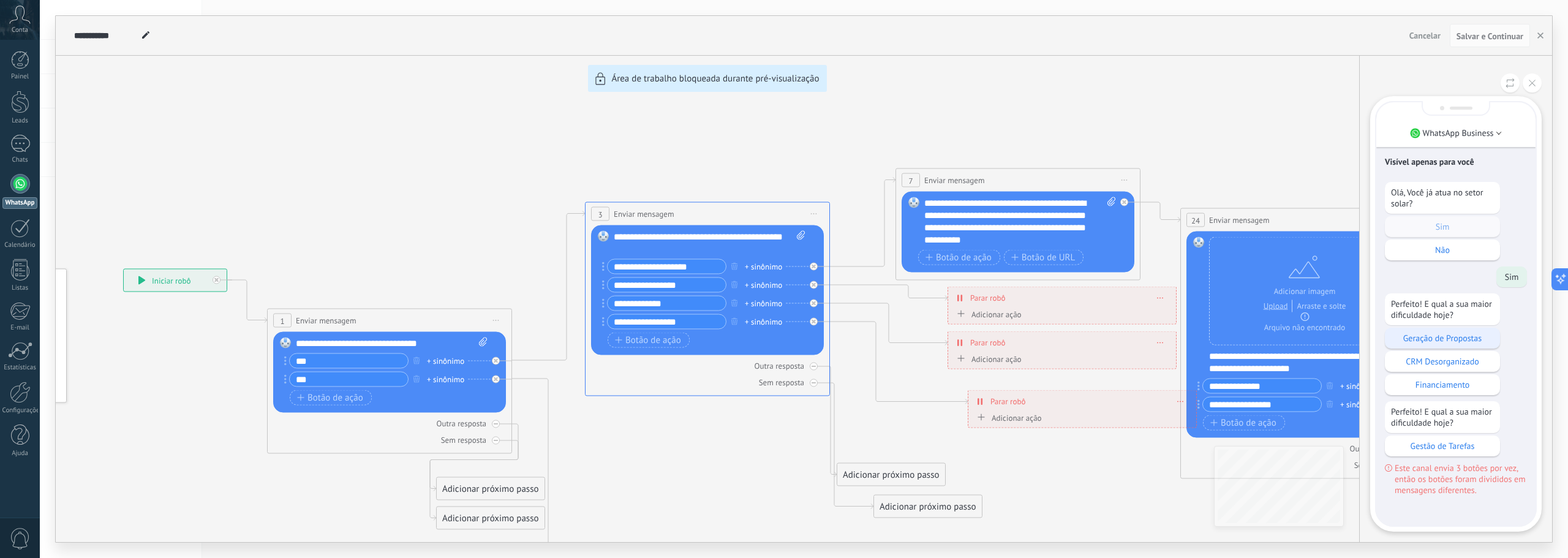
click at [1443, 335] on p "Geração de Propostas" at bounding box center [1443, 337] width 103 height 11
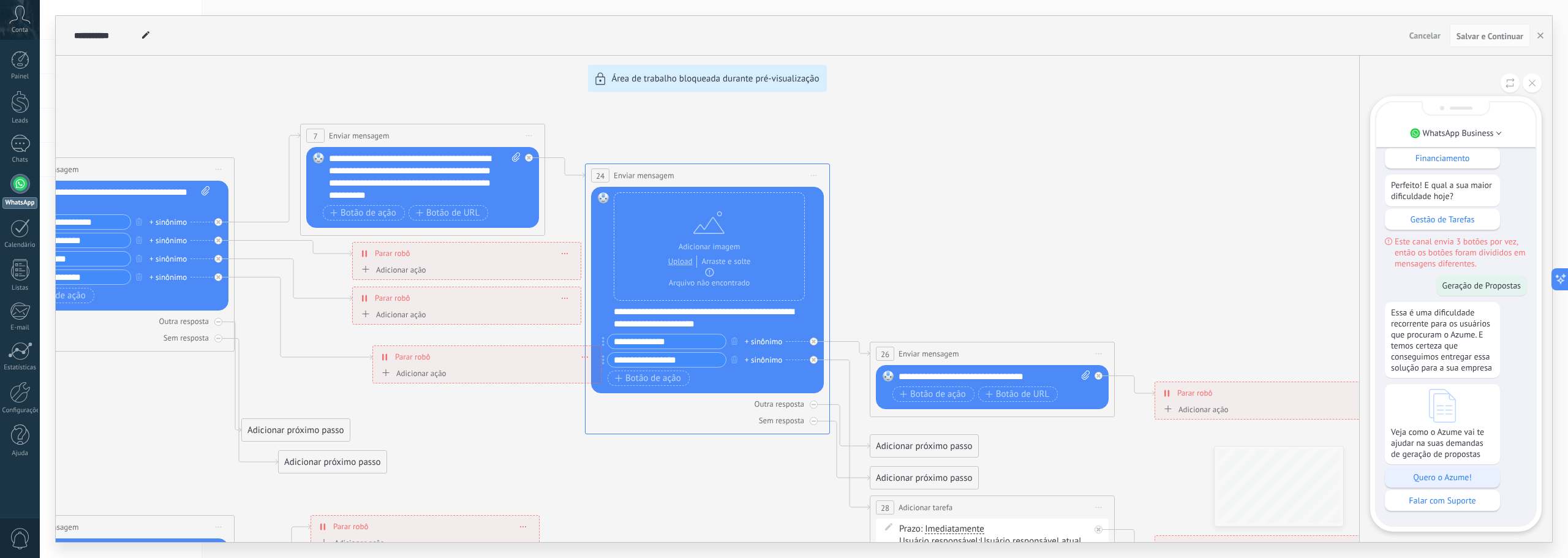
click at [1452, 476] on p "Quero o Azume!" at bounding box center [1443, 476] width 103 height 11
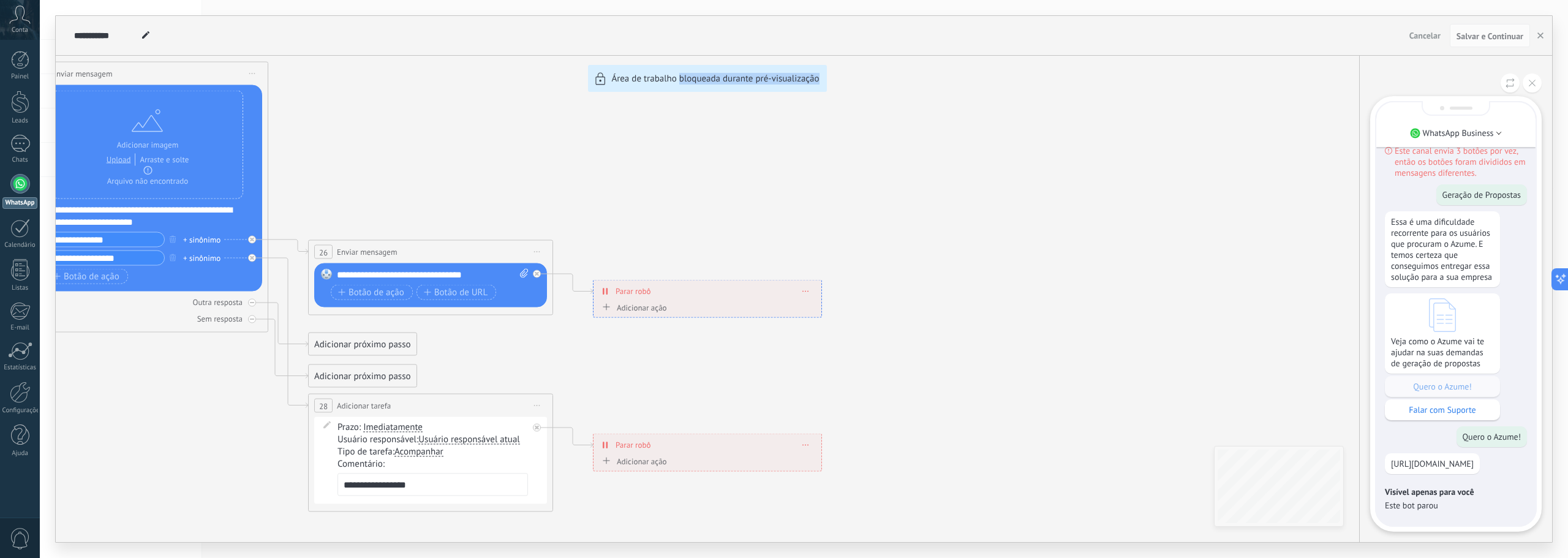
click at [920, 217] on div "**********" at bounding box center [803, 279] width 1496 height 526
click at [615, 175] on div "**********" at bounding box center [803, 279] width 1496 height 526
drag, startPoint x: 371, startPoint y: 174, endPoint x: 472, endPoint y: 210, distance: 107.2
click at [472, 210] on div "**********" at bounding box center [803, 279] width 1496 height 526
click at [1530, 82] on icon at bounding box center [1533, 83] width 7 height 7
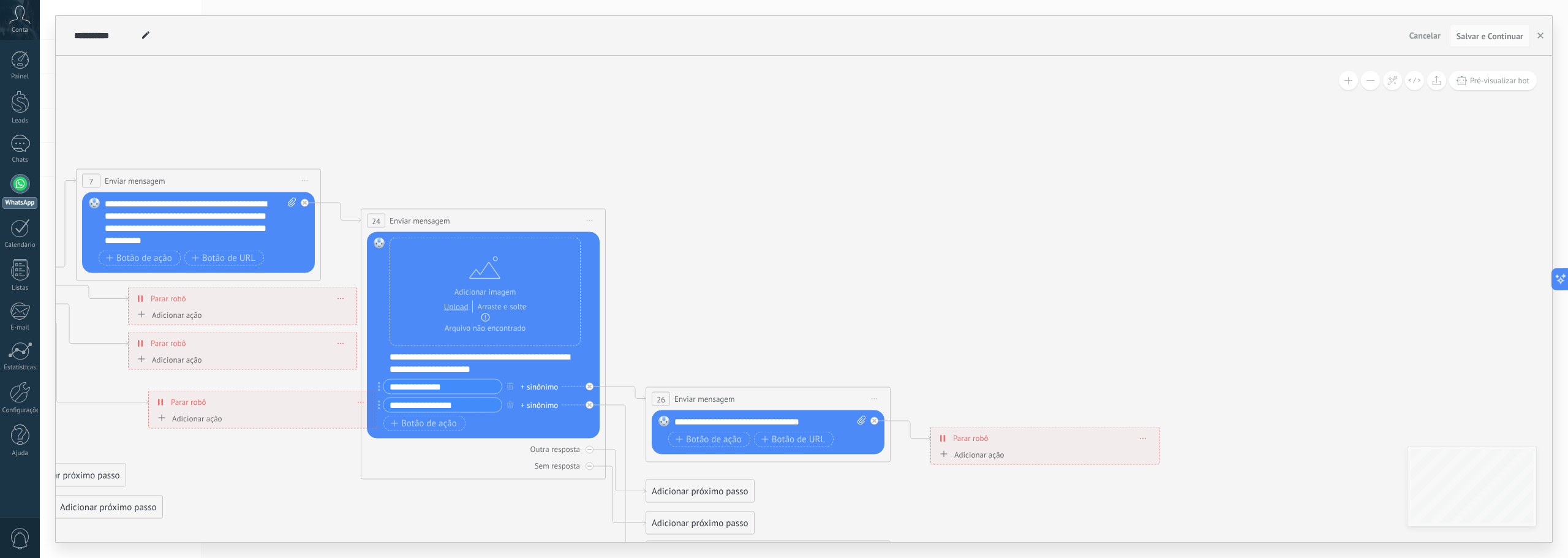
drag, startPoint x: 599, startPoint y: 155, endPoint x: 623, endPoint y: 241, distance: 89.3
click at [1043, 327] on icon at bounding box center [150, 443] width 2307 height 1161
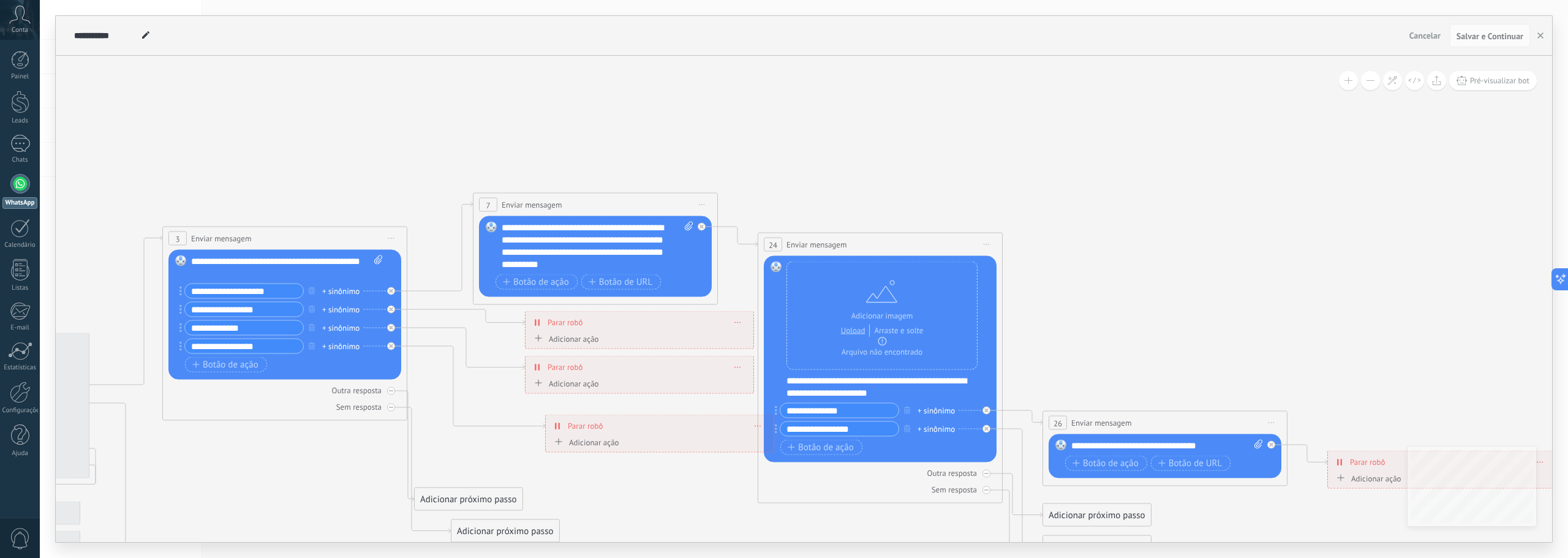
drag, startPoint x: 627, startPoint y: 158, endPoint x: 916, endPoint y: 106, distance: 293.6
click at [907, 108] on icon at bounding box center [547, 466] width 2307 height 1161
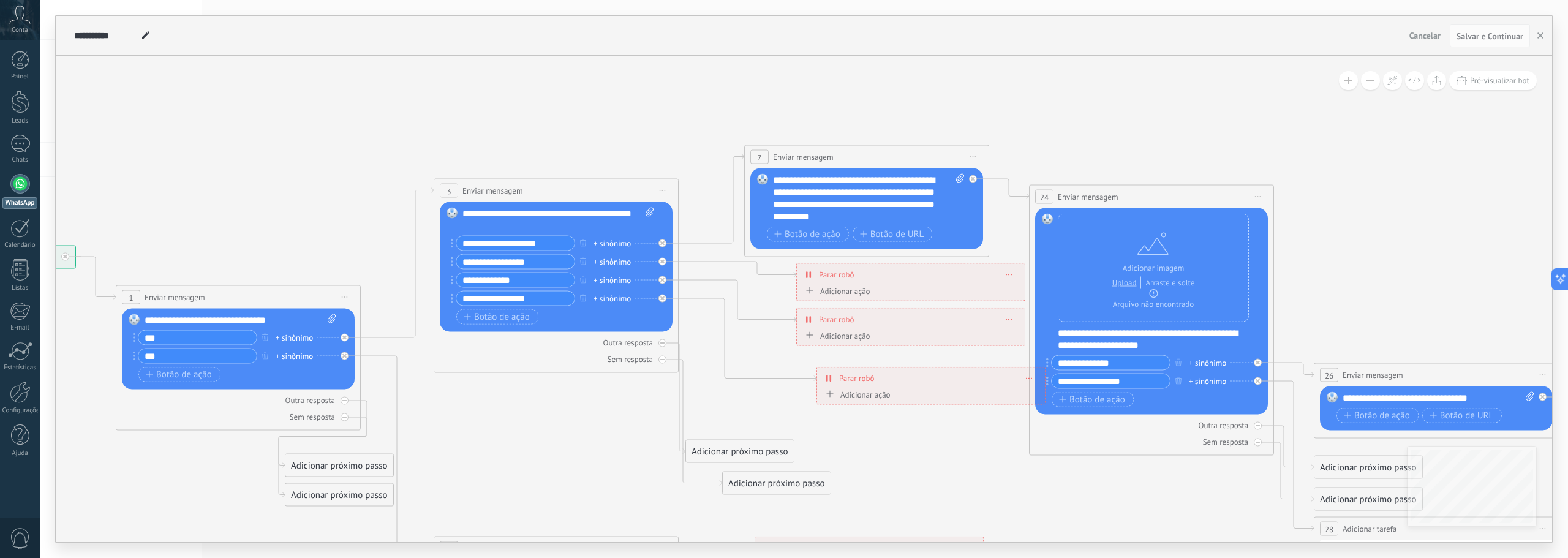
drag, startPoint x: 229, startPoint y: 134, endPoint x: 582, endPoint y: 160, distance: 354.0
click at [771, 122] on icon at bounding box center [819, 419] width 2307 height 1161
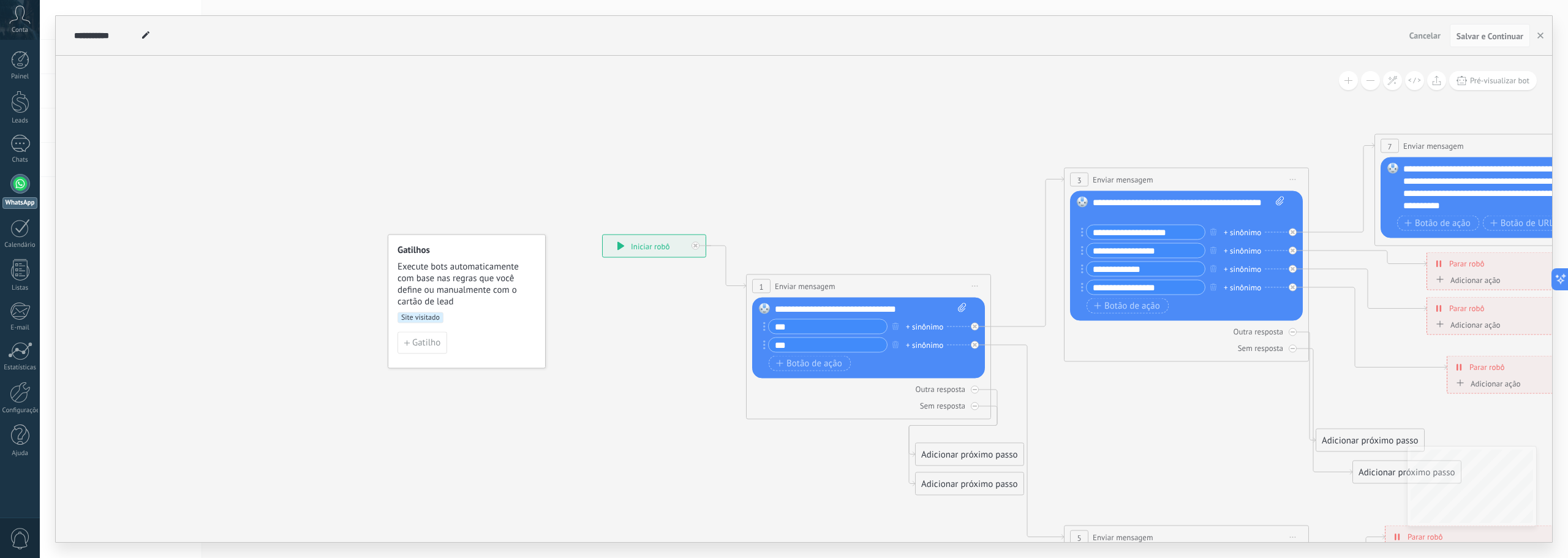
drag, startPoint x: 483, startPoint y: 141, endPoint x: 432, endPoint y: 170, distance: 58.7
click at [432, 170] on icon at bounding box center [1448, 408] width 2307 height 1161
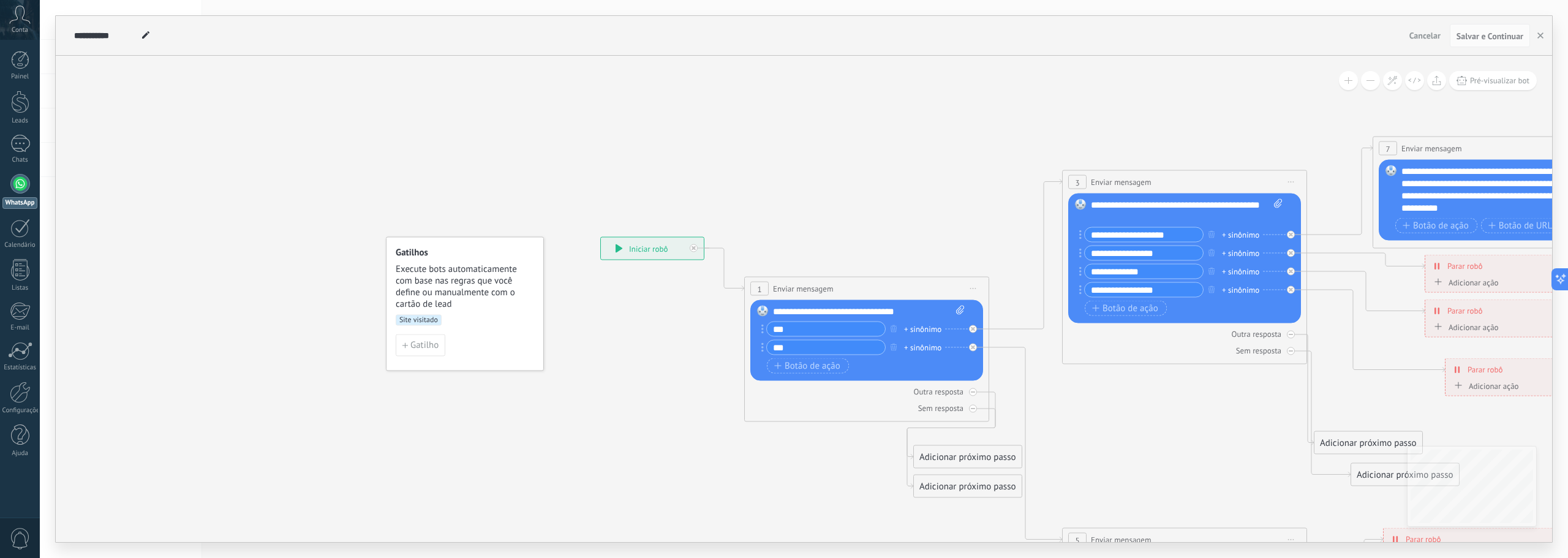
click at [21, 20] on icon at bounding box center [19, 15] width 21 height 19
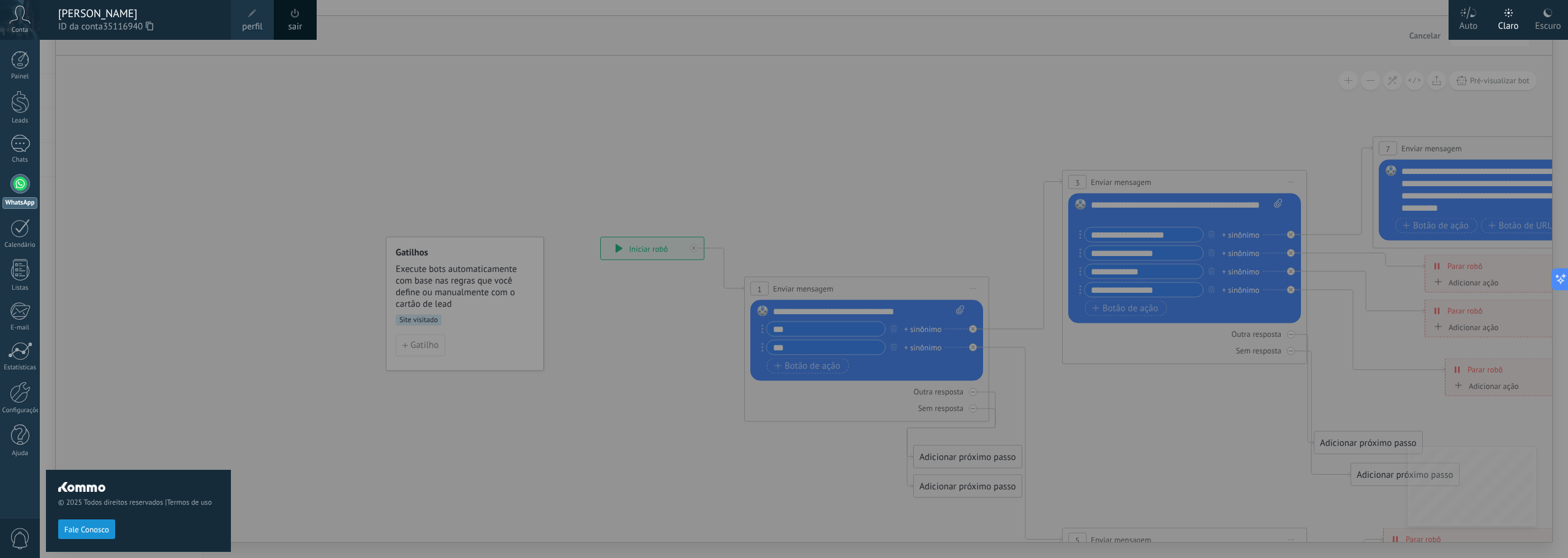
click at [314, 136] on div at bounding box center [824, 279] width 1568 height 558
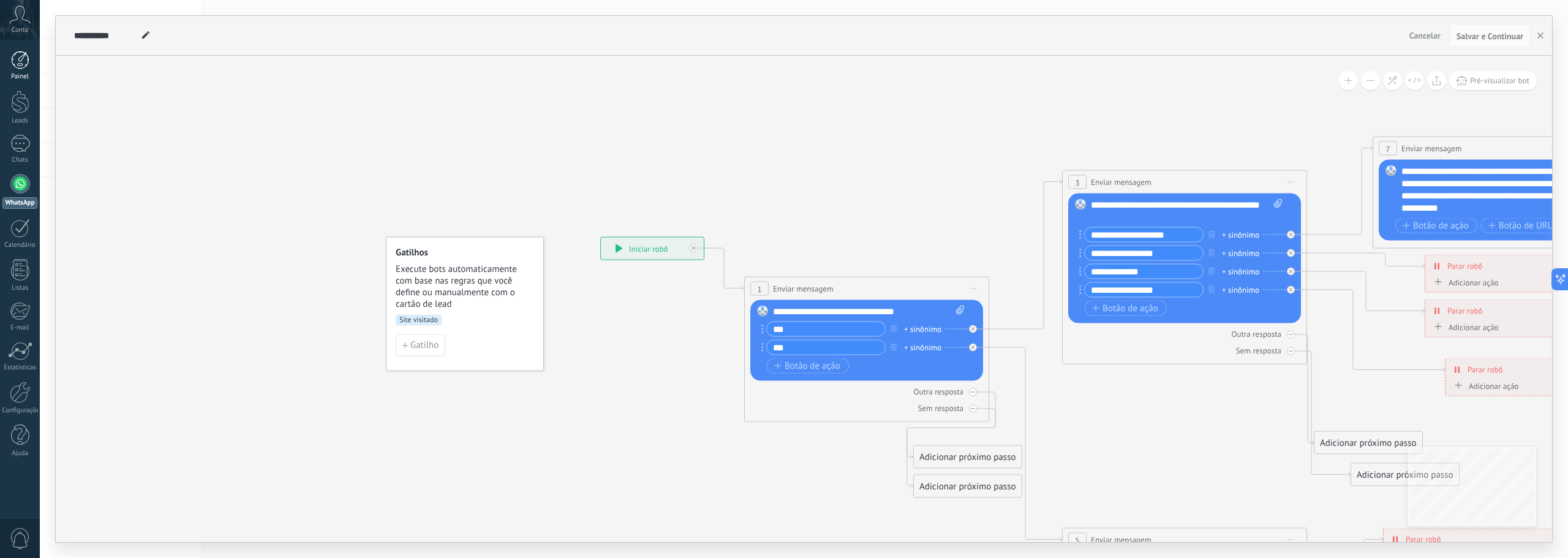
click at [24, 66] on div at bounding box center [20, 60] width 19 height 19
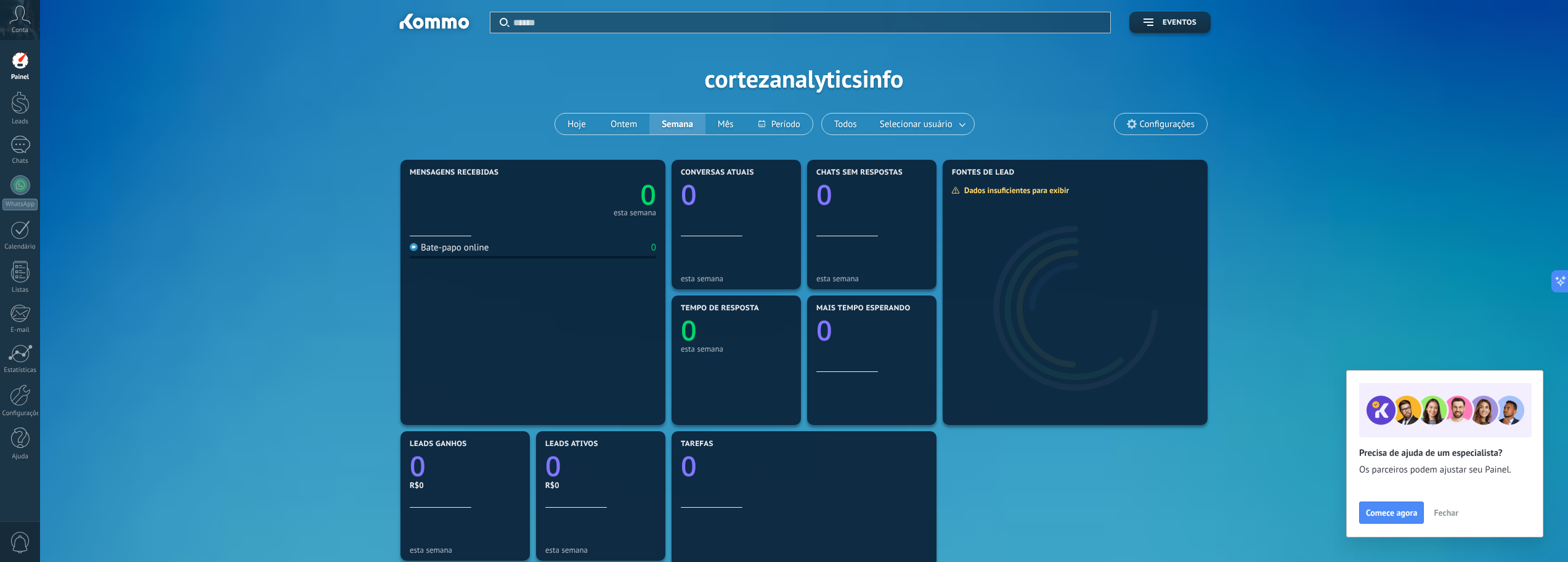
click at [1146, 125] on span "Configurações" at bounding box center [1167, 124] width 55 height 10
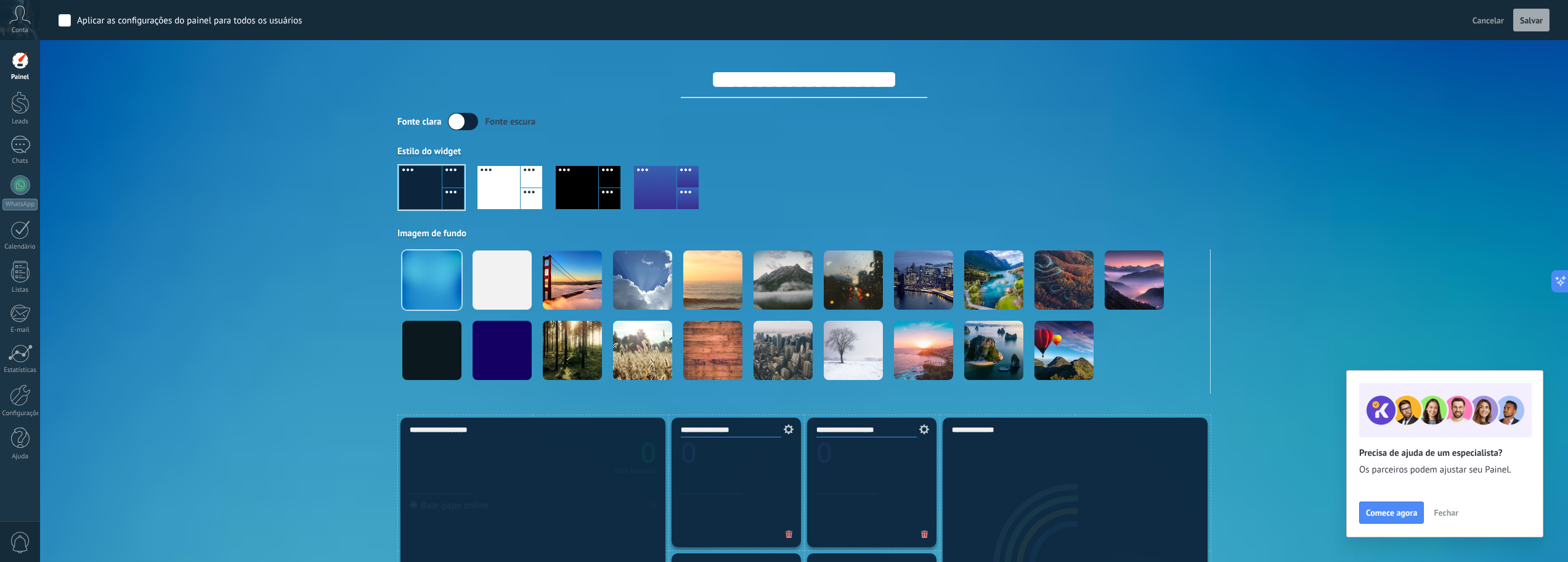
click at [239, 149] on div "Aplicar Eventos cortezanalyticsinfo Hoje Ontem Semana Mês Todos Selecionar usuá…" at bounding box center [804, 207] width 1492 height 415
click at [25, 103] on div at bounding box center [20, 103] width 19 height 23
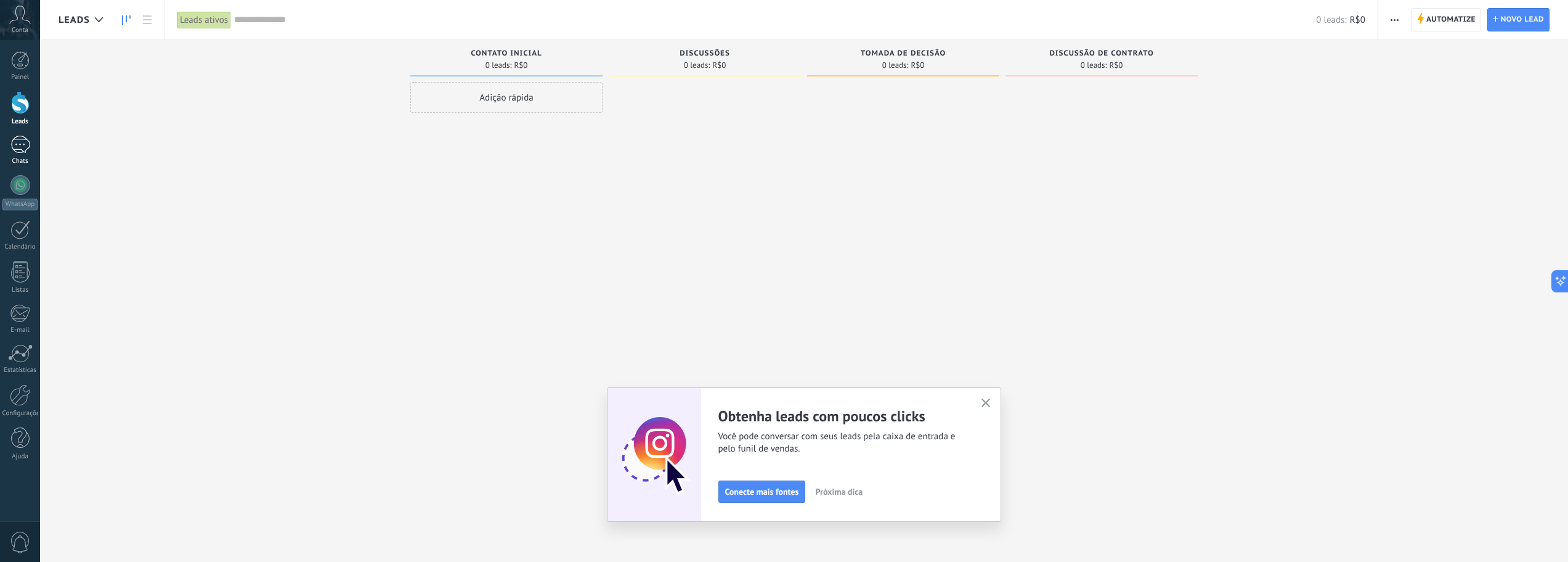
click at [19, 148] on div at bounding box center [19, 144] width 19 height 18
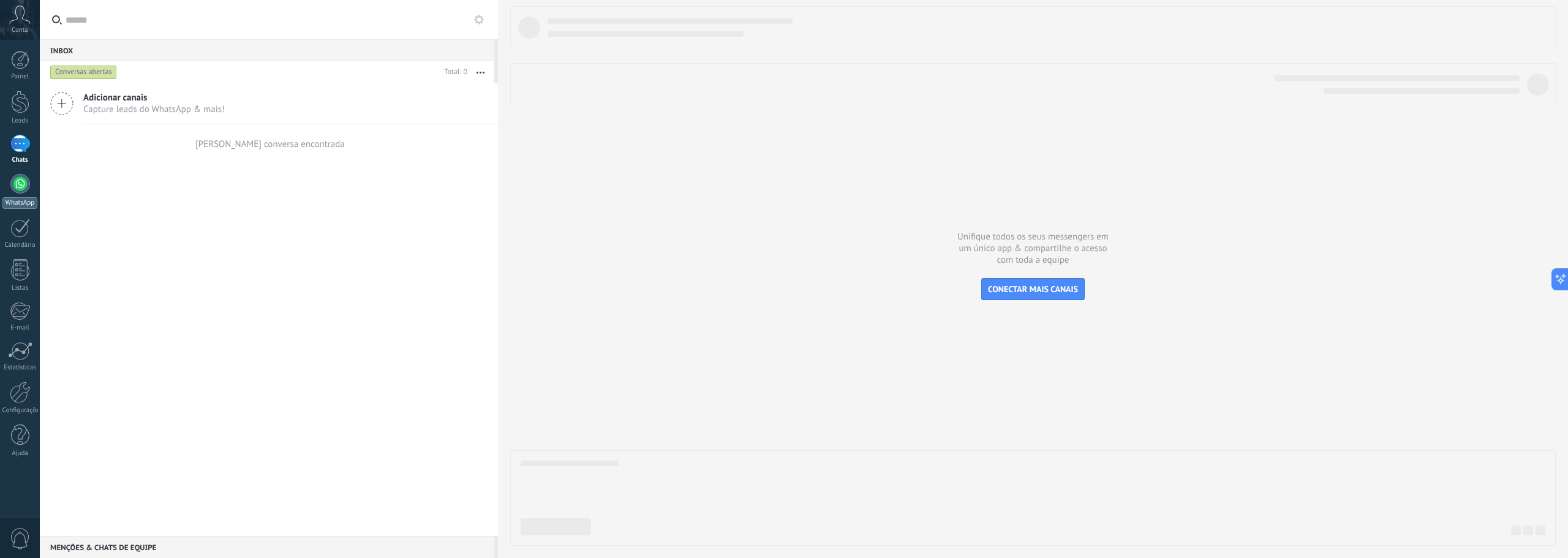
click at [27, 183] on div at bounding box center [19, 183] width 19 height 19
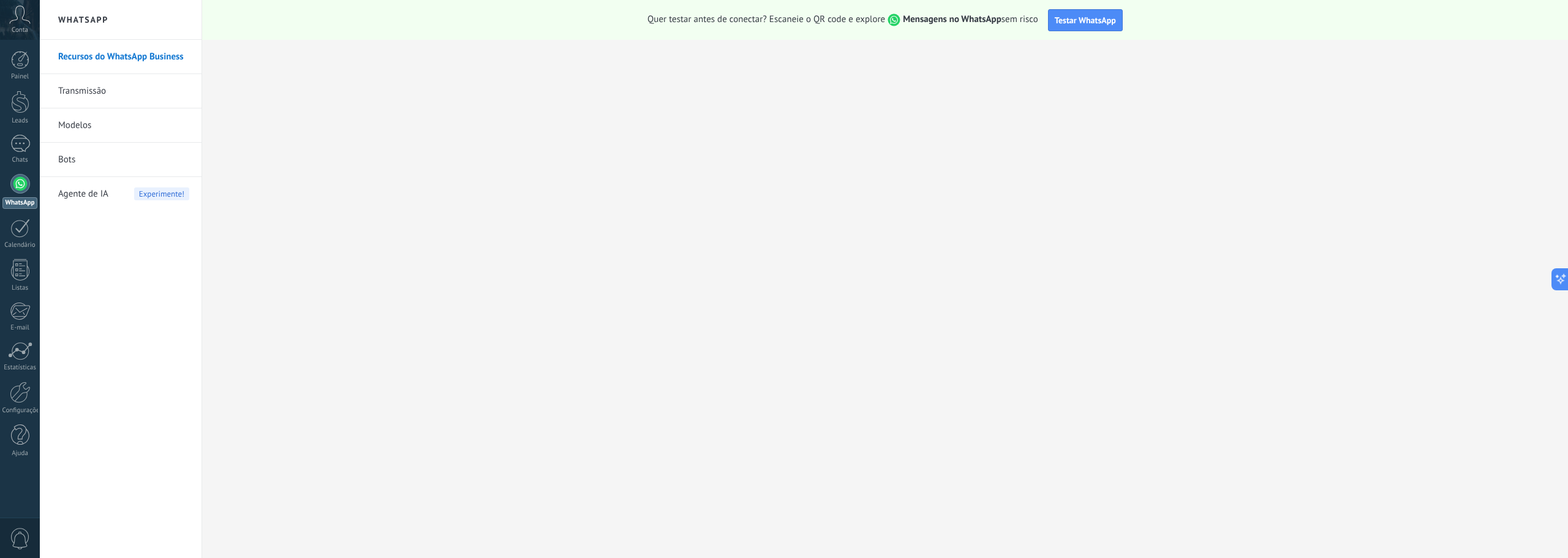
click at [122, 62] on link "Recursos do WhatsApp Business" at bounding box center [124, 56] width 131 height 35
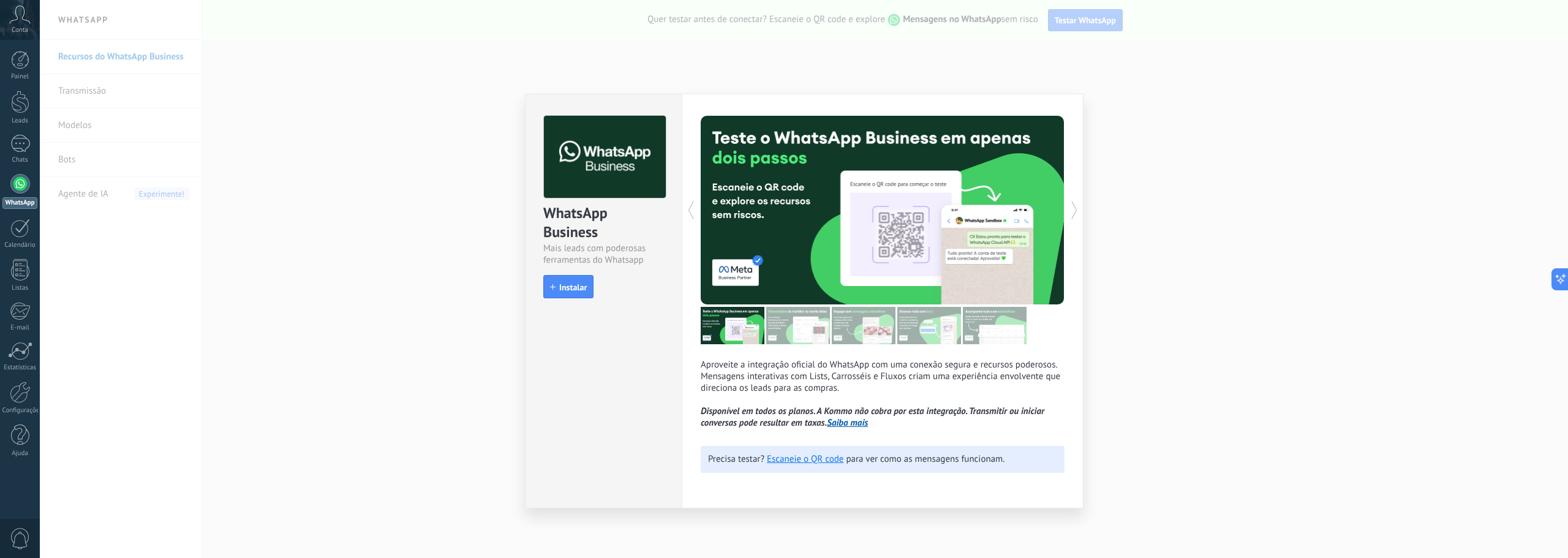
click at [581, 285] on span "Instalar" at bounding box center [573, 287] width 28 height 8
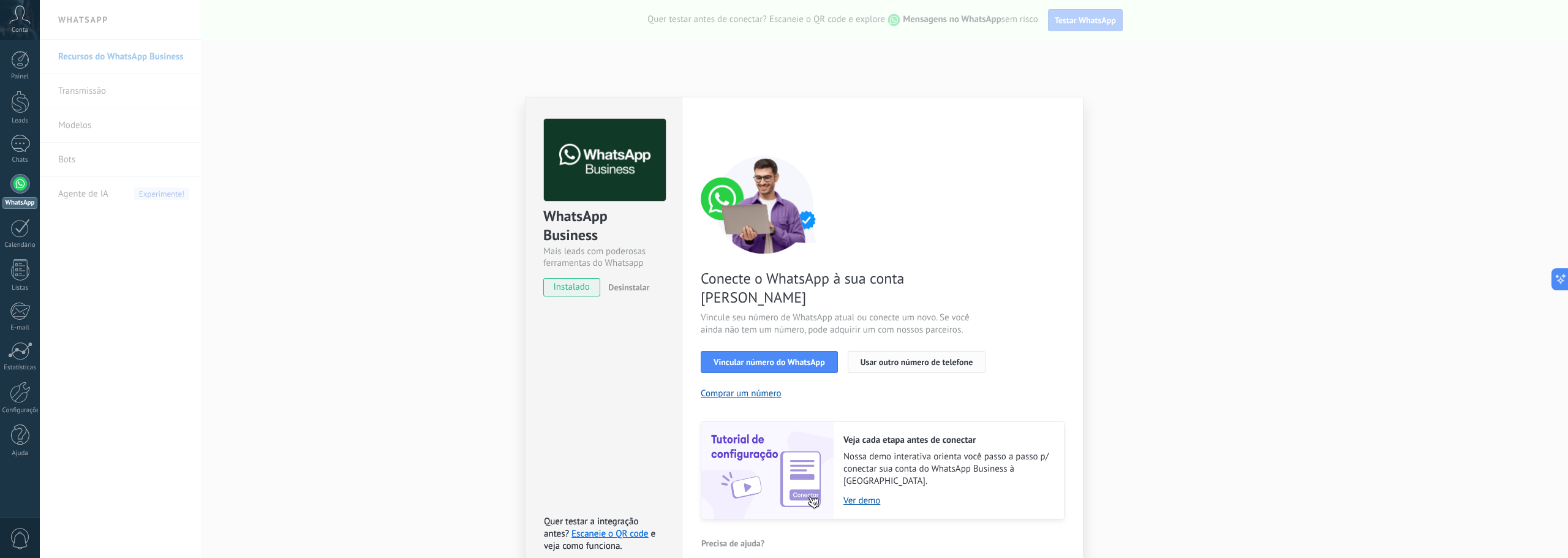
click at [887, 358] on span "Usar outro número de telefone" at bounding box center [917, 362] width 113 height 8
drag, startPoint x: 853, startPoint y: 300, endPoint x: 866, endPoint y: 300, distance: 13.0
click at [865, 311] on span "Vincule seu número de WhatsApp atual ou conecte um novo. Se você ainda não tem …" at bounding box center [846, 323] width 291 height 24
drag, startPoint x: 883, startPoint y: 300, endPoint x: 890, endPoint y: 300, distance: 7.0
click at [890, 311] on span "Vincule seu número de WhatsApp atual ou conecte um novo. Se você ainda não tem …" at bounding box center [846, 323] width 291 height 24
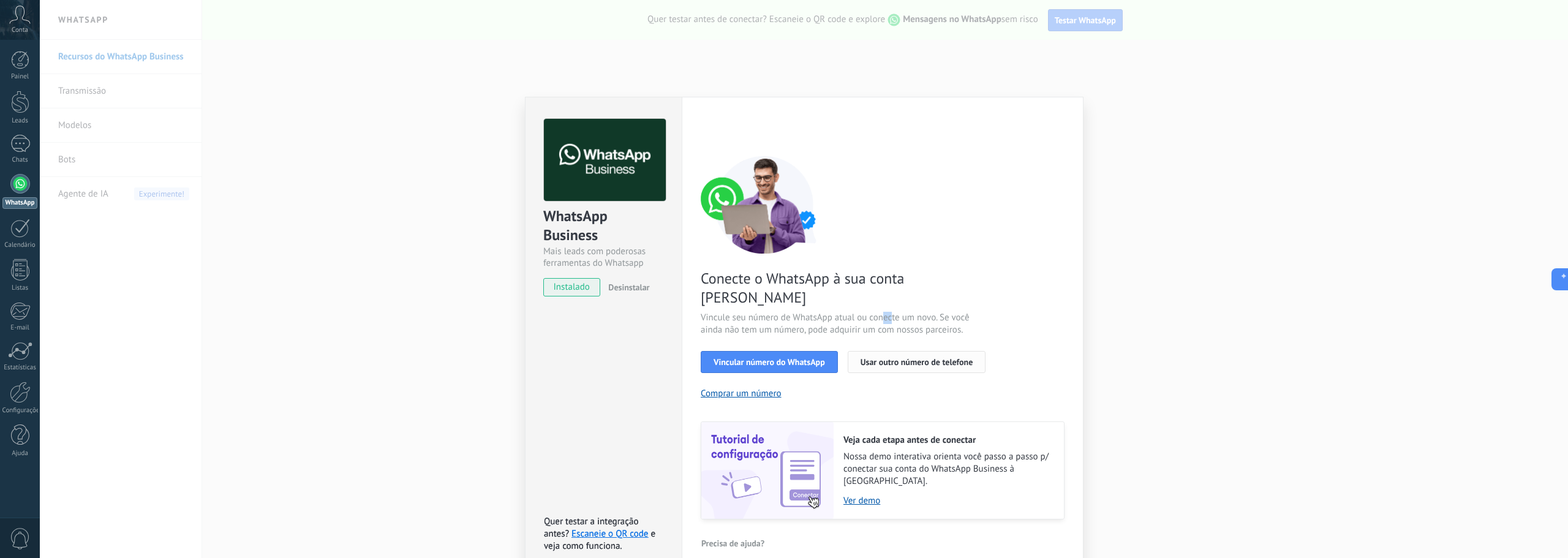
click at [874, 358] on span "Usar outro número de telefone" at bounding box center [917, 362] width 113 height 8
click at [917, 219] on div "Conecte o WhatsApp à sua conta Kommo Vincule seu número de WhatsApp atual ou co…" at bounding box center [883, 337] width 364 height 364
click at [783, 358] on span "Vincular número do WhatsApp" at bounding box center [770, 362] width 111 height 8
